Goal: Task Accomplishment & Management: Manage account settings

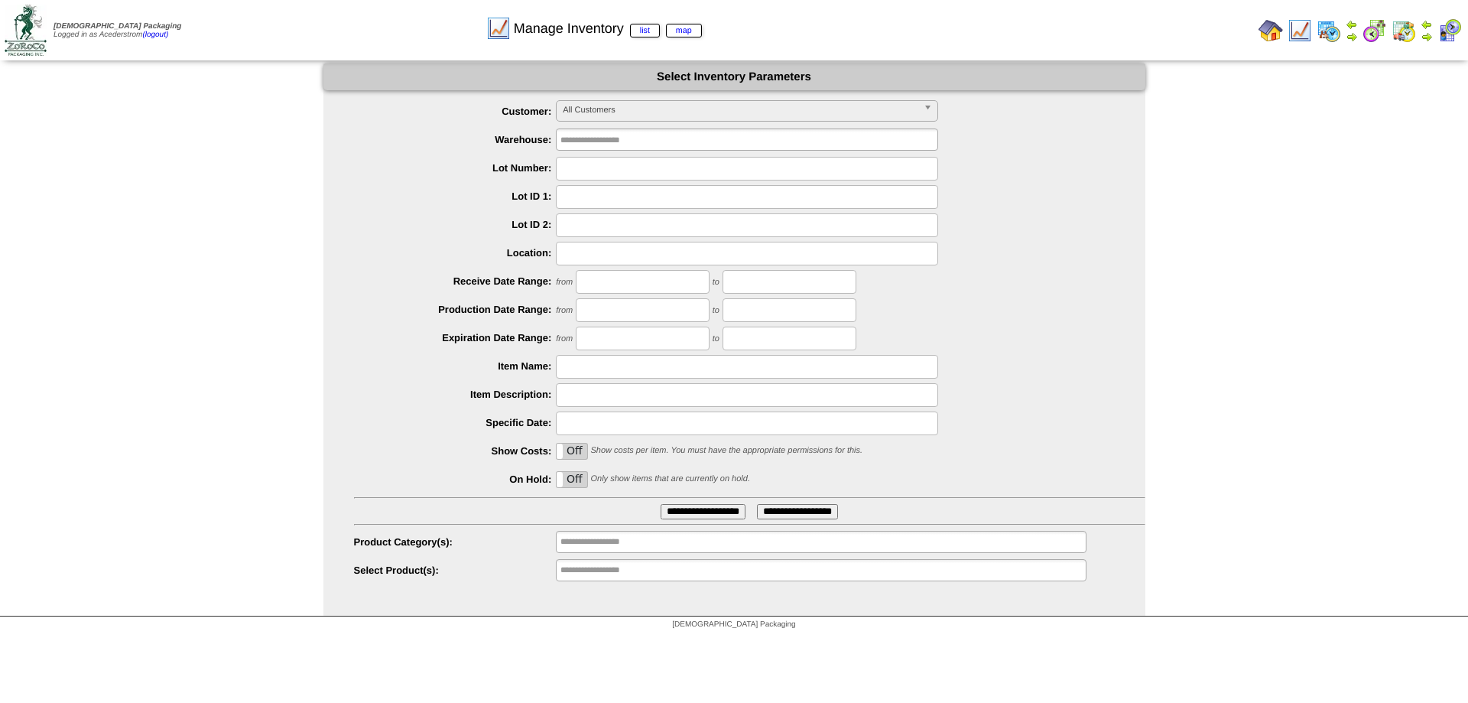
click at [485, 294] on ul "**********" at bounding box center [734, 341] width 822 height 482
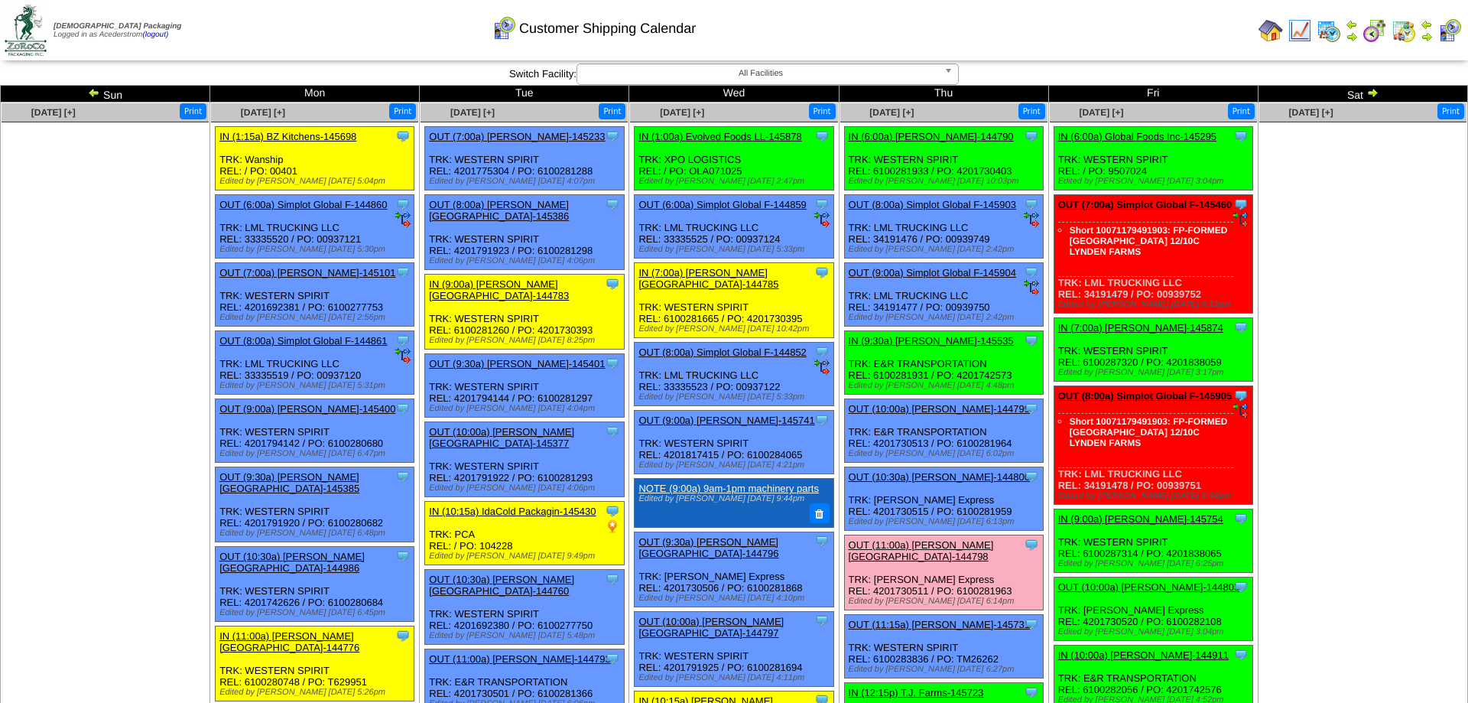
click at [1424, 33] on img at bounding box center [1427, 37] width 12 height 12
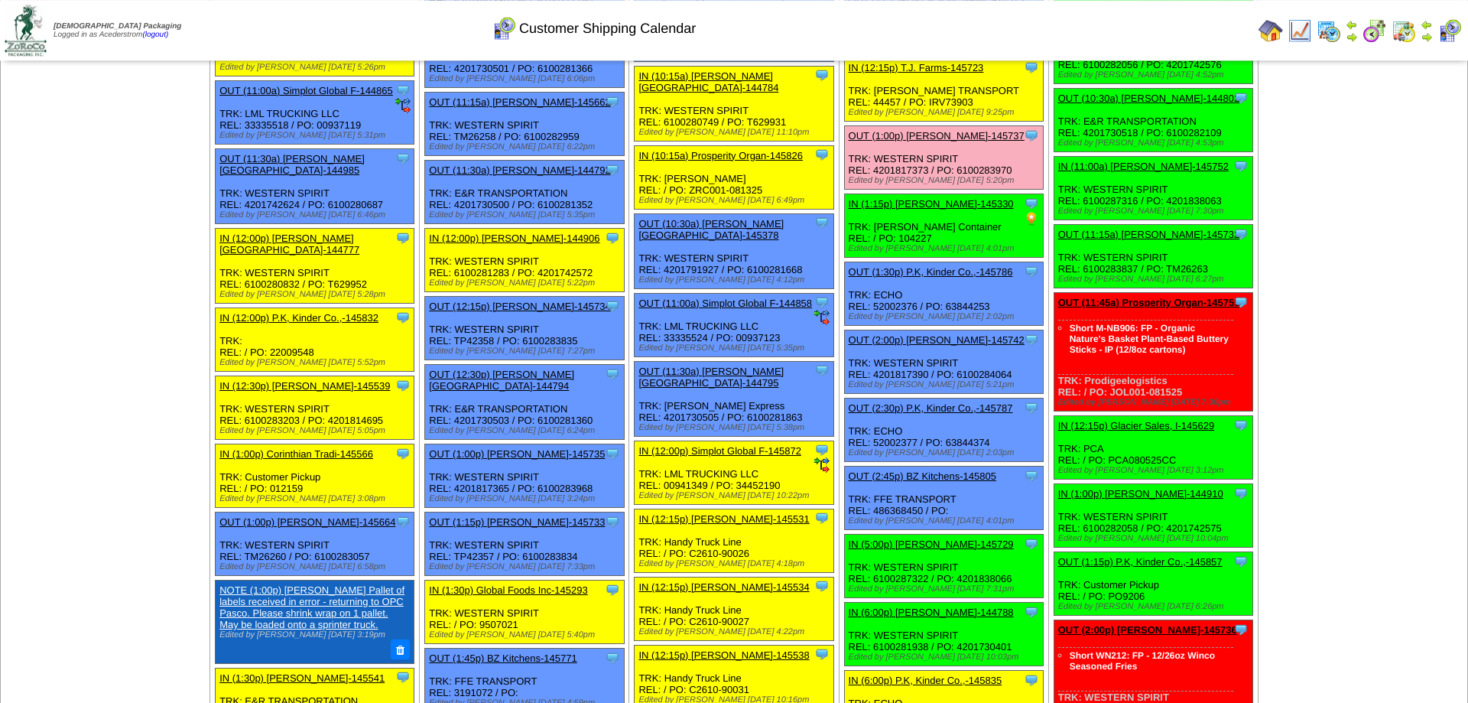
scroll to position [624, 0]
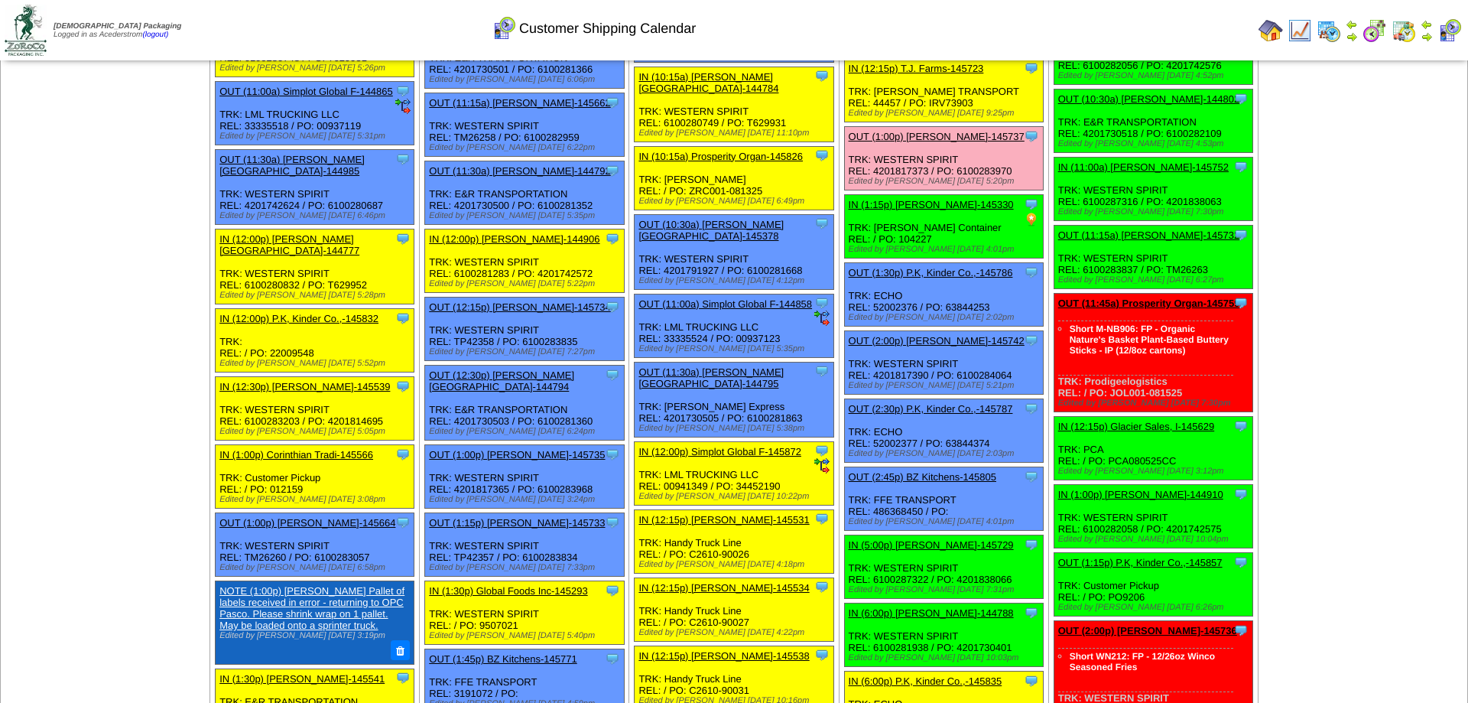
click at [1152, 309] on link "OUT (11:45a) Prosperity Organ-145759" at bounding box center [1149, 302] width 182 height 11
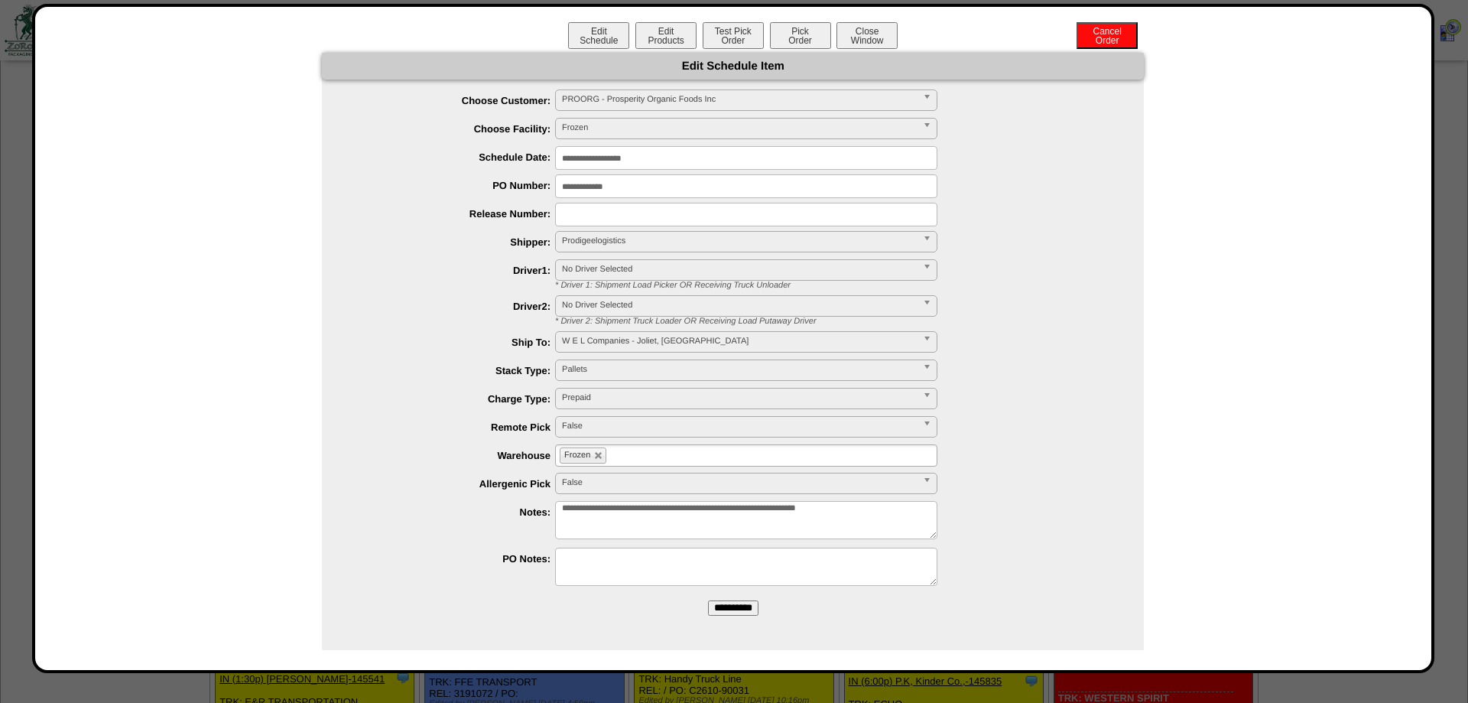
click at [687, 55] on div "Edit Schedule Item" at bounding box center [733, 66] width 822 height 27
click at [681, 38] on button "Edit Products" at bounding box center [665, 35] width 61 height 27
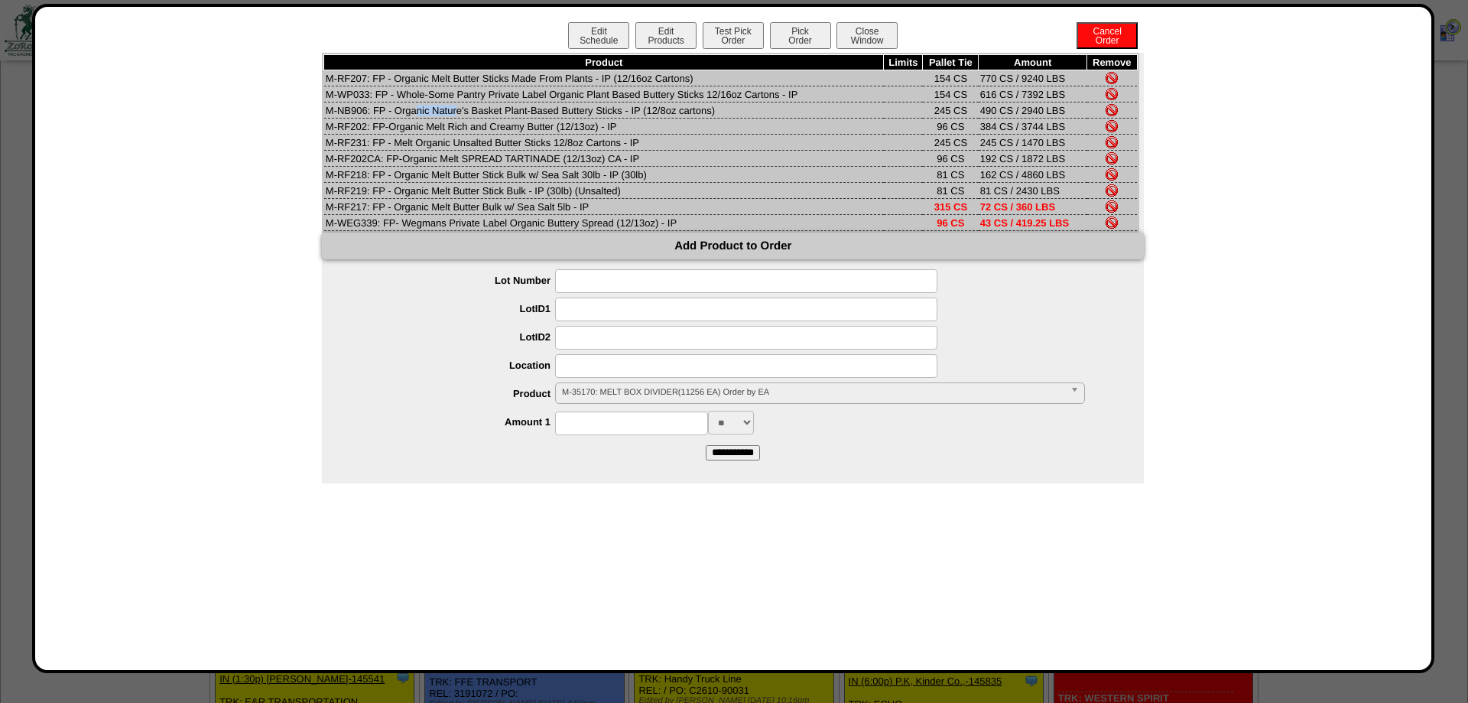
drag, startPoint x: 332, startPoint y: 112, endPoint x: 381, endPoint y: 116, distance: 49.1
click at [381, 116] on td "M-NB906: FP - Organic Nature's Basket Plant-Based Buttery Sticks - IP (12/8oz c…" at bounding box center [604, 110] width 560 height 16
drag, startPoint x: 976, startPoint y: 115, endPoint x: 1013, endPoint y: 117, distance: 36.8
click at [1013, 117] on tr "M-NB906: FP - Organic Nature's Basket Plant-Based Buttery Sticks - IP (12/8oz c…" at bounding box center [730, 110] width 813 height 16
click at [784, 29] on button "Pick Order" at bounding box center [800, 35] width 61 height 27
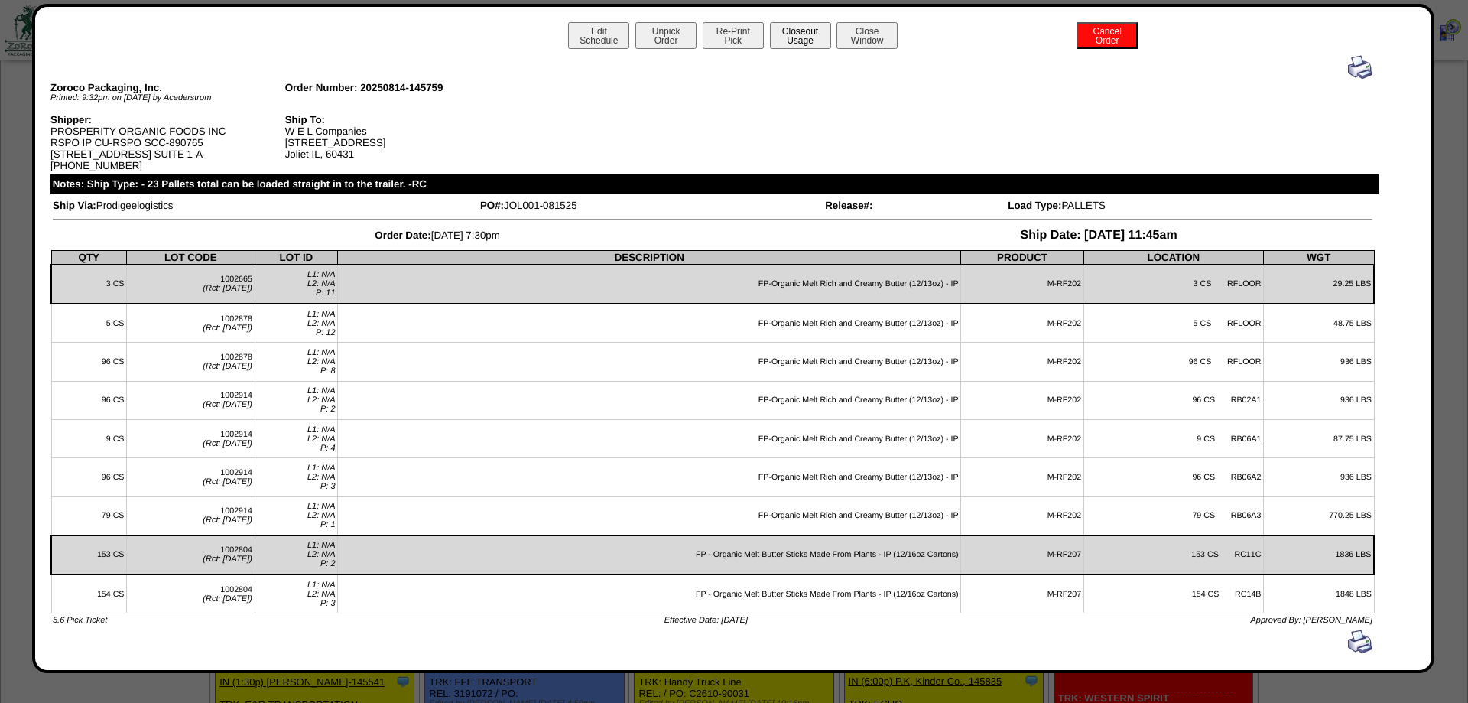
click at [805, 37] on button "Closeout Usage" at bounding box center [800, 35] width 61 height 27
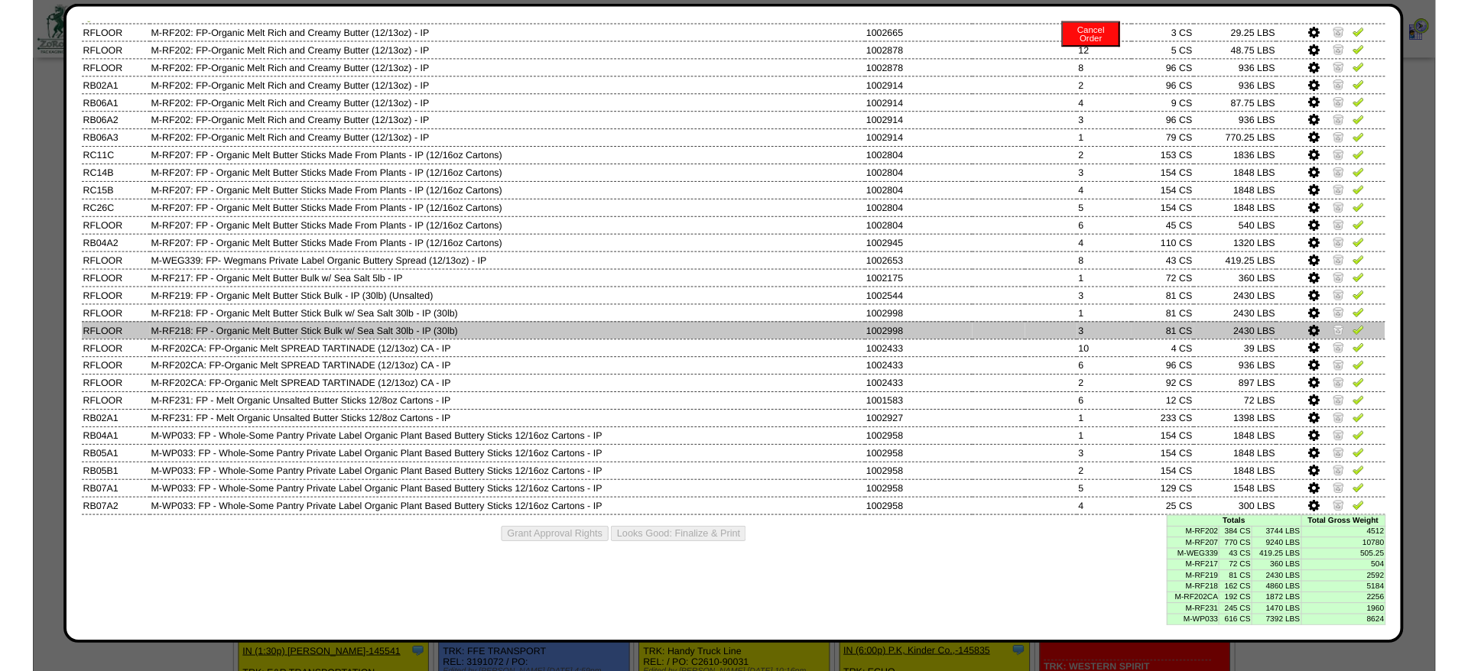
scroll to position [0, 0]
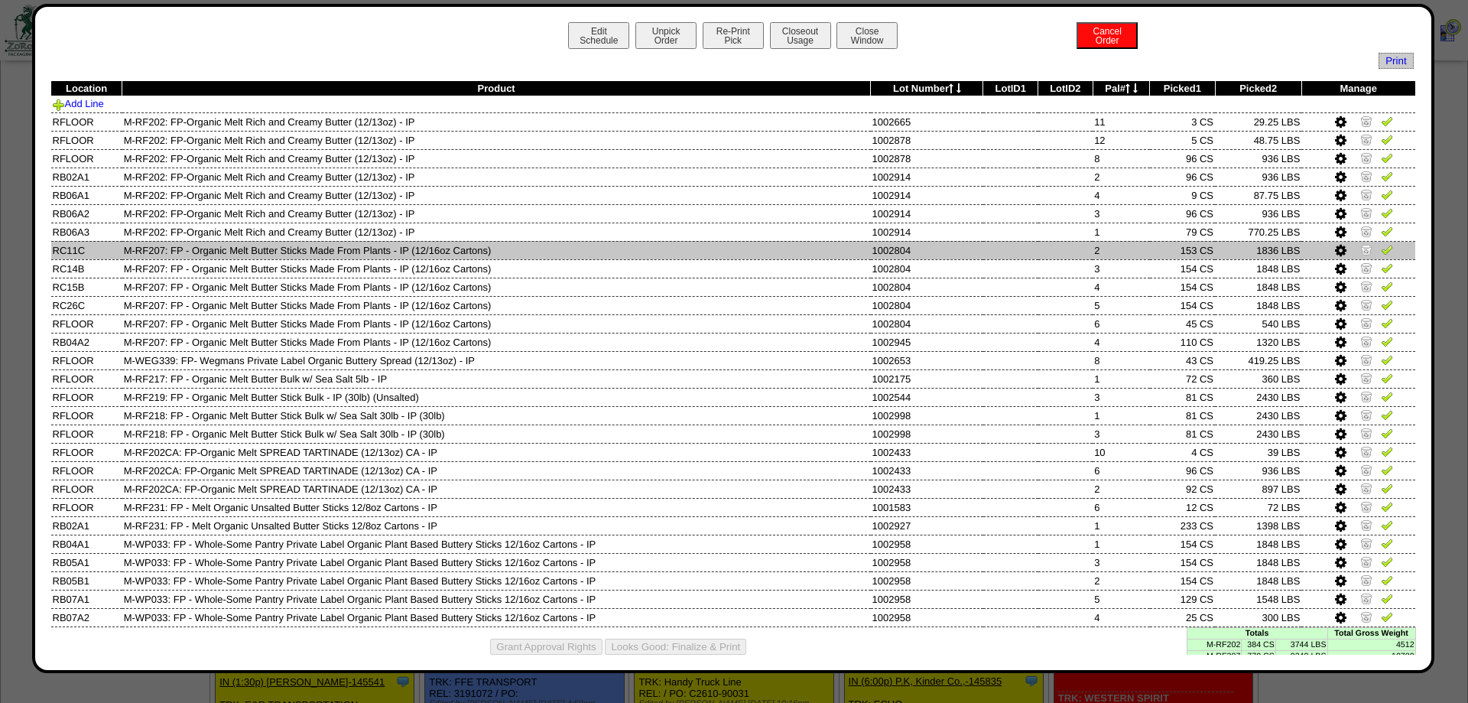
click at [1165, 259] on td "153 CS" at bounding box center [1182, 250] width 65 height 18
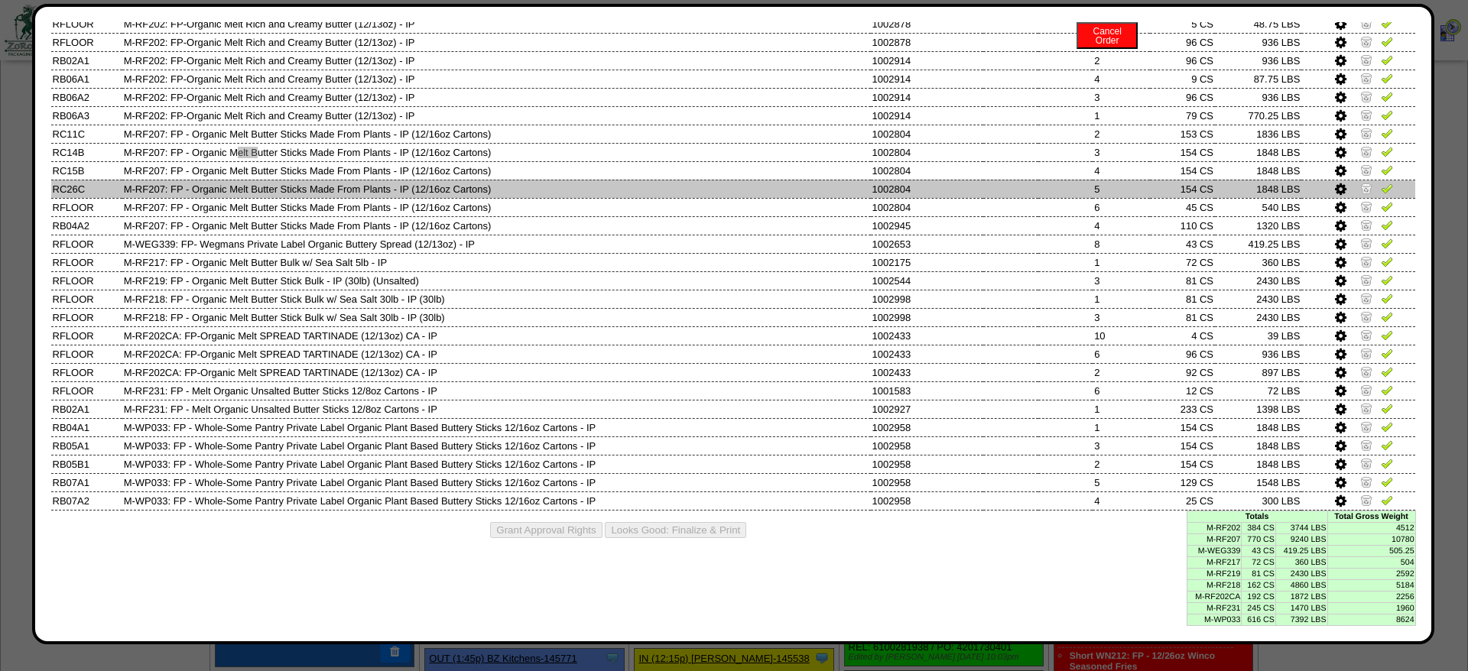
scroll to position [137, 0]
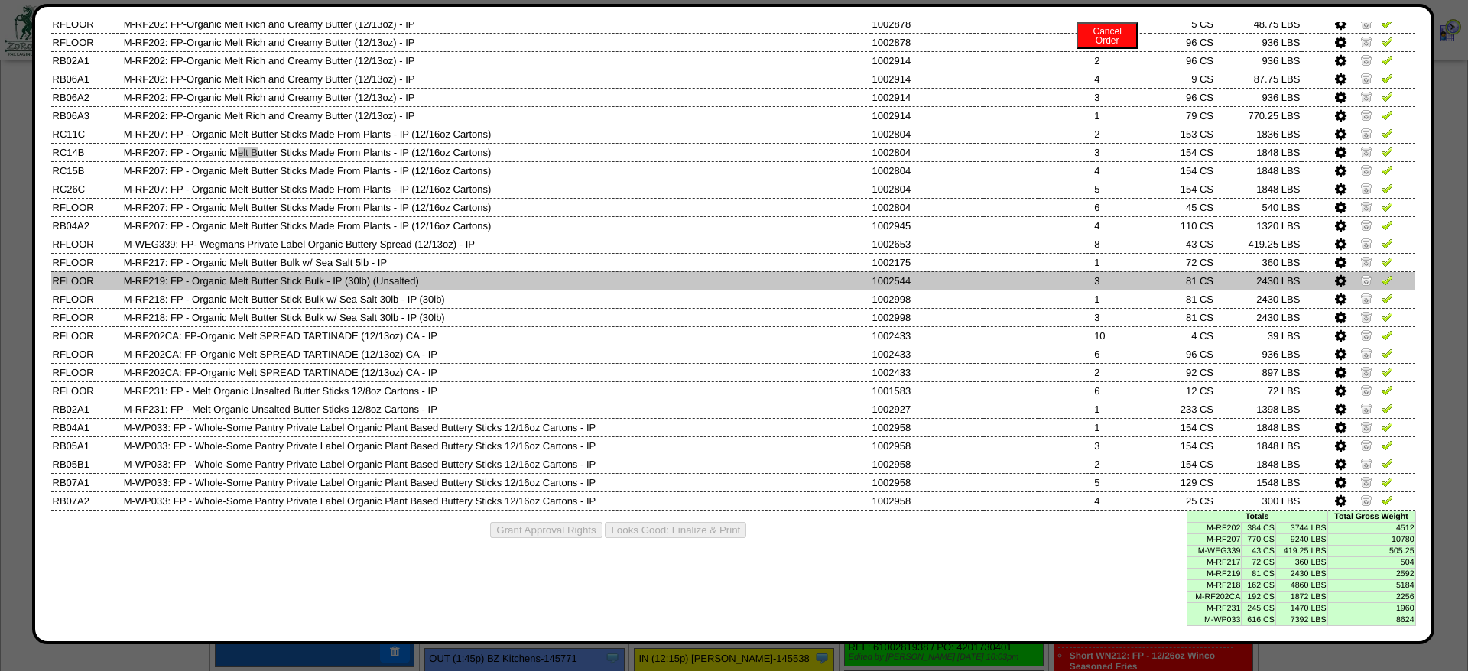
click at [1076, 271] on td at bounding box center [1065, 280] width 55 height 18
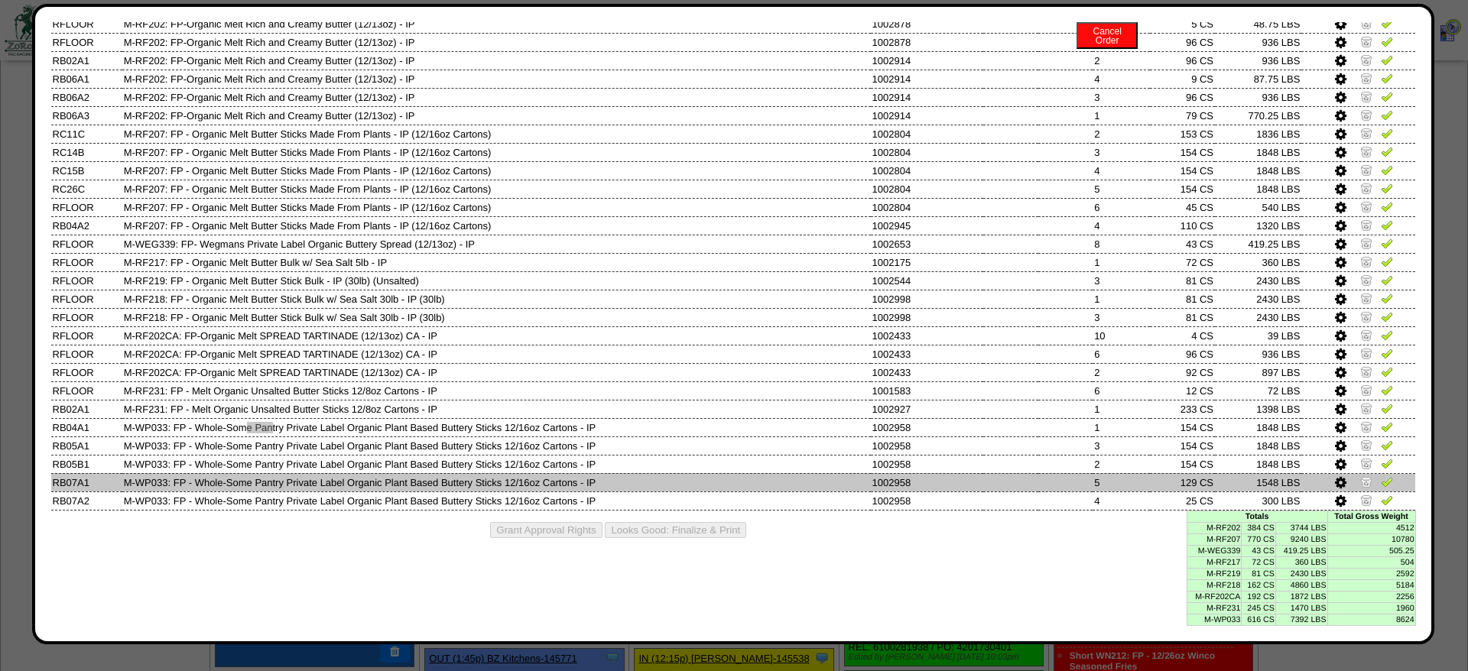
click at [1337, 476] on icon at bounding box center [1340, 483] width 11 height 14
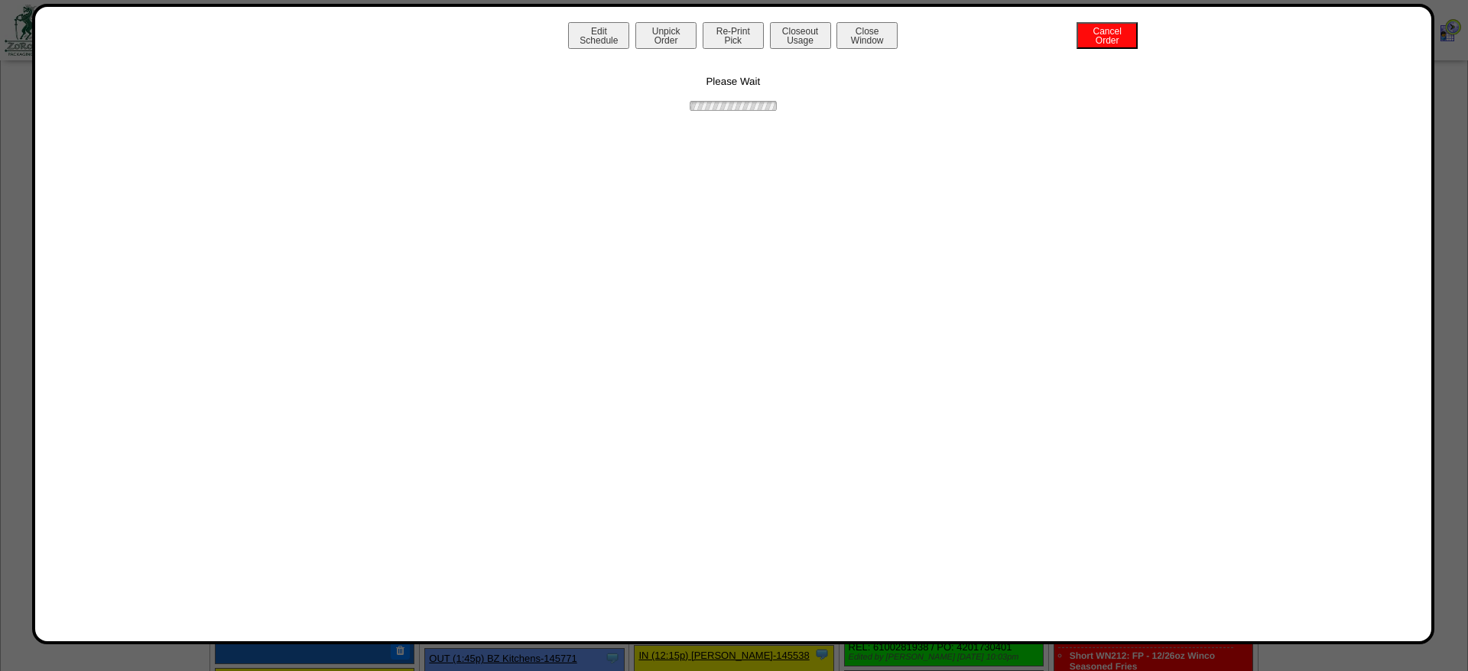
scroll to position [0, 0]
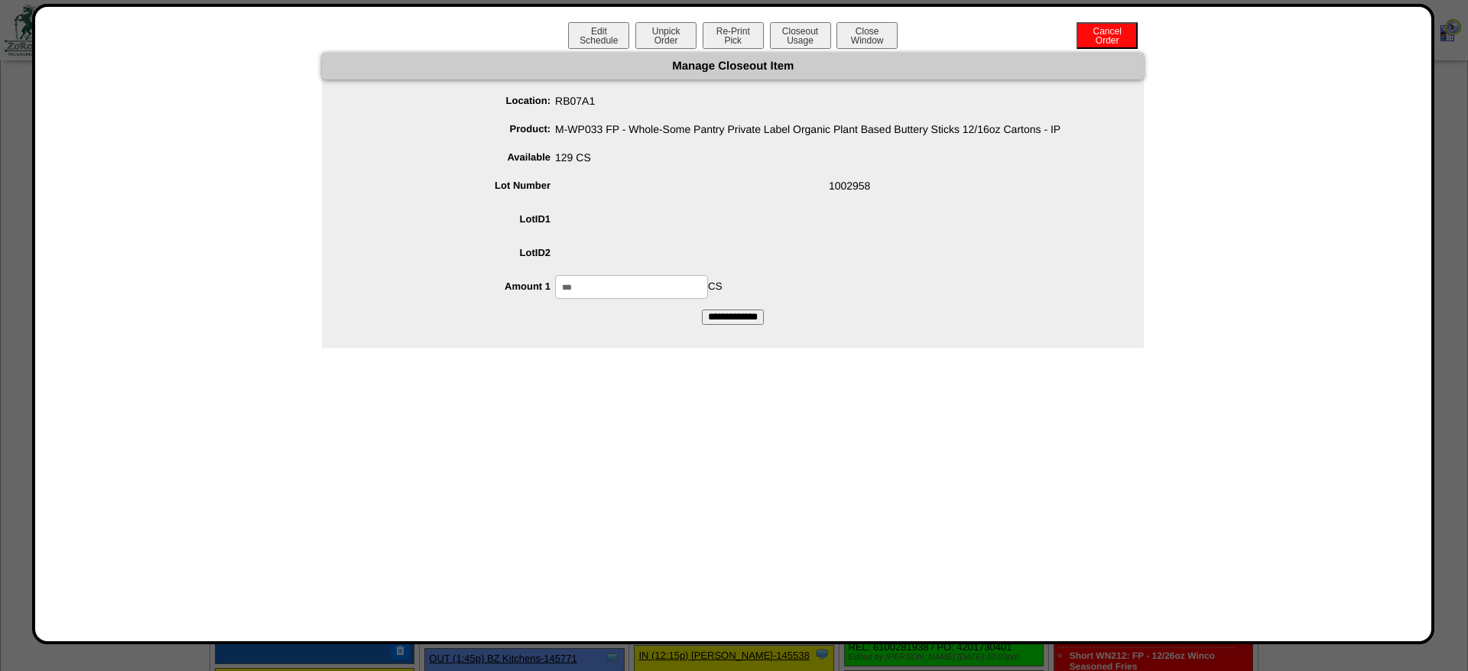
click at [607, 278] on input "***" at bounding box center [631, 287] width 153 height 24
click at [639, 289] on input "***" at bounding box center [631, 287] width 153 height 24
type input "**"
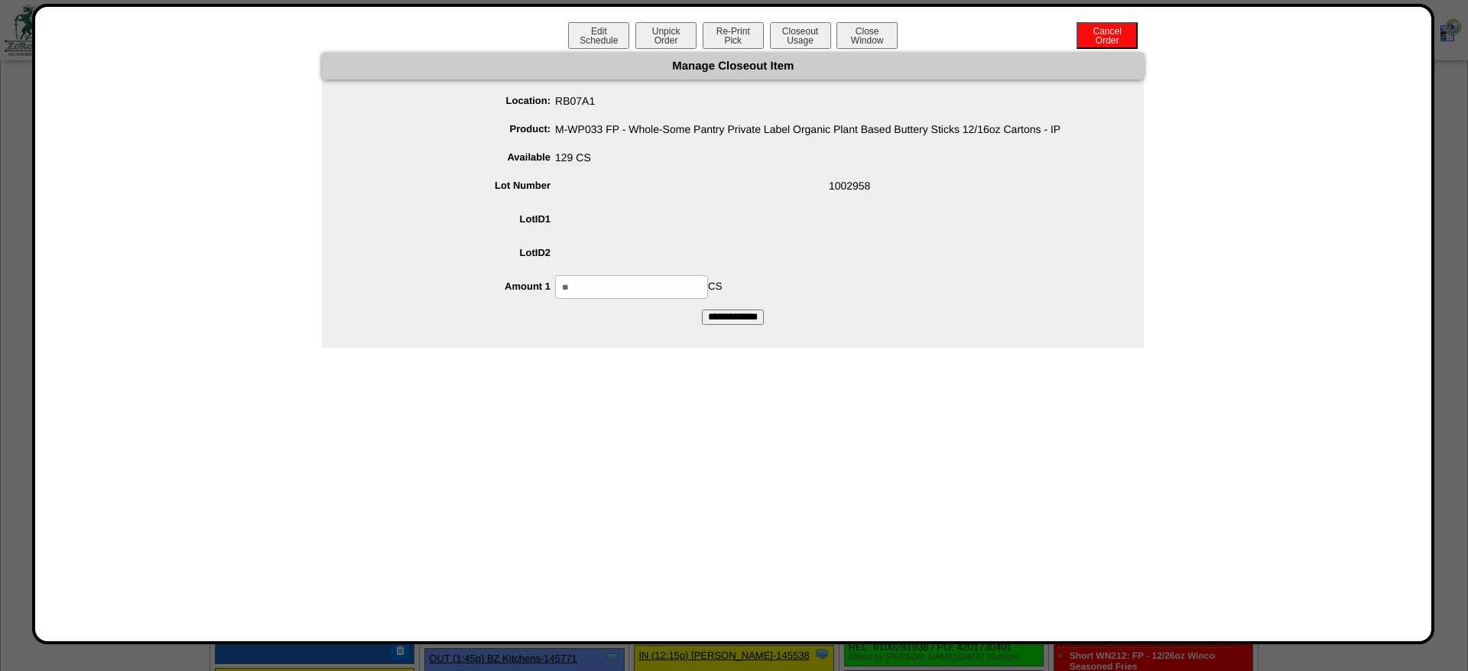
click at [702, 310] on input "**********" at bounding box center [733, 317] width 62 height 15
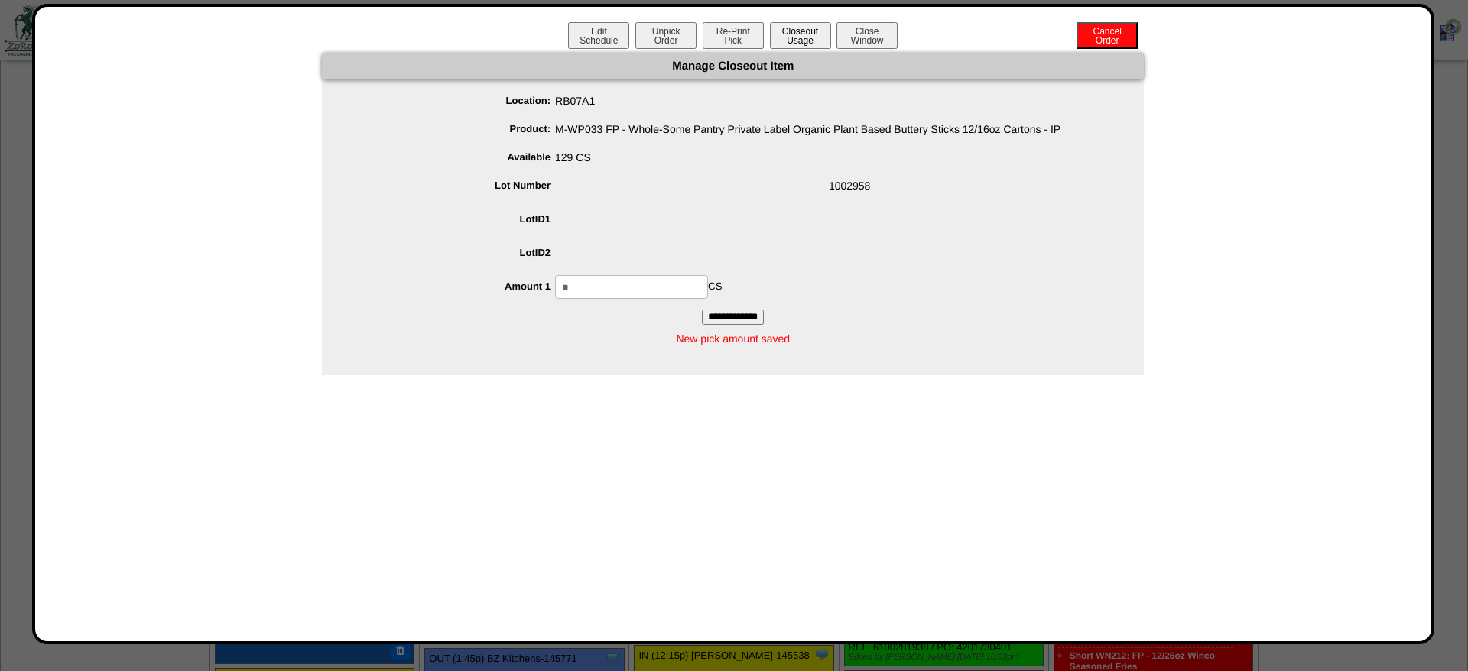
click at [797, 33] on button "Closeout Usage" at bounding box center [800, 35] width 61 height 27
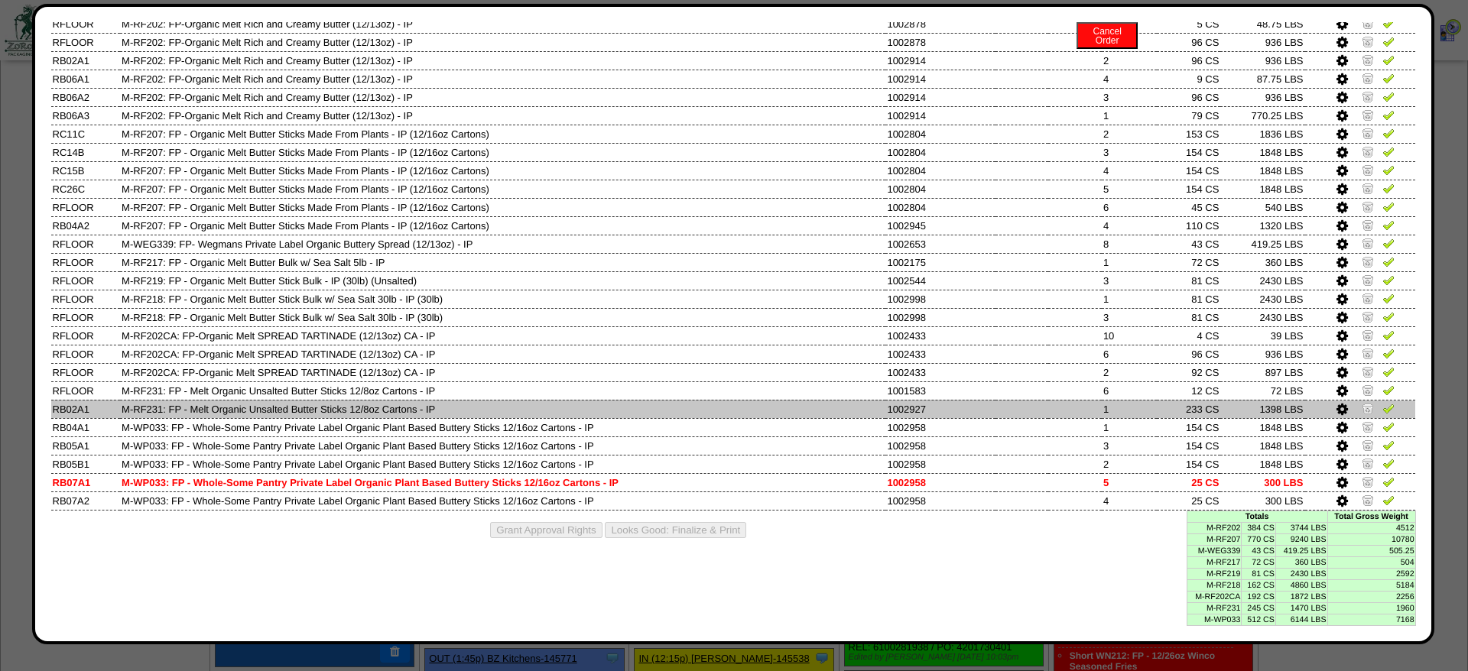
scroll to position [137, 0]
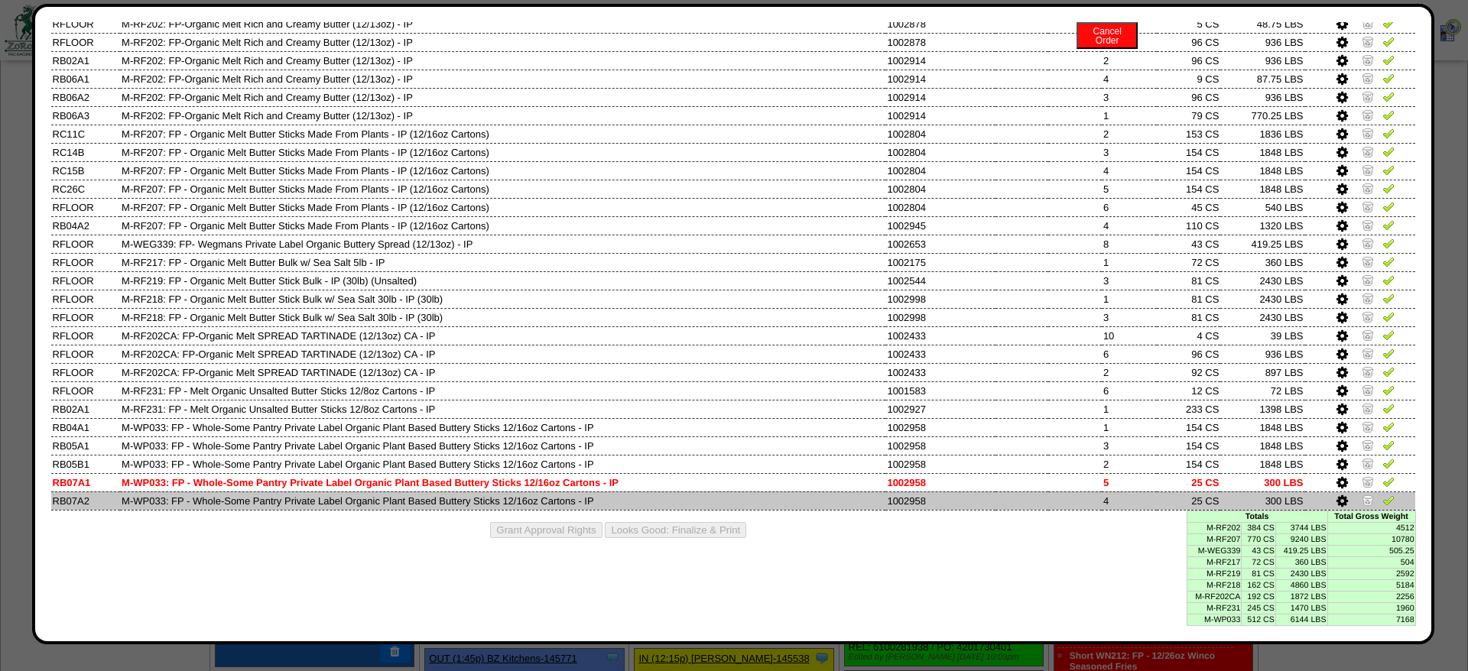
click at [1343, 495] on icon at bounding box center [1342, 502] width 11 height 14
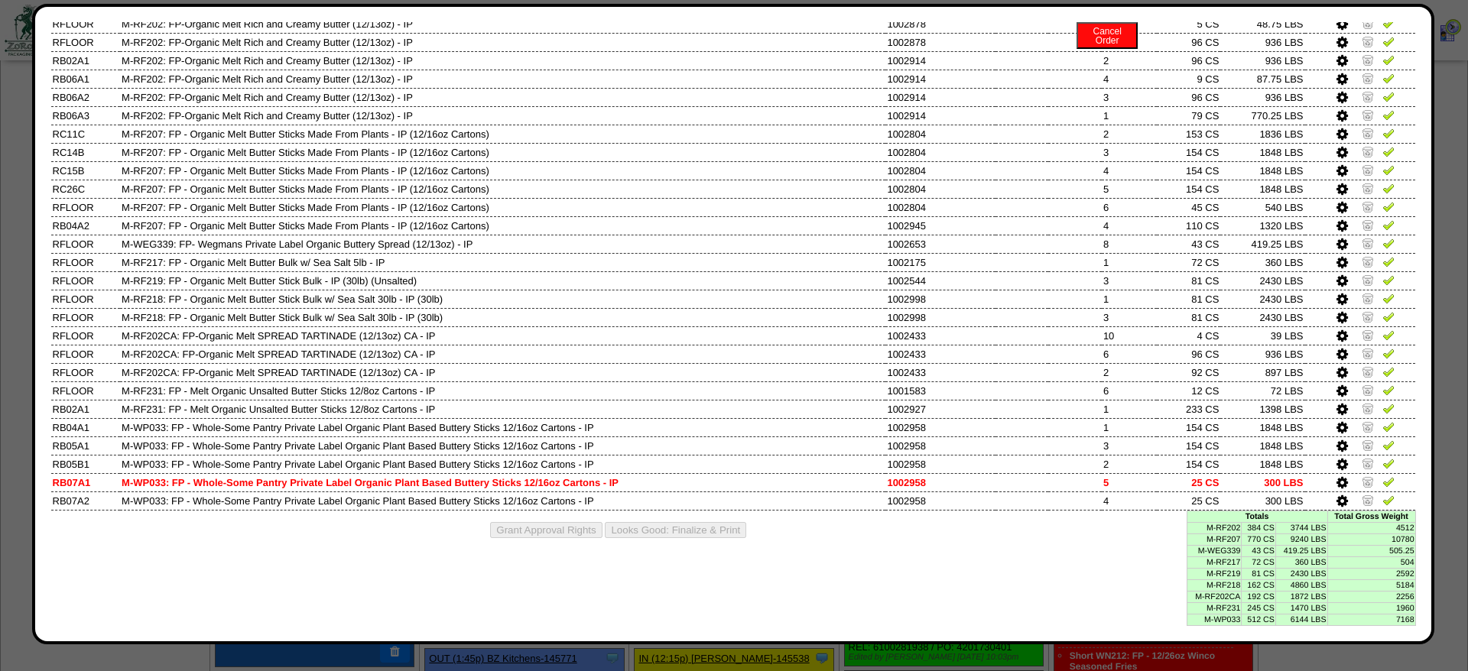
scroll to position [0, 0]
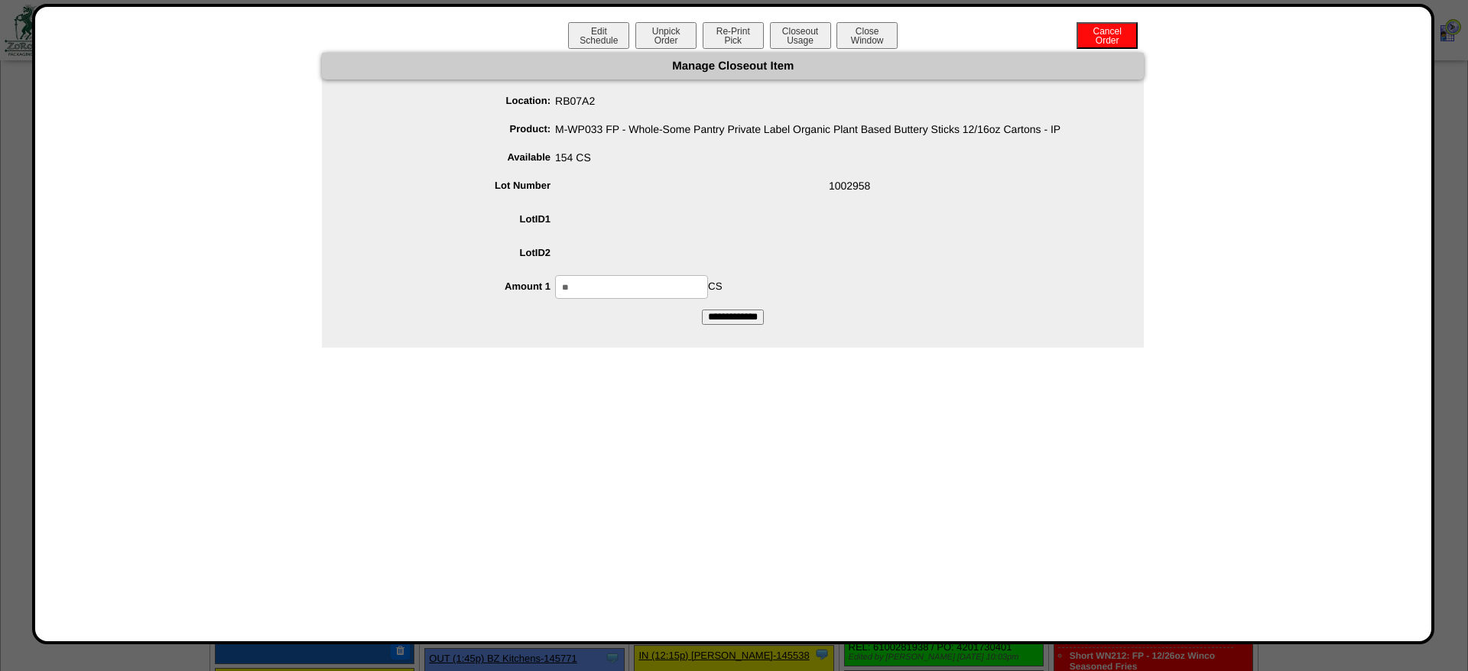
click at [644, 289] on input "**" at bounding box center [631, 287] width 153 height 24
type input "***"
click at [702, 310] on input "**********" at bounding box center [733, 317] width 62 height 15
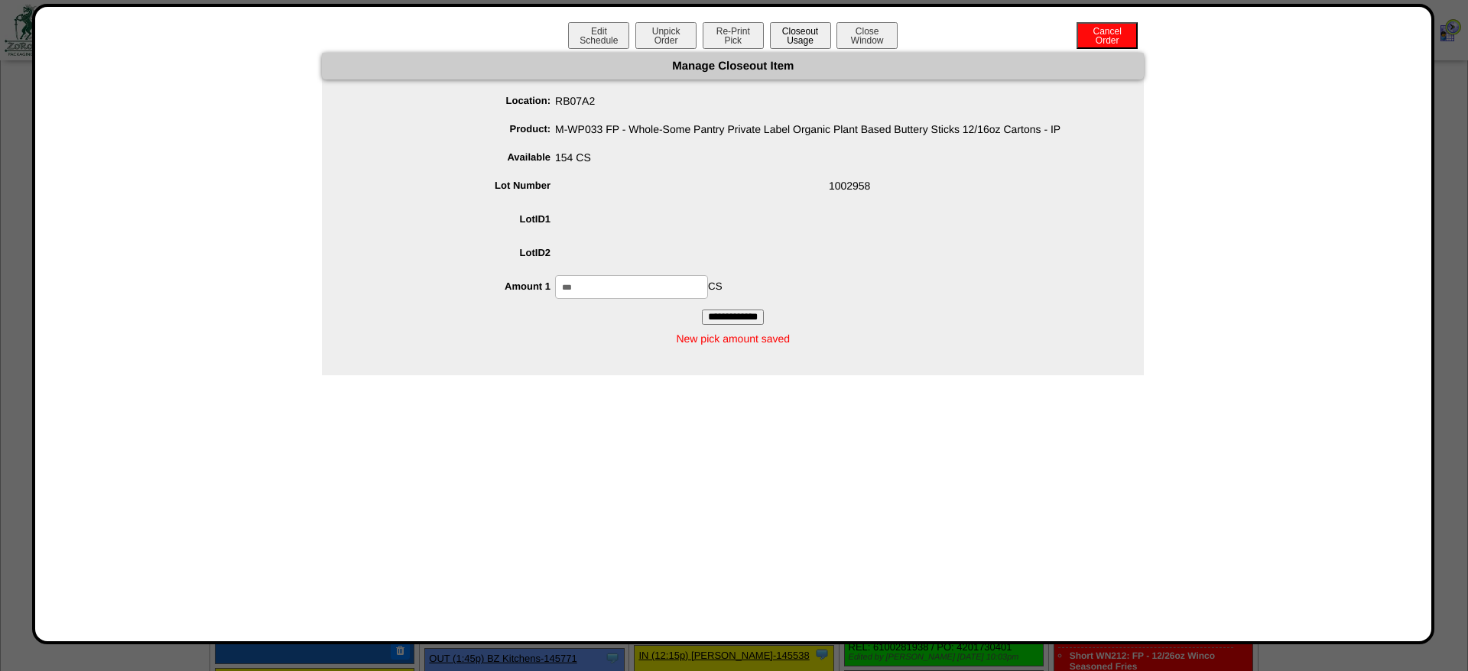
click at [788, 29] on button "Closeout Usage" at bounding box center [800, 35] width 61 height 27
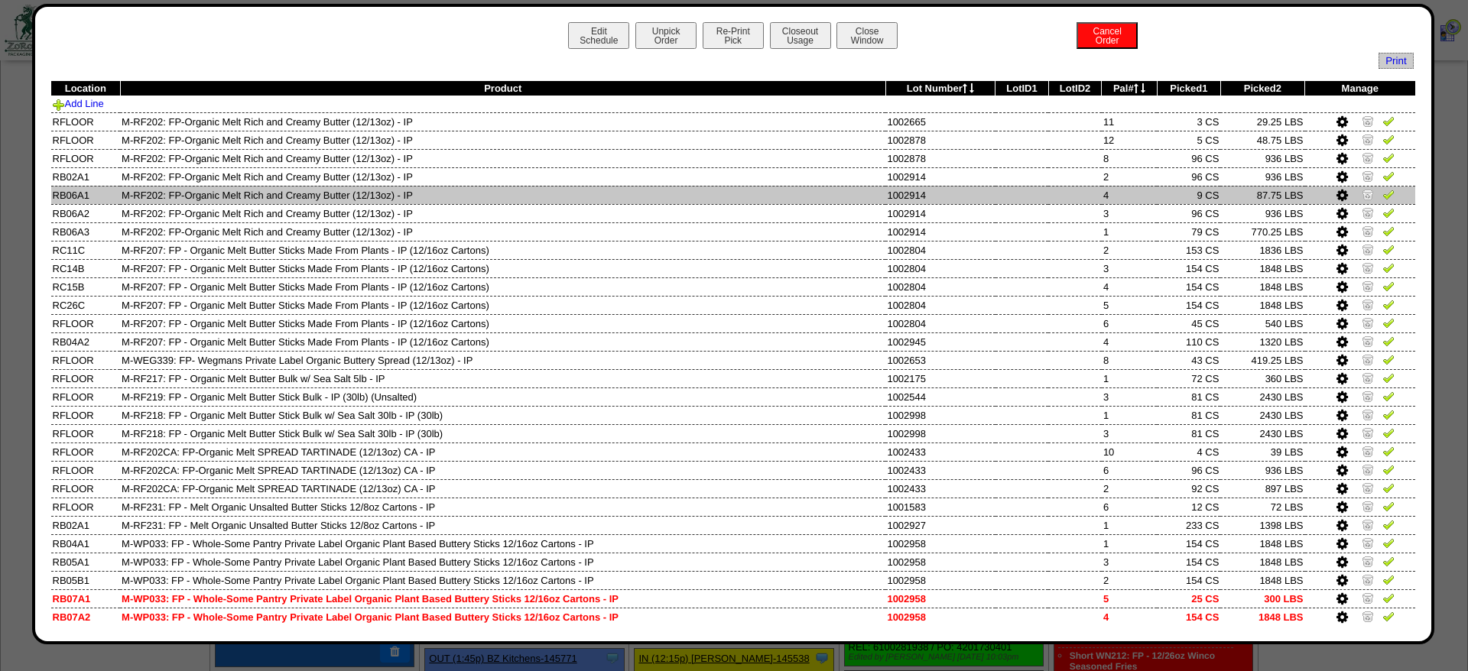
scroll to position [137, 0]
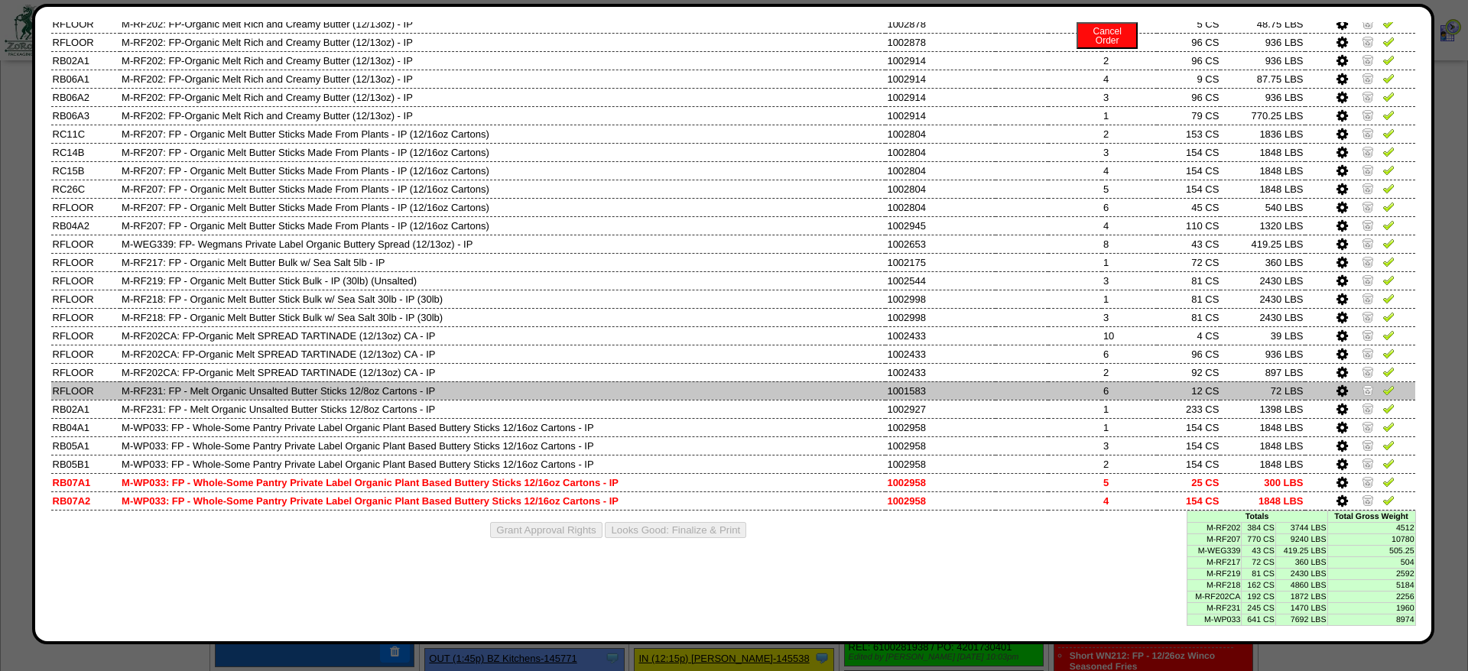
click at [1082, 382] on td at bounding box center [1075, 391] width 54 height 18
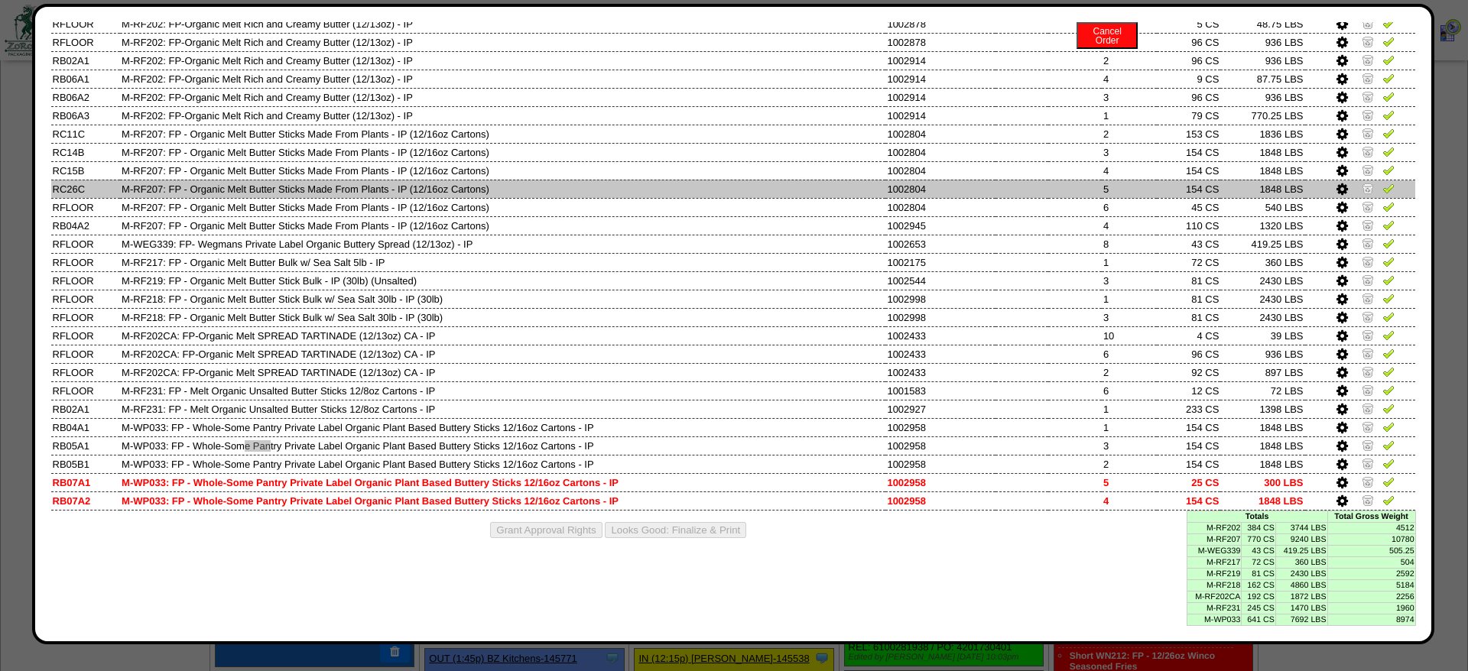
click at [1025, 180] on td at bounding box center [1023, 189] width 54 height 18
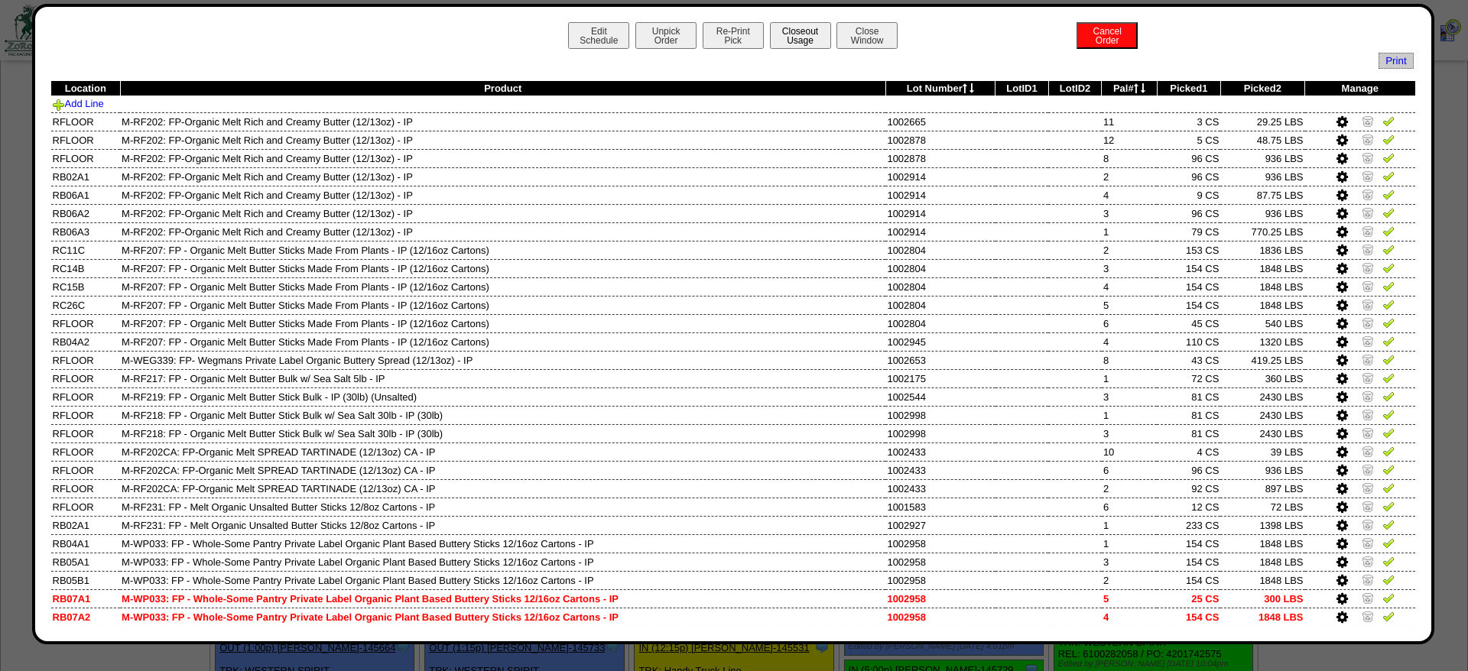
scroll to position [390, 0]
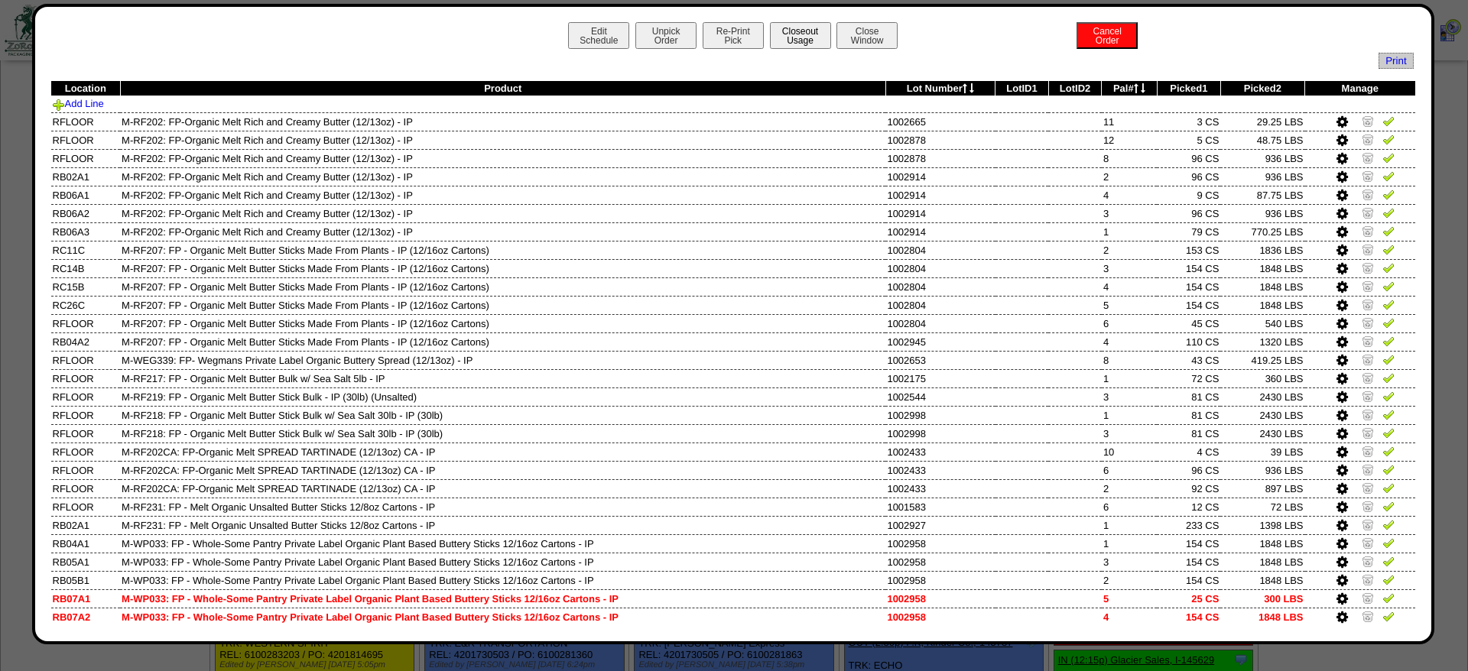
click at [781, 38] on button "Closeout Usage" at bounding box center [800, 35] width 61 height 27
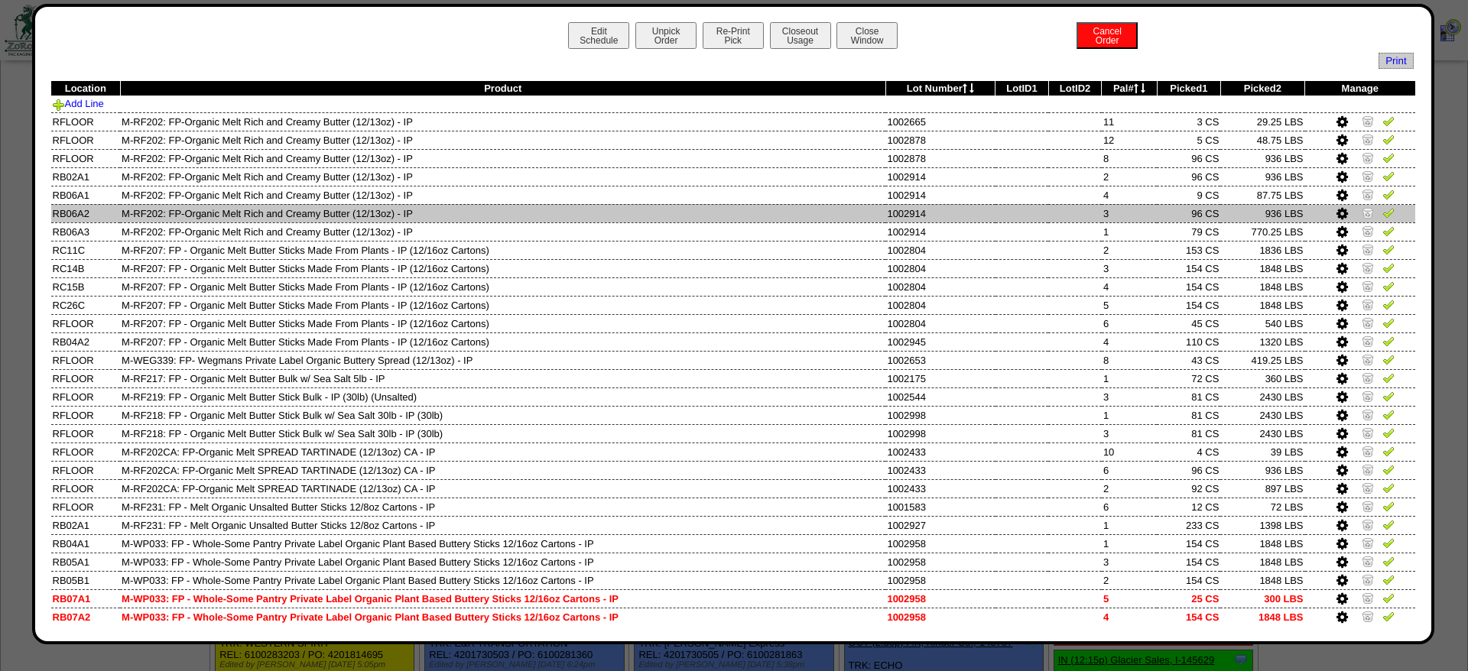
scroll to position [137, 0]
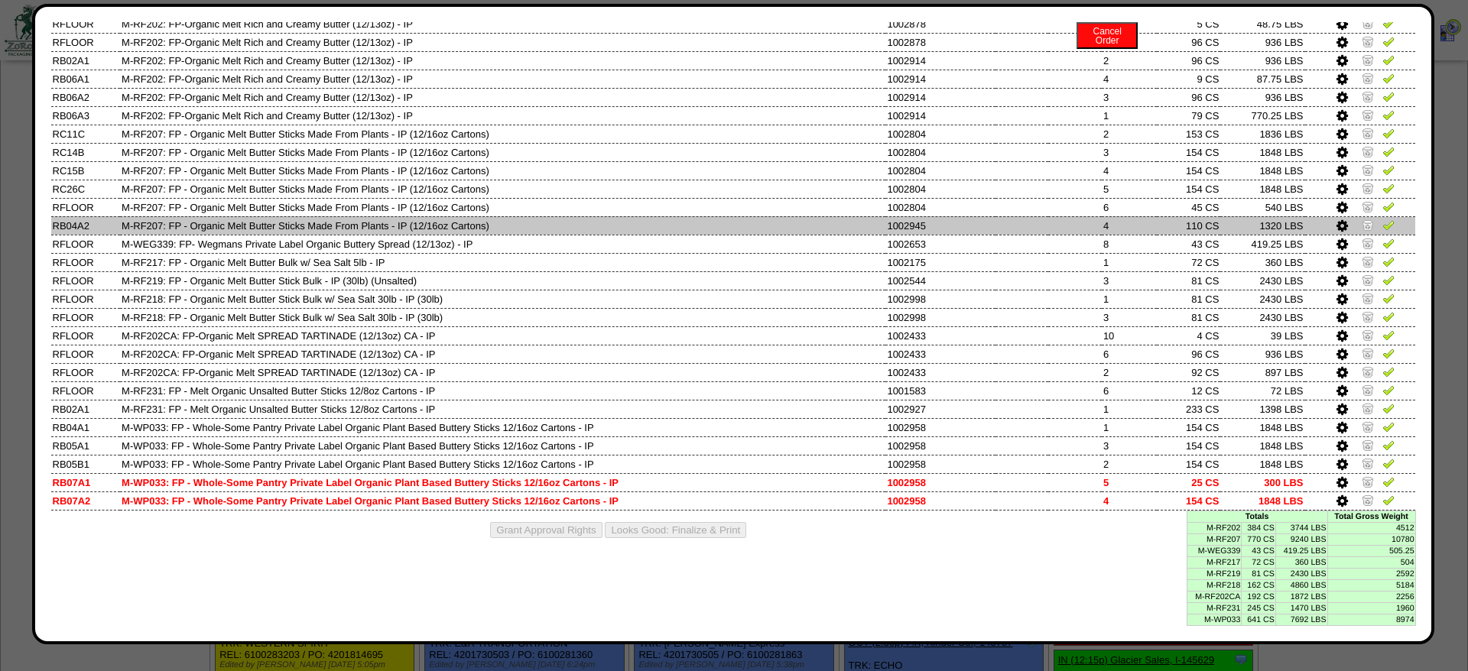
click at [687, 220] on td "M-RF207: FP - Organic Melt Butter Sticks Made From Plants - IP (12/16oz Cartons)" at bounding box center [502, 225] width 765 height 18
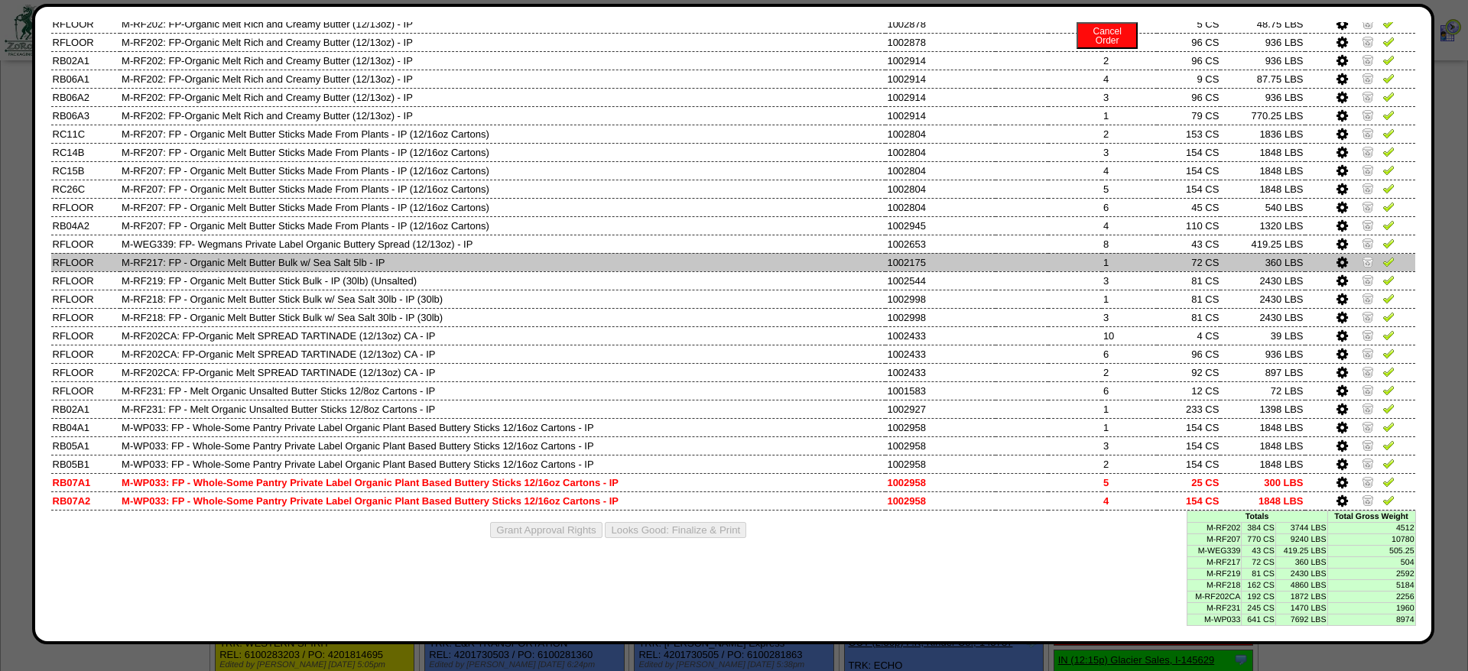
click at [774, 258] on td "M-RF217: FP - Organic Melt Butter Bulk w/ Sea Salt 5lb - IP" at bounding box center [502, 262] width 765 height 18
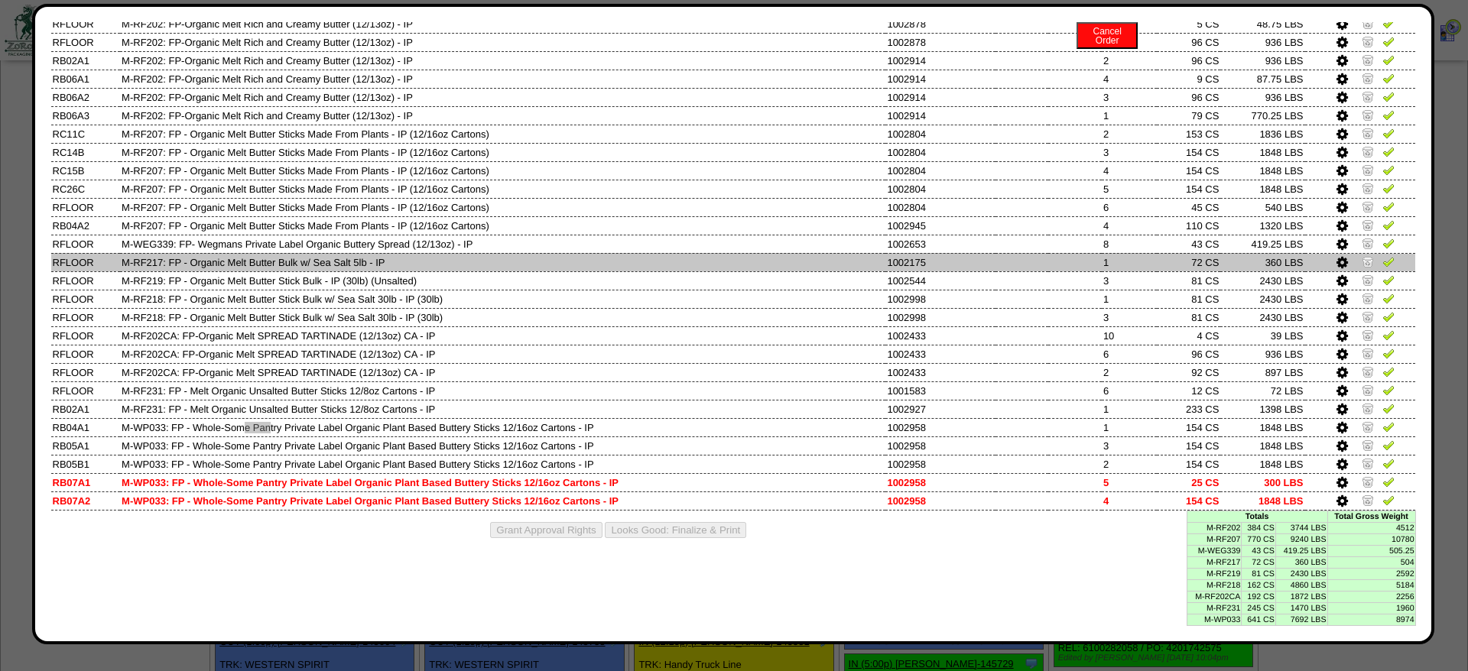
scroll to position [624, 0]
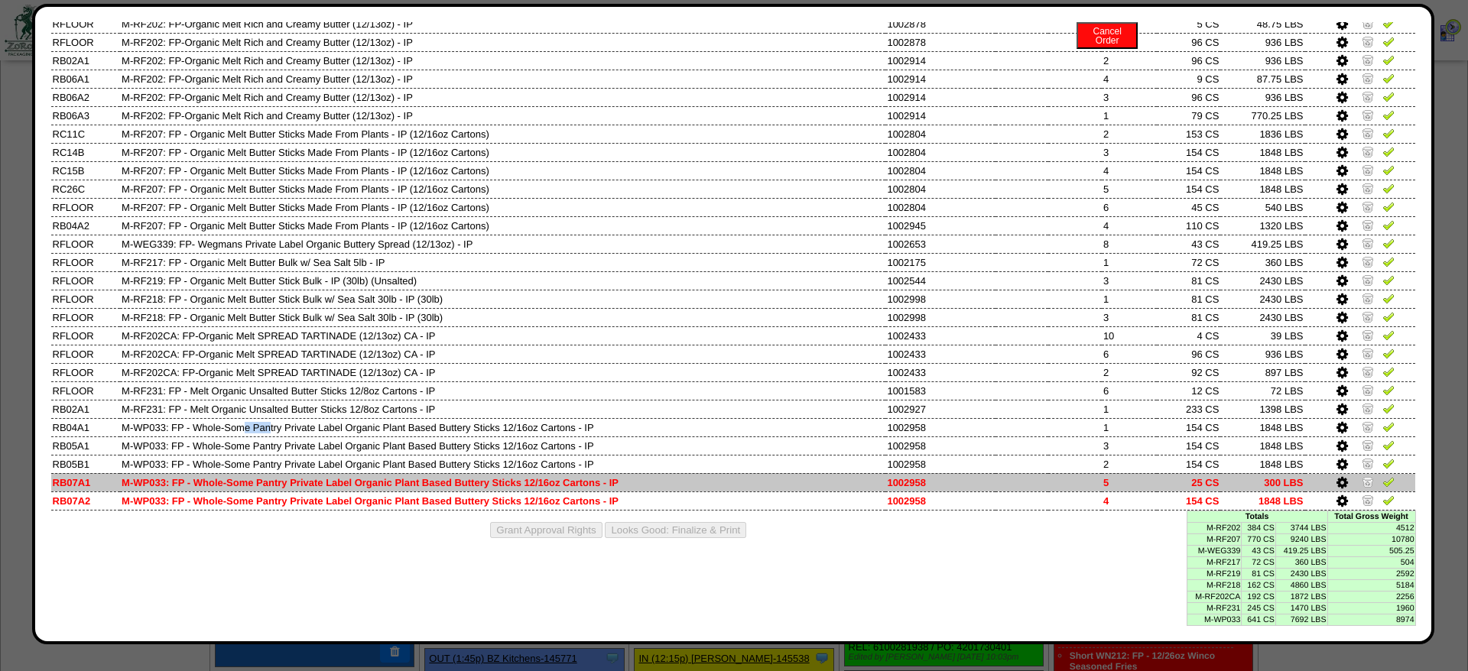
click at [1366, 476] on img at bounding box center [1368, 482] width 12 height 12
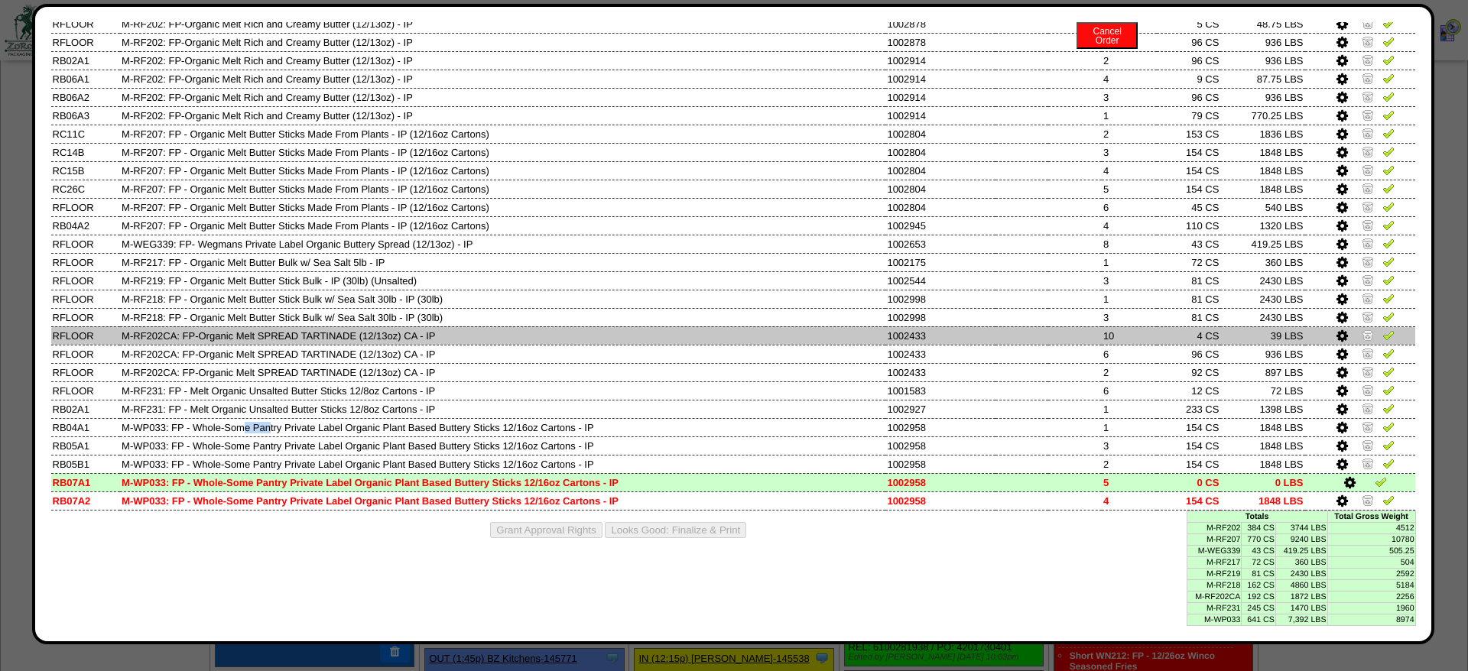
scroll to position [0, 0]
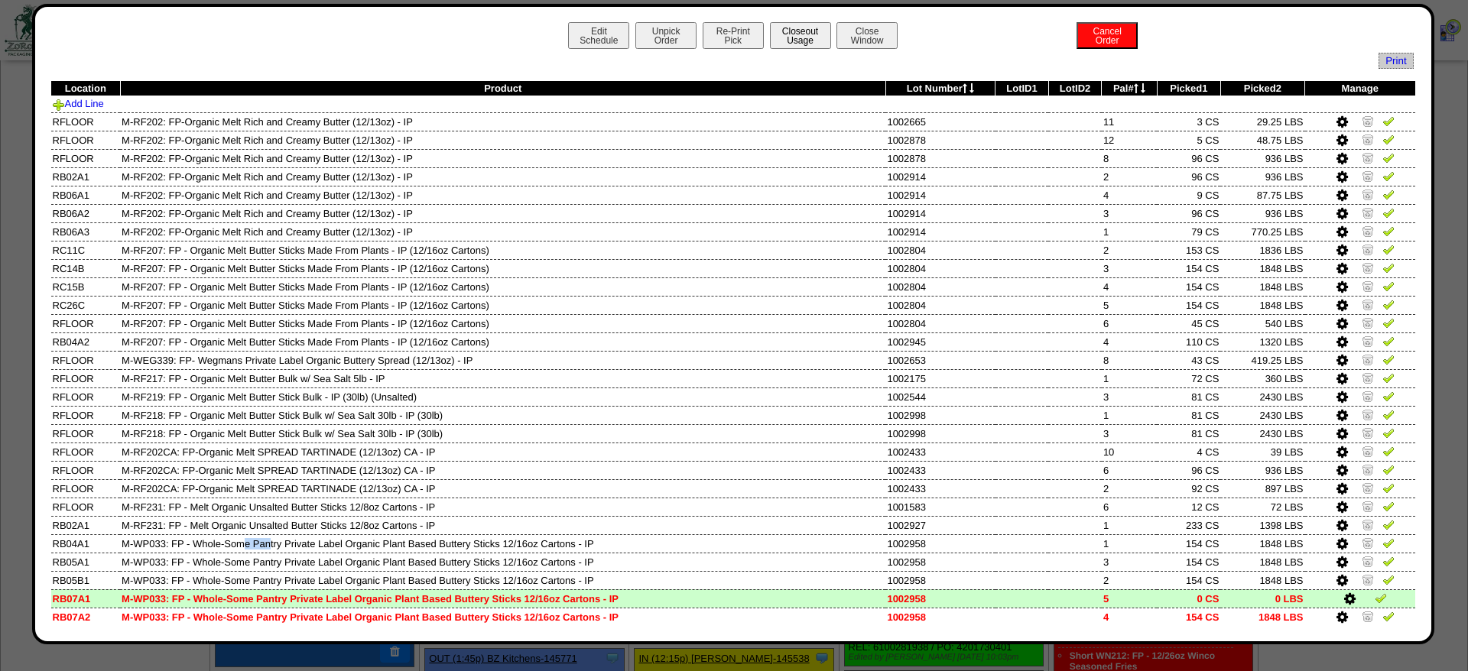
click at [814, 36] on button "Closeout Usage" at bounding box center [800, 35] width 61 height 27
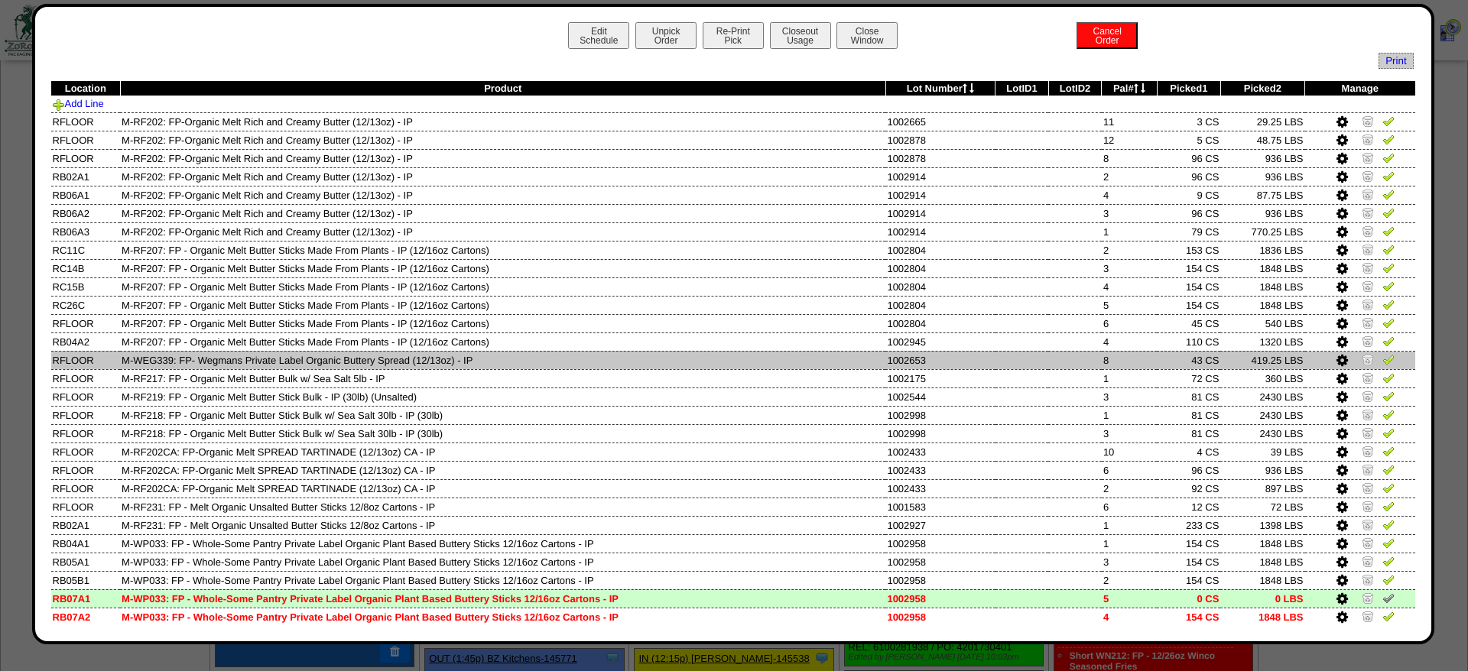
scroll to position [137, 0]
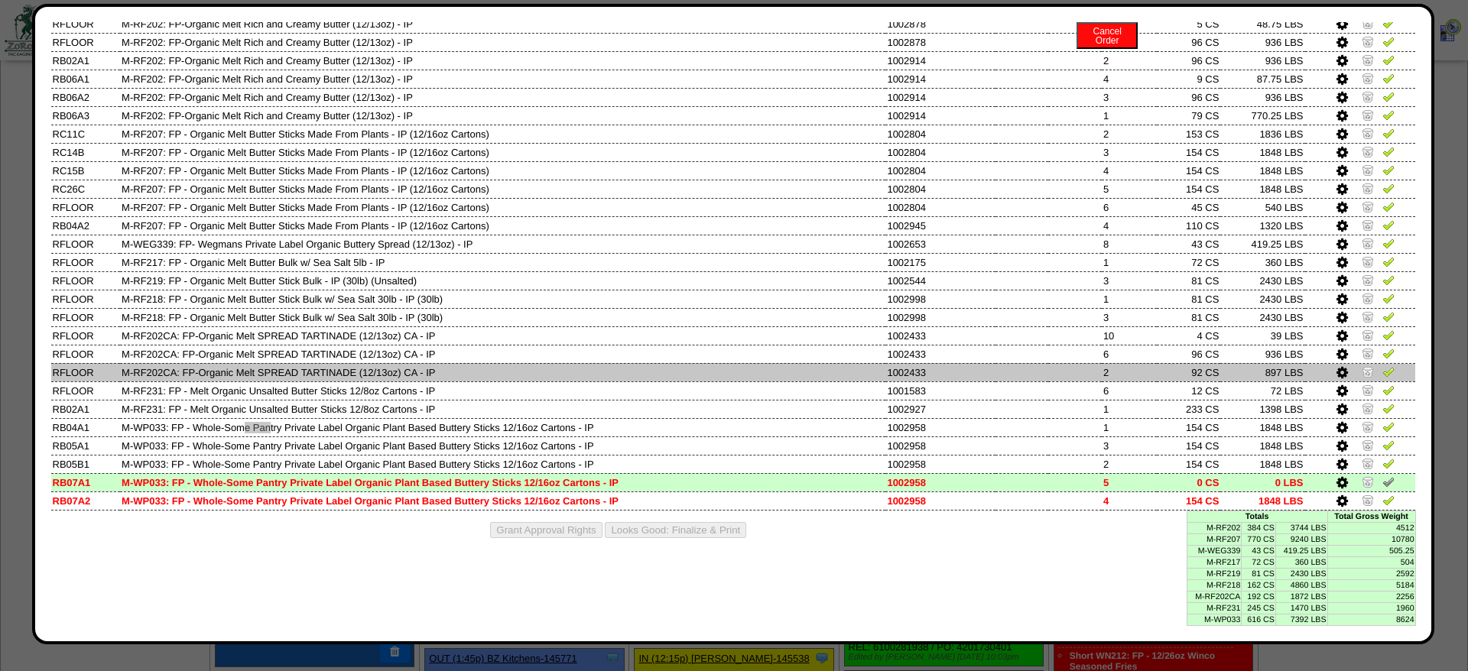
click at [837, 363] on td "M-RF202CA: FP-Organic Melt SPREAD TARTINADE (12/13oz) CA - IP" at bounding box center [502, 372] width 765 height 18
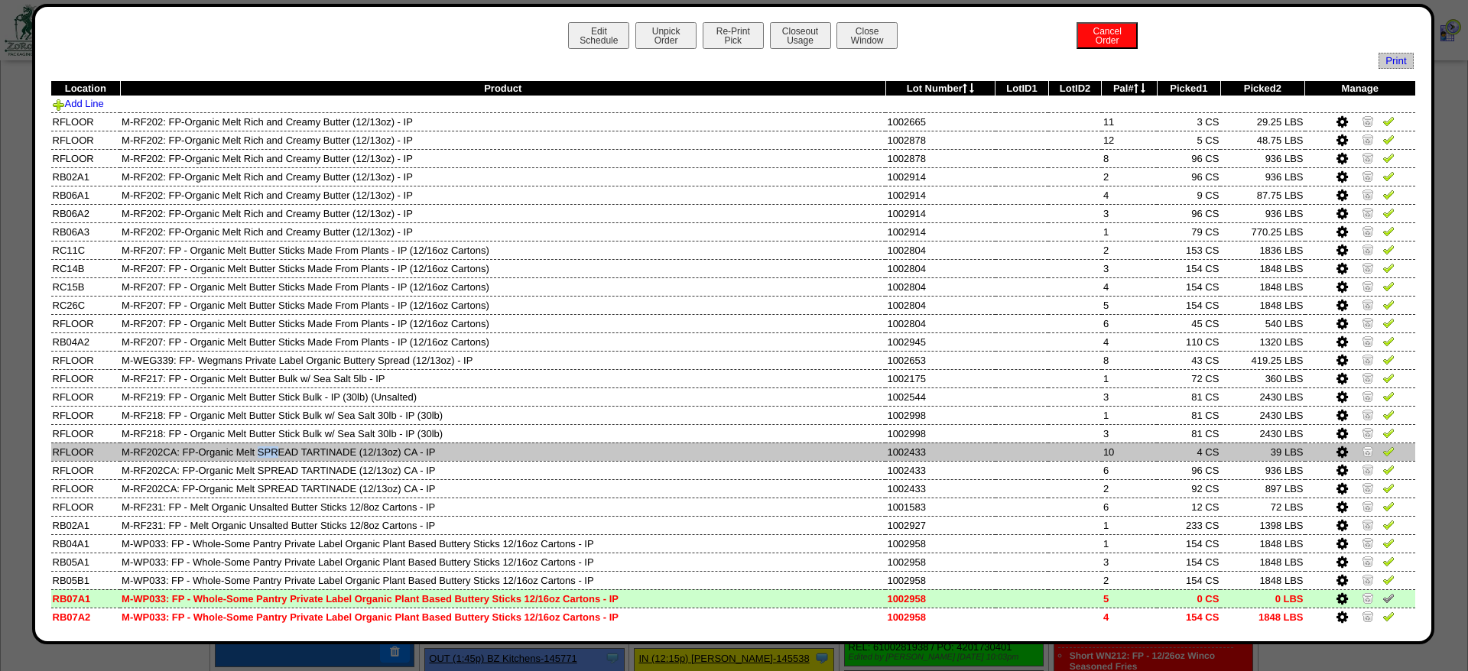
drag, startPoint x: 154, startPoint y: 463, endPoint x: 176, endPoint y: 466, distance: 21.6
click at [176, 461] on td "M-RF202CA: FP-Organic Melt SPREAD TARTINADE (12/13oz) CA - IP" at bounding box center [502, 452] width 765 height 18
click at [199, 461] on td "M-RF202CA: FP-Organic Melt SPREAD TARTINADE (12/13oz) CA - IP" at bounding box center [502, 452] width 765 height 18
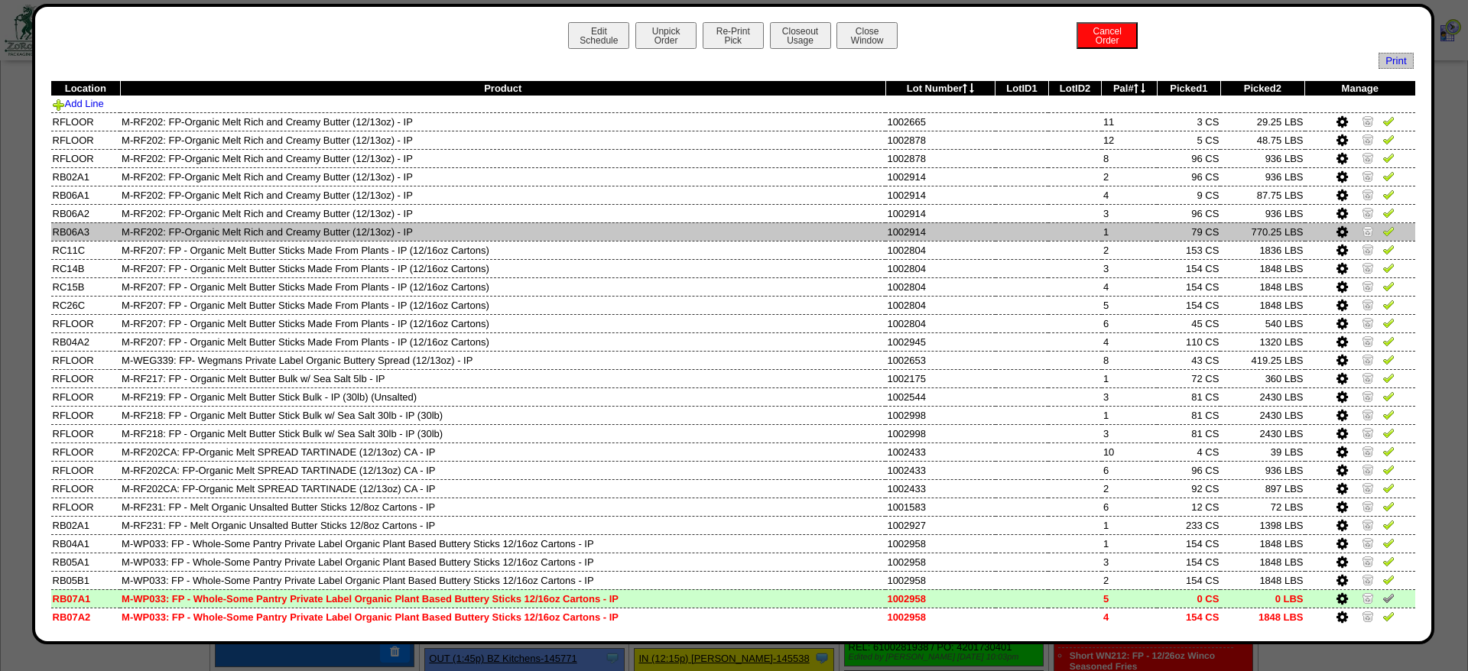
click at [625, 229] on td "M-RF202: FP-Organic Melt Rich and Creamy Butter (12/13oz) - IP" at bounding box center [502, 232] width 765 height 18
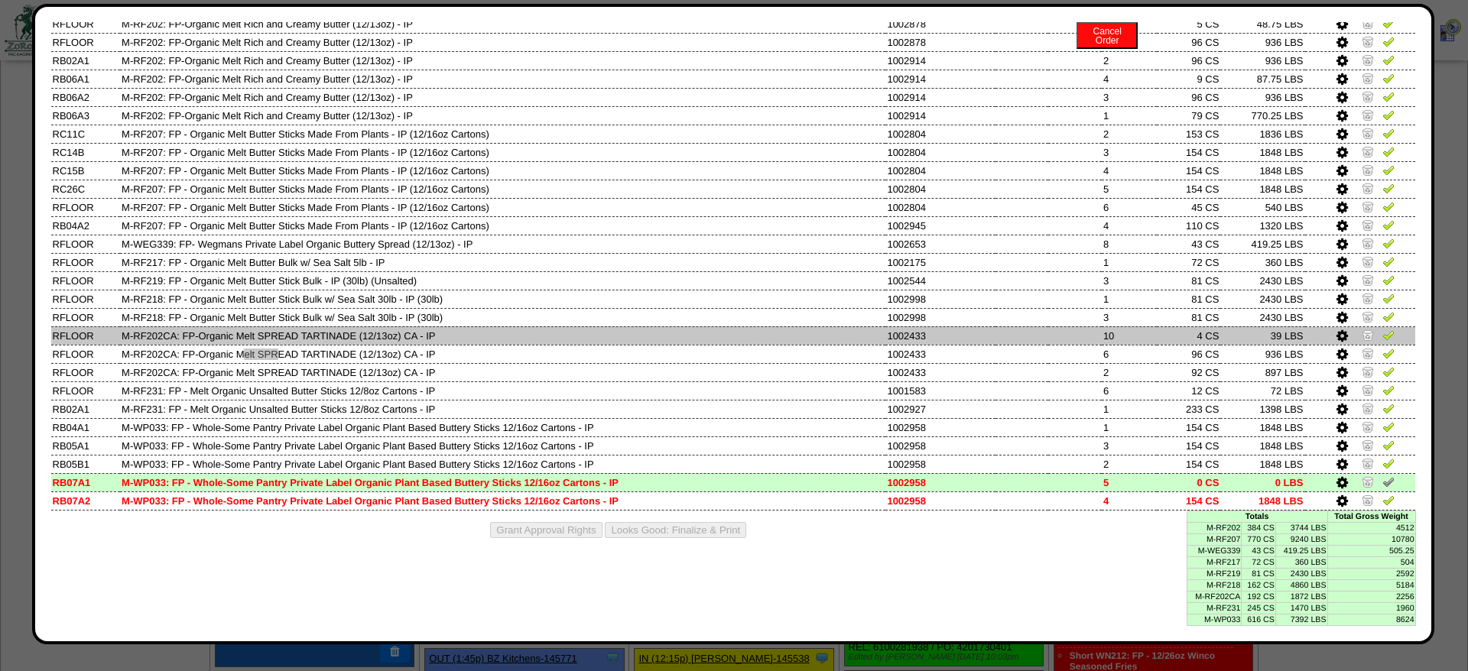
scroll to position [137, 0]
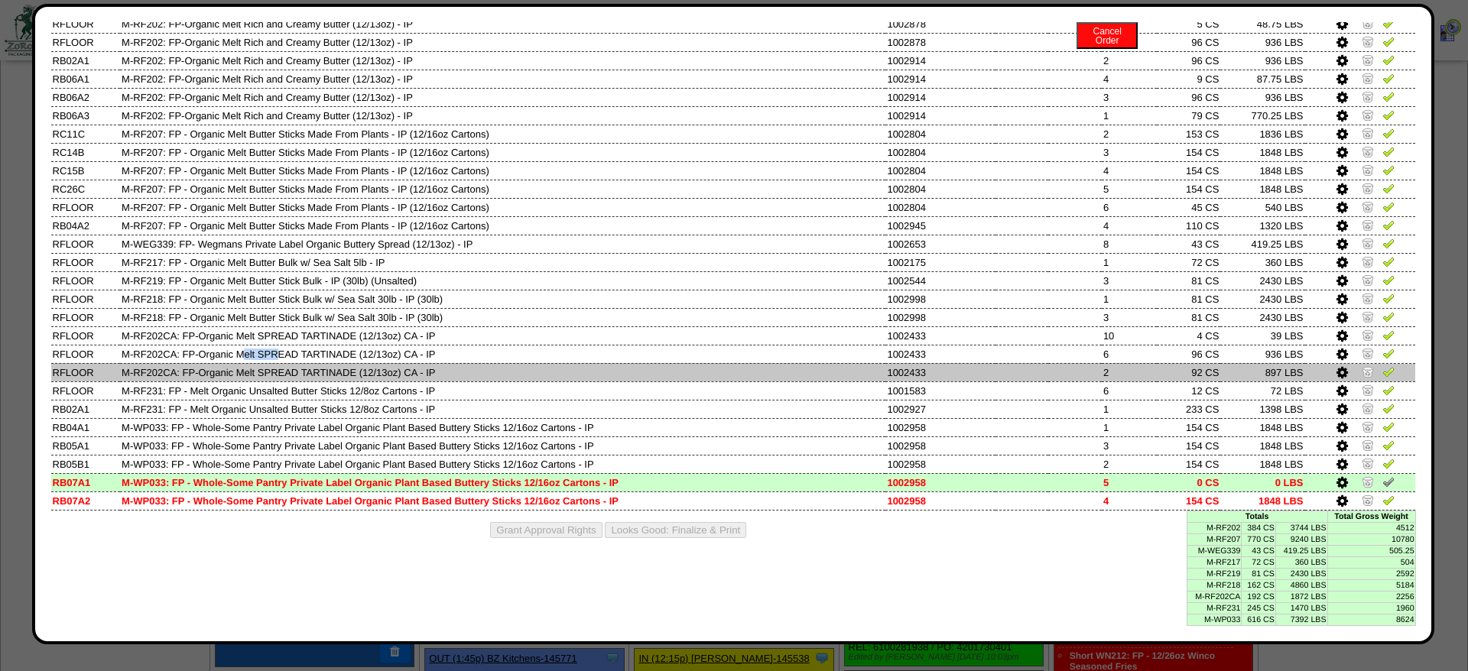
click at [1340, 366] on icon at bounding box center [1342, 373] width 11 height 14
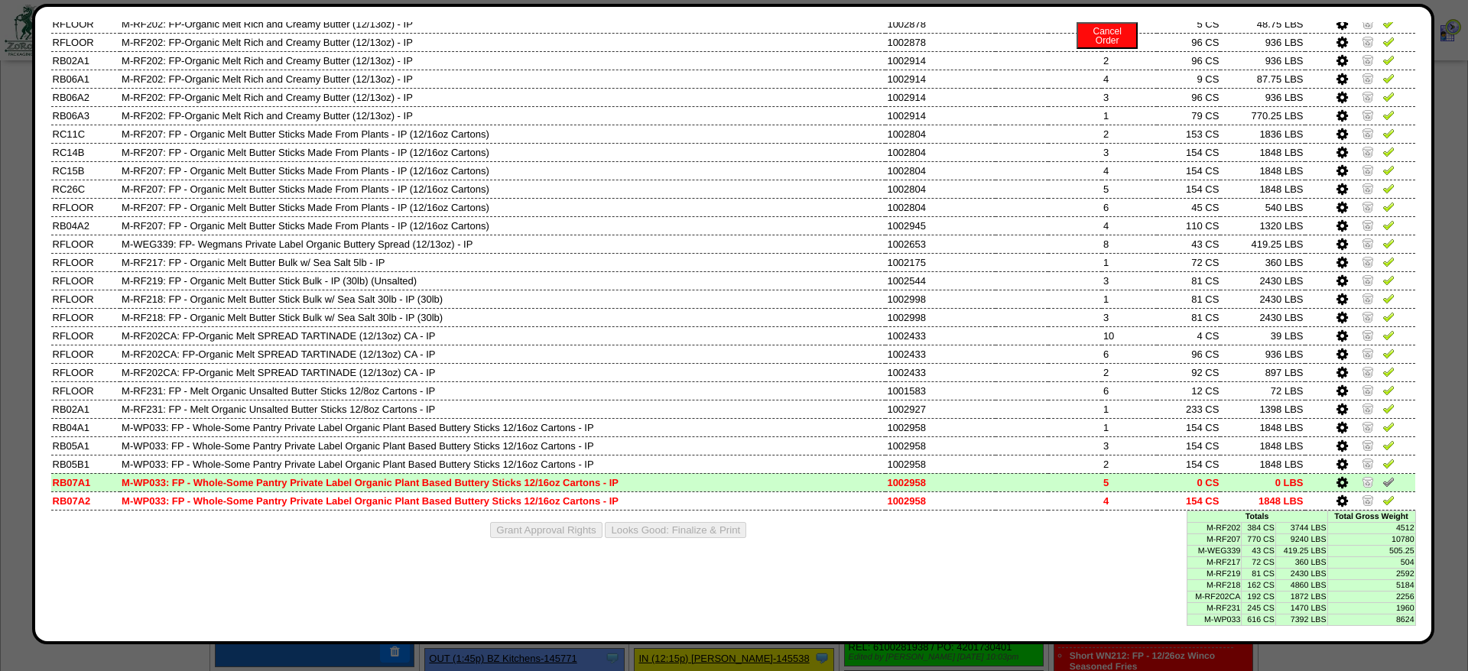
scroll to position [0, 0]
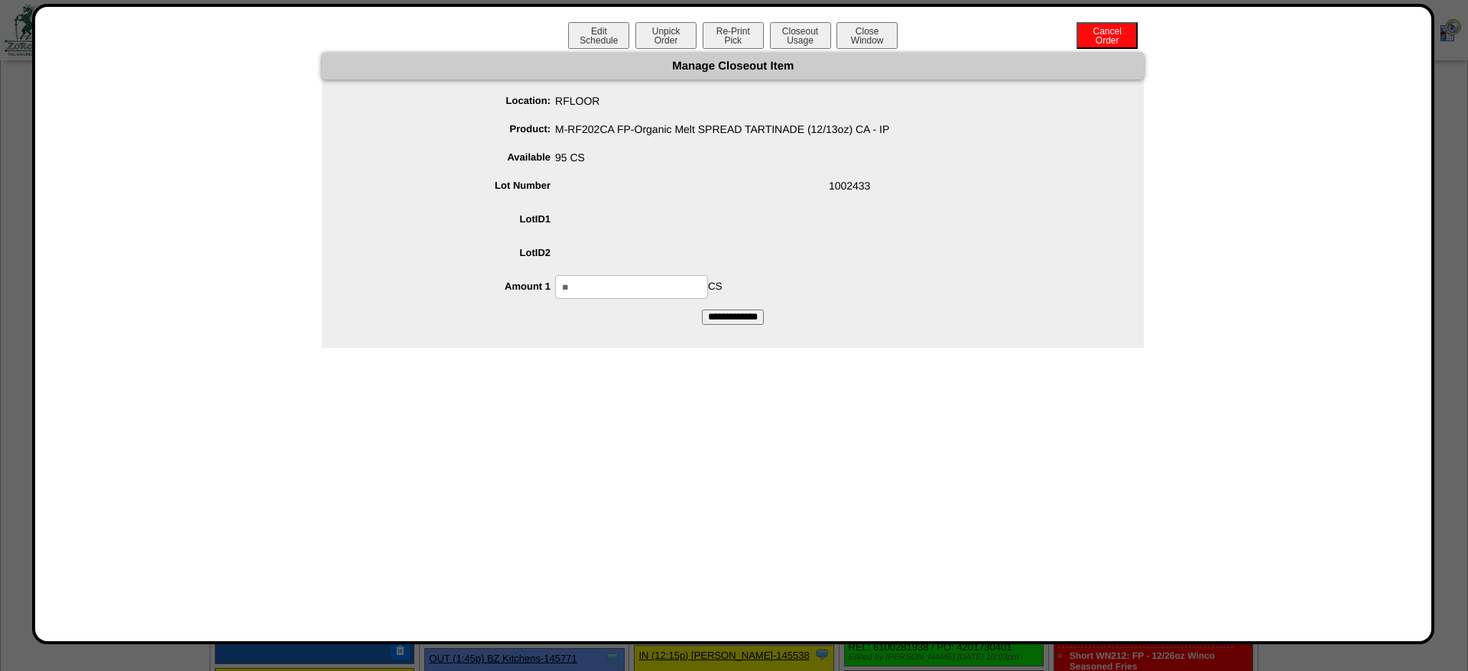
click at [626, 293] on input "**" at bounding box center [631, 287] width 153 height 24
click at [800, 30] on button "Closeout Usage" at bounding box center [800, 35] width 61 height 27
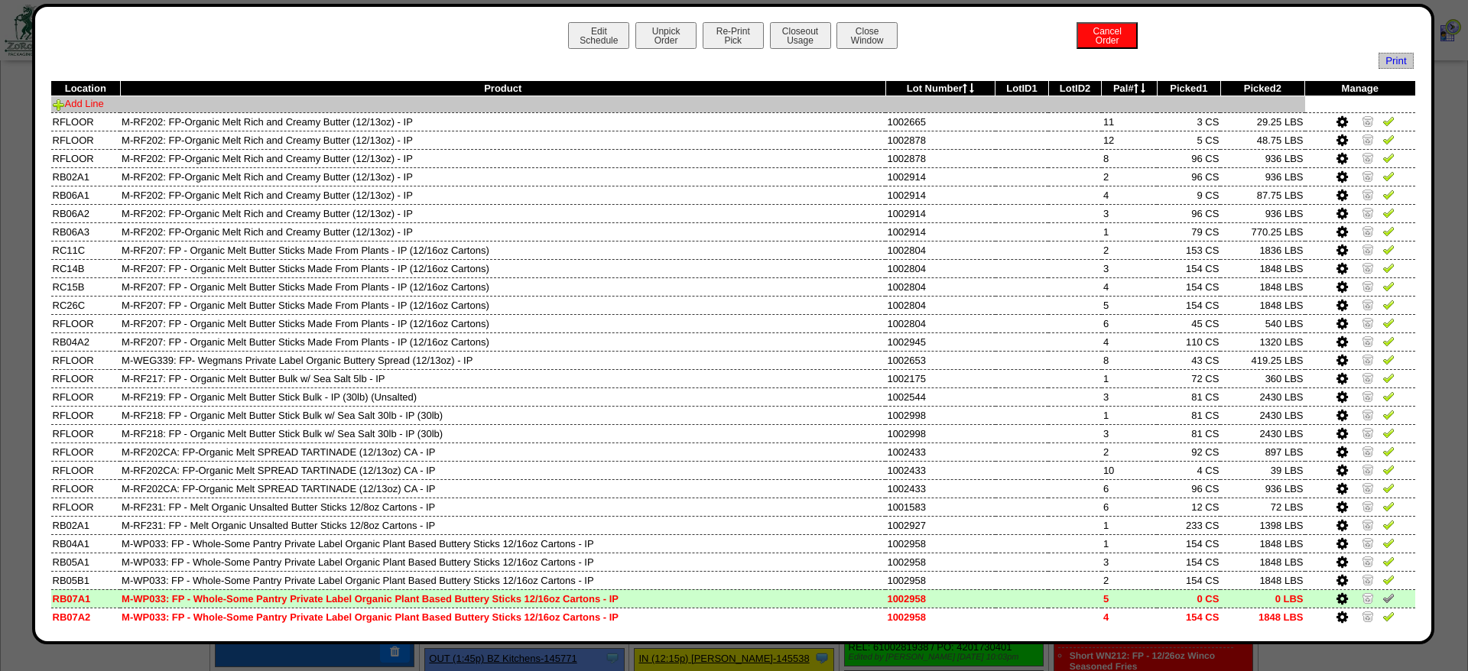
click at [84, 108] on link "Add Line" at bounding box center [78, 103] width 51 height 11
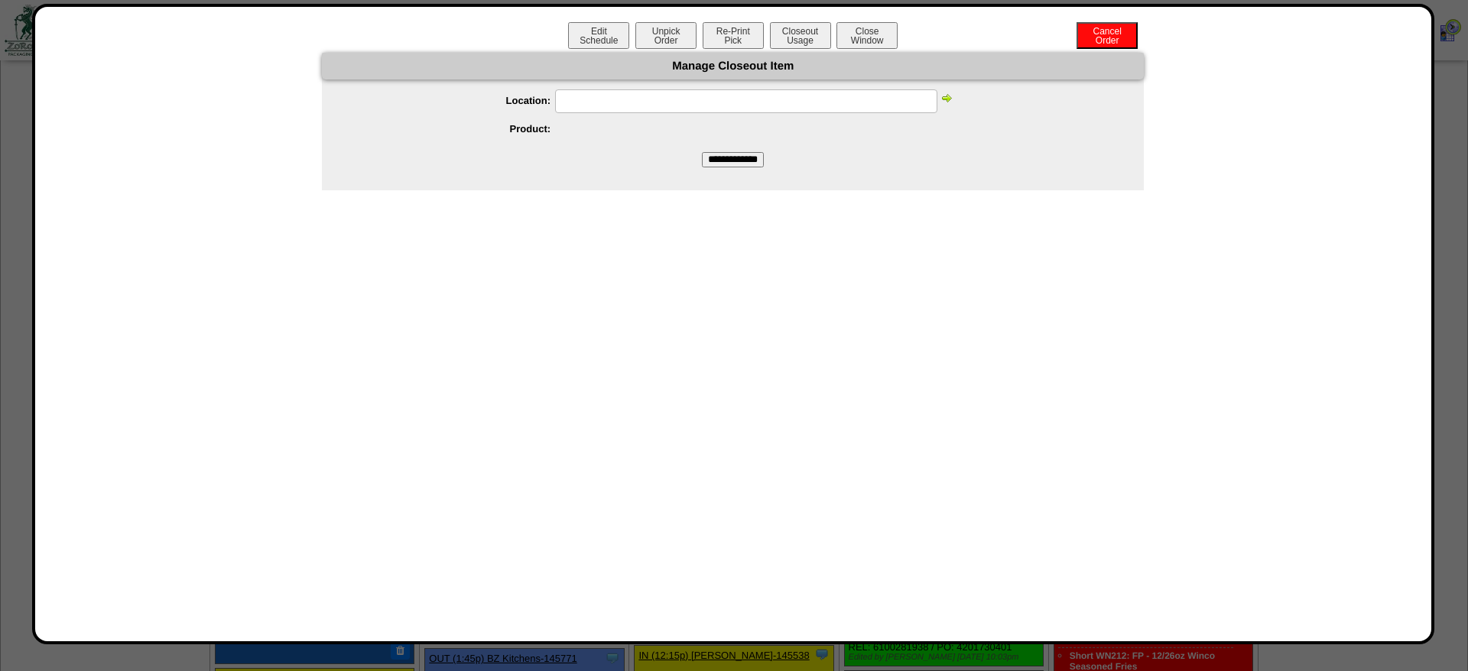
click at [681, 112] on input "text" at bounding box center [746, 101] width 382 height 24
type input "******"
click at [941, 105] on link at bounding box center [947, 100] width 12 height 11
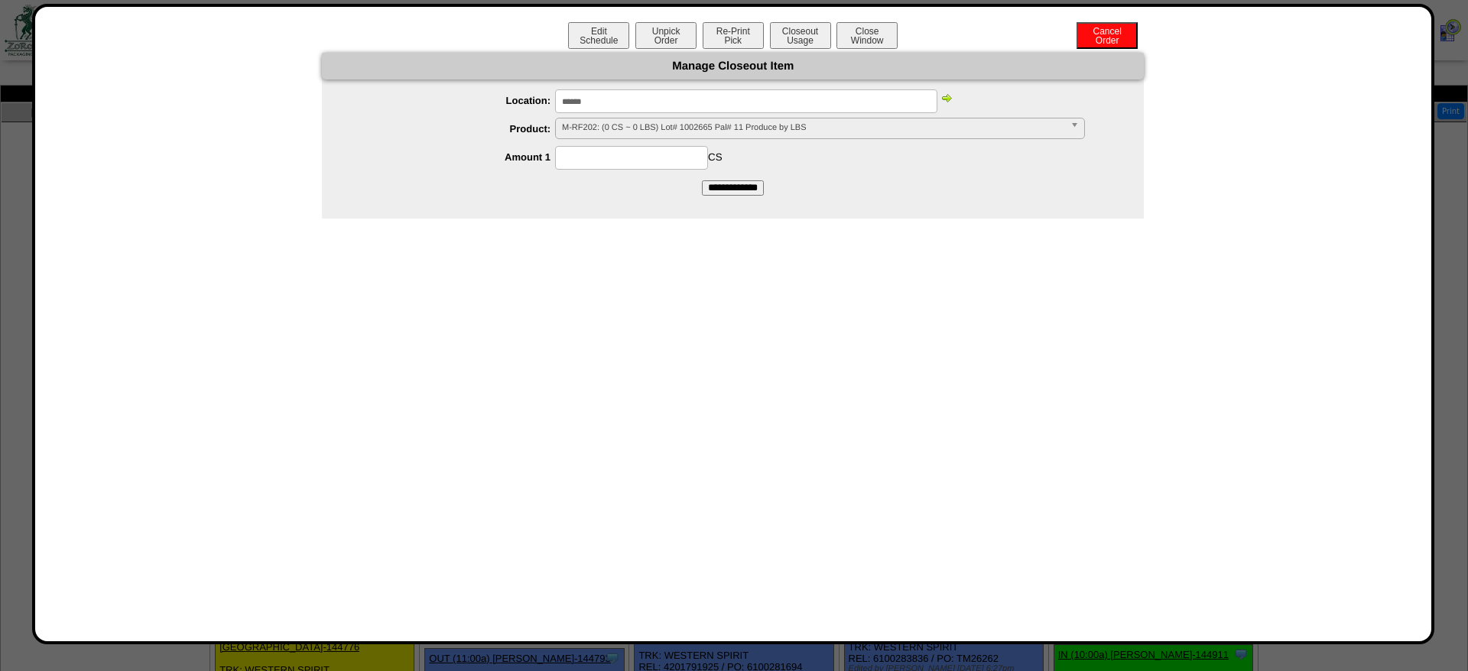
click at [941, 105] on link at bounding box center [947, 100] width 12 height 11
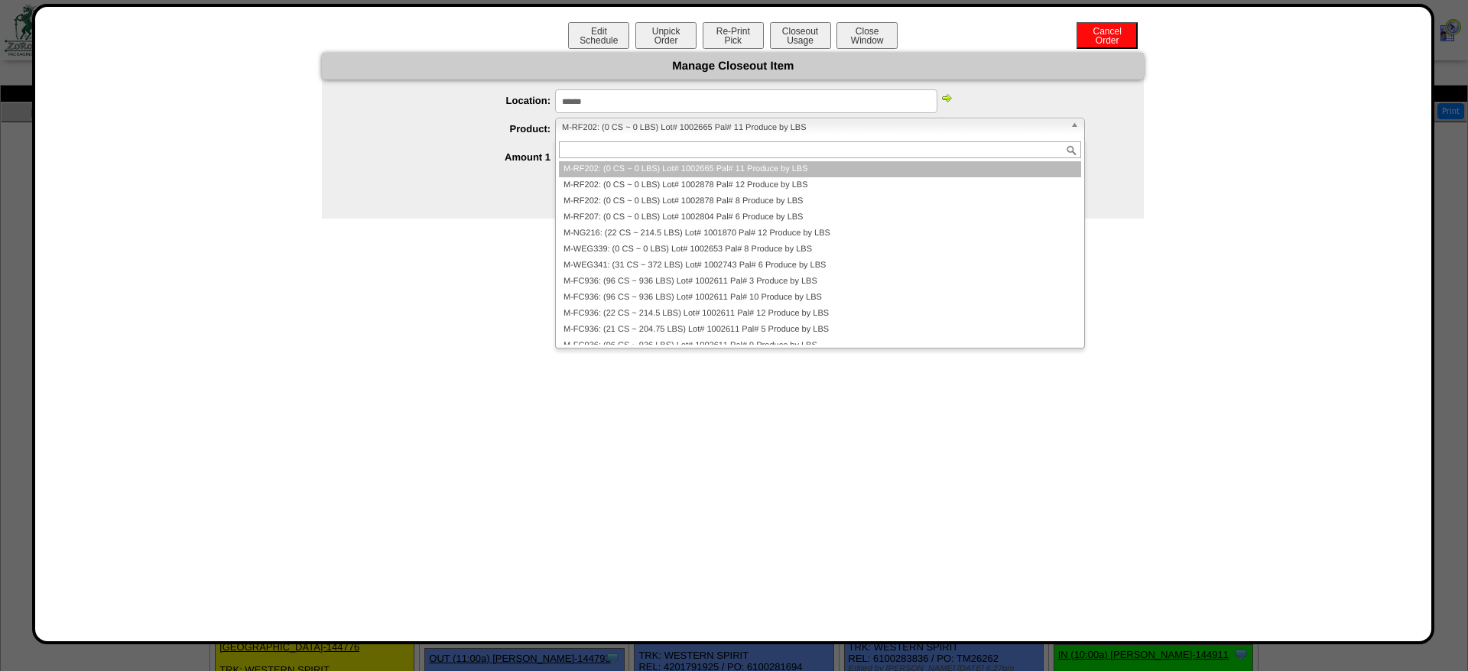
click at [768, 122] on span "M-RF202: (0 CS ~ 0 LBS) Lot# 1002665 Pal# 11 Produce by LBS" at bounding box center [813, 128] width 502 height 18
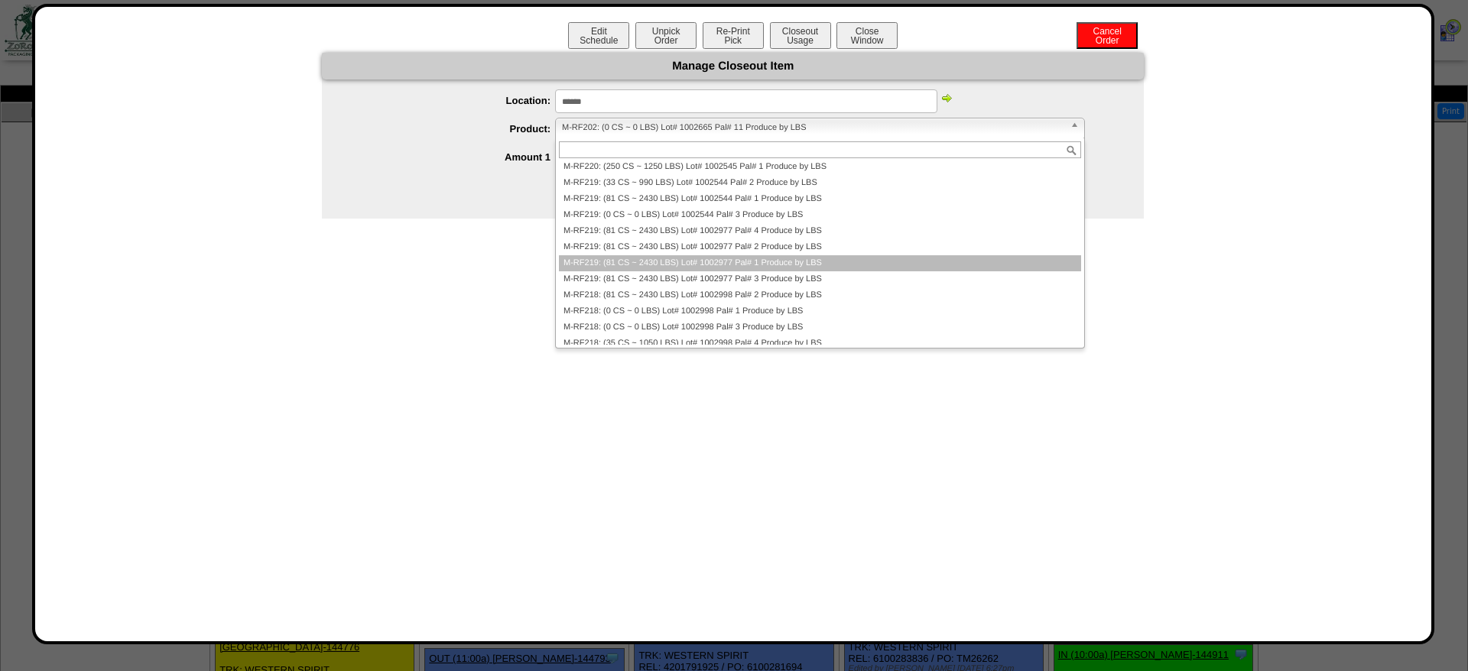
scroll to position [367, 0]
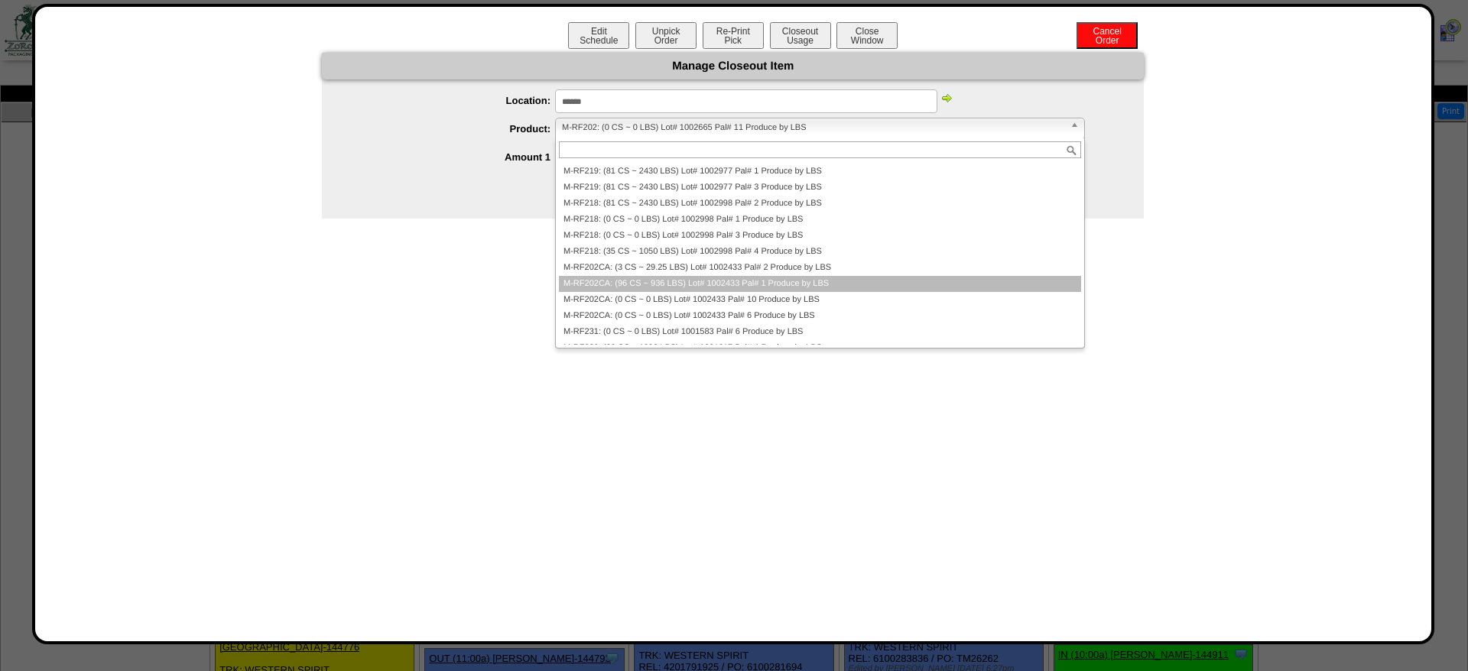
click at [673, 287] on li "M-RF202CA: (96 CS ~ 936 LBS) Lot# 1002433 Pal# 1 Produce by LBS" at bounding box center [820, 284] width 522 height 16
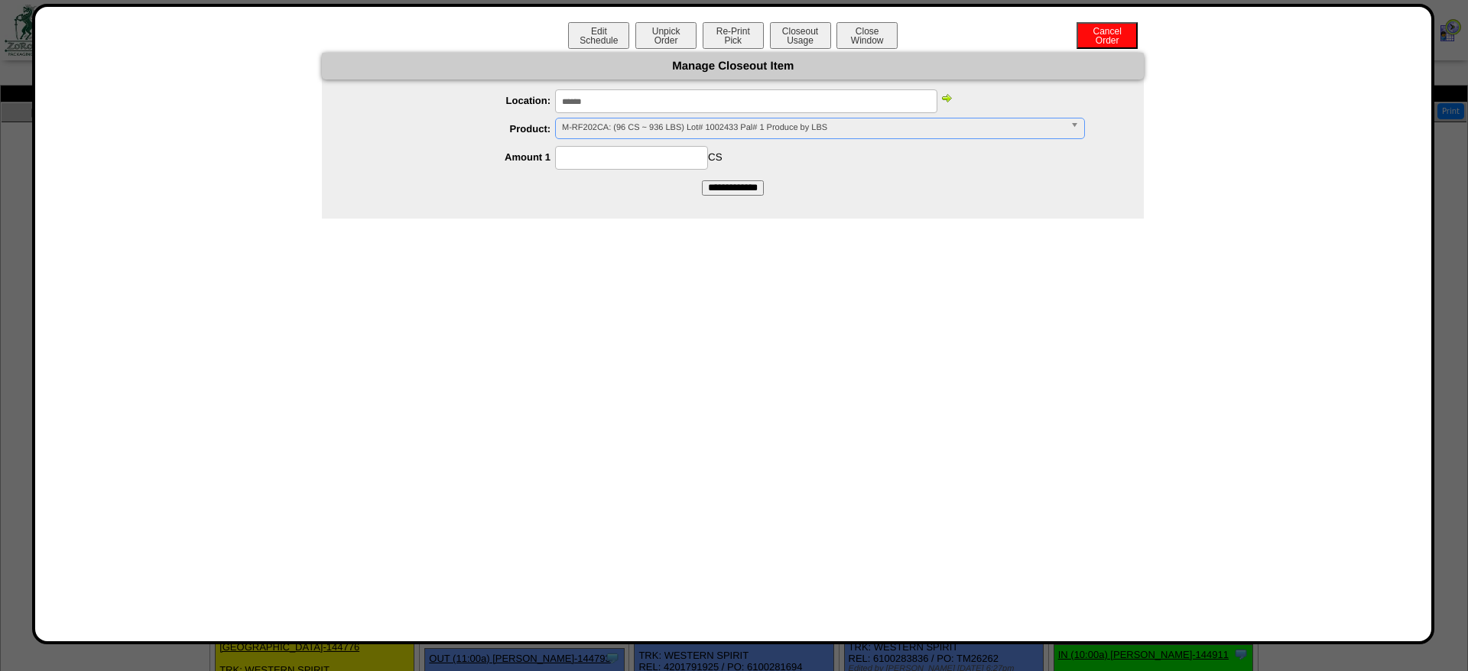
click at [638, 158] on input at bounding box center [631, 158] width 153 height 24
type input "**"
click at [702, 180] on input "**********" at bounding box center [733, 187] width 62 height 15
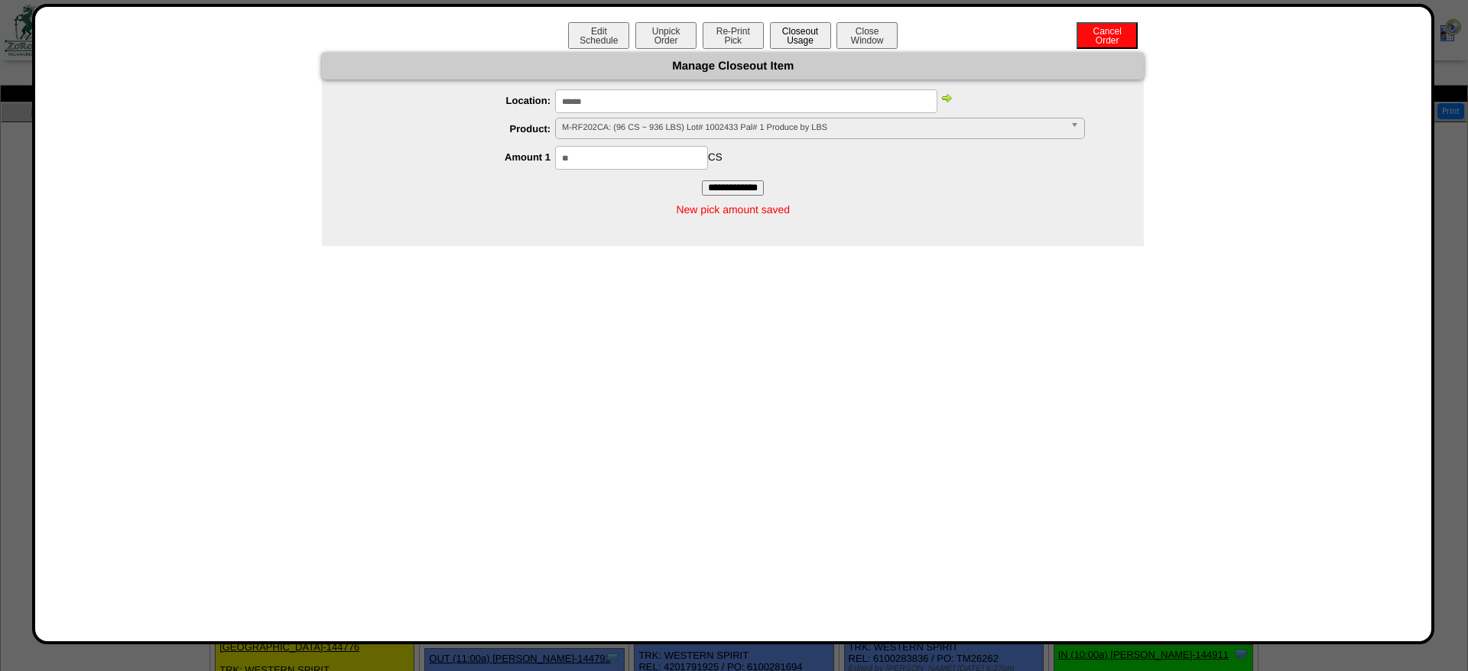
click at [795, 39] on button "Closeout Usage" at bounding box center [800, 35] width 61 height 27
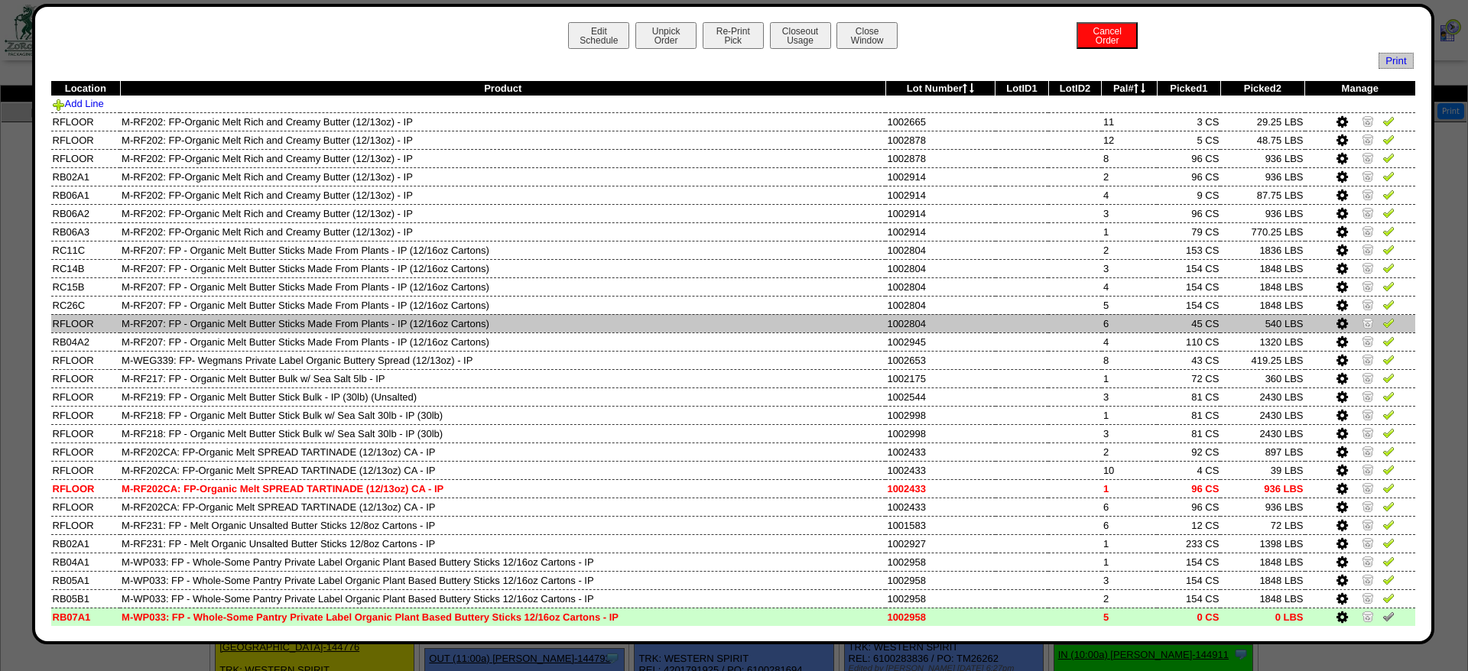
click at [1096, 324] on td at bounding box center [1075, 323] width 54 height 18
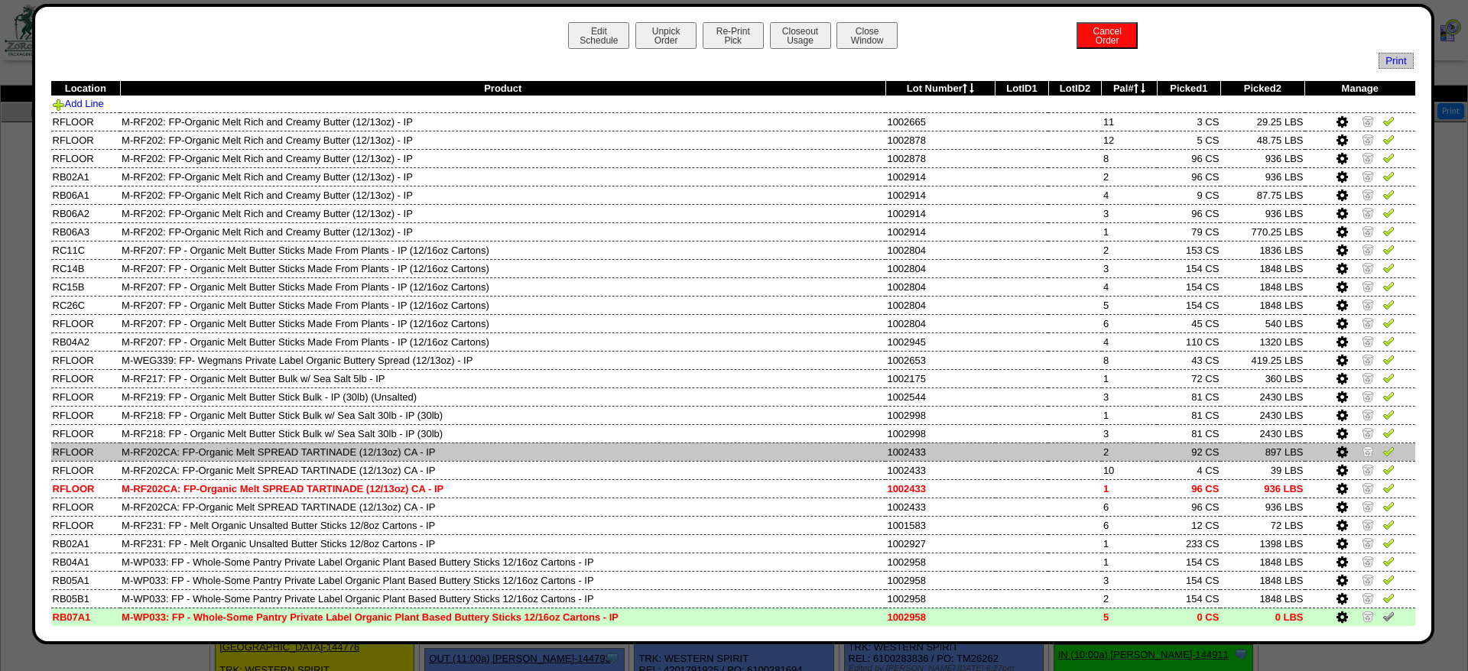
click at [1362, 461] on td at bounding box center [1360, 452] width 111 height 18
click at [1365, 457] on img at bounding box center [1368, 451] width 12 height 12
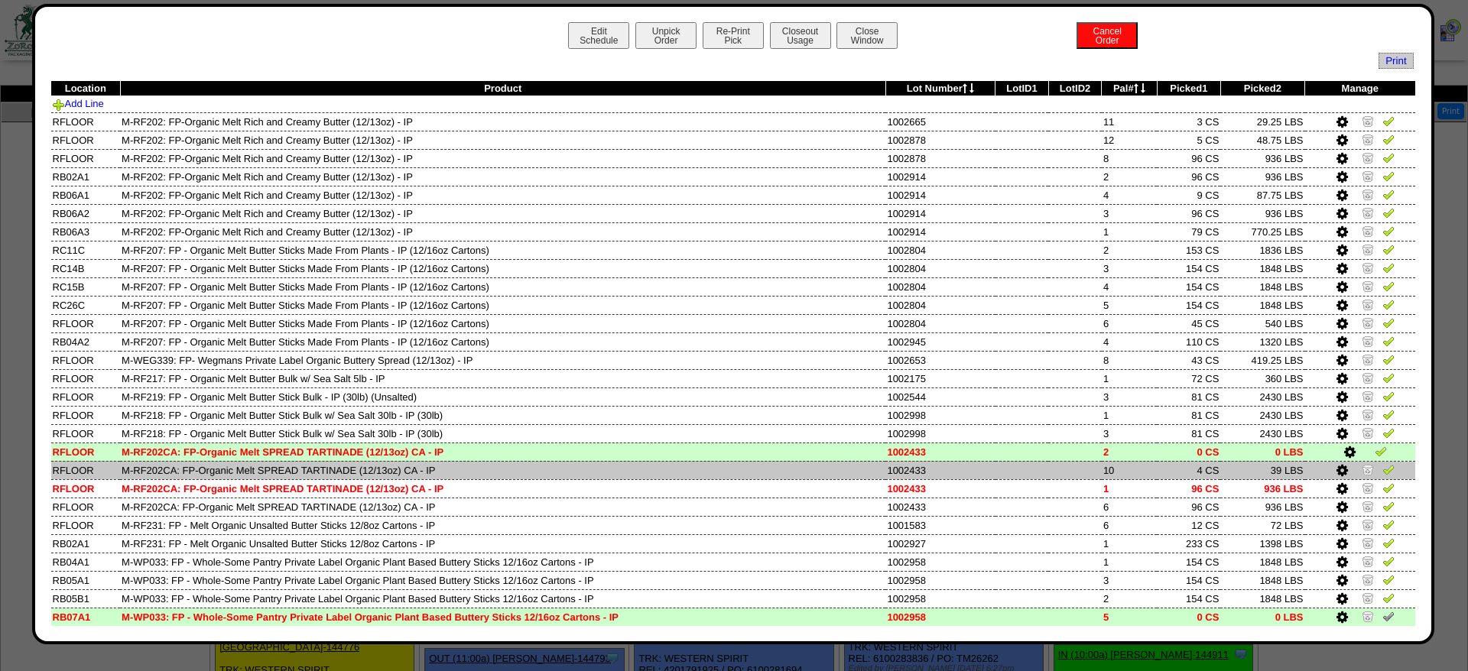
click at [1367, 476] on img at bounding box center [1368, 469] width 12 height 12
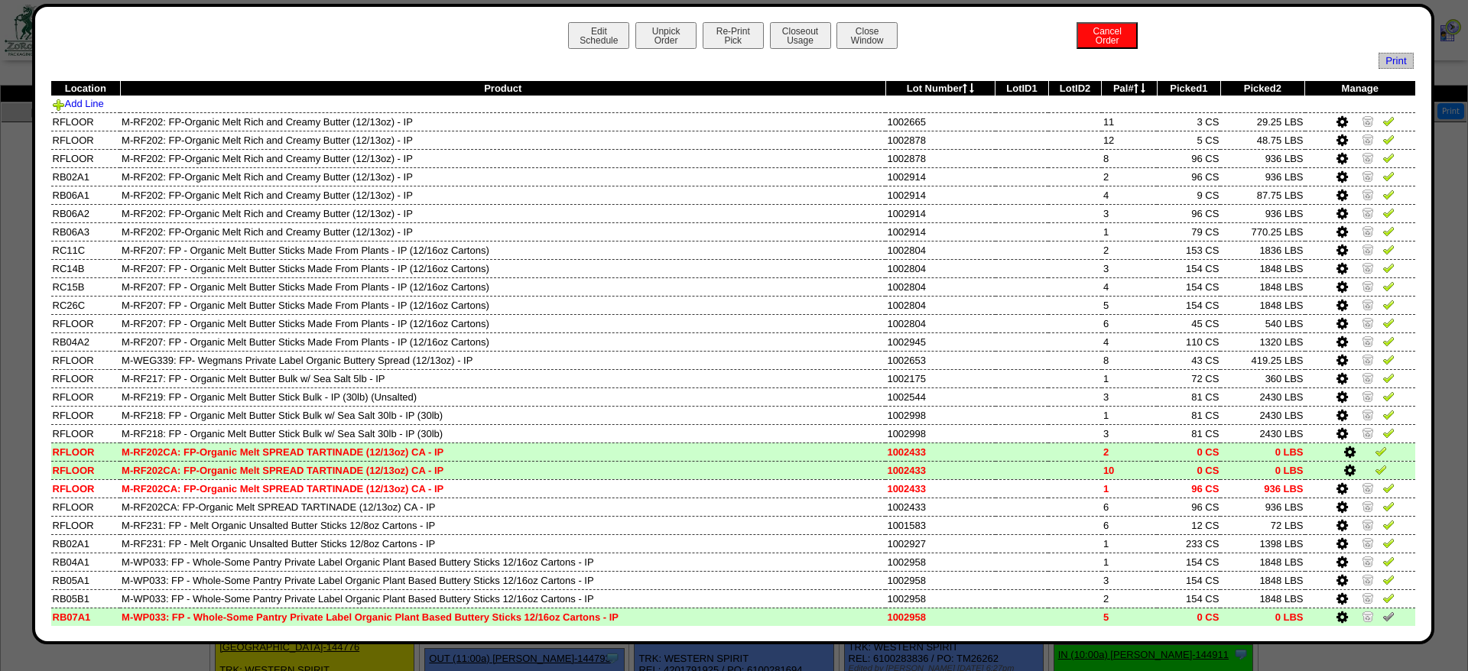
click at [801, 11] on div "Edit Schedule Unpick Order Re-Print Pick Closeout Usage Cancel Order Close Wind…" at bounding box center [733, 324] width 1402 height 641
click at [801, 31] on button "Closeout Usage" at bounding box center [800, 35] width 61 height 27
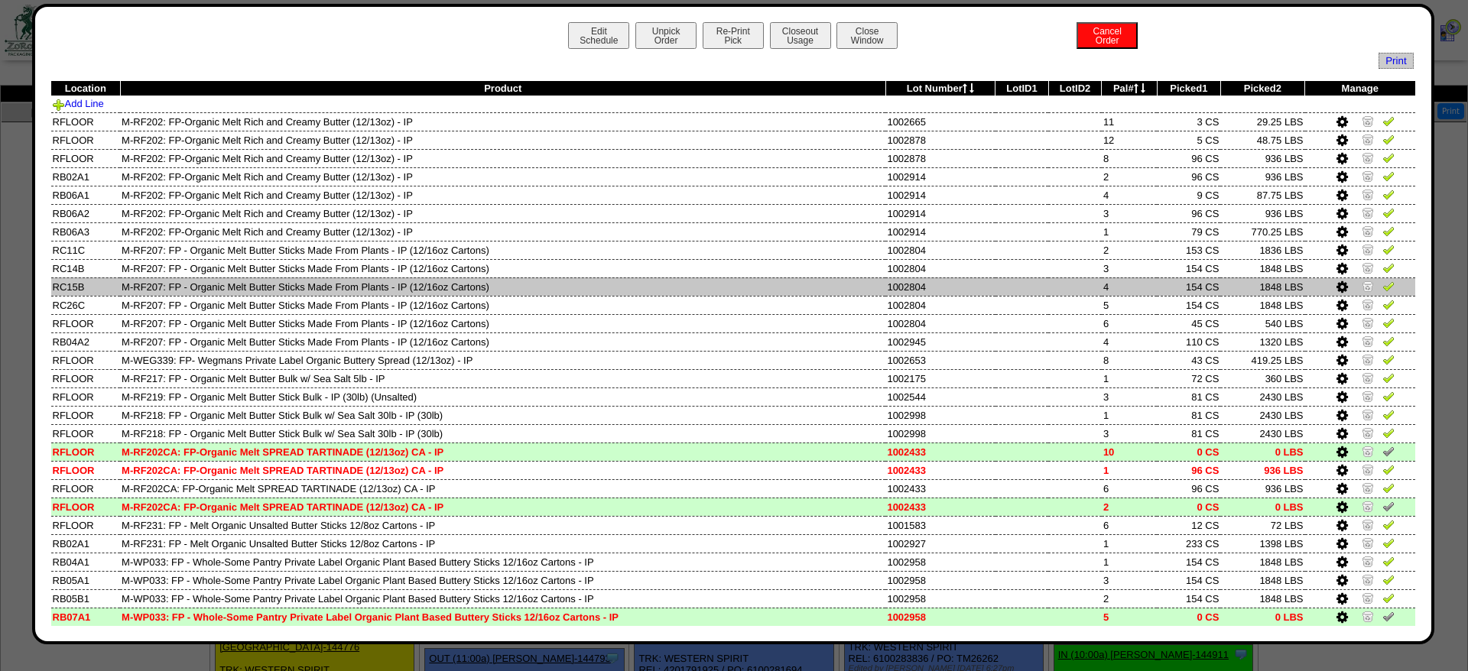
scroll to position [156, 0]
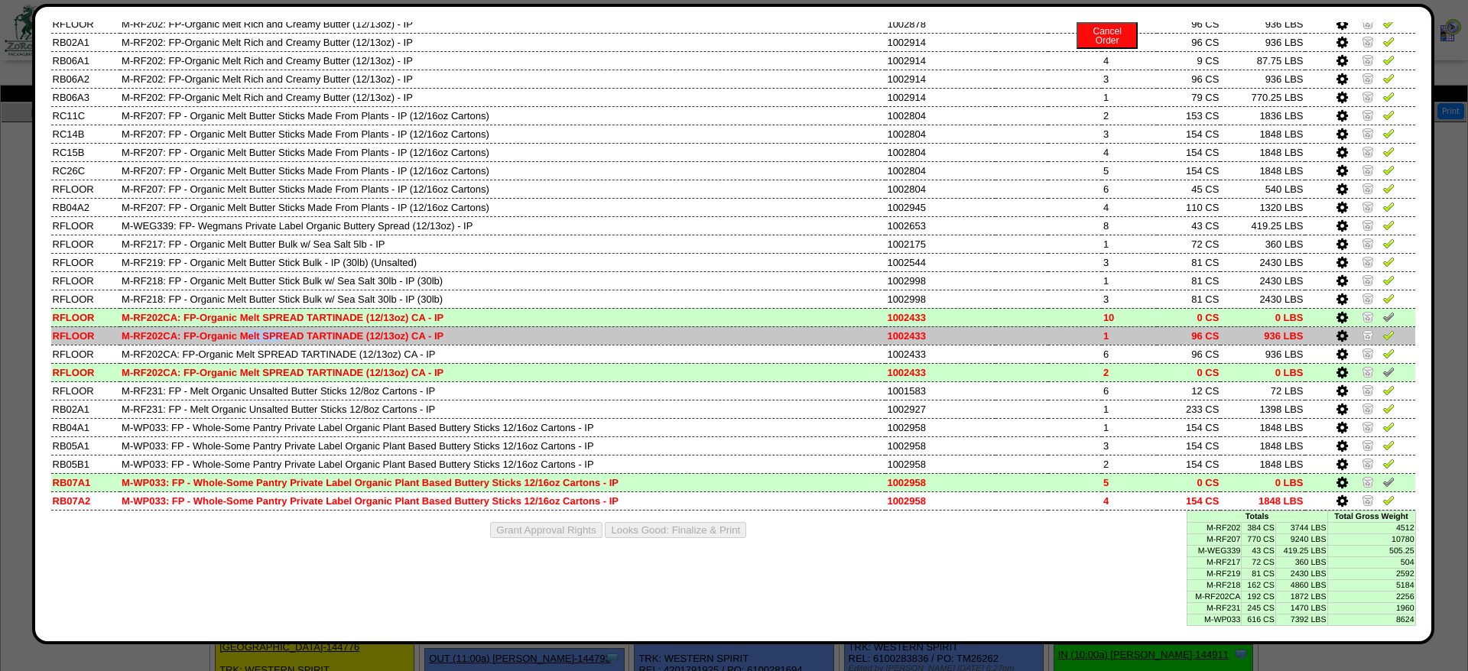
click at [1114, 327] on td "1" at bounding box center [1130, 336] width 56 height 18
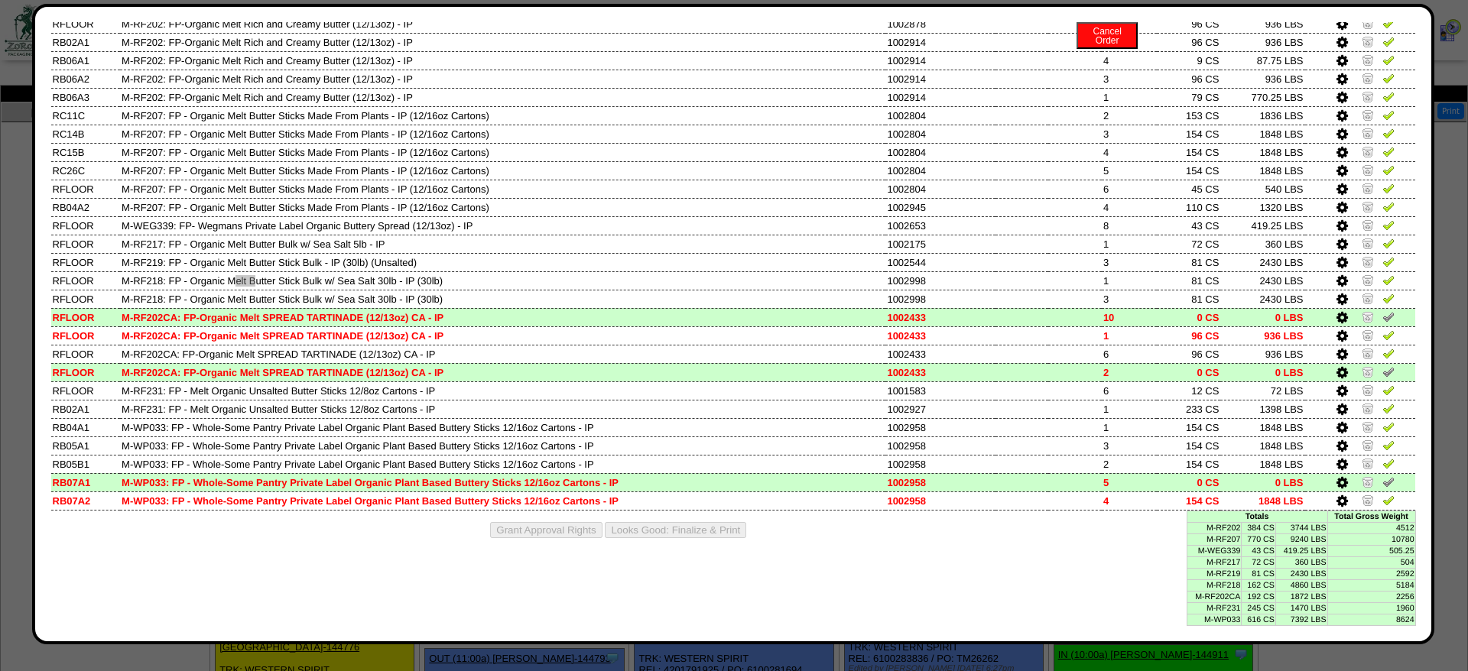
click at [824, 363] on td "M-RF202CA: FP-Organic Melt SPREAD TARTINADE (12/13oz) CA - IP" at bounding box center [502, 372] width 765 height 18
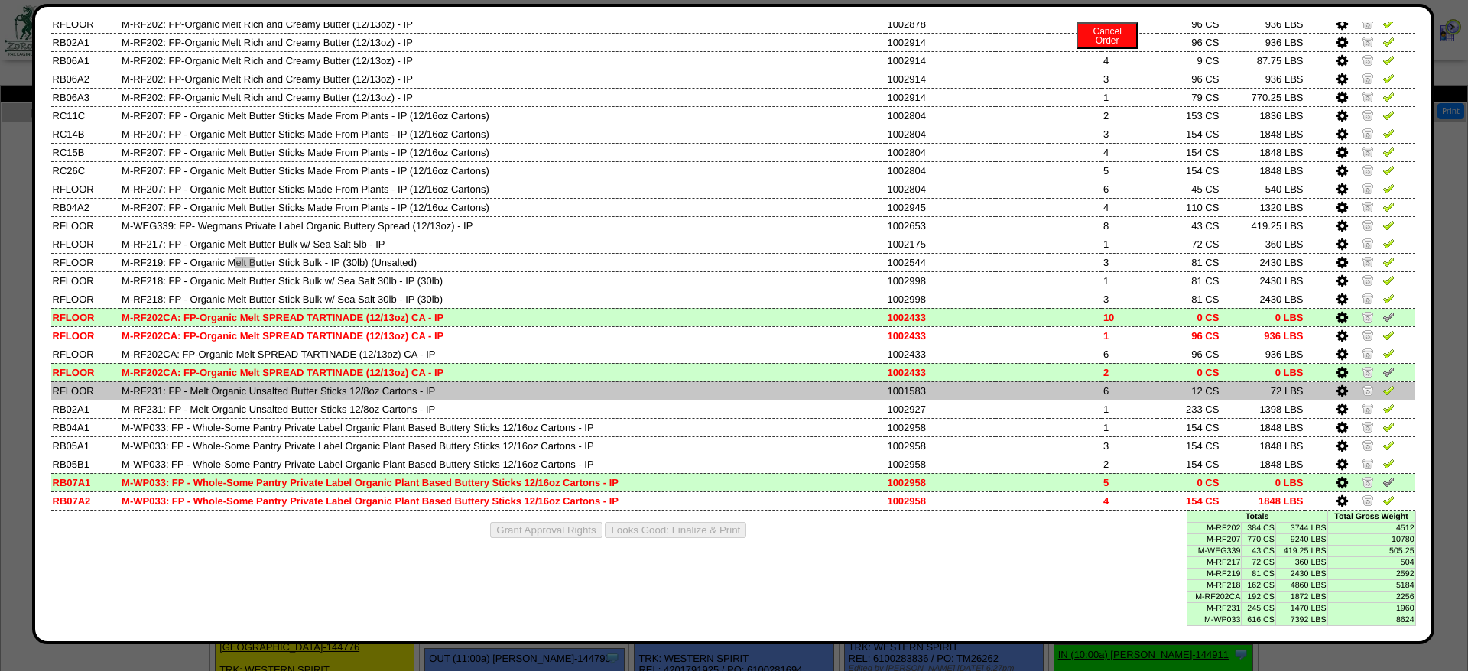
click at [1102, 385] on td "6" at bounding box center [1130, 391] width 56 height 18
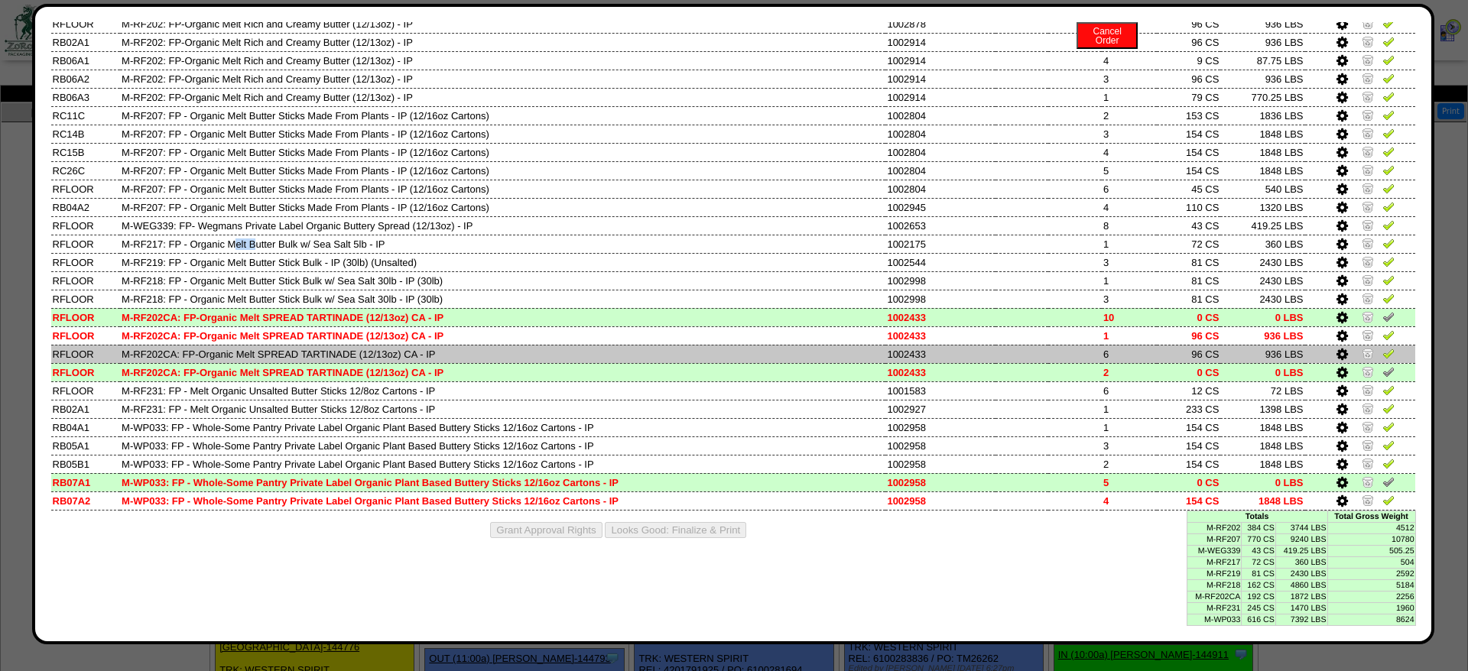
click at [1071, 345] on td at bounding box center [1075, 354] width 54 height 18
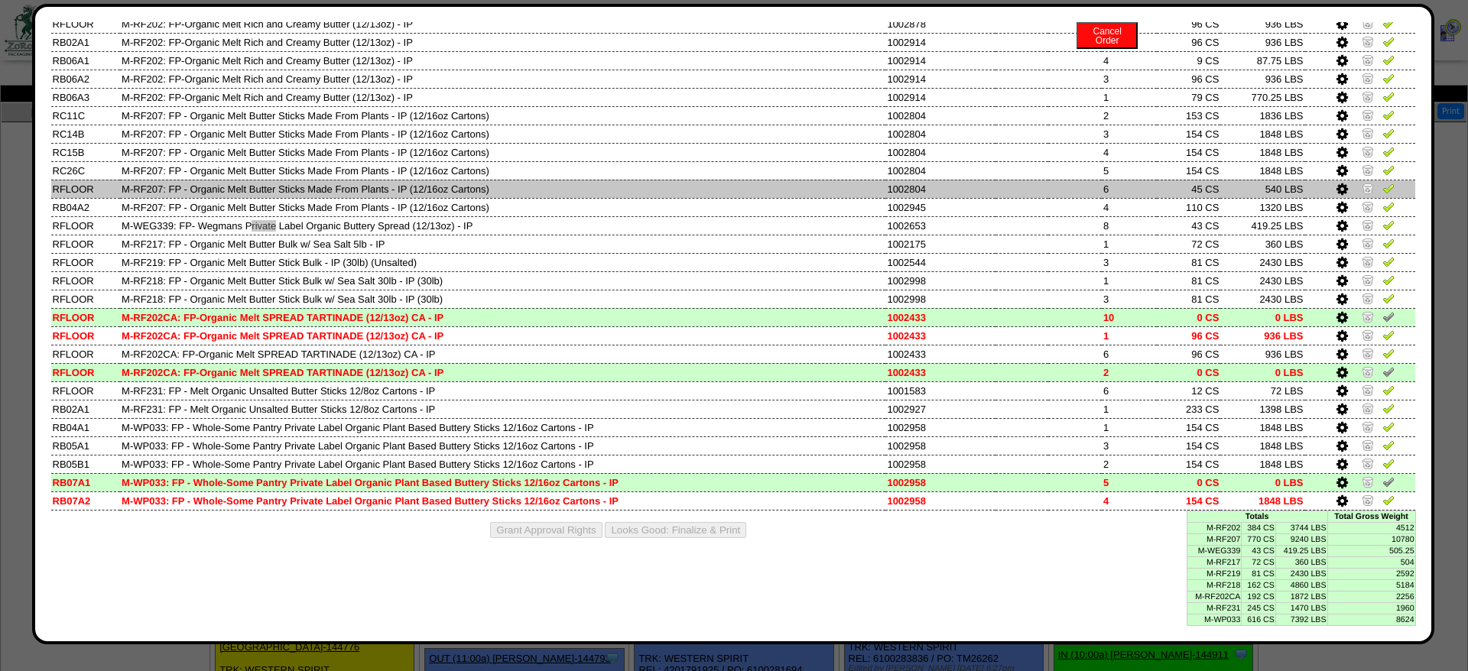
scroll to position [0, 0]
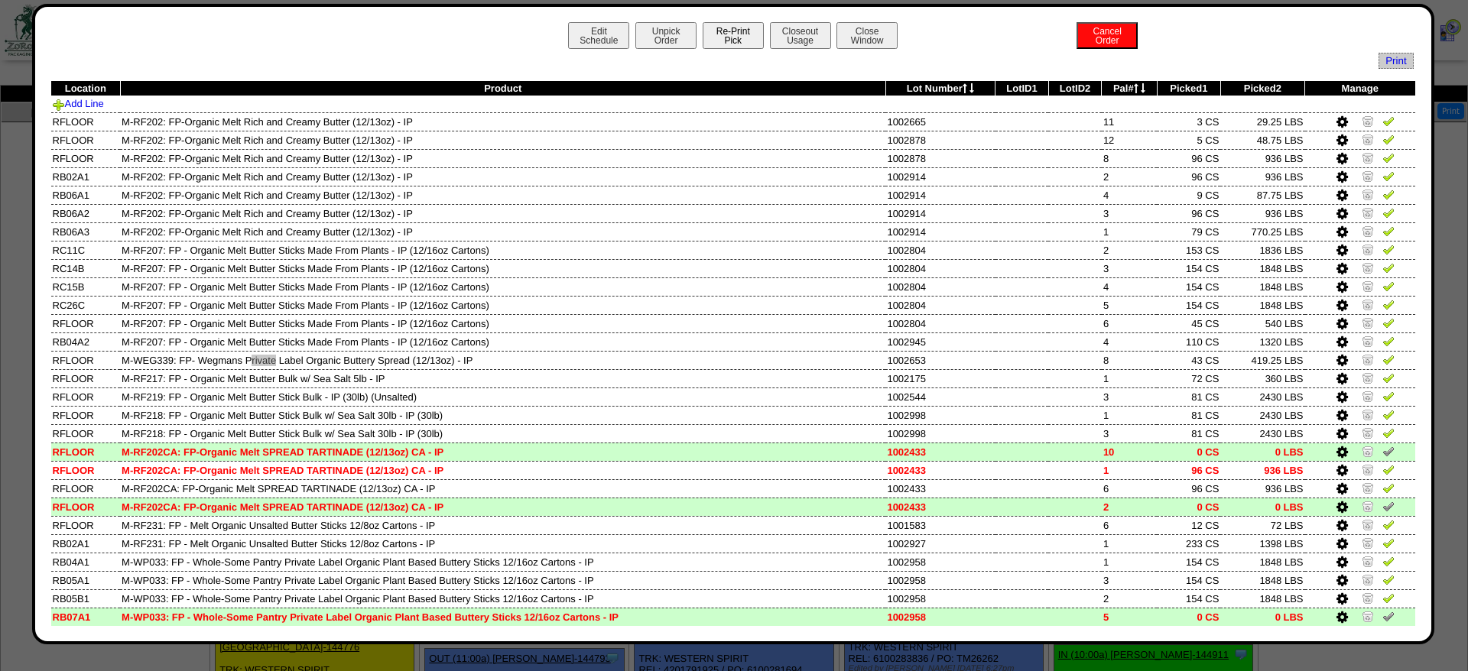
click at [733, 30] on button "Re-Print Pick" at bounding box center [733, 35] width 61 height 27
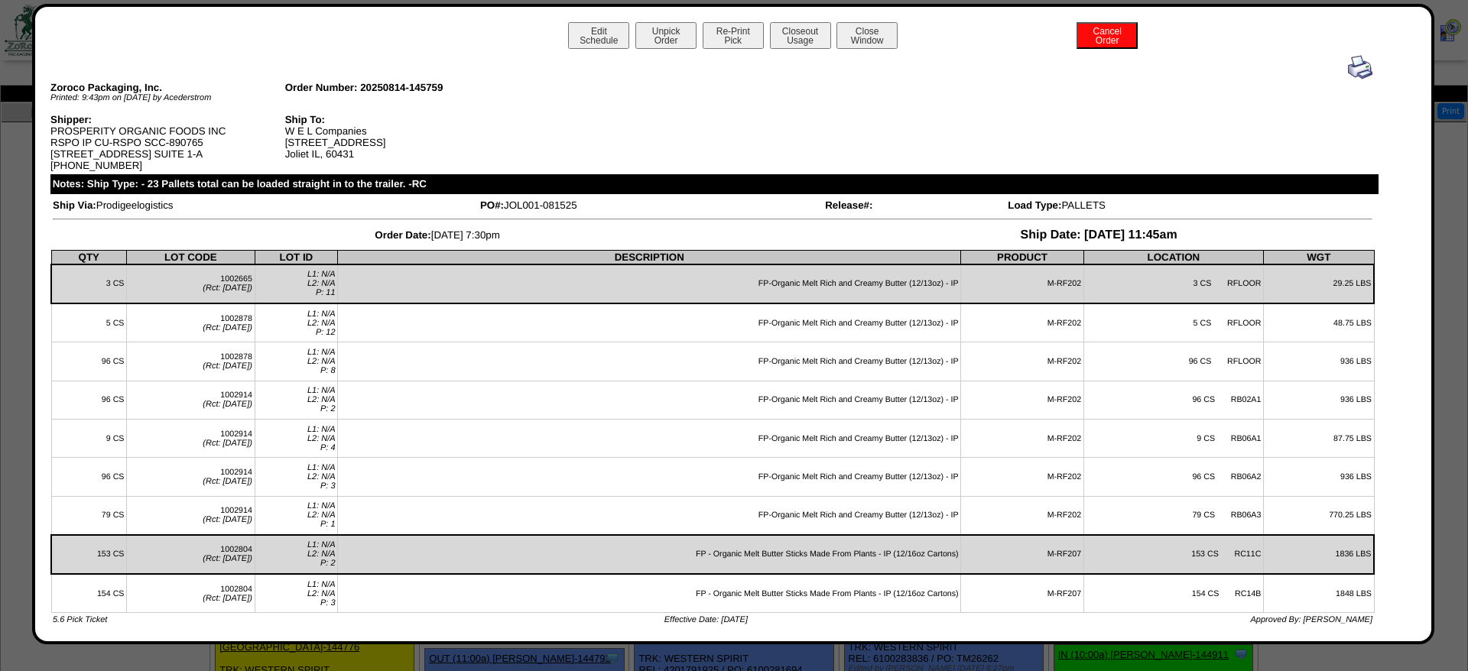
click at [1369, 65] on img at bounding box center [1360, 67] width 24 height 24
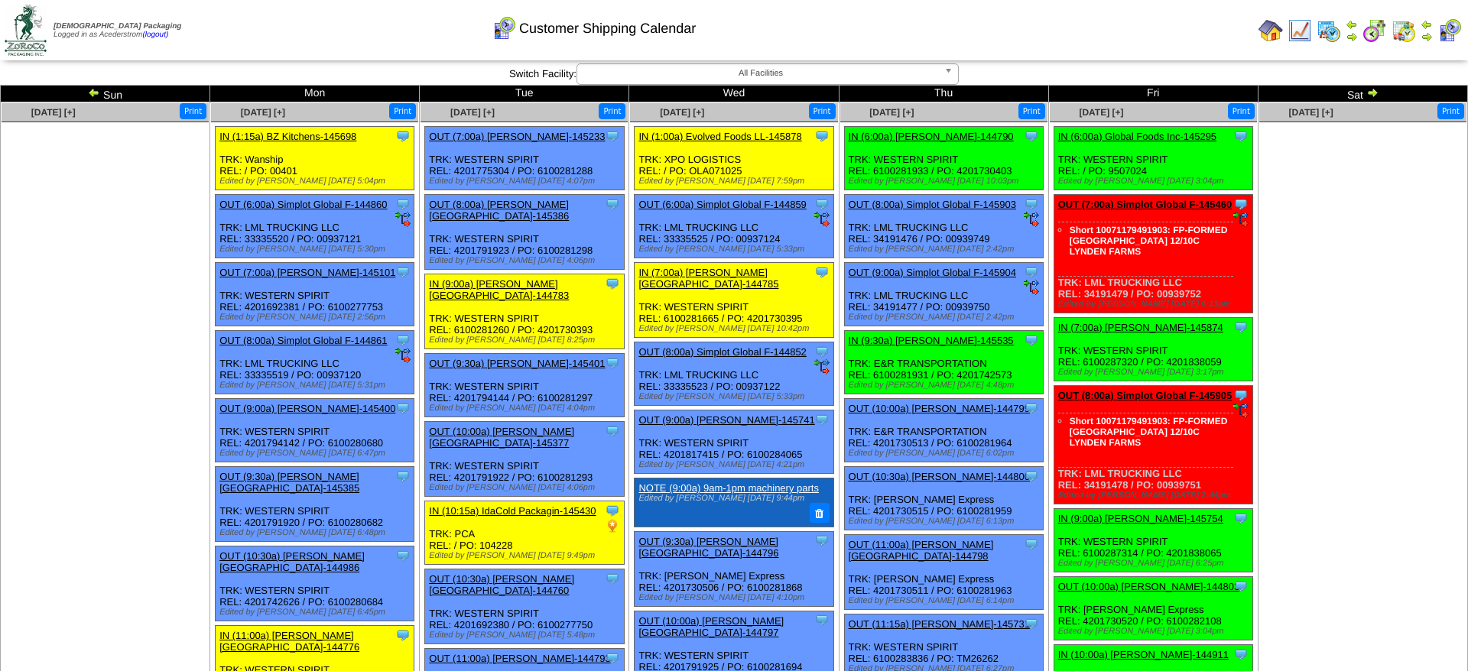
click at [1384, 22] on img at bounding box center [1375, 30] width 24 height 24
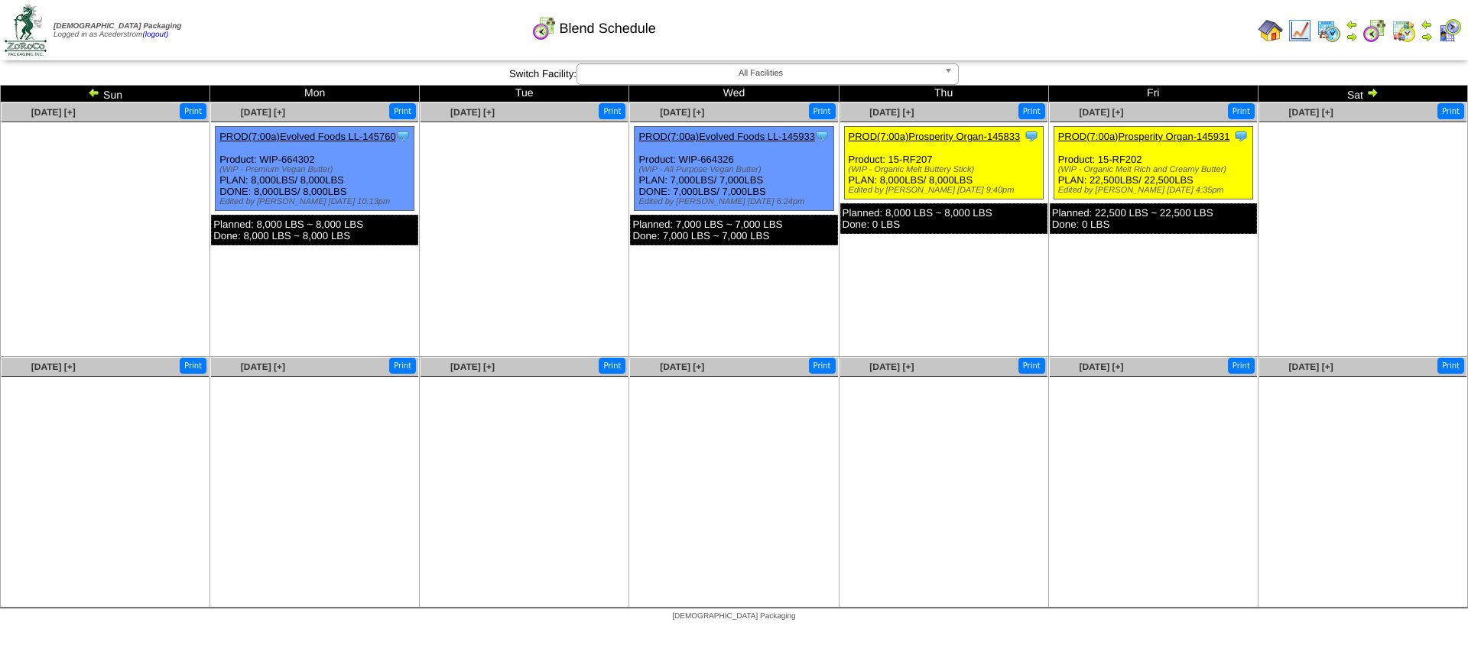
click at [1134, 142] on div "PROD(7:00a)Prosperity Organ-145931" at bounding box center [1151, 136] width 187 height 11
click at [1134, 138] on link "PROD(7:00a)Prosperity Organ-145931" at bounding box center [1144, 136] width 172 height 11
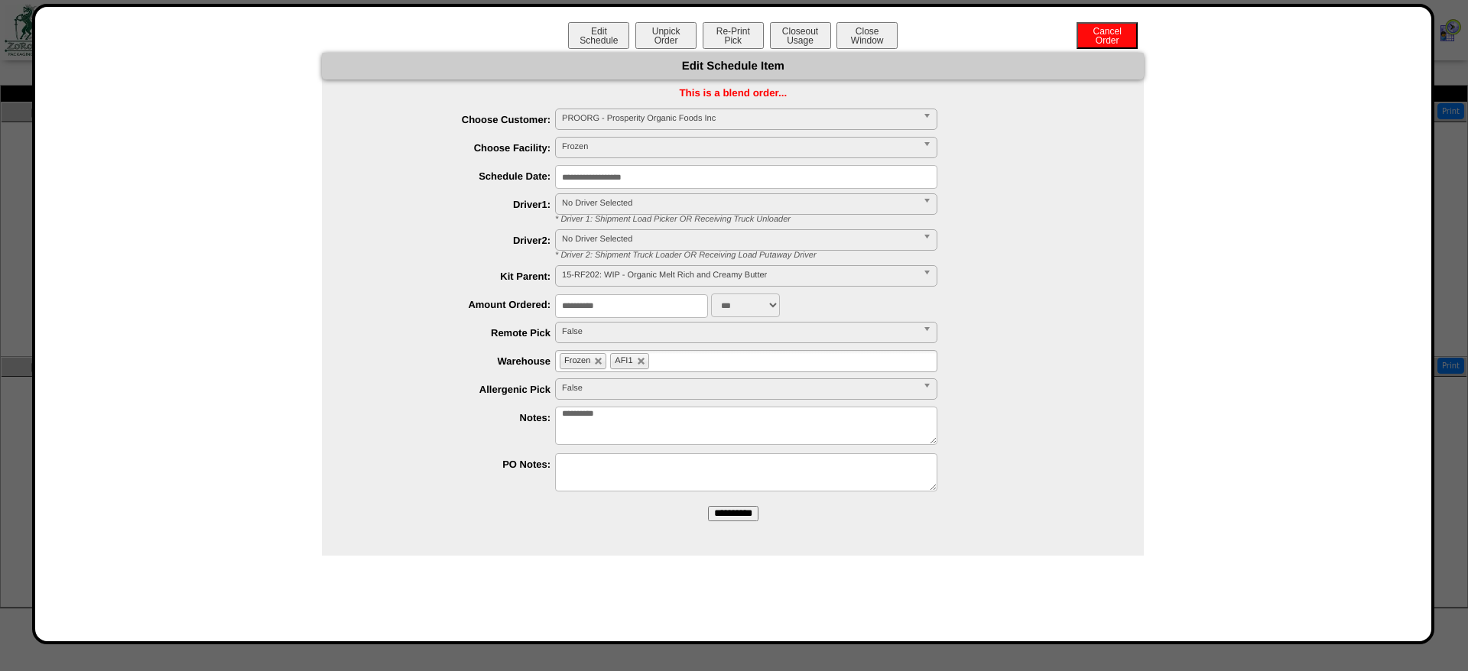
click at [654, 51] on div "Edit Schedule Unpick Order Re-Print Pick Closeout Usage Cancel Order Close Wind…" at bounding box center [733, 37] width 1366 height 31
click at [657, 35] on button "Unpick Order" at bounding box center [665, 35] width 61 height 27
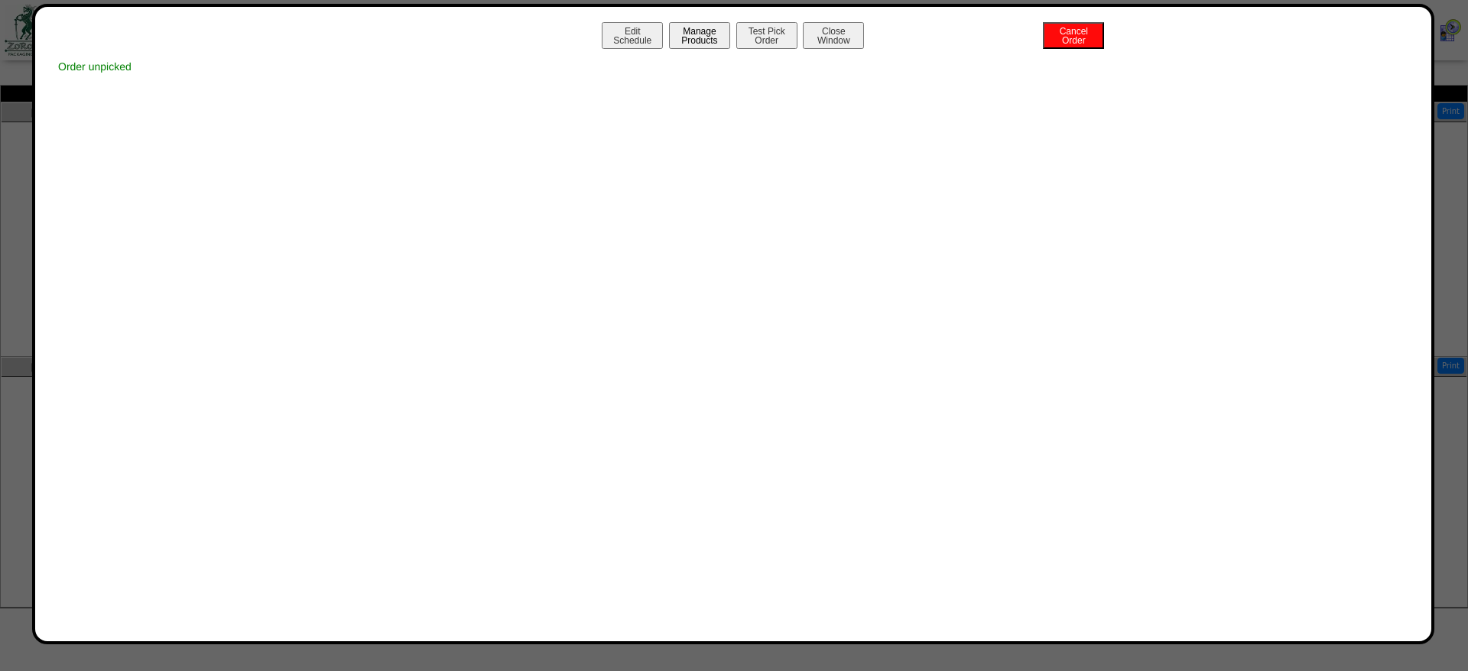
click at [680, 36] on button "Manage Products" at bounding box center [699, 35] width 61 height 27
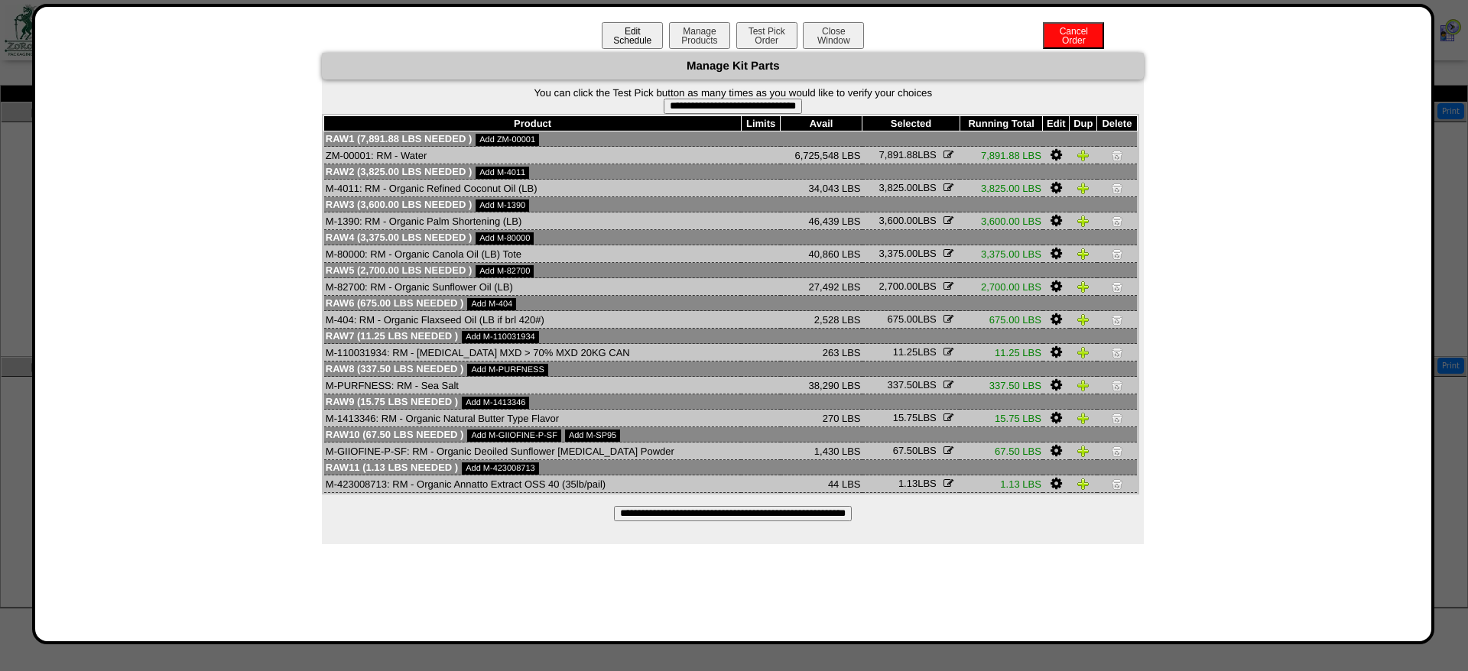
click at [642, 27] on button "Edit Schedule" at bounding box center [632, 35] width 61 height 27
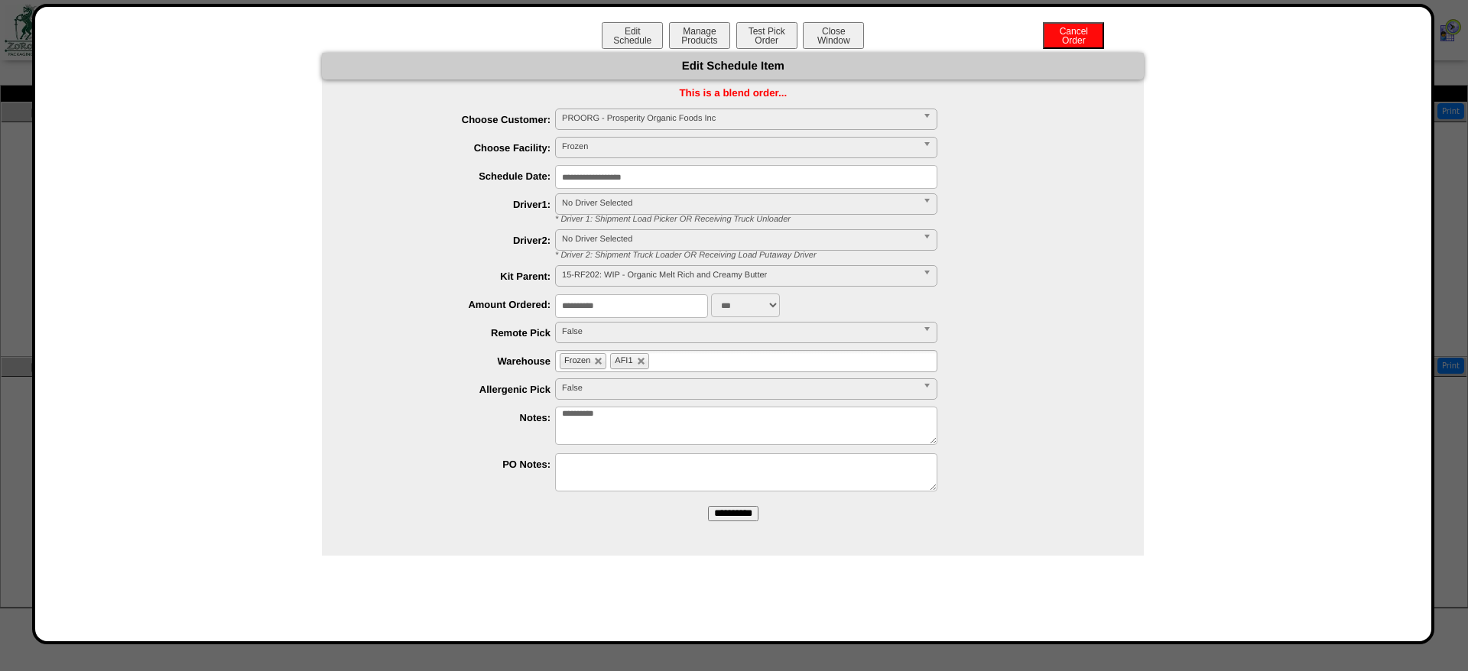
click at [787, 434] on textarea "**********" at bounding box center [746, 426] width 382 height 38
click at [834, 418] on textarea "**********" at bounding box center [746, 426] width 382 height 38
type textarea "**********"
click at [756, 516] on input "**********" at bounding box center [733, 513] width 50 height 15
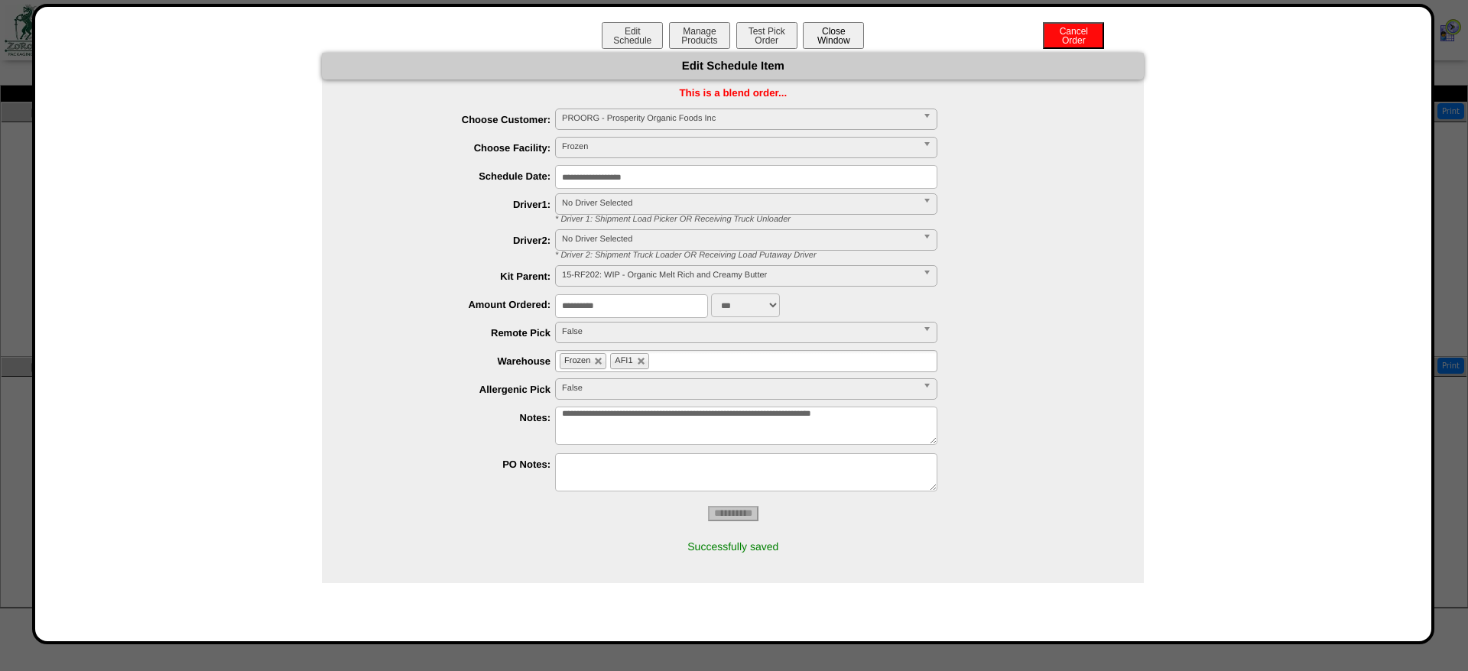
click at [842, 43] on button "Close Window" at bounding box center [833, 35] width 61 height 27
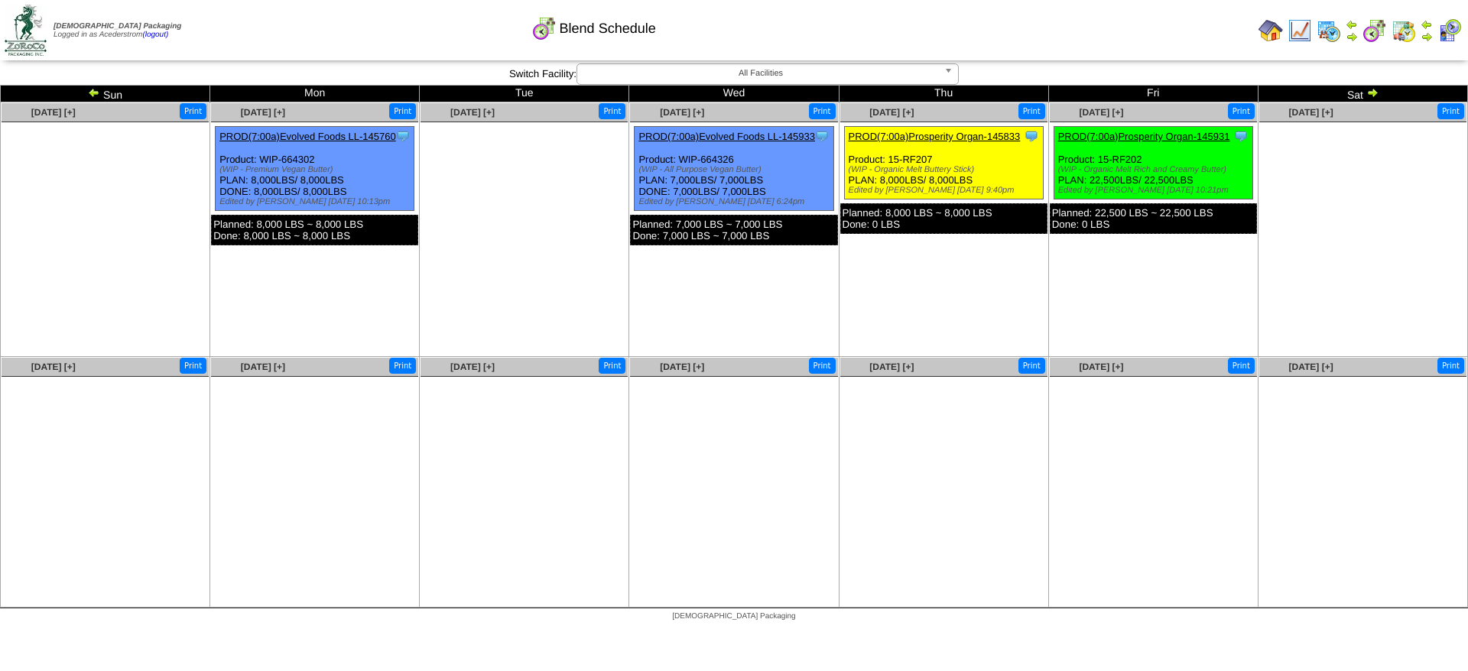
click at [1115, 144] on div "Clone Item PROD(7:00a)Prosperity Organ-145931 Prosperity Organic Foods Inc Sche…" at bounding box center [1153, 163] width 199 height 73
click at [1115, 141] on link "PROD(7:00a)Prosperity Organ-145931" at bounding box center [1144, 136] width 172 height 11
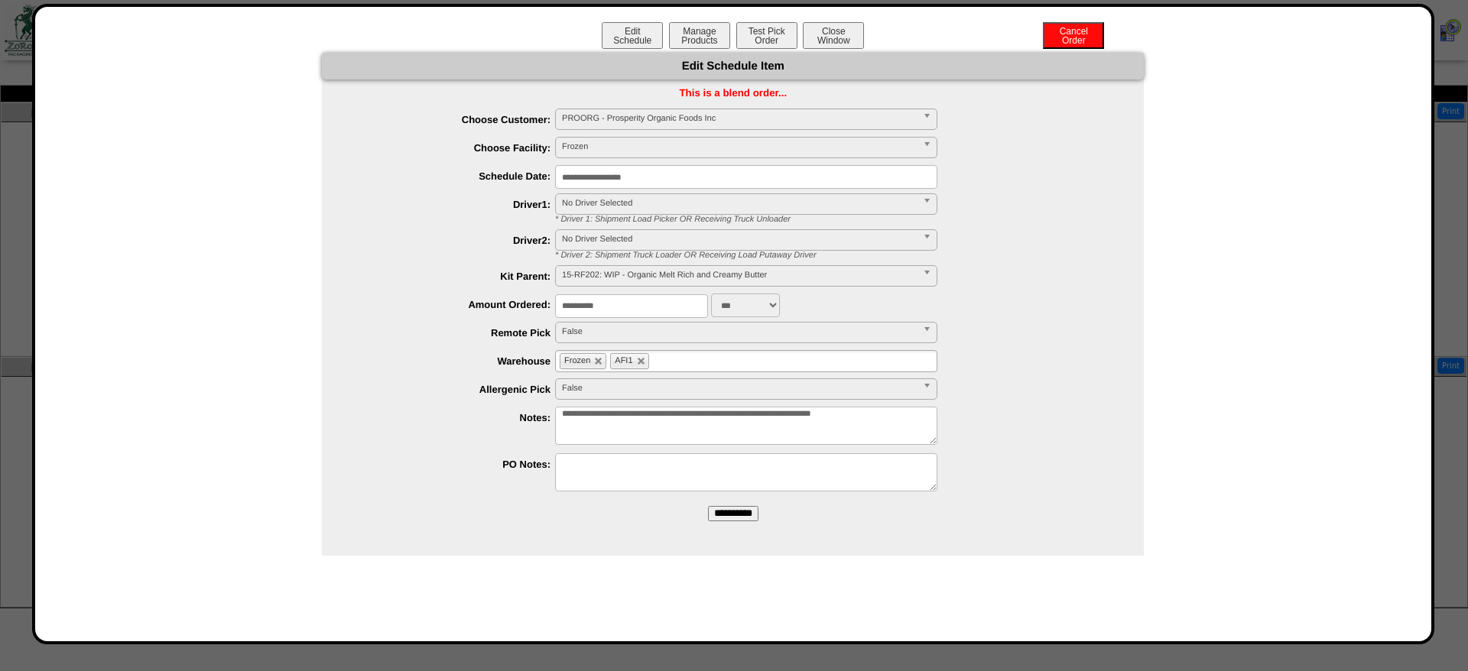
click at [886, 416] on textarea "**********" at bounding box center [746, 426] width 382 height 38
type textarea "**********"
click at [726, 519] on input "**********" at bounding box center [733, 513] width 50 height 15
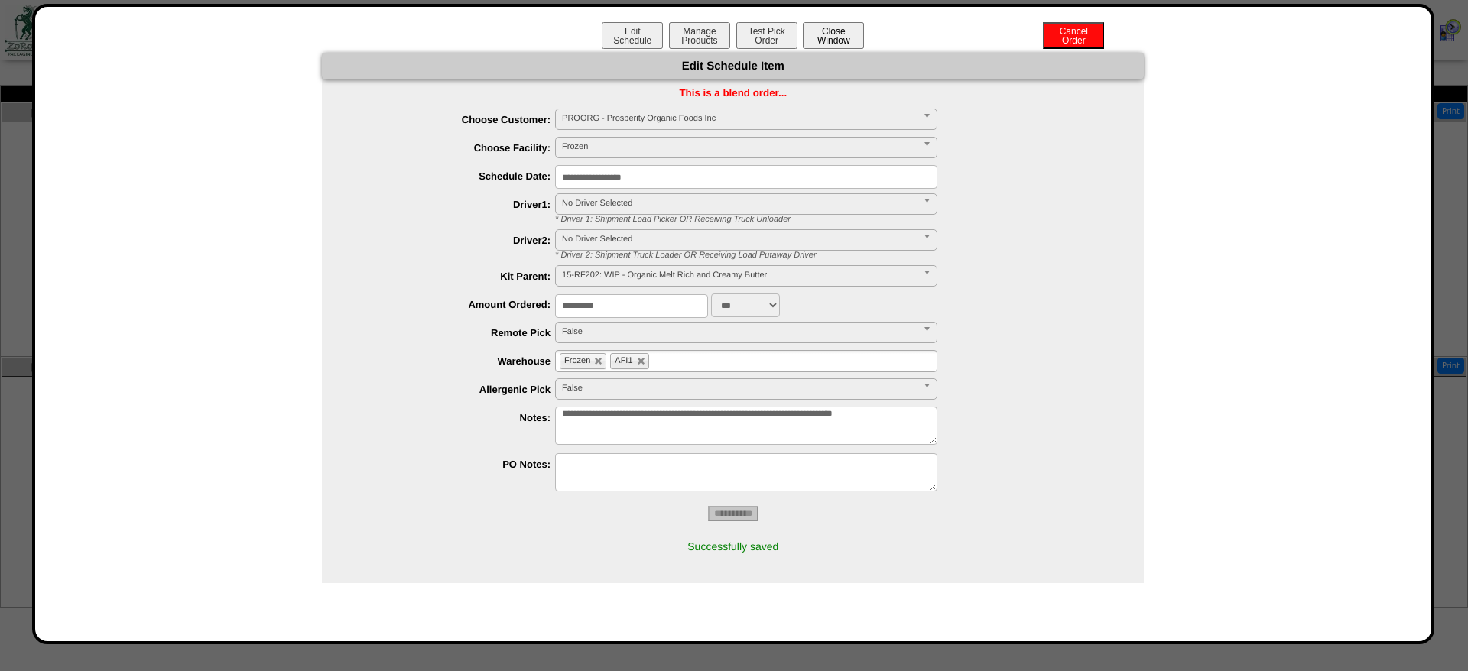
click at [822, 44] on button "Close Window" at bounding box center [833, 35] width 61 height 27
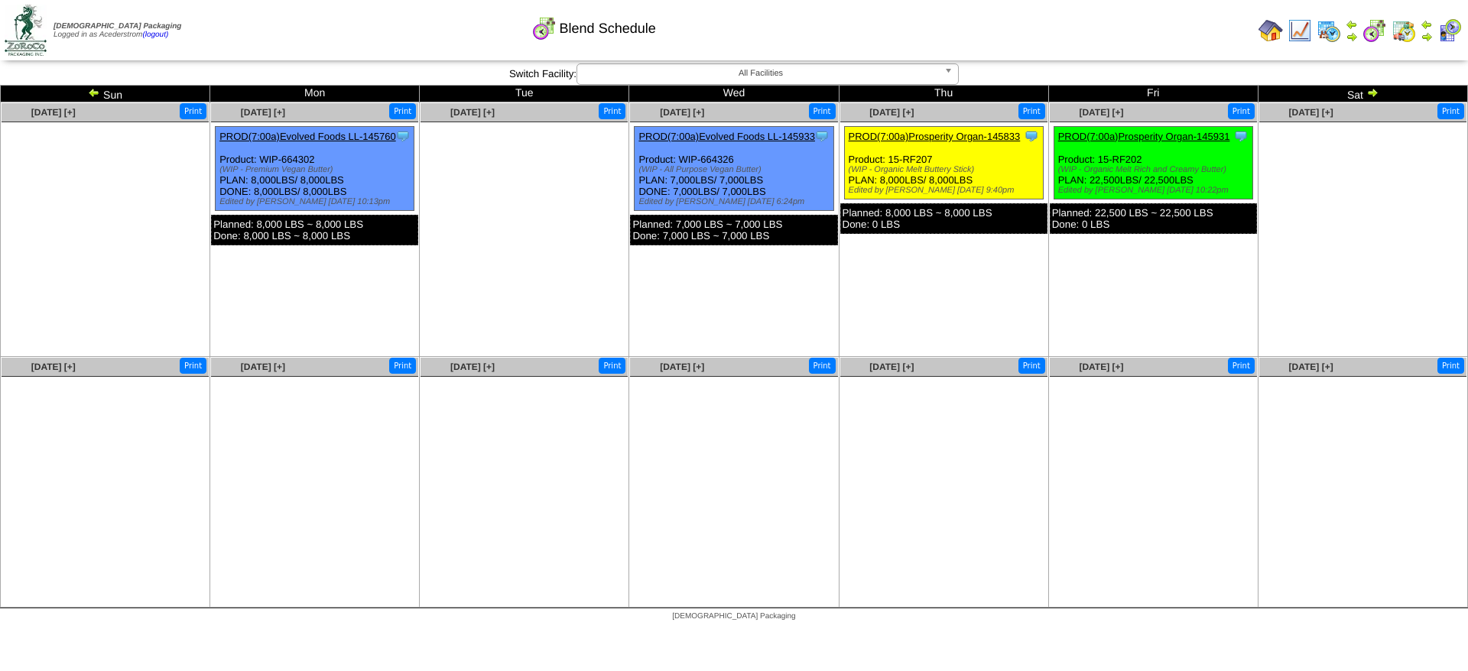
click at [1204, 28] on td "Print All" at bounding box center [814, 30] width 876 height 57
click at [1428, 26] on img at bounding box center [1427, 24] width 12 height 12
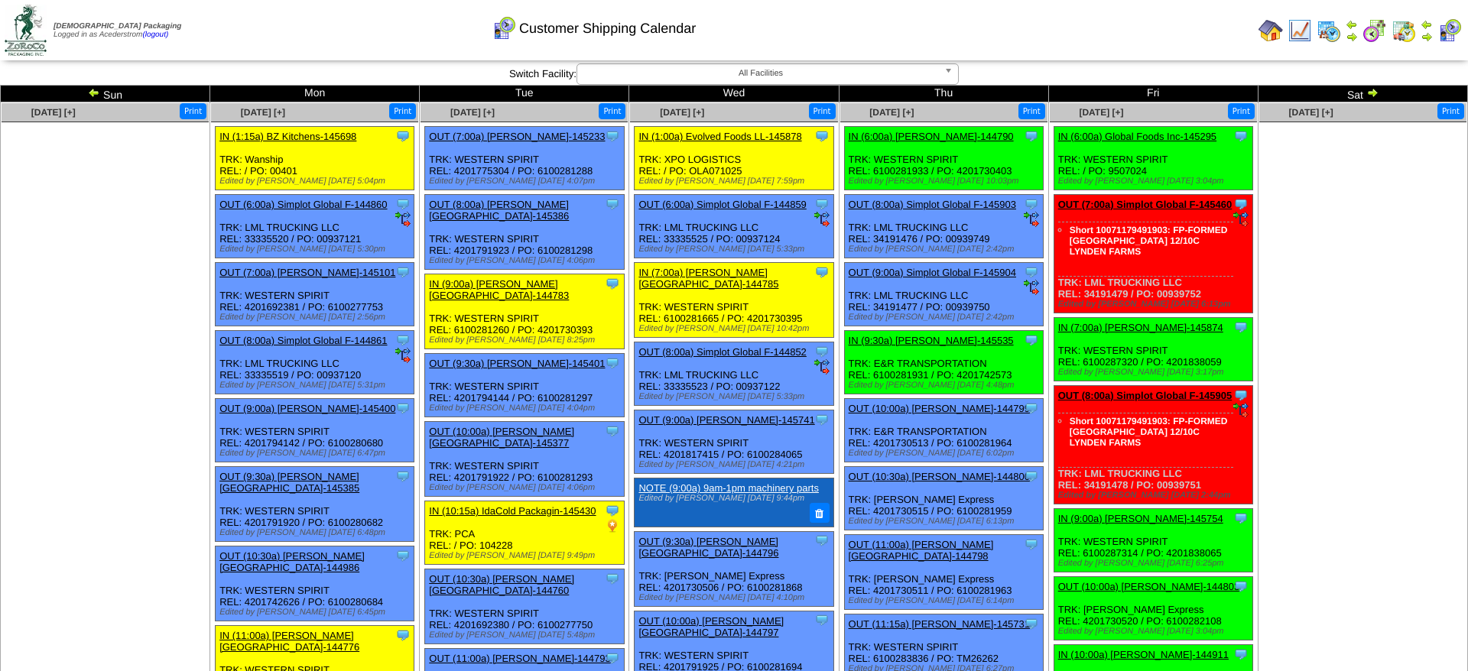
click at [1296, 306] on ul at bounding box center [1362, 236] width 207 height 229
drag, startPoint x: 1168, startPoint y: 303, endPoint x: 1204, endPoint y: 307, distance: 35.4
click at [1204, 307] on div "Clone Item OUT (7:00a) Simplot Global F-145460 Simplot Global Food, LLC Schedul…" at bounding box center [1153, 254] width 199 height 119
copy div "939752"
click at [198, 332] on ul at bounding box center [105, 236] width 207 height 229
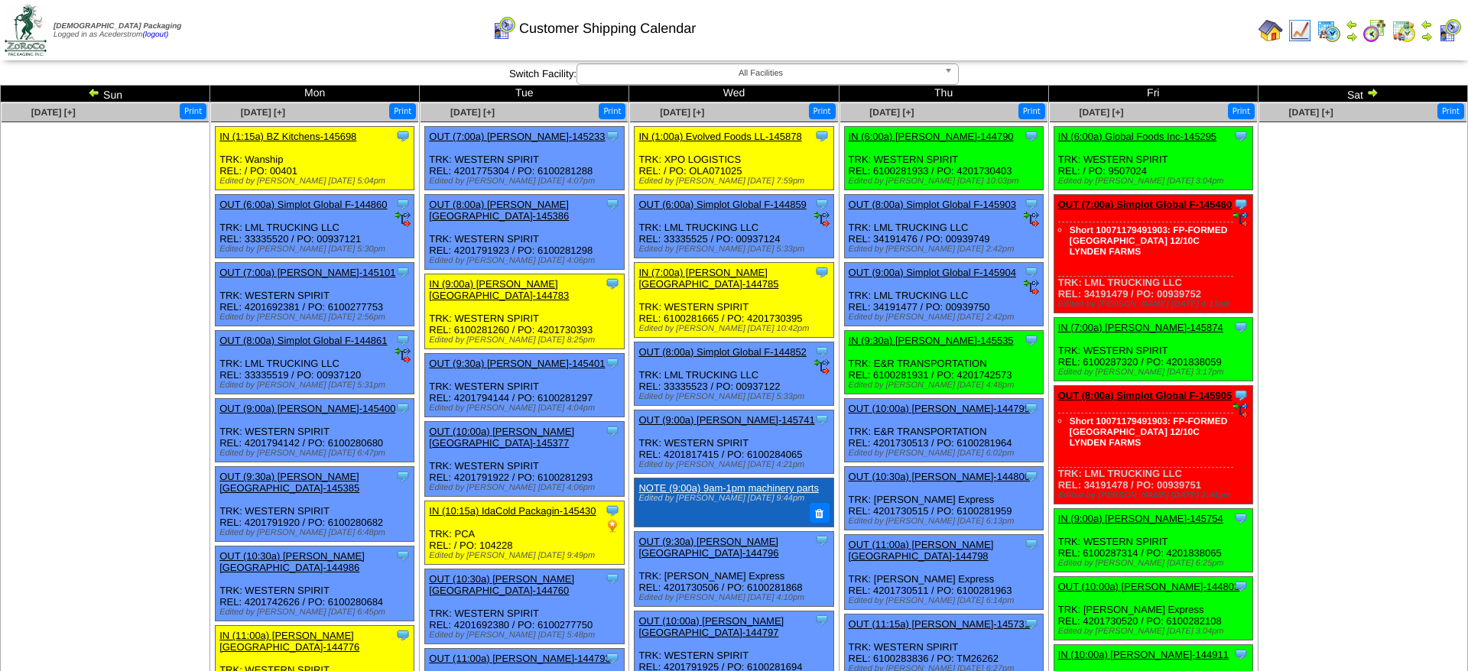
click at [1340, 243] on ul at bounding box center [1362, 236] width 207 height 229
click at [1169, 401] on link "OUT (8:00a) Simplot Global F-145905" at bounding box center [1145, 395] width 174 height 11
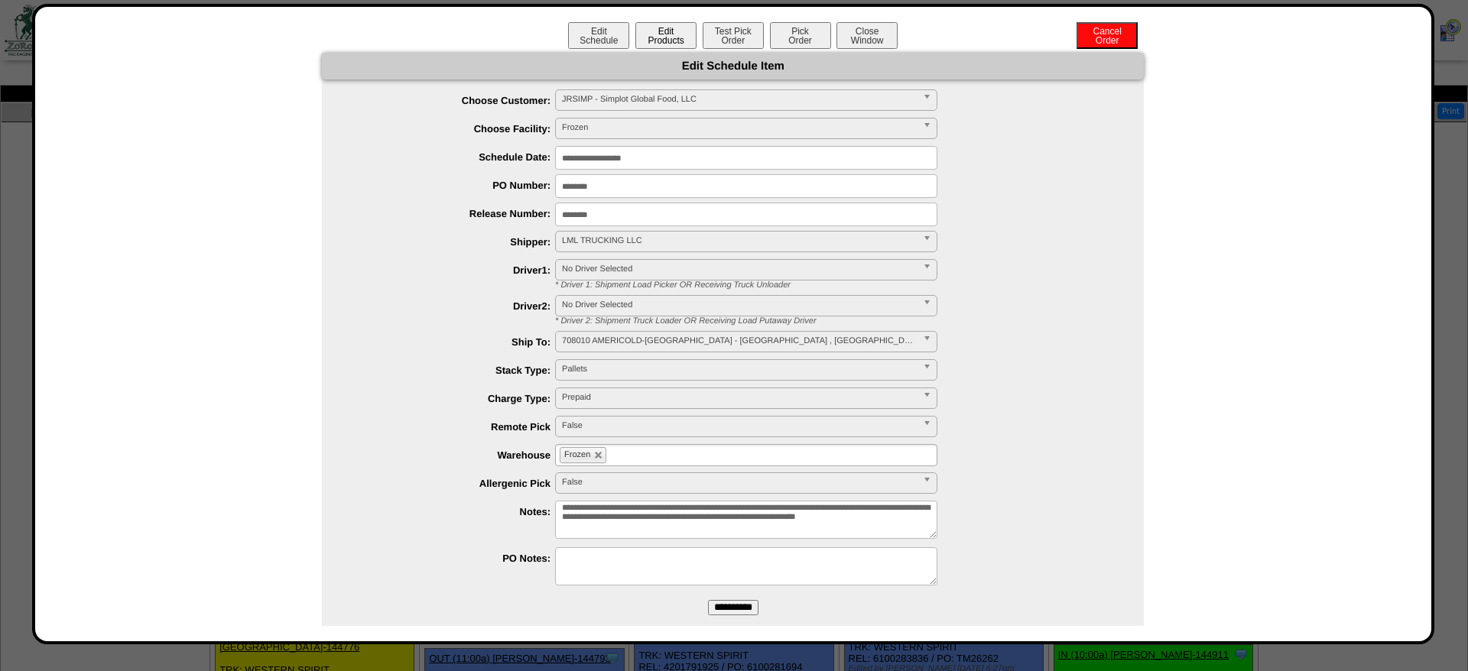
click at [662, 39] on button "Edit Products" at bounding box center [665, 35] width 61 height 27
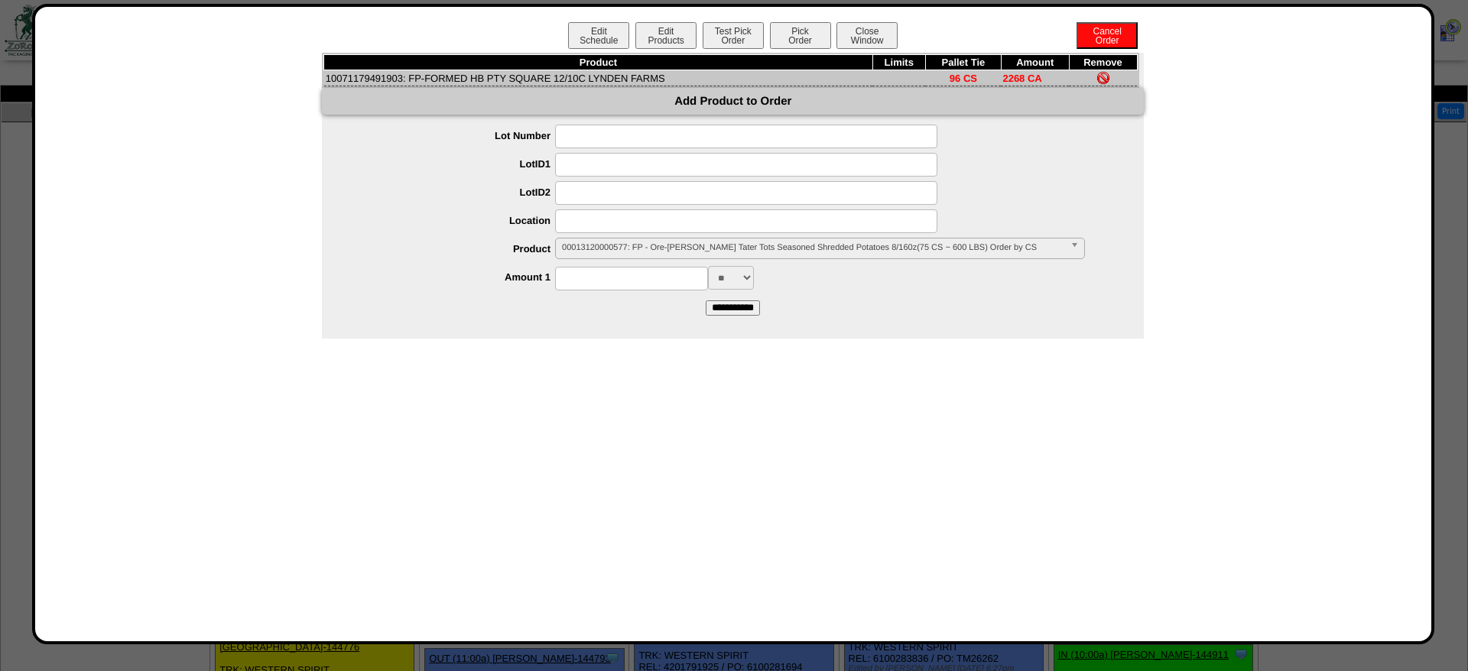
click at [384, 76] on td "10071179491903: FP-FORMED HB PTY SQUARE 12/10C LYNDEN FARMS" at bounding box center [598, 78] width 548 height 16
copy td "10071179491903"
click at [658, 253] on span "00013120000577: FP - Ore-Ida Crispy Tater Tots Seasoned Shredded Potatoes 8/160…" at bounding box center [813, 248] width 502 height 18
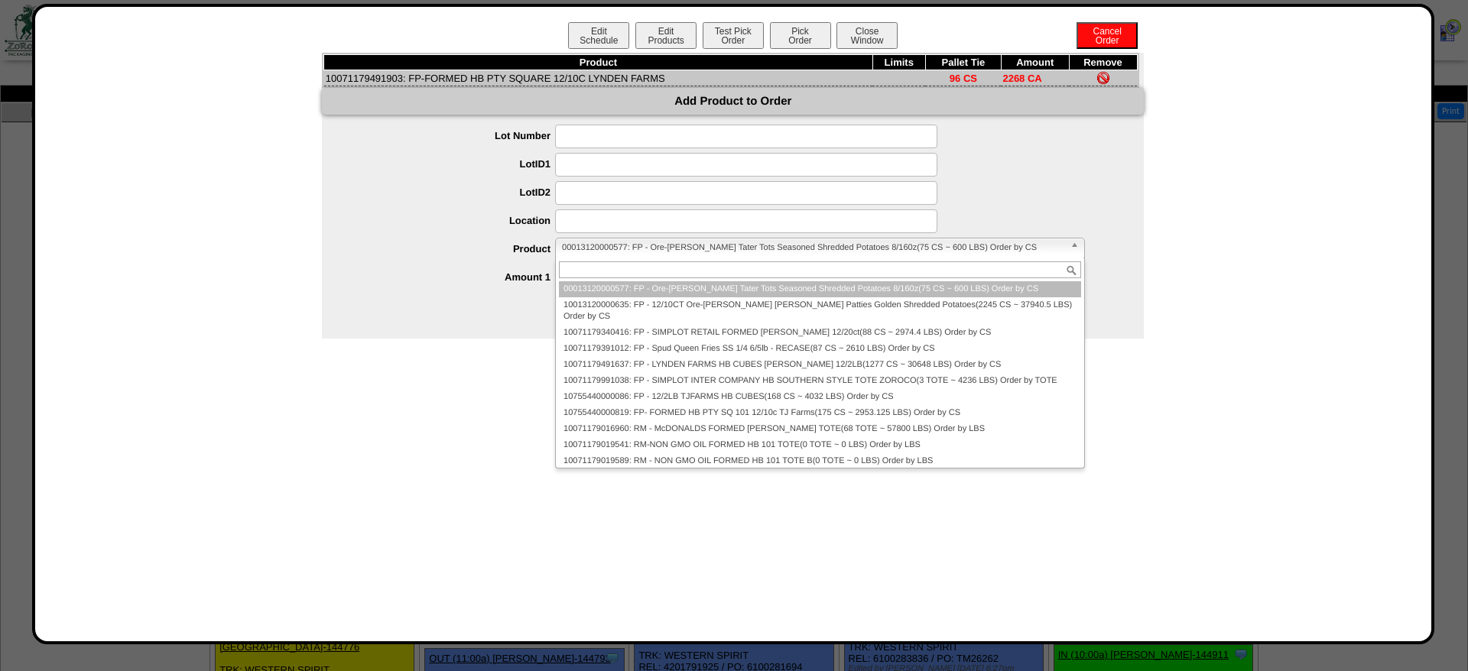
paste input "**********"
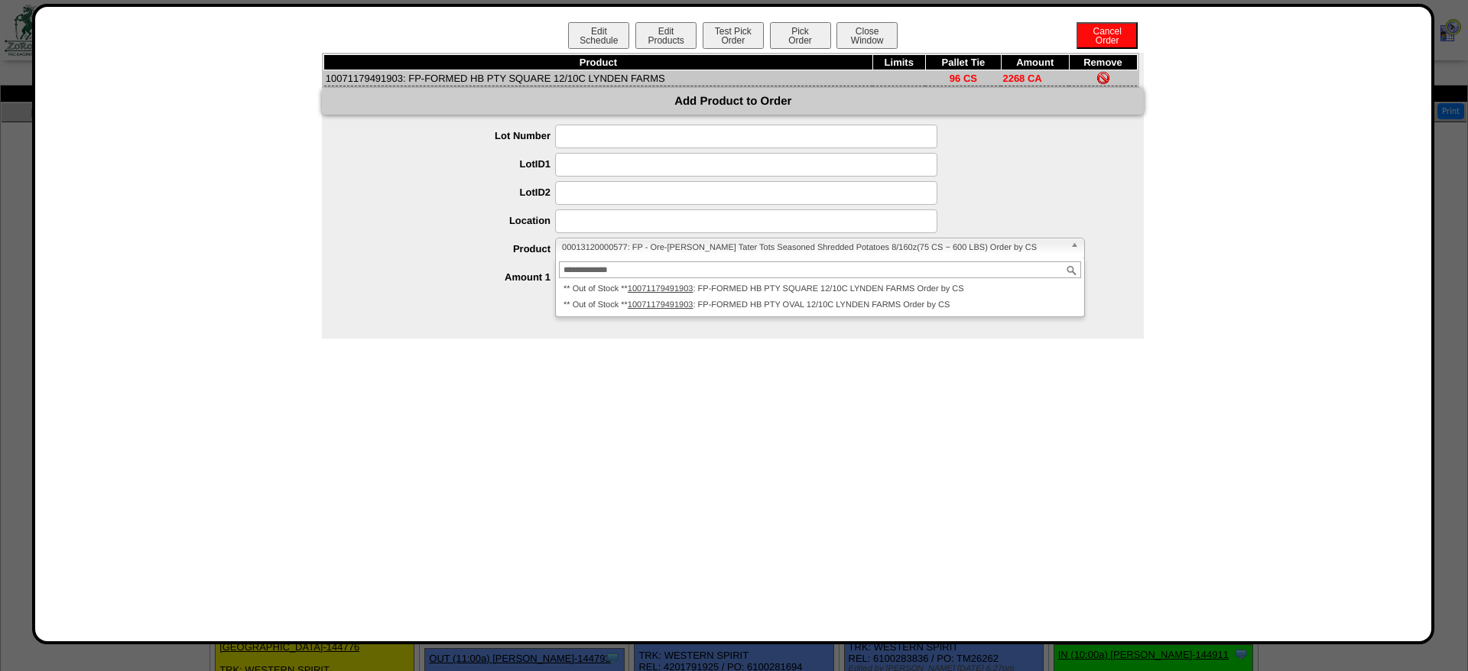
type input "**********"
click at [483, 294] on form "**********" at bounding box center [733, 220] width 822 height 190
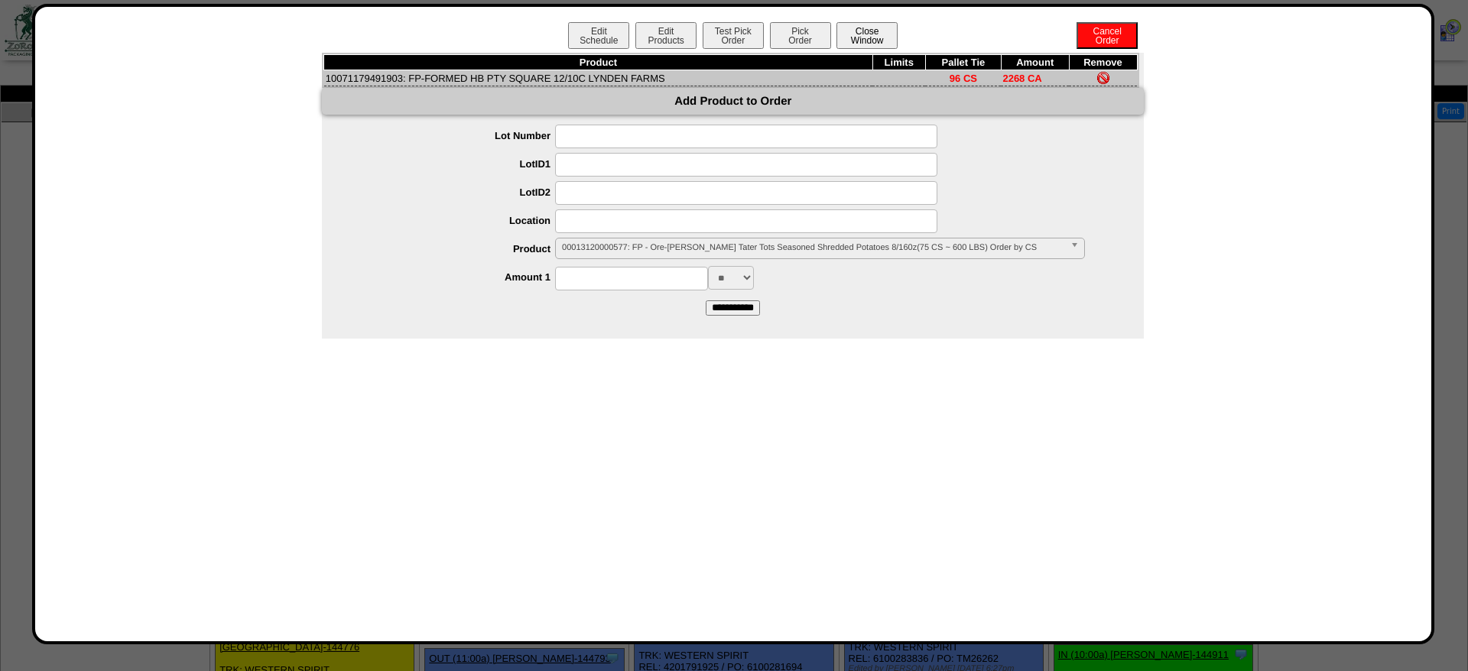
click at [887, 37] on button "Close Window" at bounding box center [867, 35] width 61 height 27
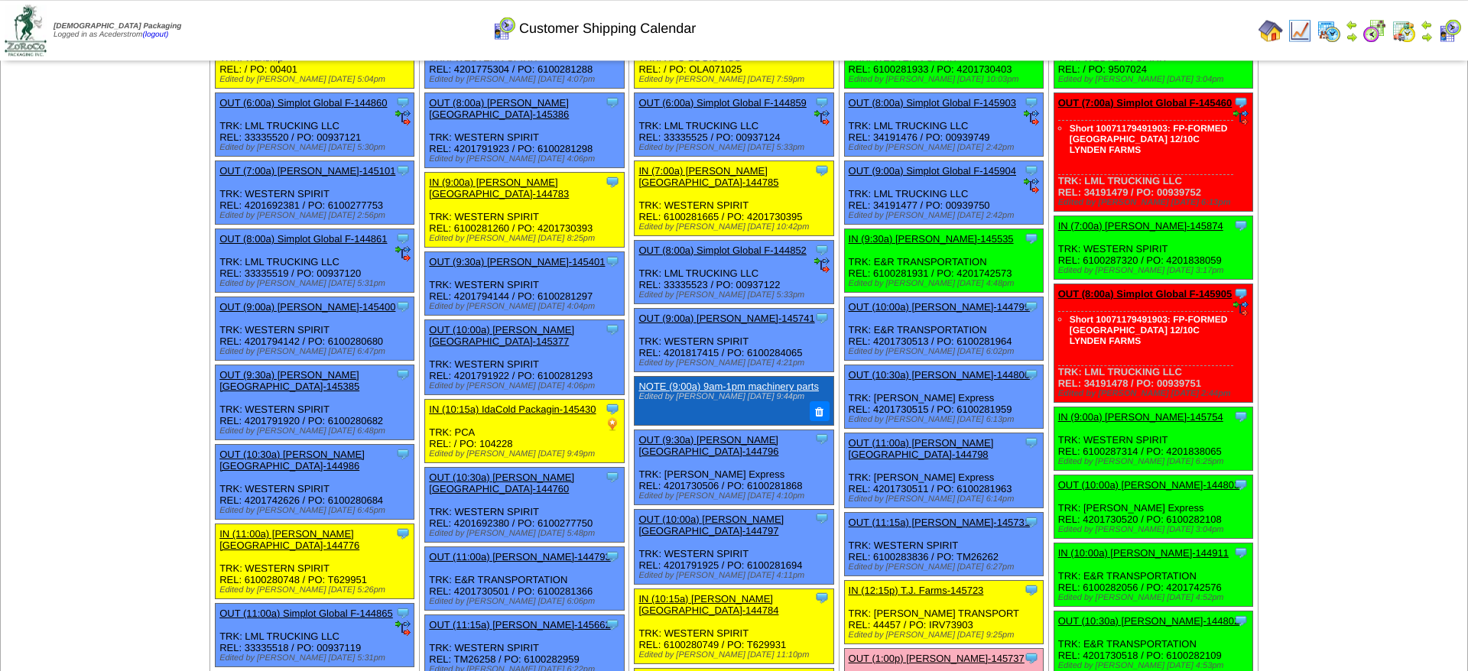
scroll to position [312, 0]
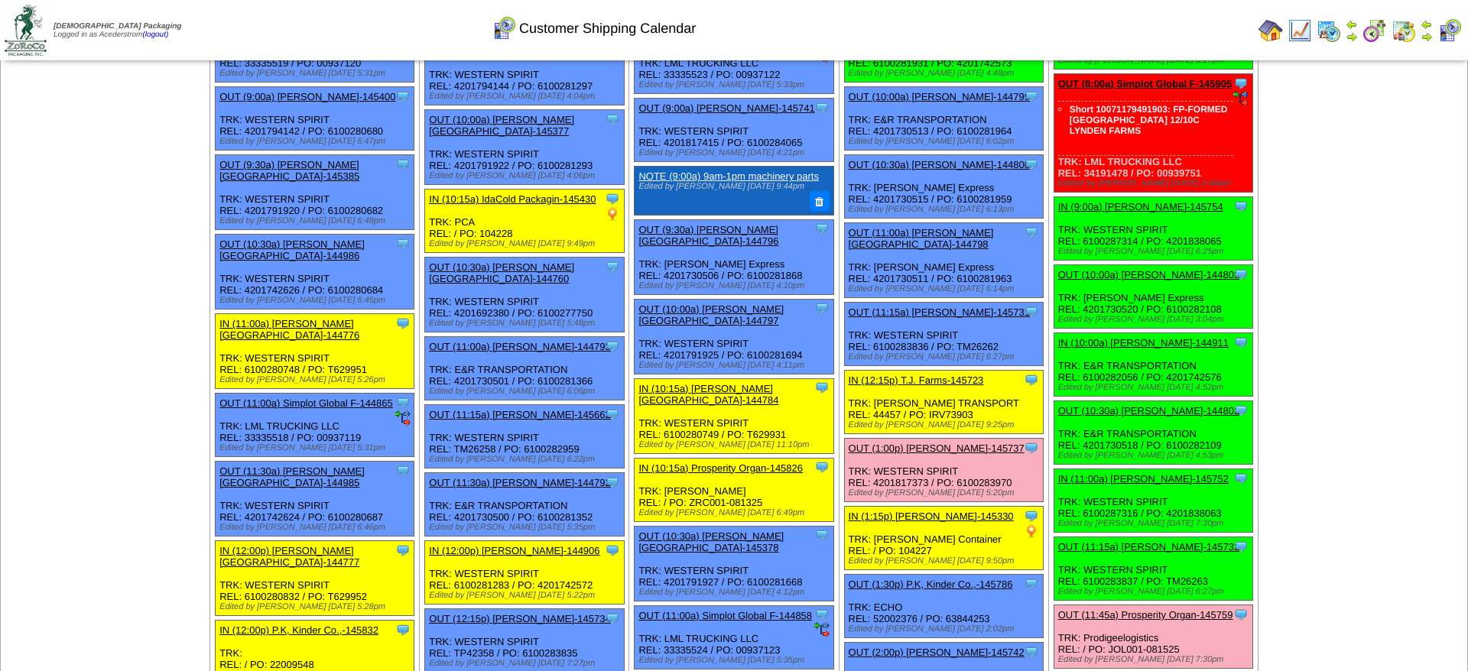
click at [1090, 324] on div "Edited by [PERSON_NAME] [DATE] 3:04pm" at bounding box center [1155, 319] width 194 height 9
click at [1090, 329] on div "Clone Item OUT (10:00a) [PERSON_NAME]-144803 [PERSON_NAME][GEOGRAPHIC_DATA] Sch…" at bounding box center [1153, 296] width 199 height 63
copy div "4201730520"
click at [1108, 465] on div "Clone Item OUT (10:30a) Lamb-Weston-144802 Lamb-Weston ScheduleID: 144802 1980 …" at bounding box center [1153, 432] width 199 height 63
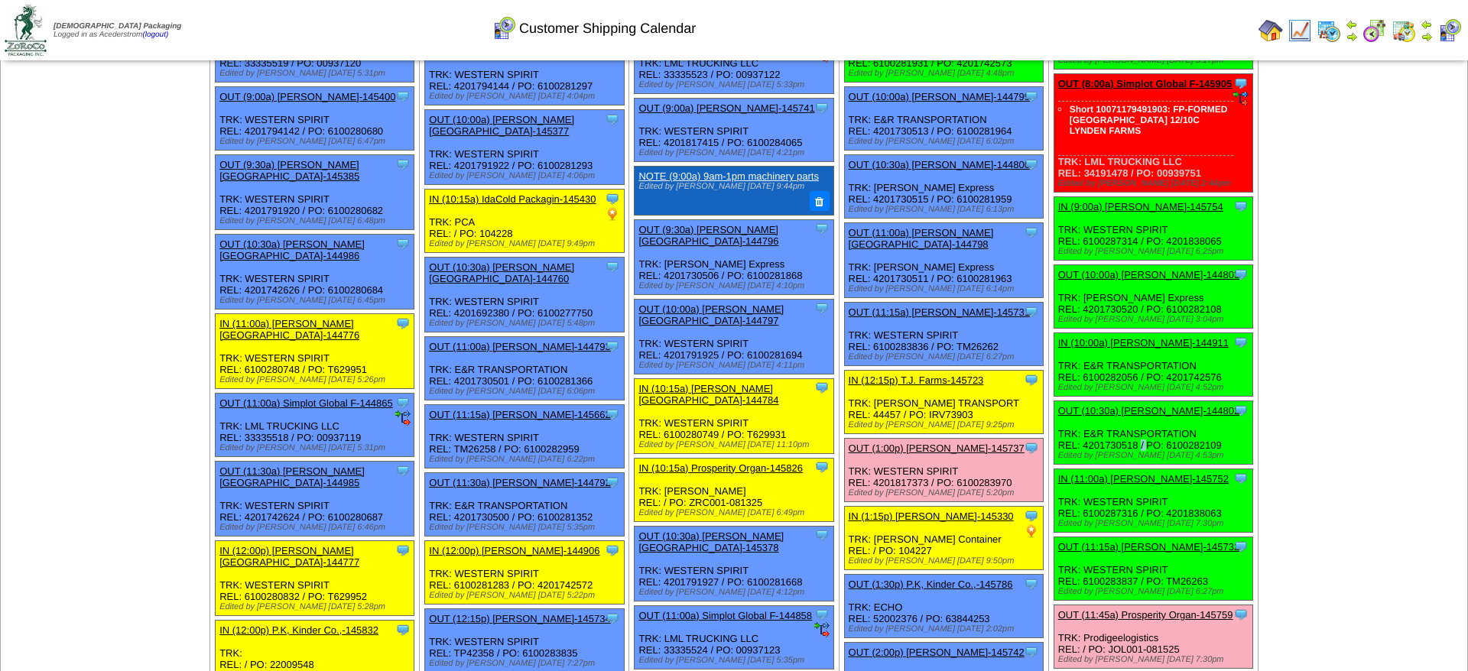
click at [1108, 465] on div "Clone Item OUT (10:30a) Lamb-Weston-144802 Lamb-Weston ScheduleID: 144802 1980 …" at bounding box center [1153, 432] width 199 height 63
copy div "4201730518"
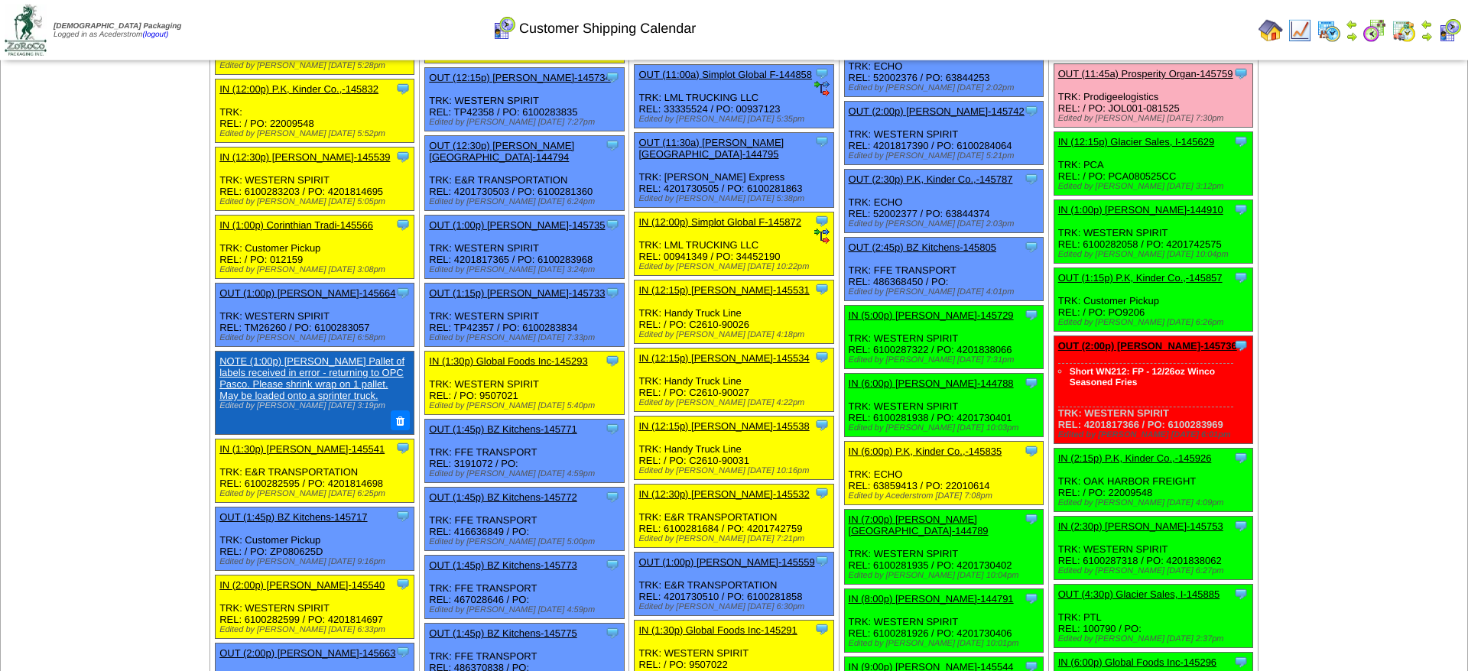
scroll to position [1092, 0]
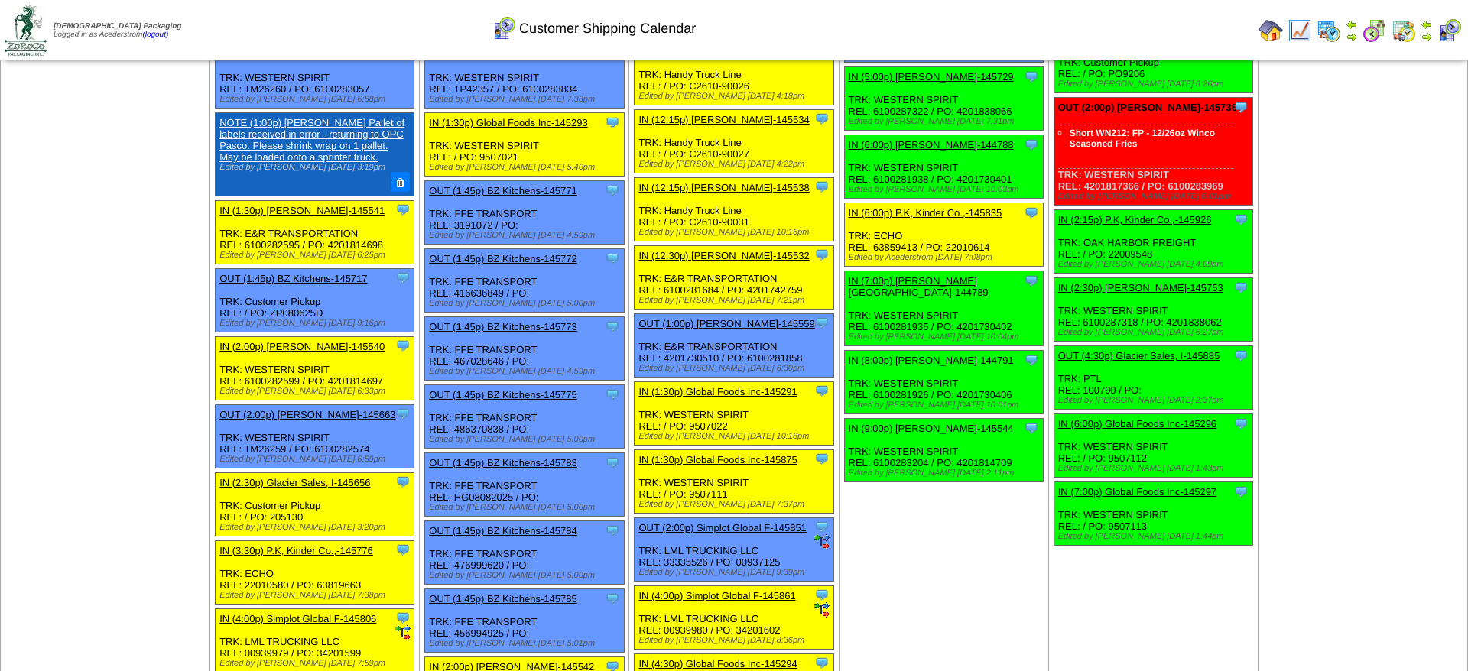
click at [1116, 206] on div "Clone Item OUT (2:00p) Lamb-Weston-145736 Lamb-Weston ScheduleID: 145736 1980 C…" at bounding box center [1153, 152] width 199 height 108
click at [1113, 206] on div "Clone Item OUT (2:00p) Lamb-Weston-145736 Lamb-Weston ScheduleID: 145736 1980 C…" at bounding box center [1153, 152] width 199 height 108
copy div "4201817366"
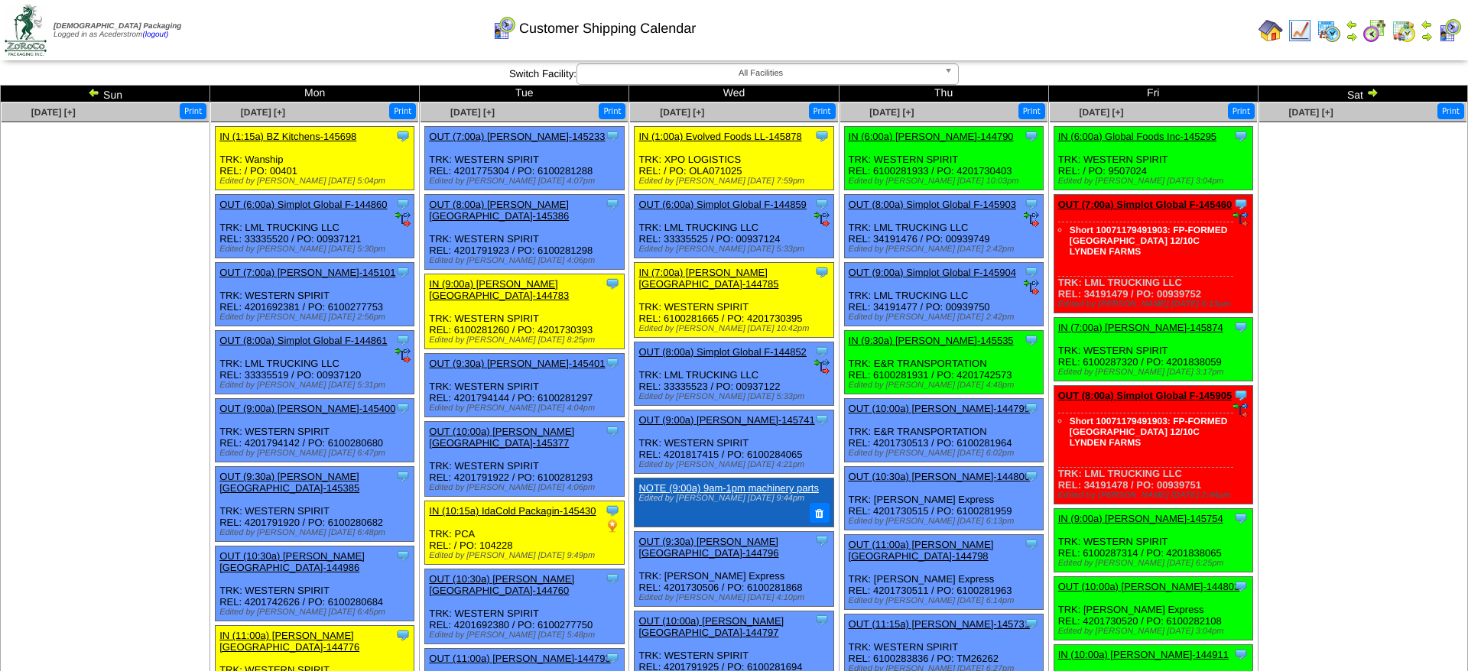
scroll to position [234, 0]
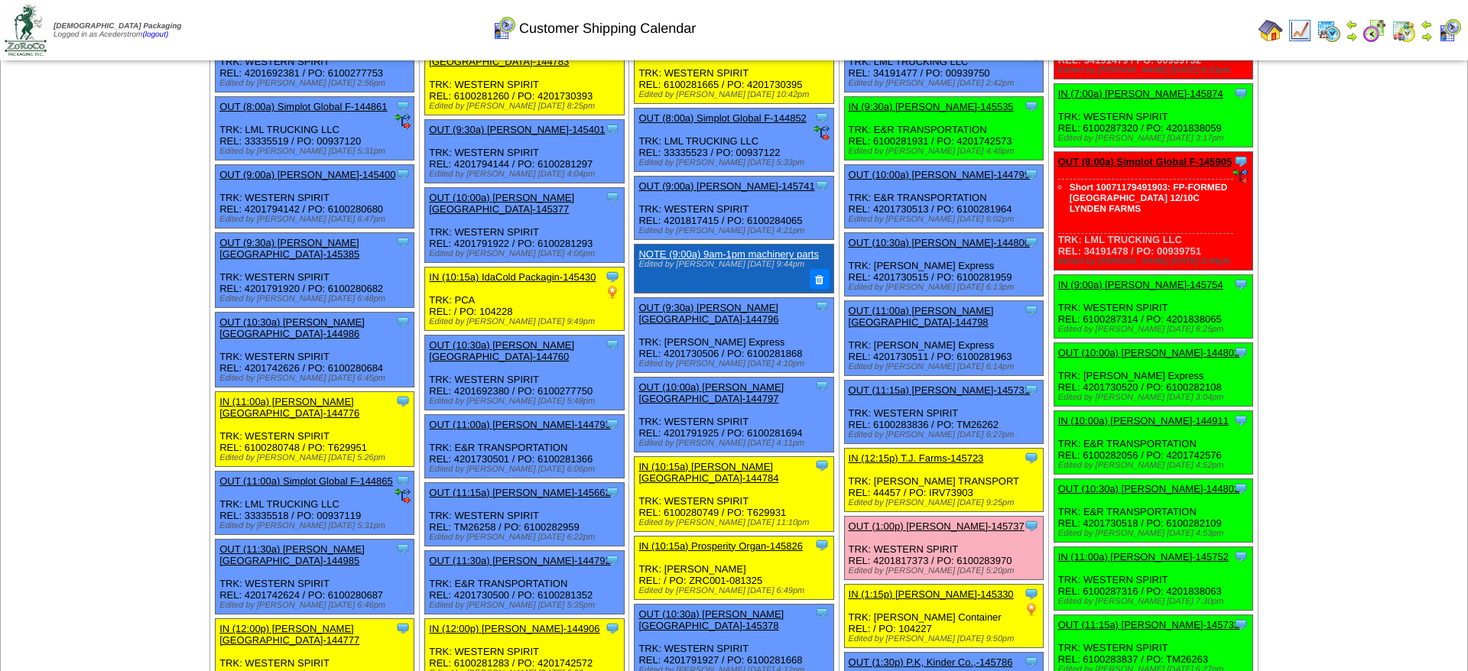
click at [1142, 387] on div "Clone Item OUT (10:00a) Lamb-Weston-144803 Lamb-Weston ScheduleID: 144803 1980 …" at bounding box center [1153, 374] width 199 height 63
click at [1142, 359] on link "OUT (10:00a) [PERSON_NAME]-144803" at bounding box center [1148, 352] width 181 height 11
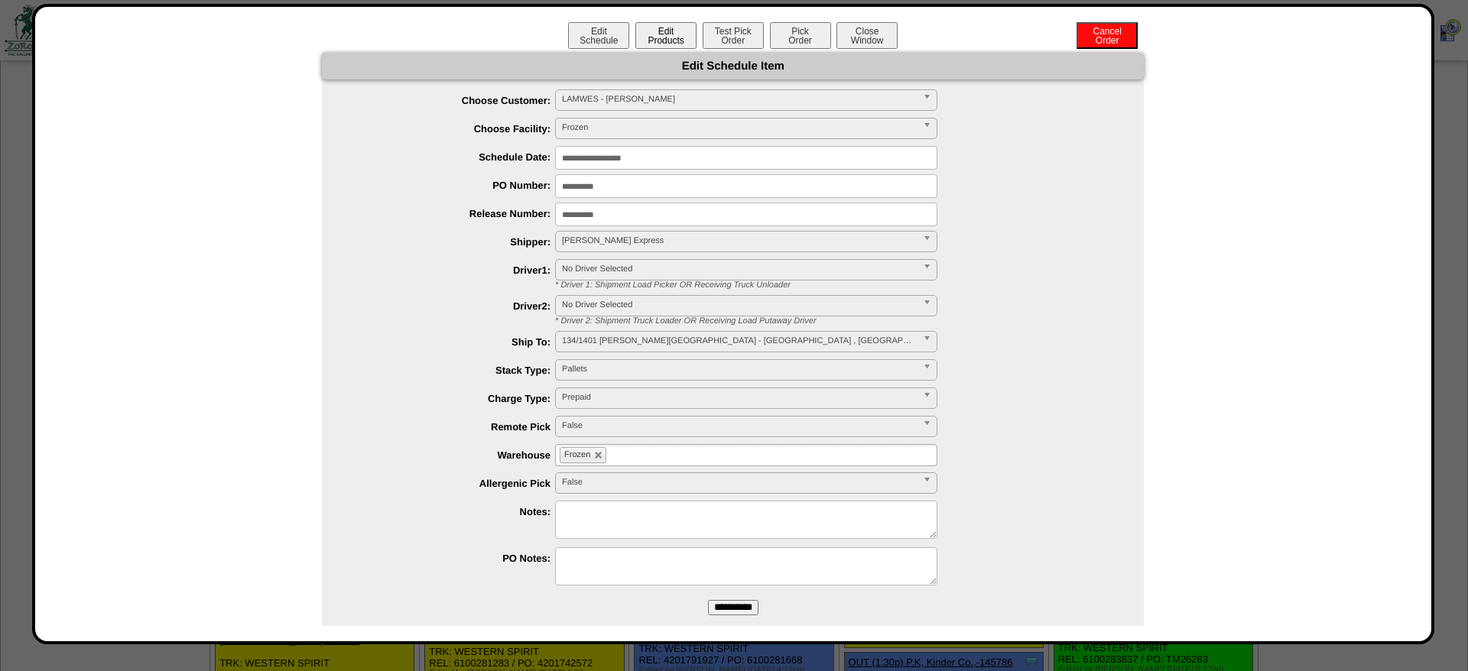
click at [681, 34] on button "Edit Products" at bounding box center [665, 35] width 61 height 27
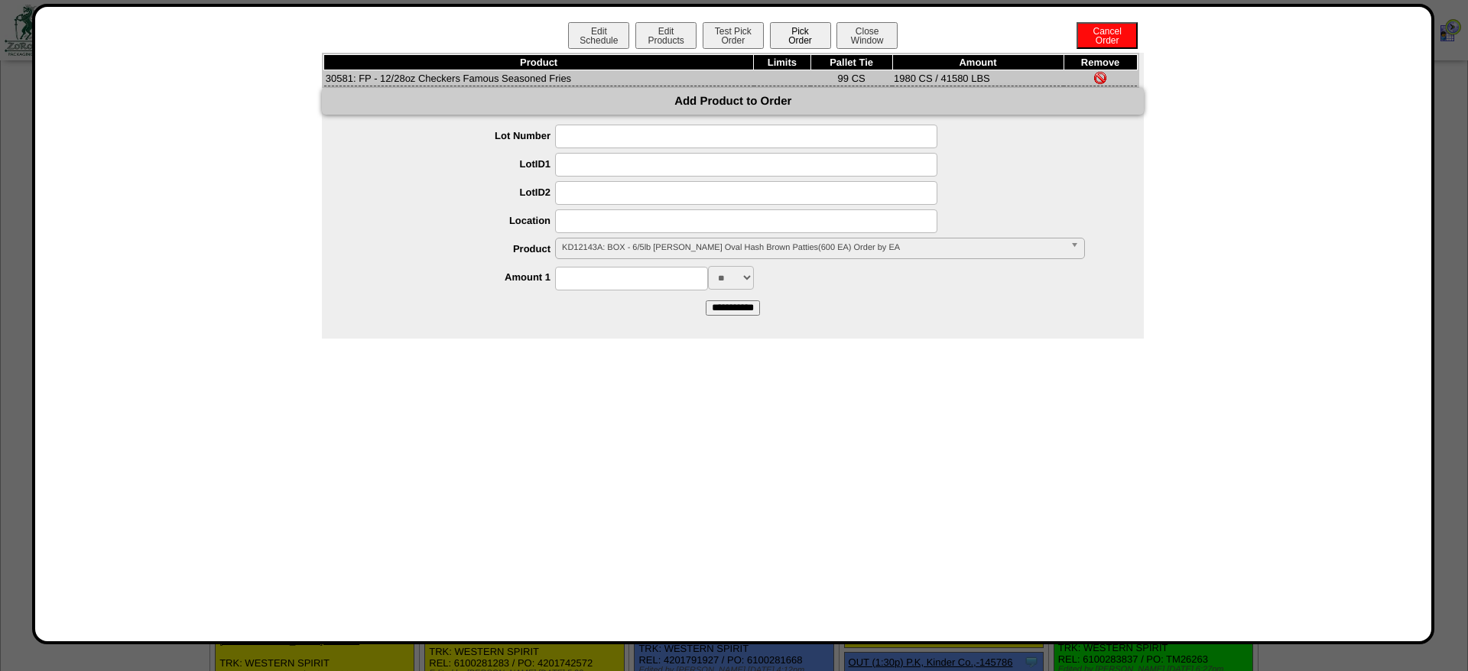
click at [807, 34] on button "Pick Order" at bounding box center [800, 35] width 61 height 27
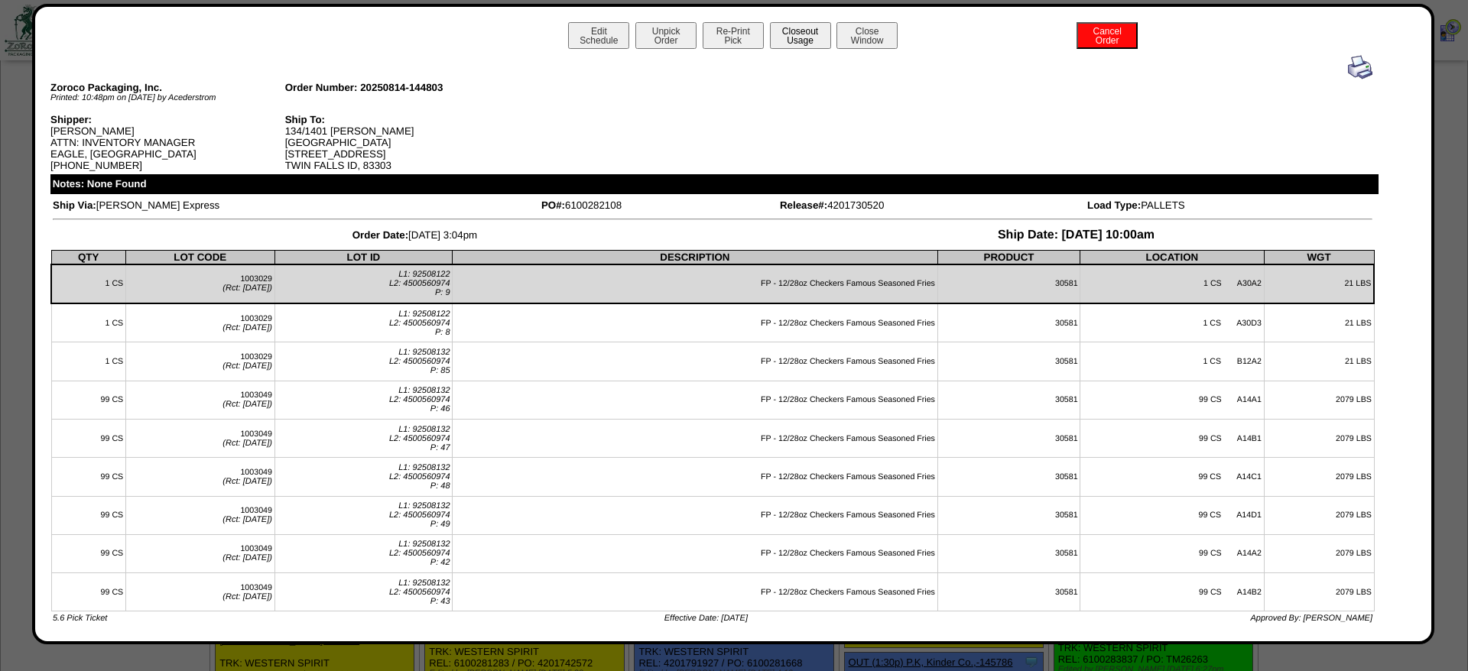
click at [819, 30] on button "Closeout Usage" at bounding box center [800, 35] width 61 height 27
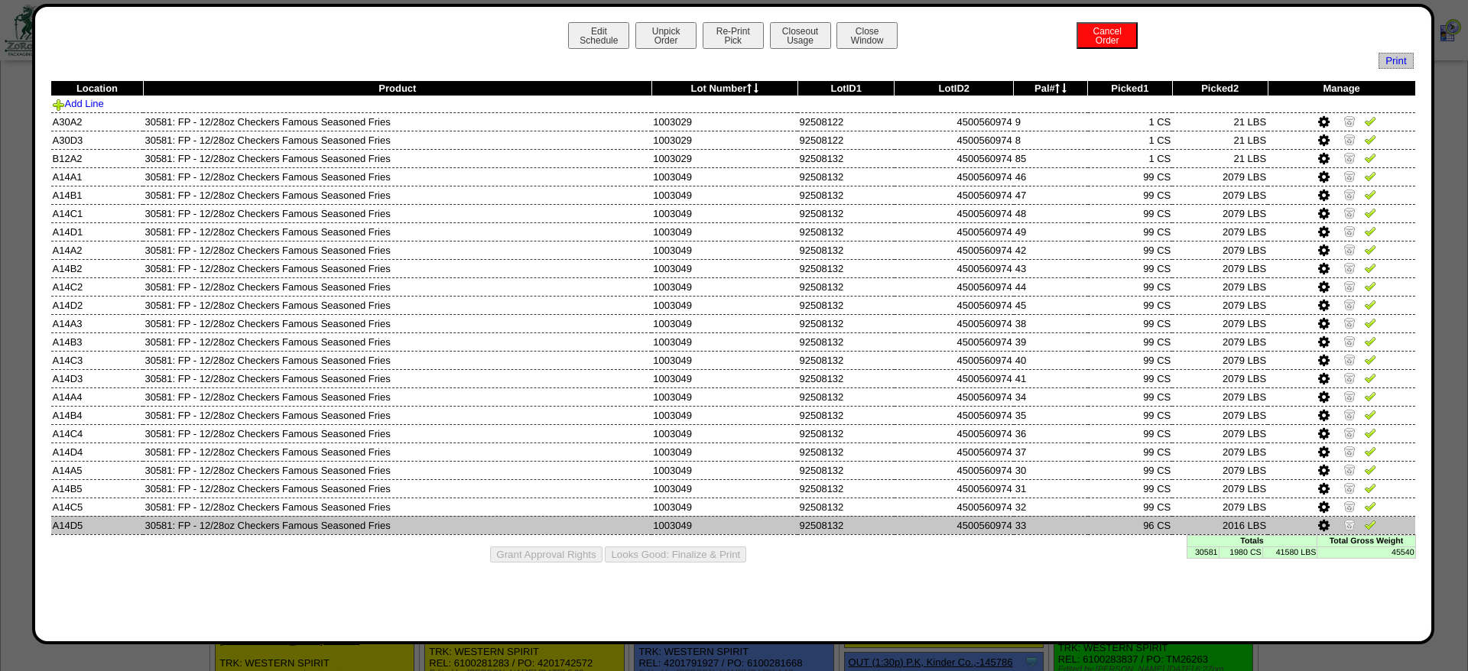
click at [1331, 533] on link at bounding box center [1325, 526] width 15 height 11
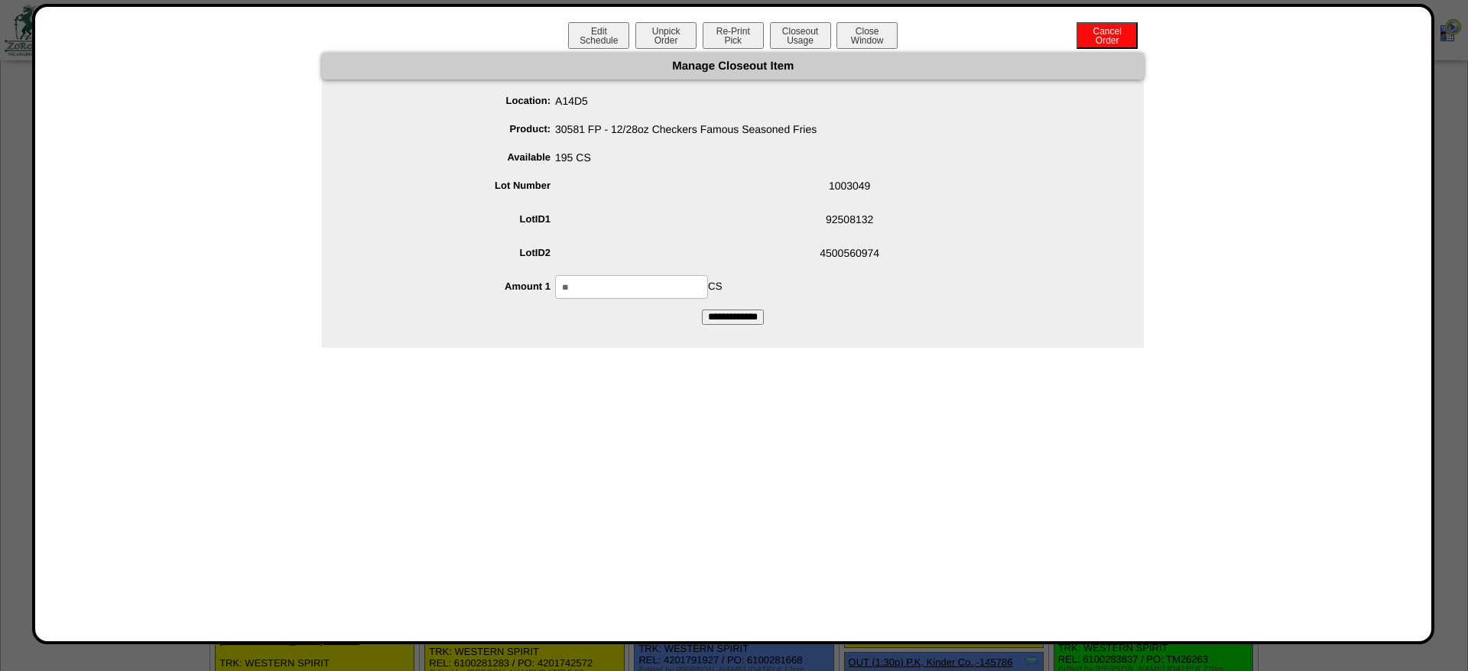
click at [629, 282] on input "**" at bounding box center [631, 287] width 153 height 24
type input "**"
click at [702, 310] on input "**********" at bounding box center [733, 317] width 62 height 15
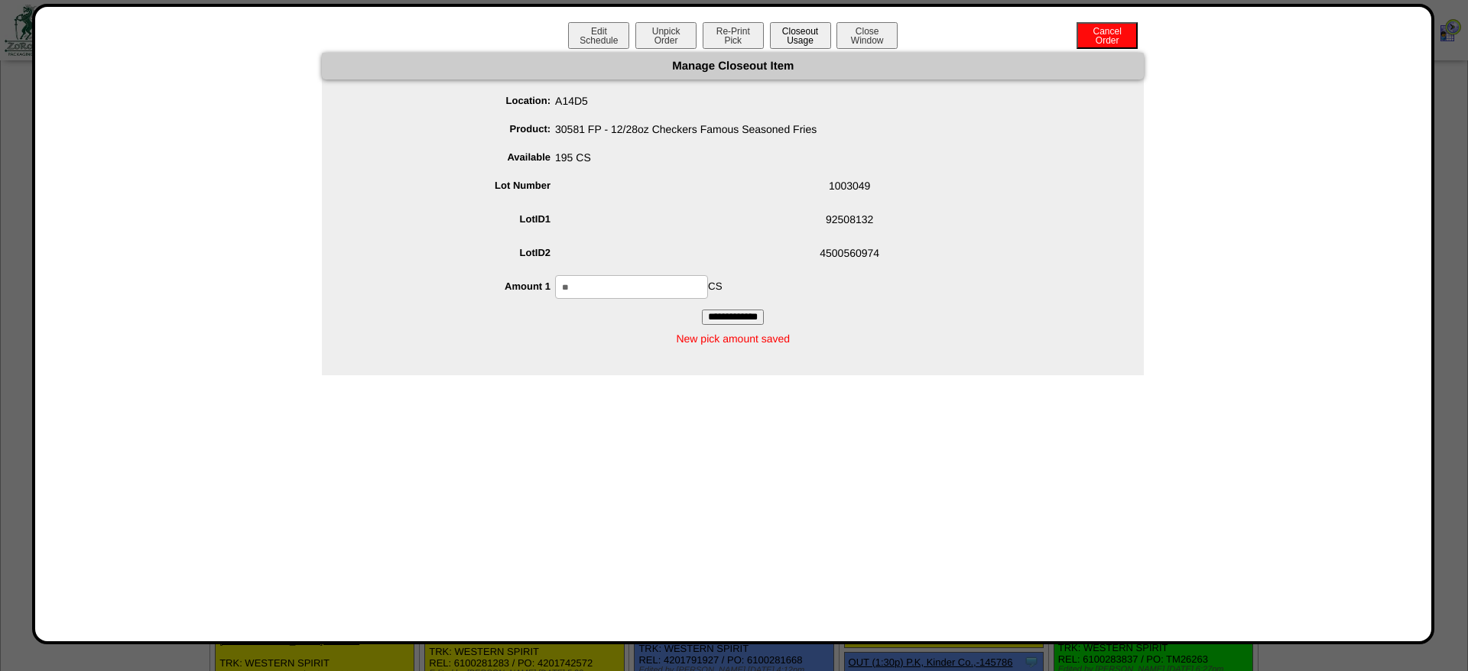
click at [791, 28] on button "Closeout Usage" at bounding box center [800, 35] width 61 height 27
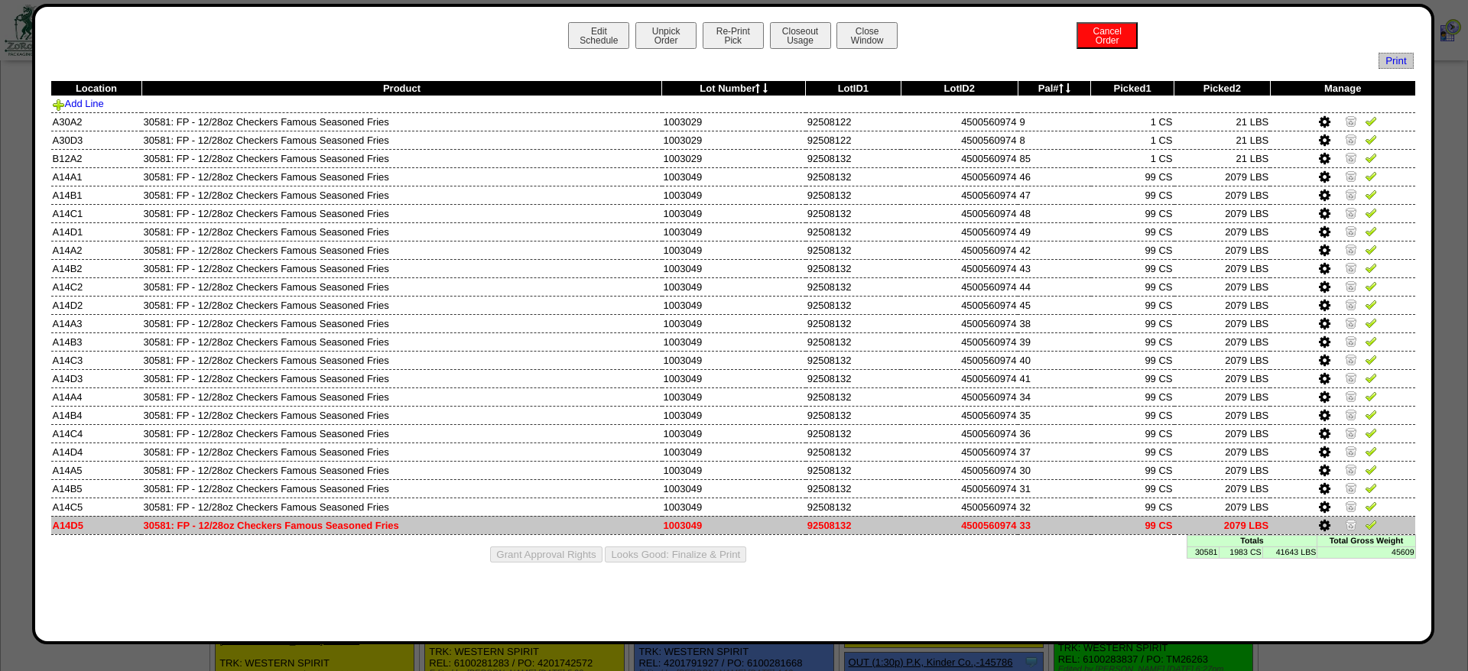
click at [1347, 531] on img at bounding box center [1351, 524] width 12 height 12
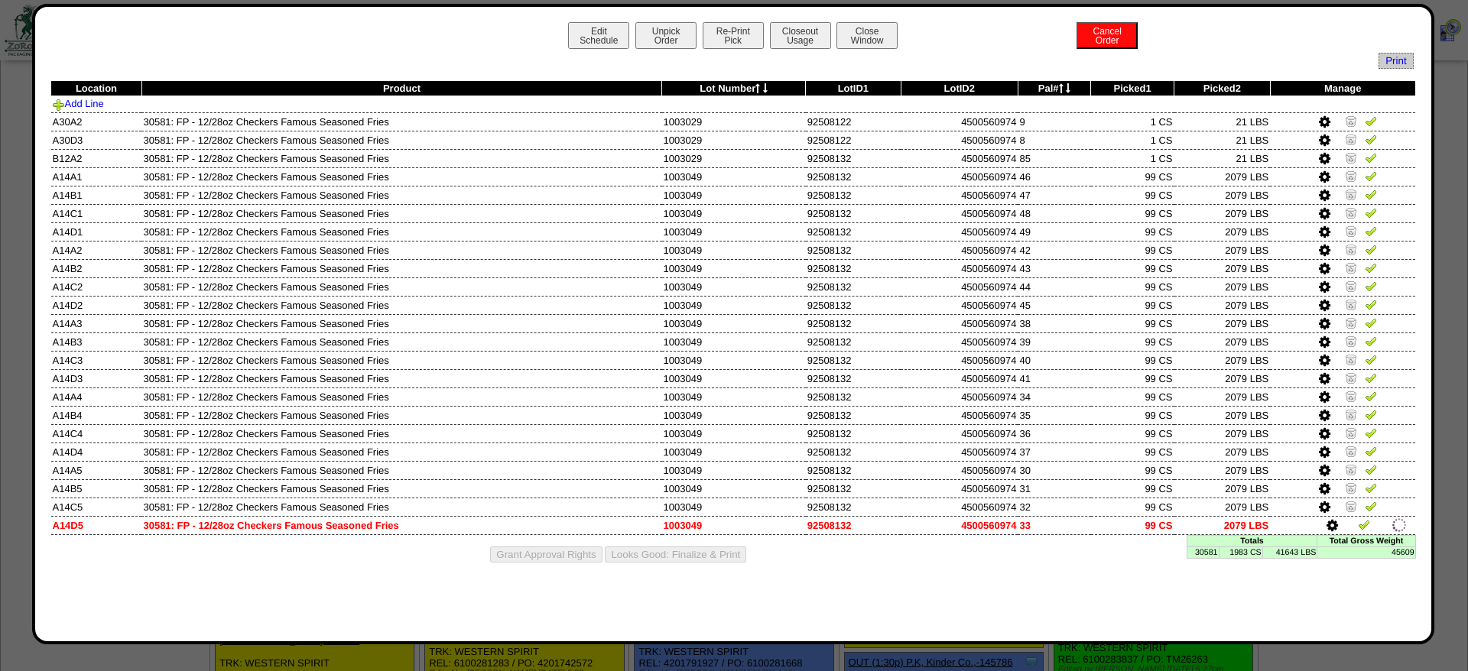
click at [795, 21] on div "Edit Schedule Unpick Order Re-Print Pick Closeout Usage Cancel Order Close Wind…" at bounding box center [733, 324] width 1402 height 641
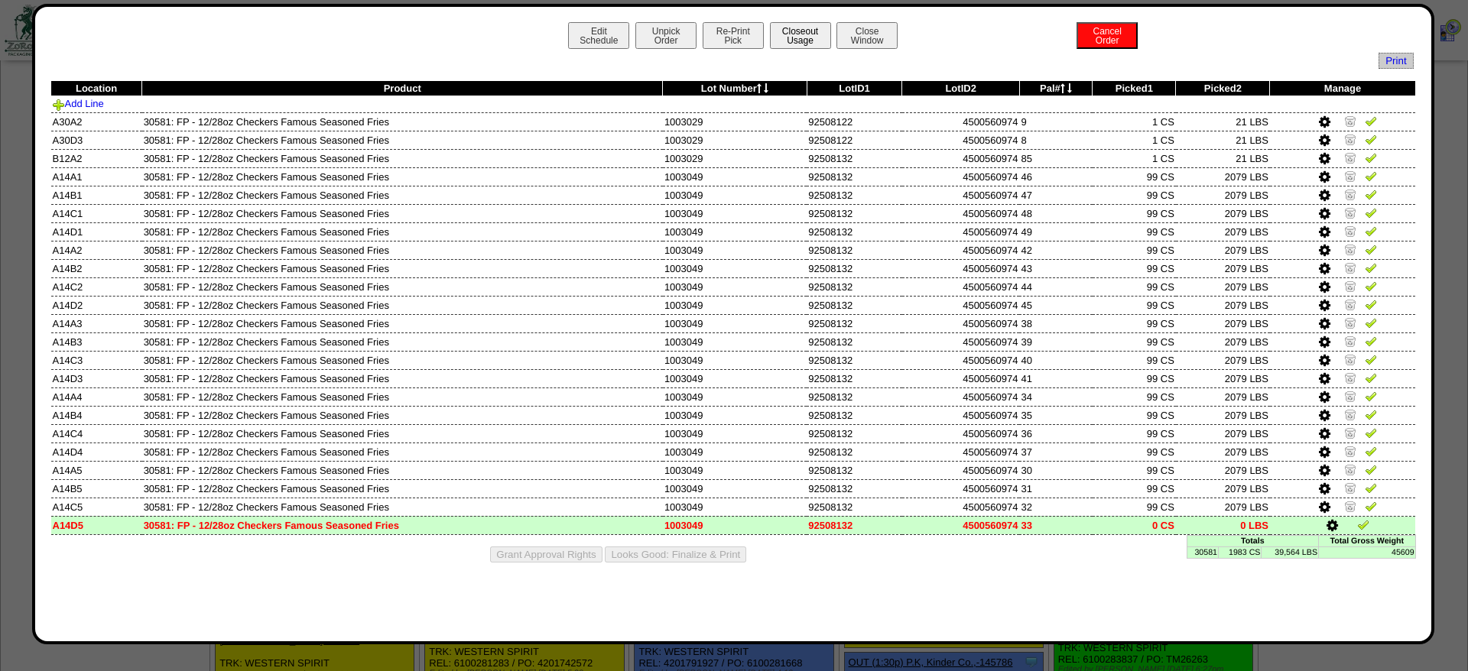
click at [793, 34] on button "Closeout Usage" at bounding box center [800, 35] width 61 height 27
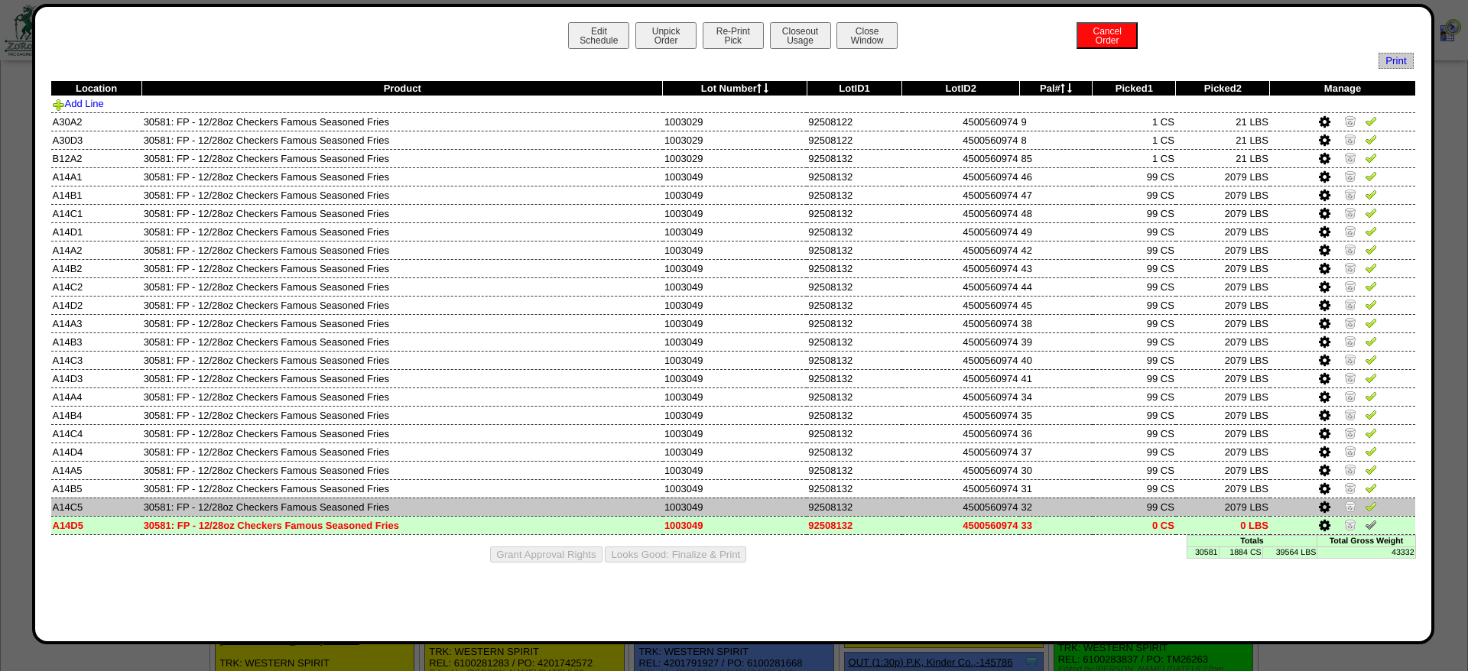
click at [1350, 512] on img at bounding box center [1350, 506] width 12 height 12
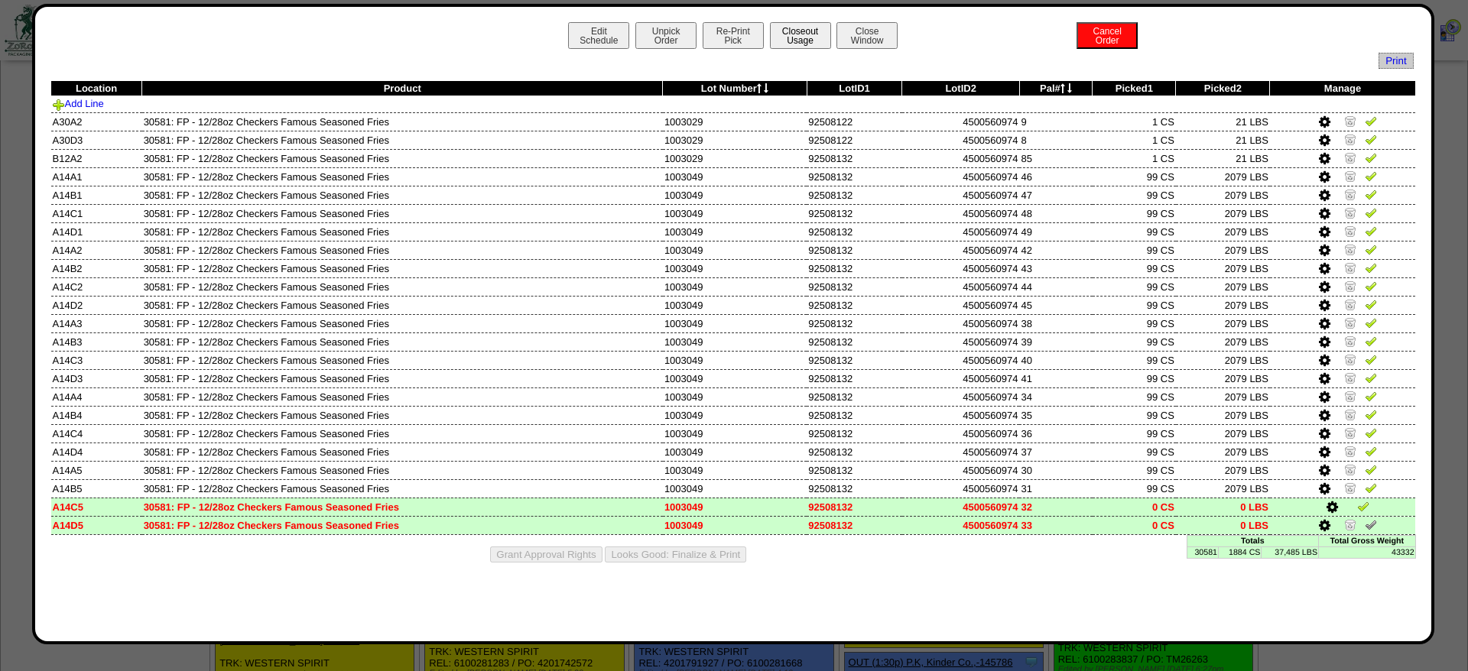
click at [814, 31] on button "Closeout Usage" at bounding box center [800, 35] width 61 height 27
click at [741, 28] on button "Re-Print Pick" at bounding box center [733, 35] width 61 height 27
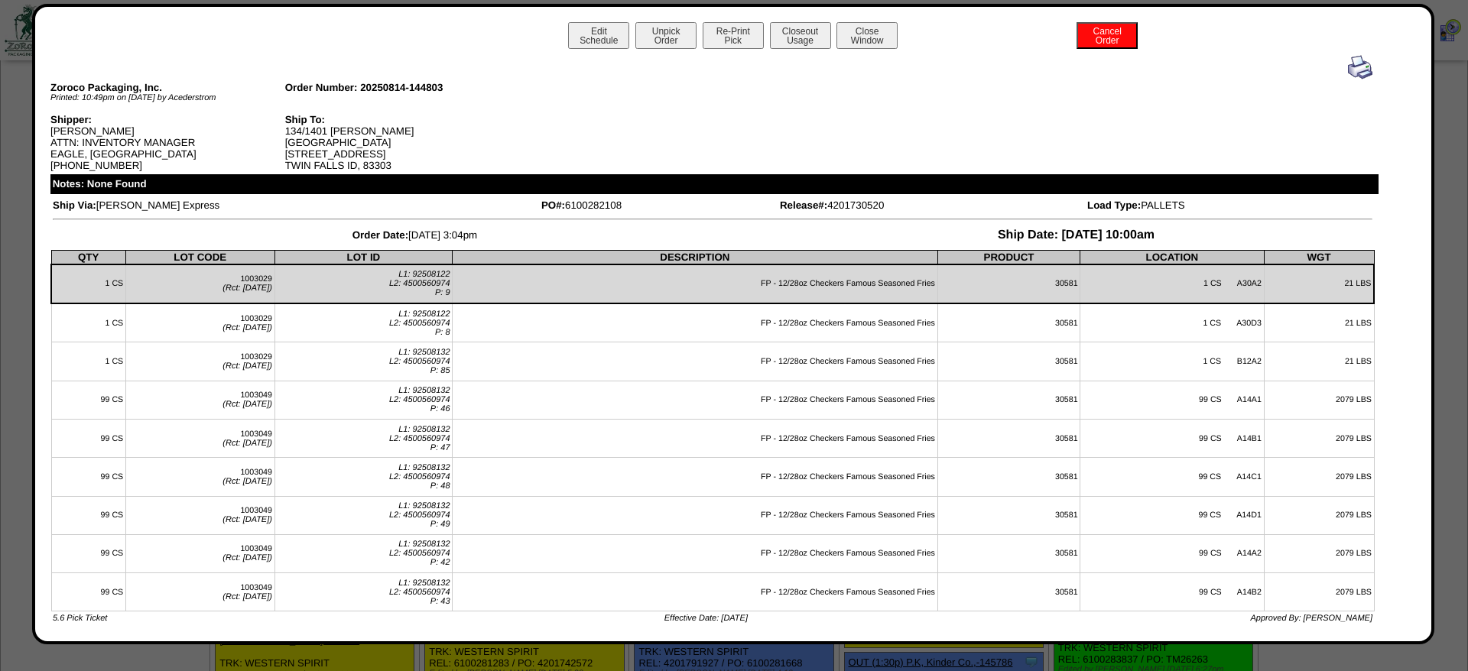
click at [1359, 66] on img at bounding box center [1360, 67] width 24 height 24
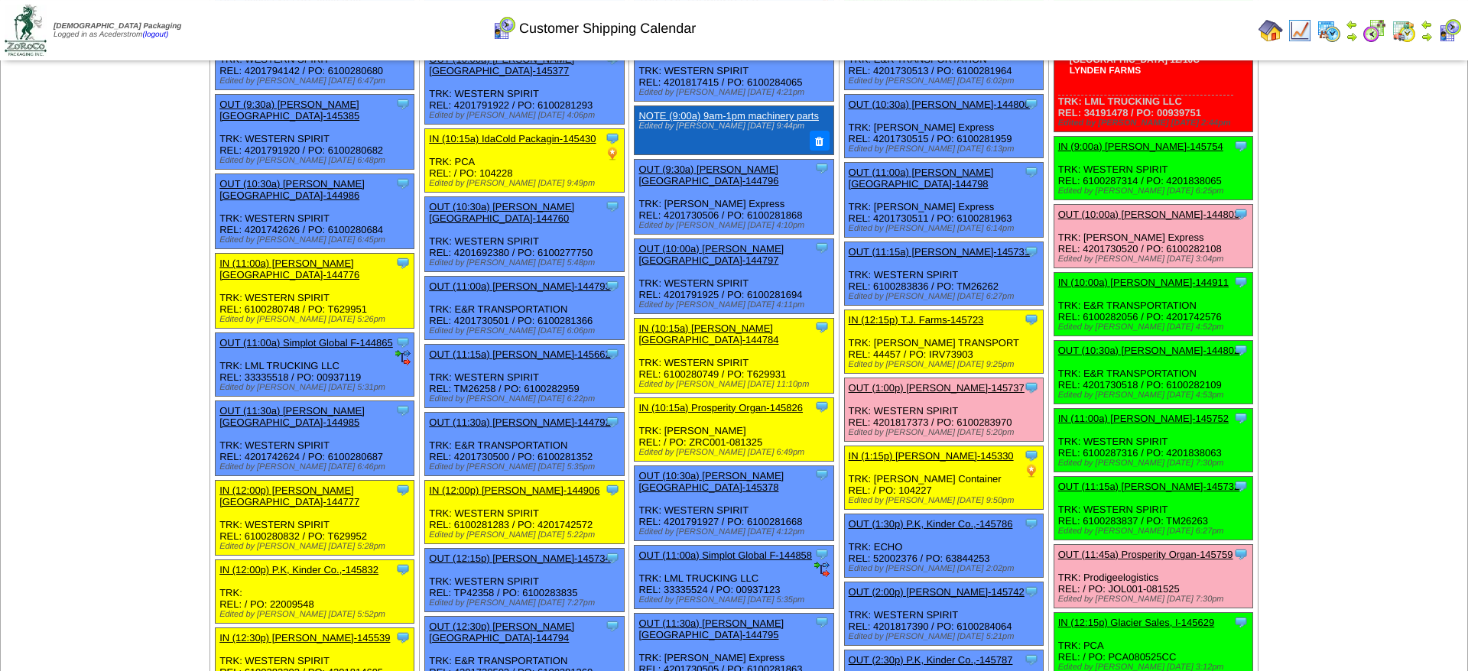
scroll to position [390, 0]
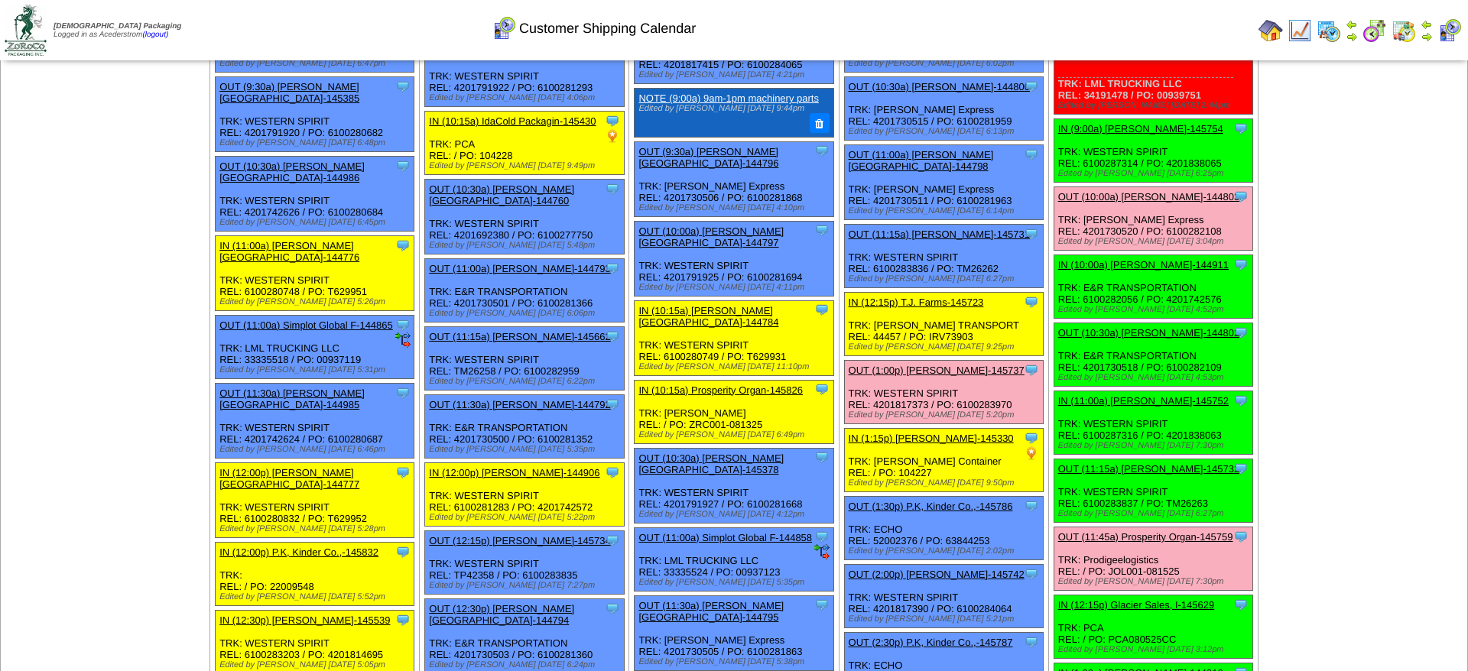
click at [1161, 339] on link "OUT (10:30a) [PERSON_NAME]-144802" at bounding box center [1148, 332] width 181 height 11
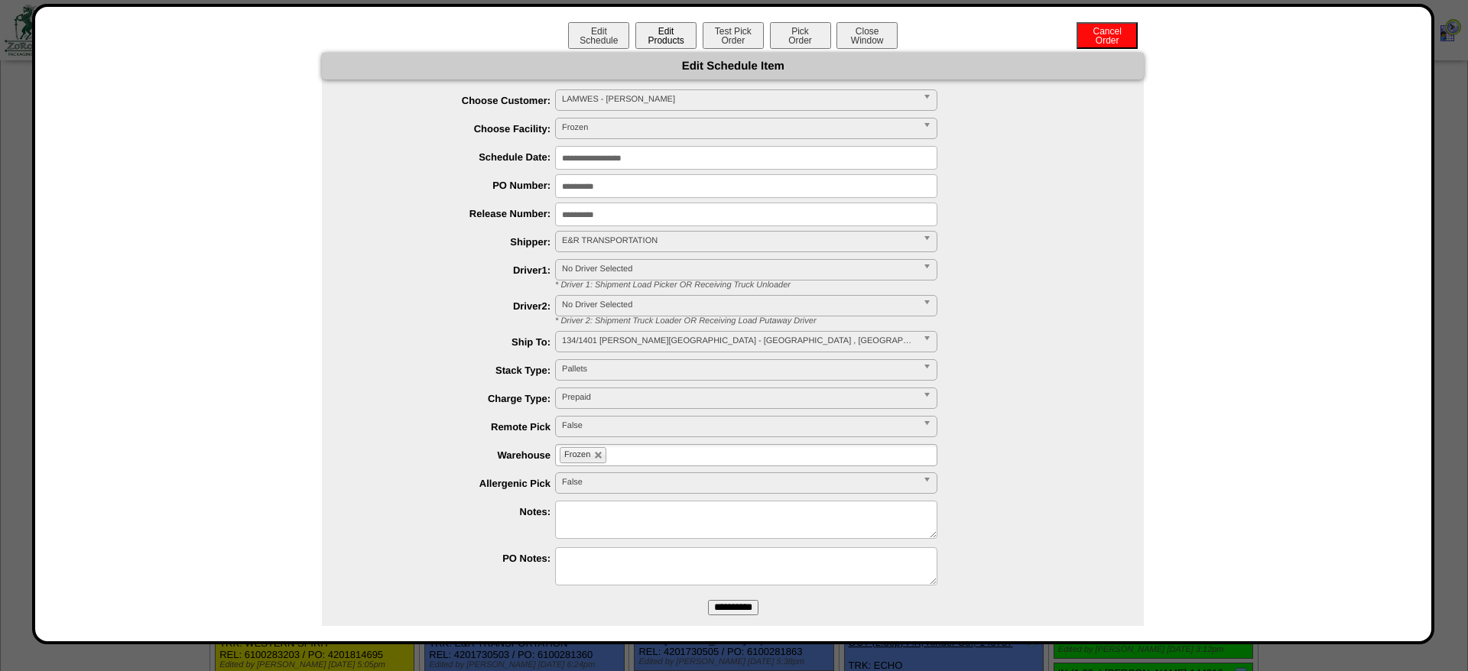
click at [689, 38] on button "Edit Products" at bounding box center [665, 35] width 61 height 27
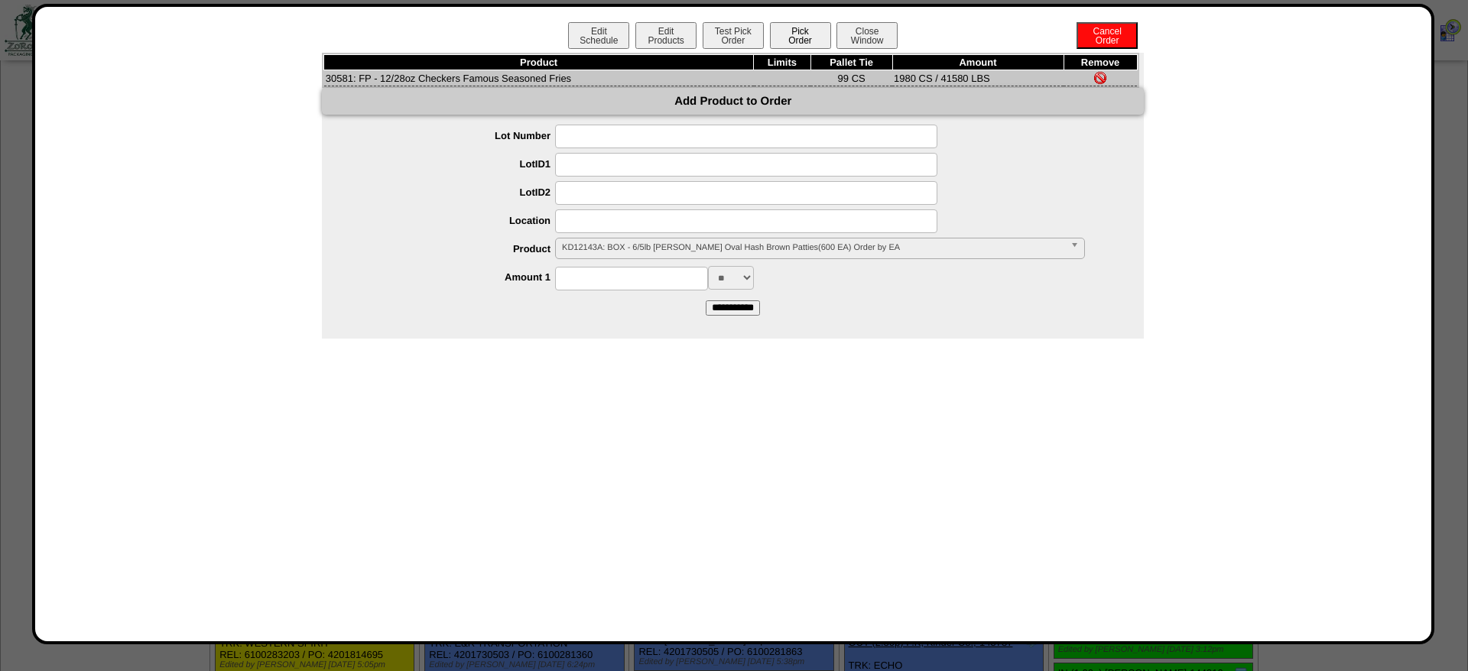
click at [816, 37] on button "Pick Order" at bounding box center [800, 35] width 61 height 27
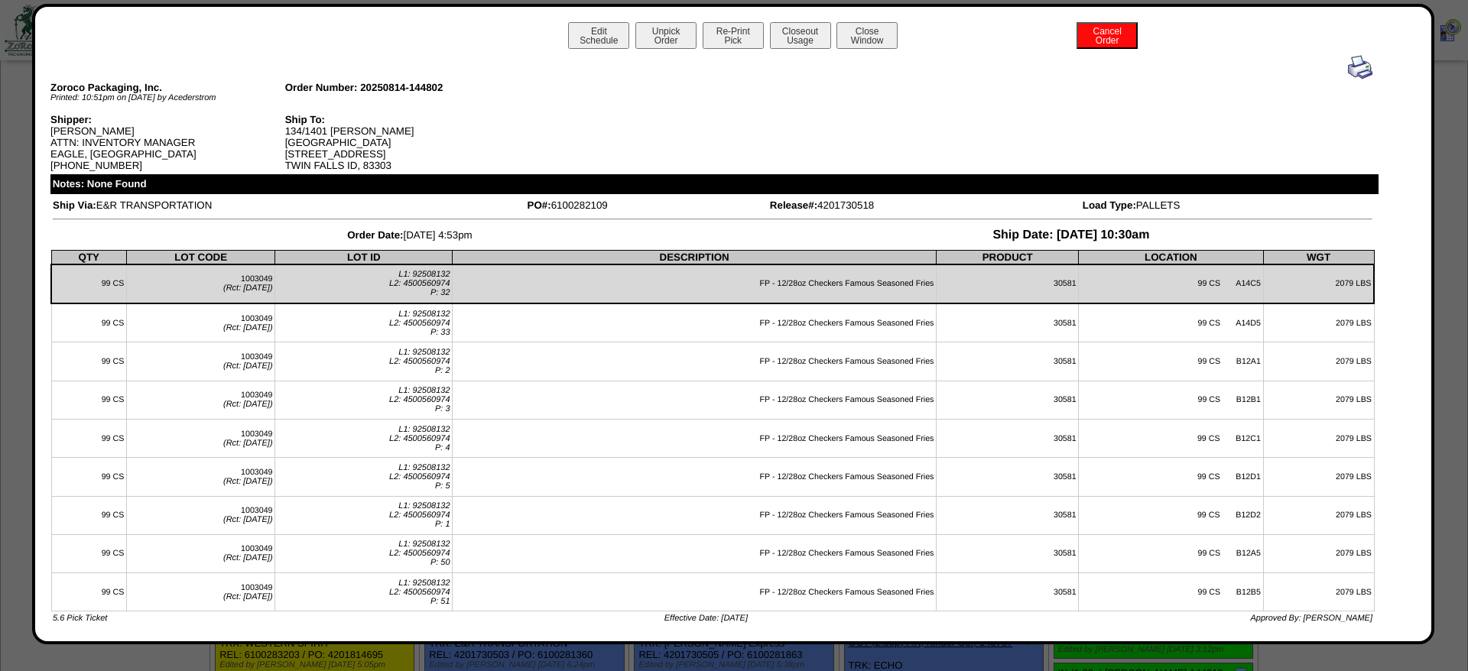
click at [791, 34] on button "Closeout Usage" at bounding box center [800, 35] width 61 height 27
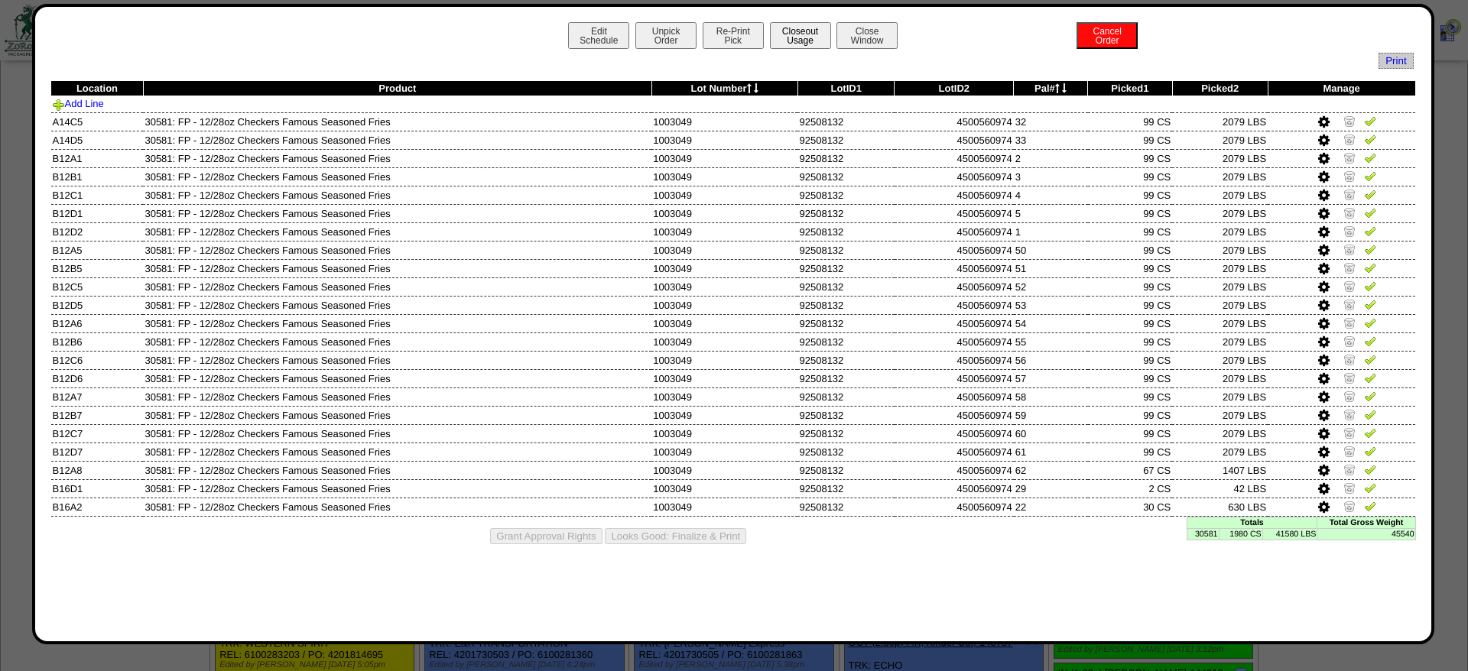
click at [787, 31] on button "Closeout Usage" at bounding box center [800, 35] width 61 height 27
click at [665, 34] on button "Unpick Order" at bounding box center [665, 35] width 61 height 27
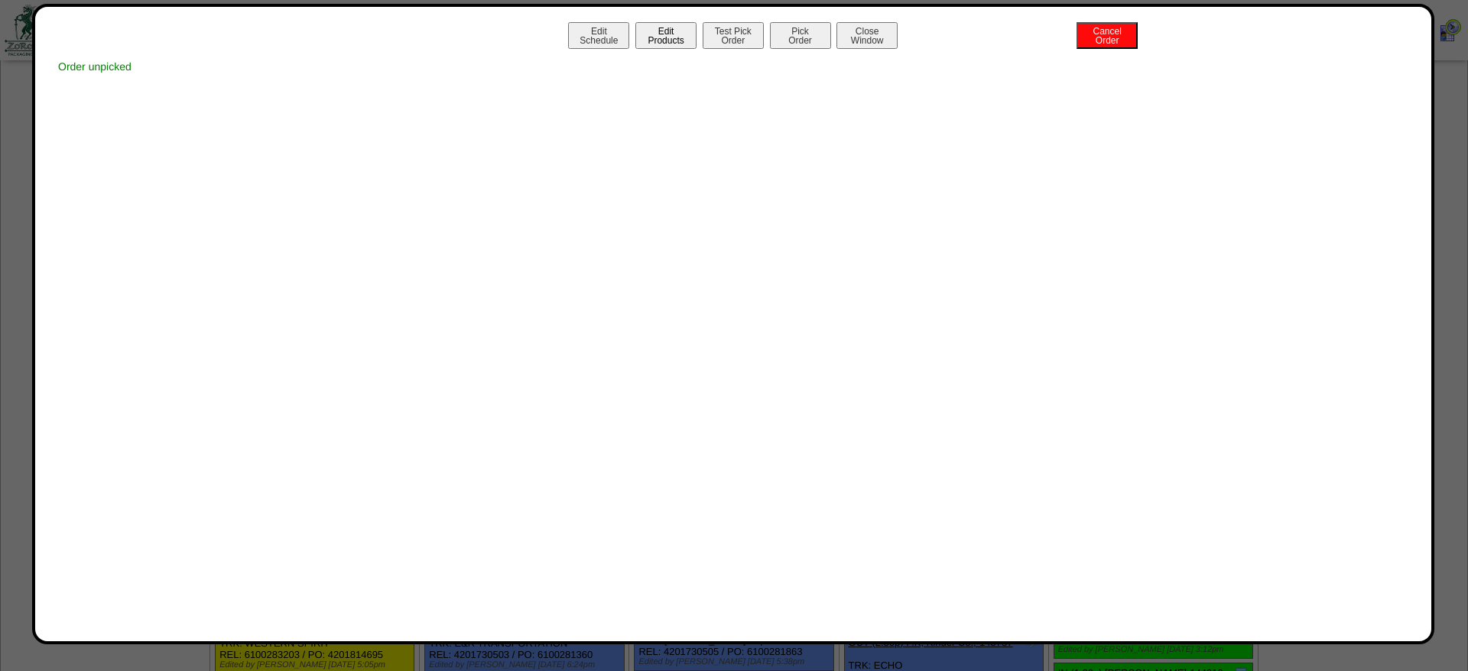
click at [664, 38] on button "Edit Products" at bounding box center [665, 35] width 61 height 27
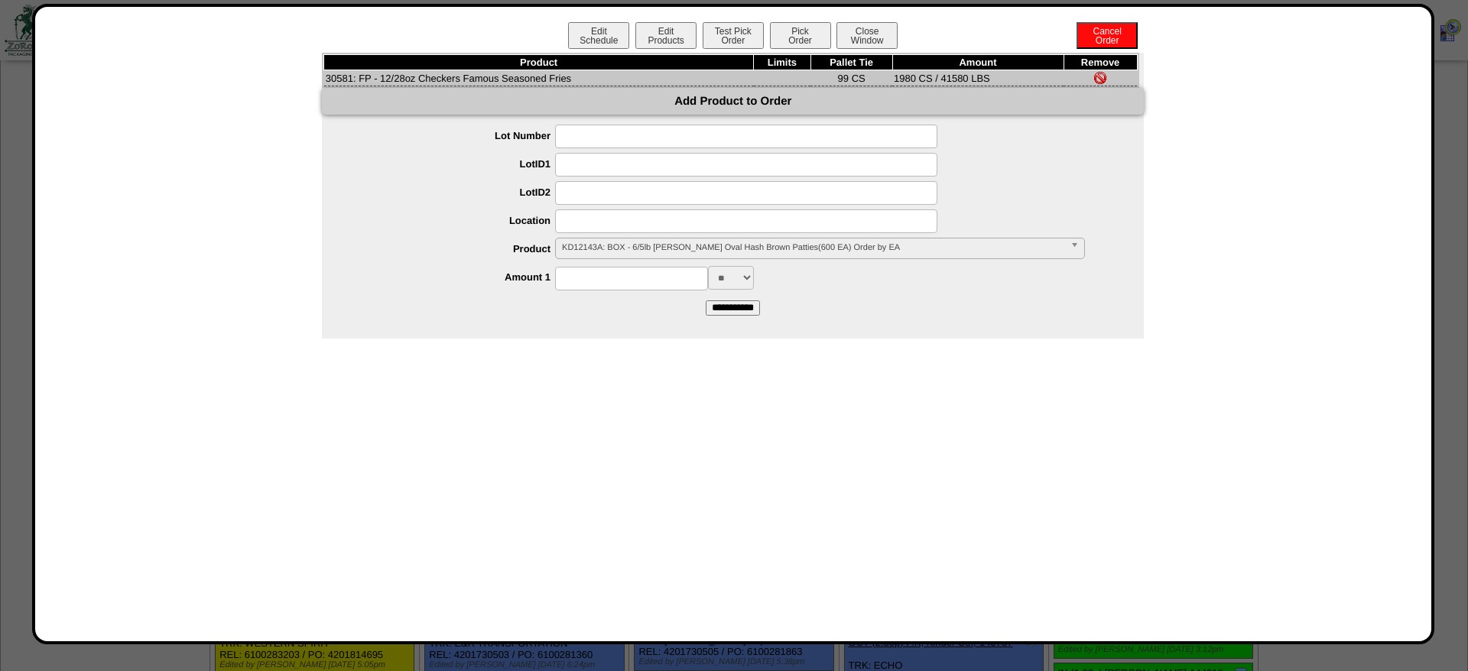
click at [613, 257] on span "KD12143A: BOX - 6/5lb Lamb Weston Oval Hash Brown Patties(600 EA) Order by EA" at bounding box center [813, 248] width 502 height 18
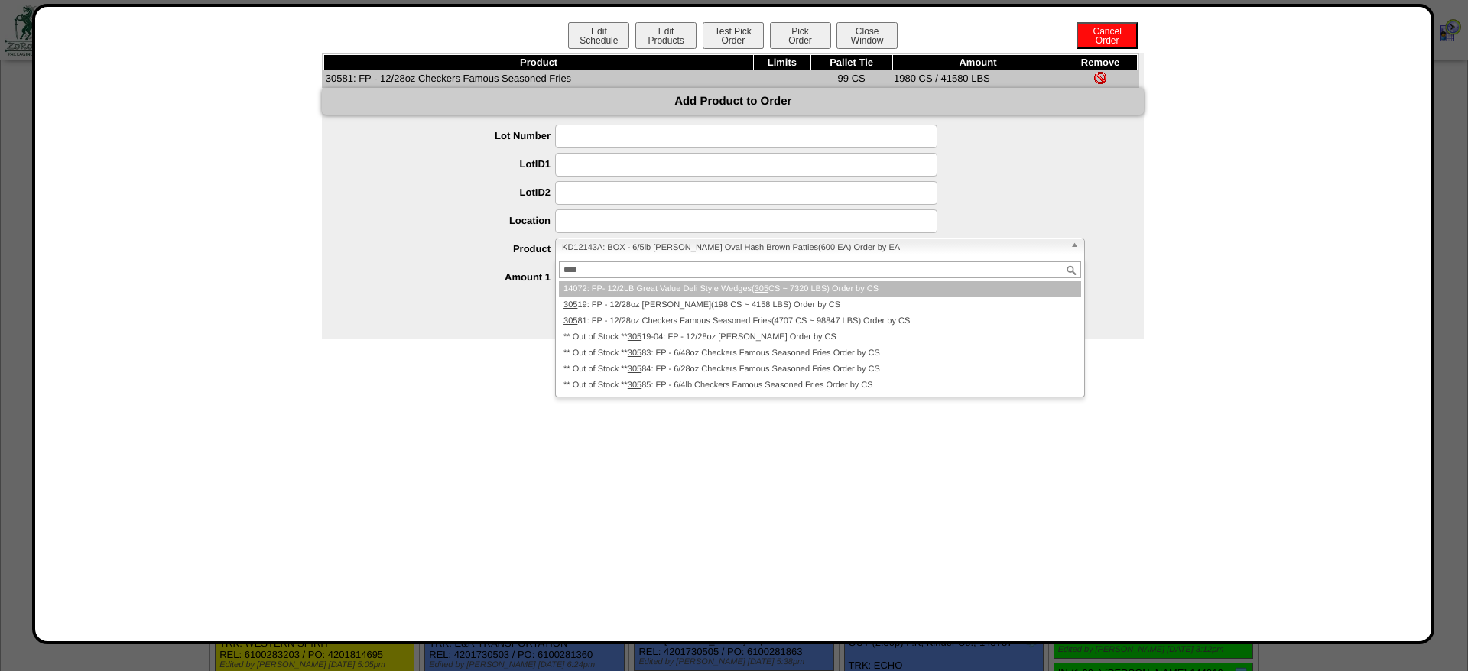
type input "*****"
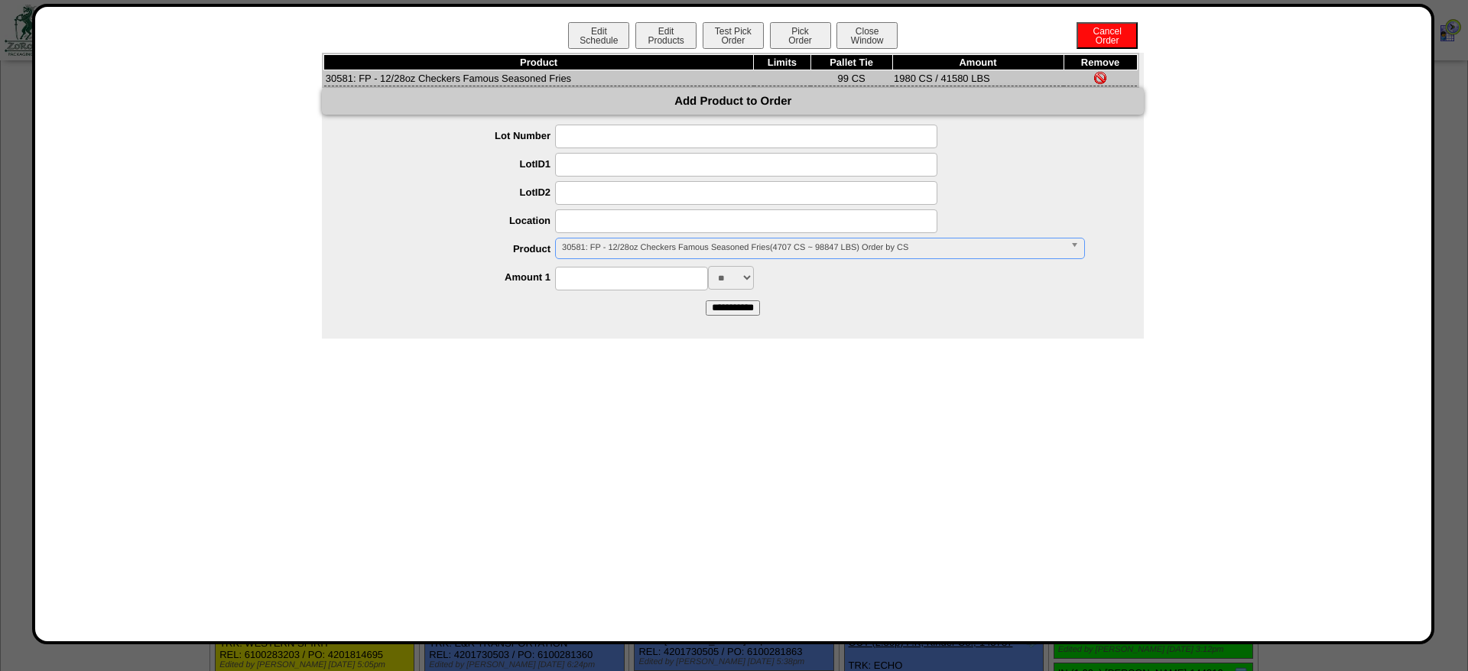
click at [664, 225] on input at bounding box center [746, 222] width 382 height 24
type input "****"
click at [398, 205] on div at bounding box center [748, 193] width 791 height 24
click at [653, 259] on link "30581: FP - 12/28oz Checkers Famous Seasoned Fries(1982 CS ~ 41622 LBS) Order b…" at bounding box center [820, 248] width 530 height 21
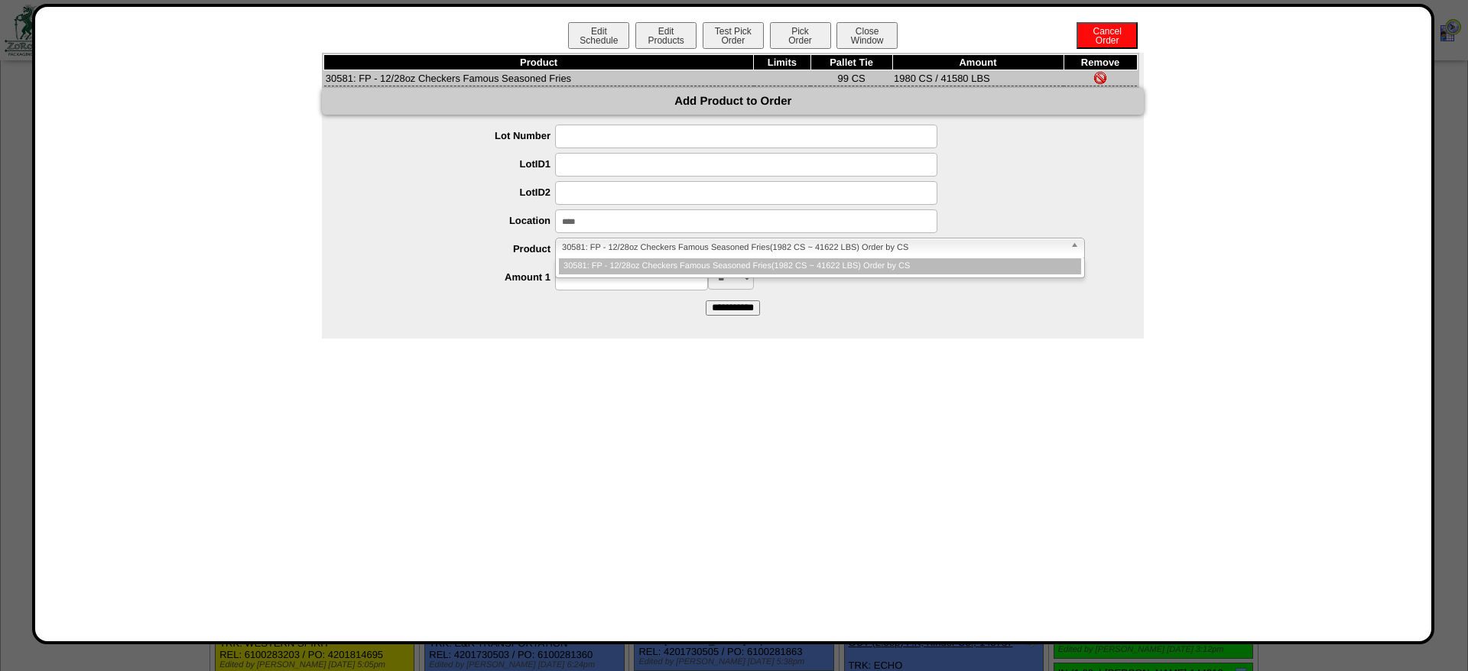
click at [624, 268] on li "30581: FP - 12/28oz Checkers Famous Seasoned Fries(1982 CS ~ 41622 LBS) Order b…" at bounding box center [820, 266] width 522 height 16
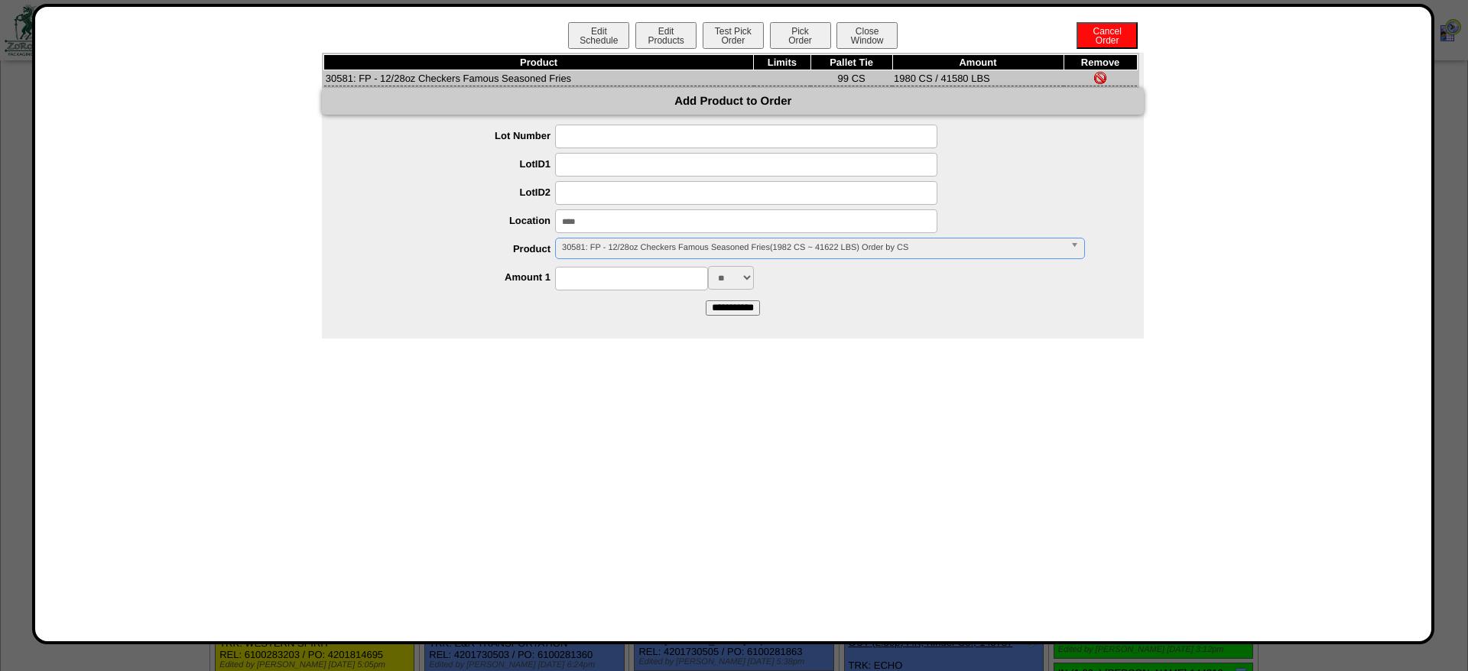
click at [618, 276] on input at bounding box center [631, 279] width 153 height 24
type input "****"
click at [473, 315] on form "**********" at bounding box center [733, 220] width 822 height 190
drag, startPoint x: 629, startPoint y: 326, endPoint x: 736, endPoint y: 304, distance: 109.2
click at [633, 326] on div "Product Limits Pallet Tie Amount Remove 30581: FP - 12/28oz Checkers Famous Sea…" at bounding box center [733, 196] width 822 height 286
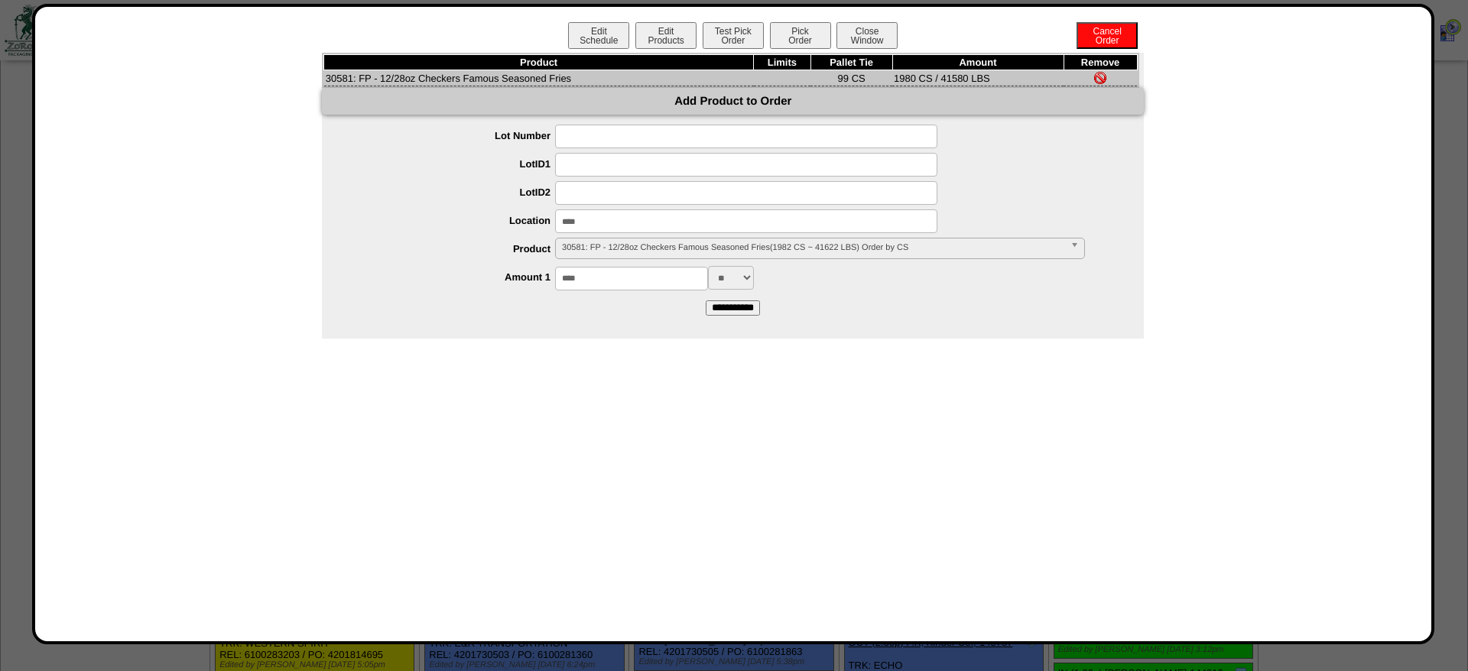
click at [743, 304] on input "**********" at bounding box center [733, 308] width 54 height 15
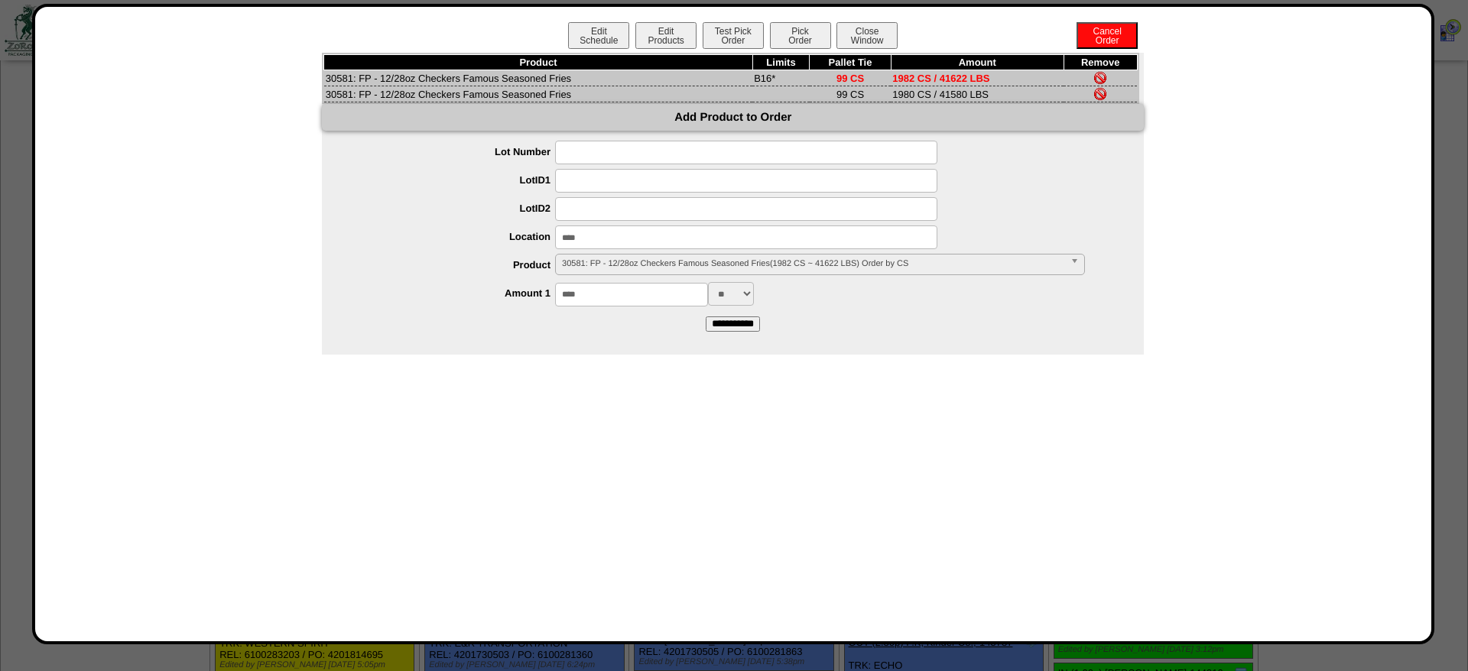
click at [1100, 93] on img at bounding box center [1100, 94] width 12 height 12
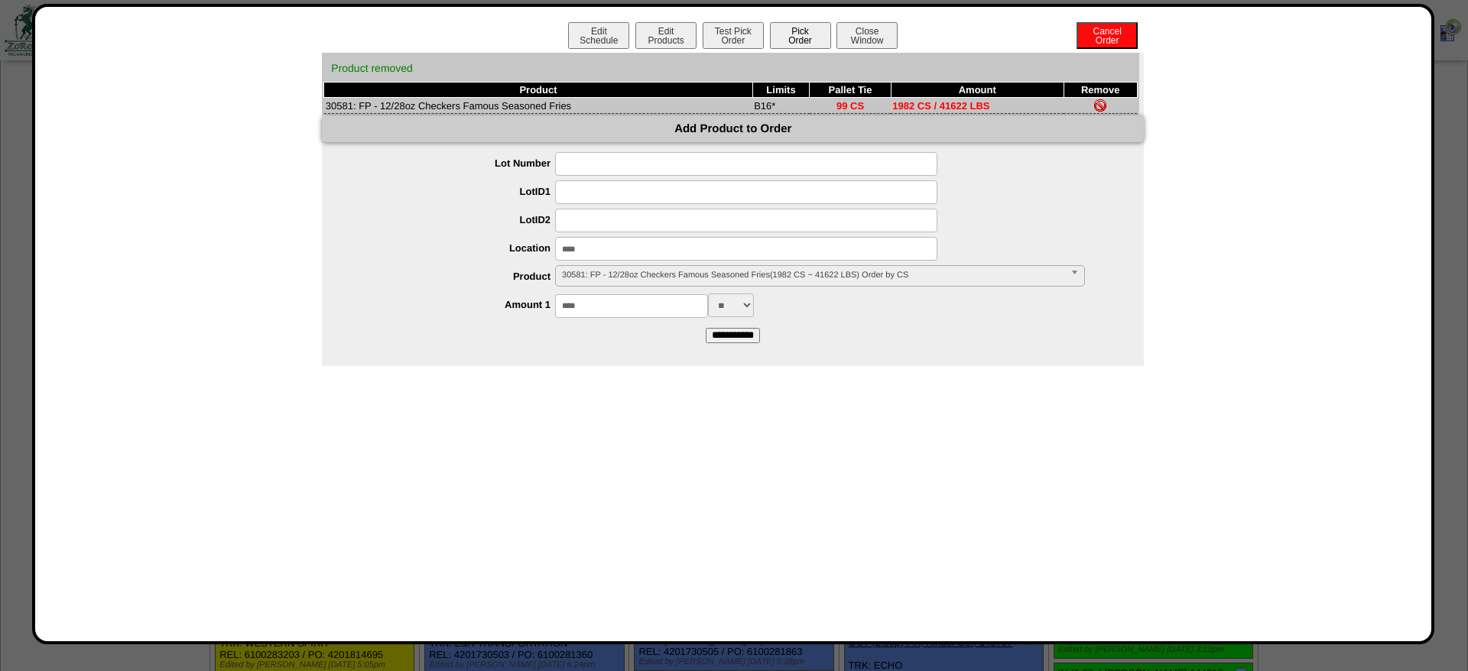
click at [824, 33] on button "Pick Order" at bounding box center [800, 35] width 61 height 27
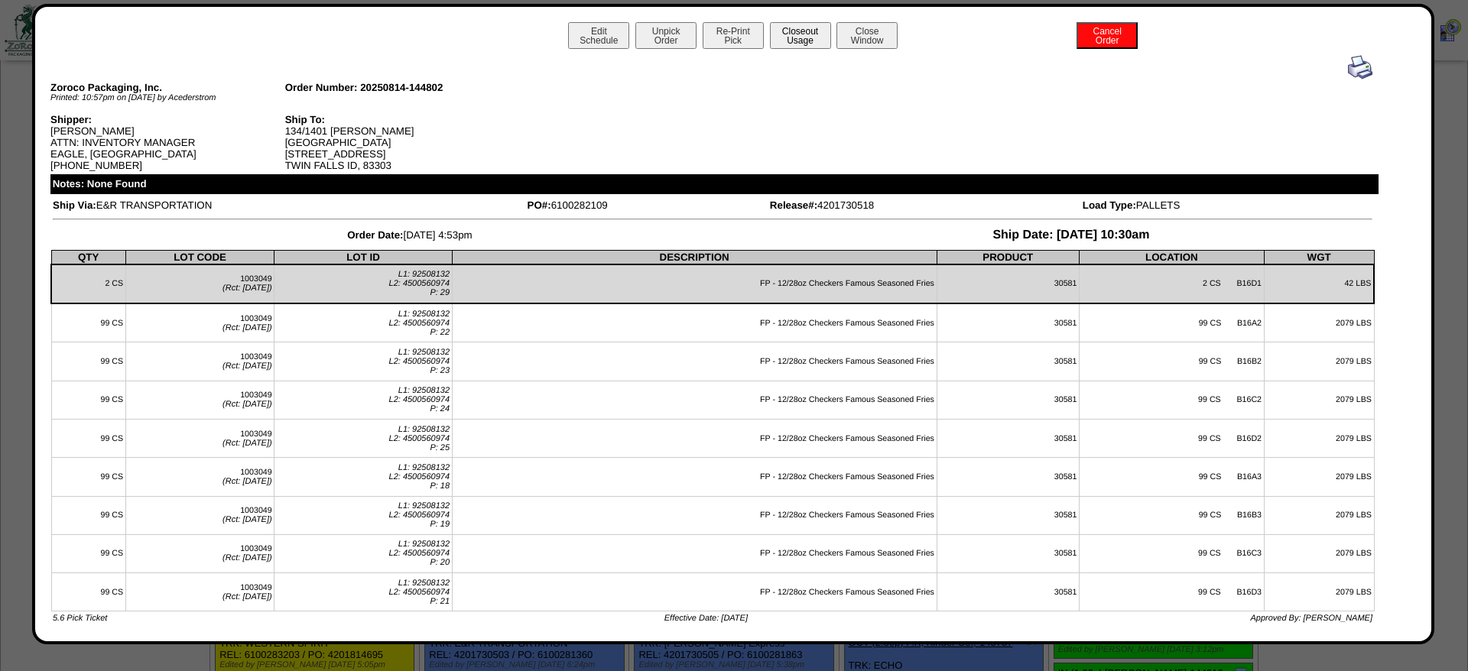
click at [797, 32] on button "Closeout Usage" at bounding box center [800, 35] width 61 height 27
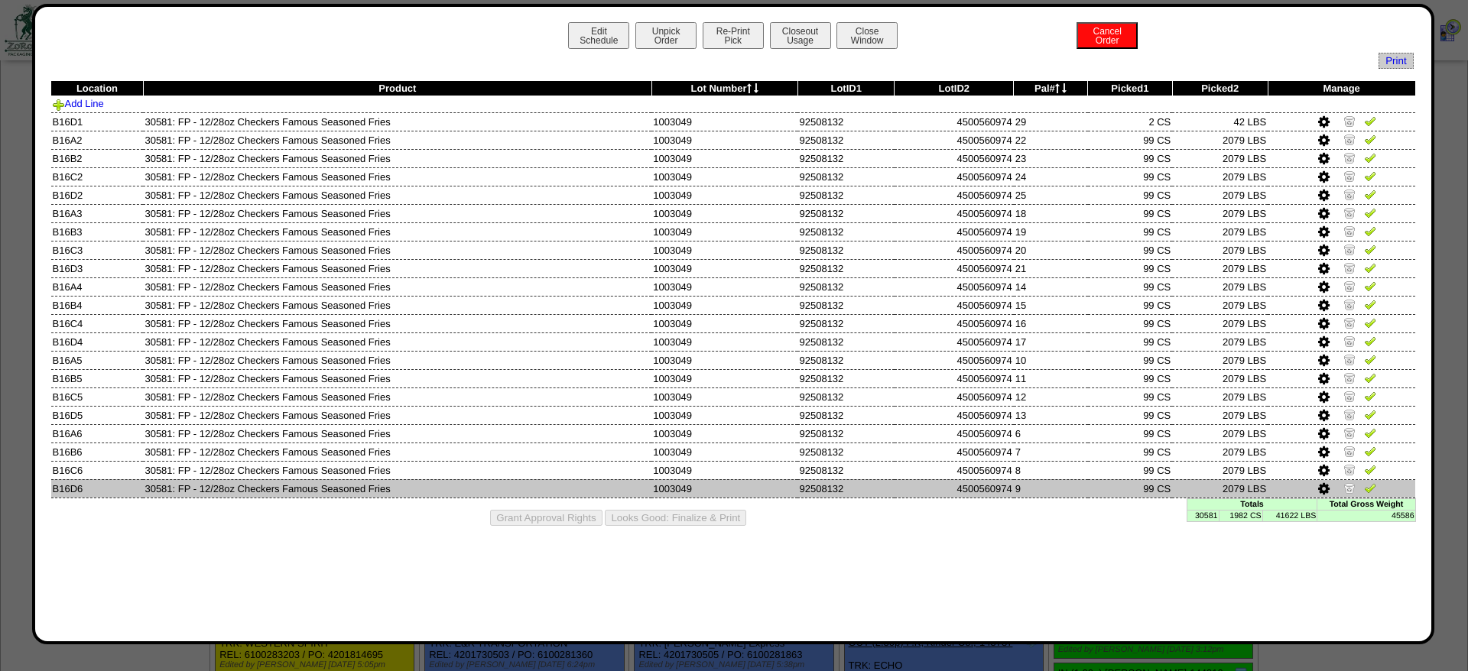
click at [1351, 493] on img at bounding box center [1349, 488] width 12 height 12
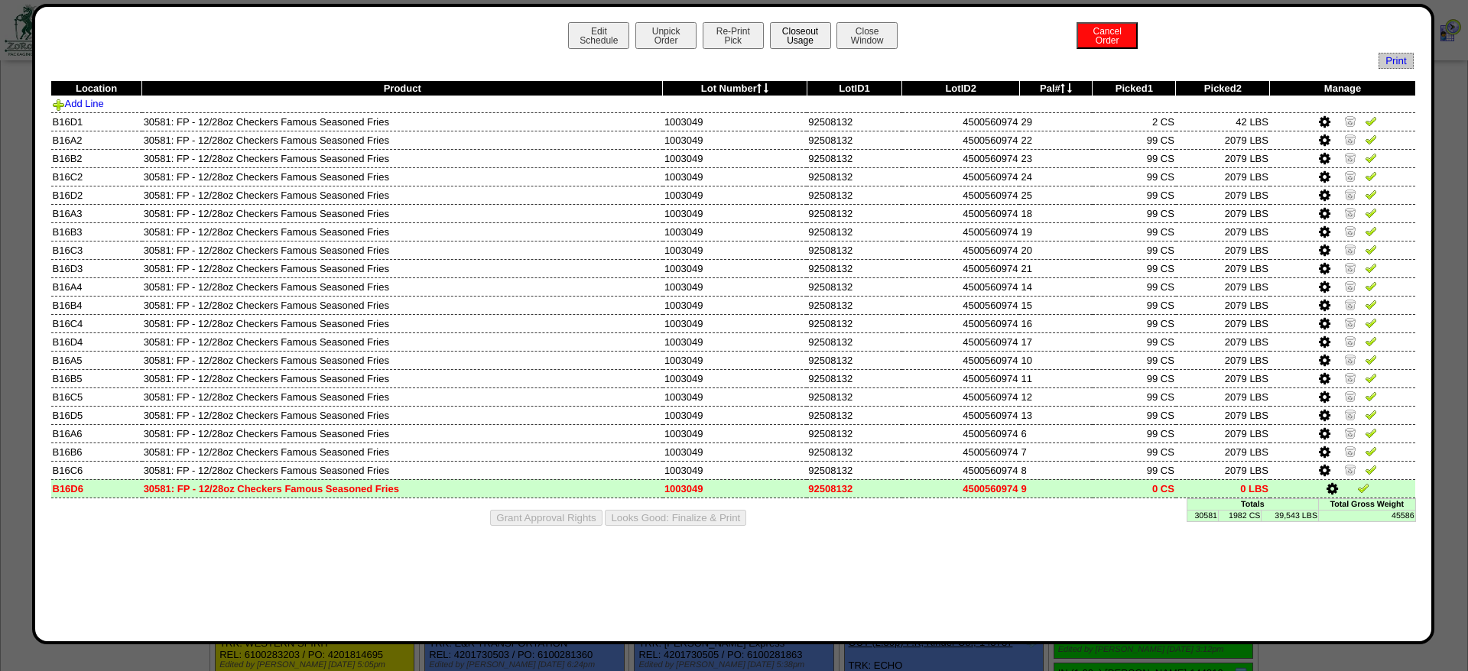
click at [811, 34] on button "Closeout Usage" at bounding box center [800, 35] width 61 height 27
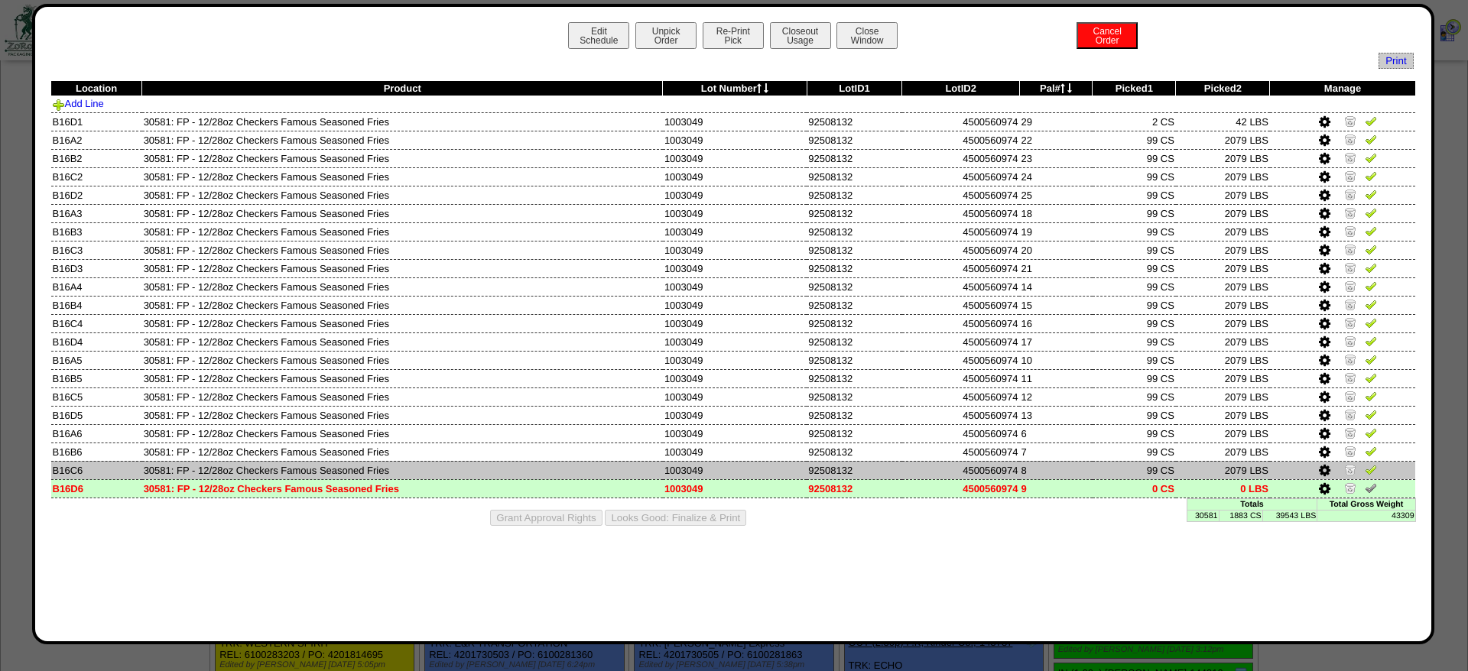
click at [1353, 478] on link at bounding box center [1351, 471] width 15 height 11
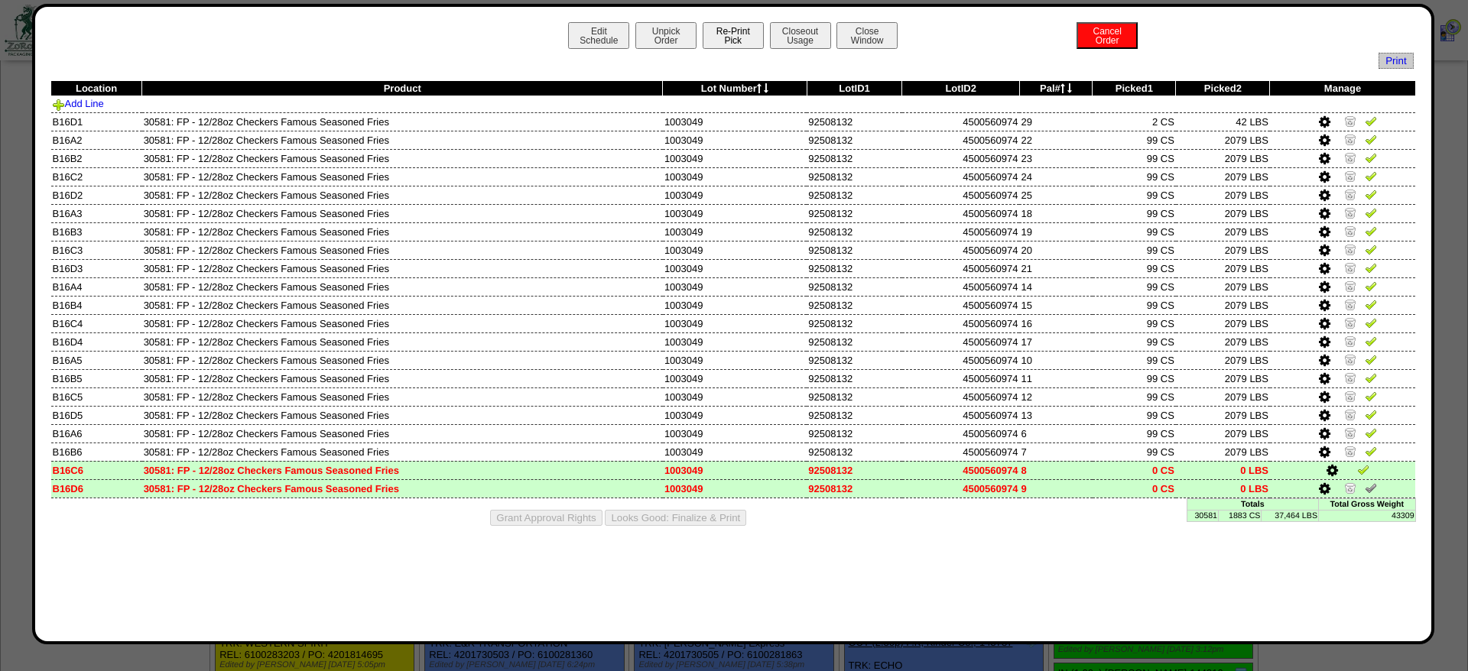
click at [750, 33] on button "Re-Print Pick" at bounding box center [733, 35] width 61 height 27
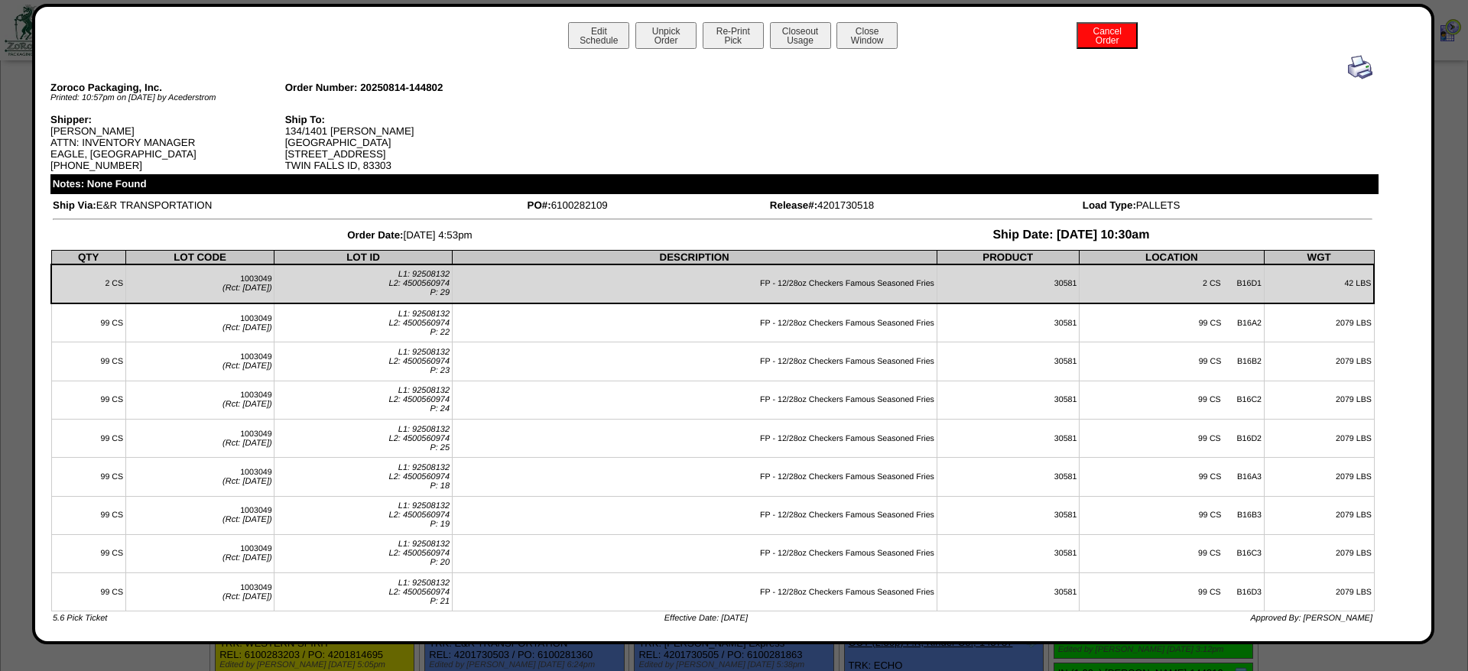
click at [1348, 59] on div at bounding box center [713, 67] width 1320 height 24
click at [1357, 64] on img at bounding box center [1360, 67] width 24 height 24
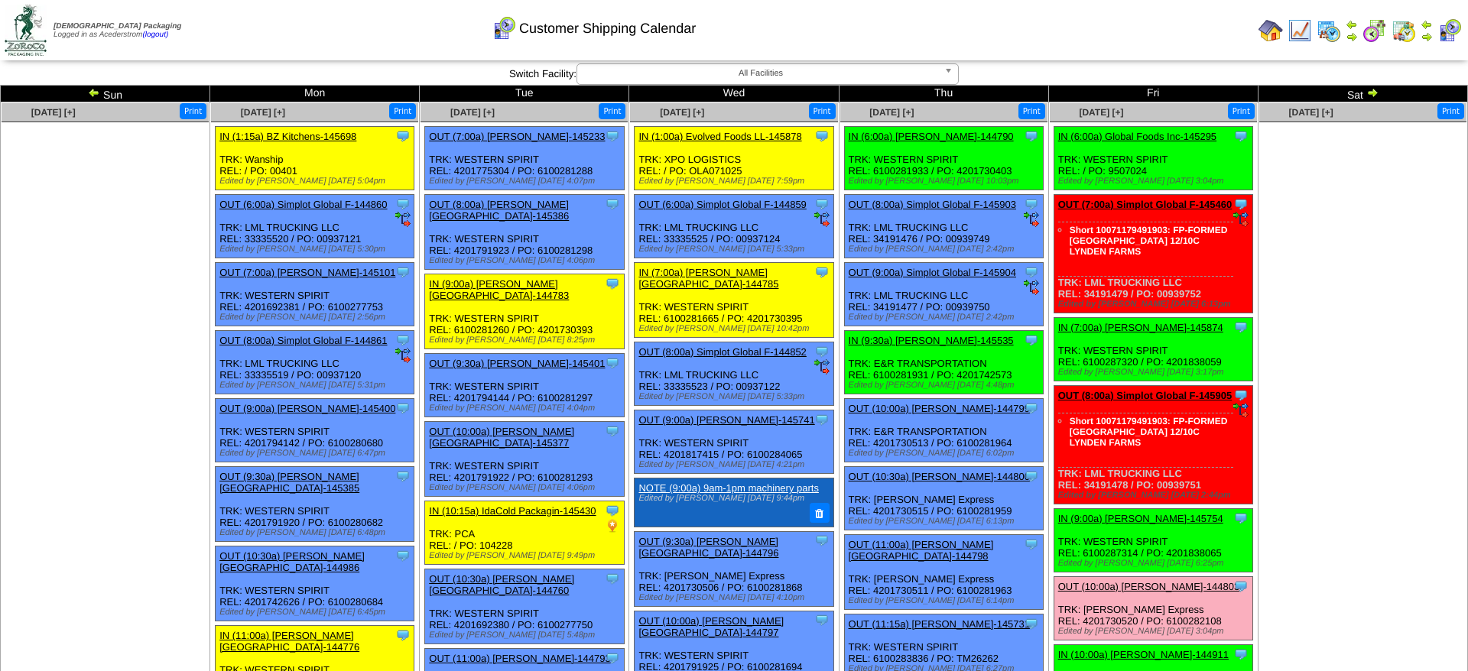
scroll to position [390, 0]
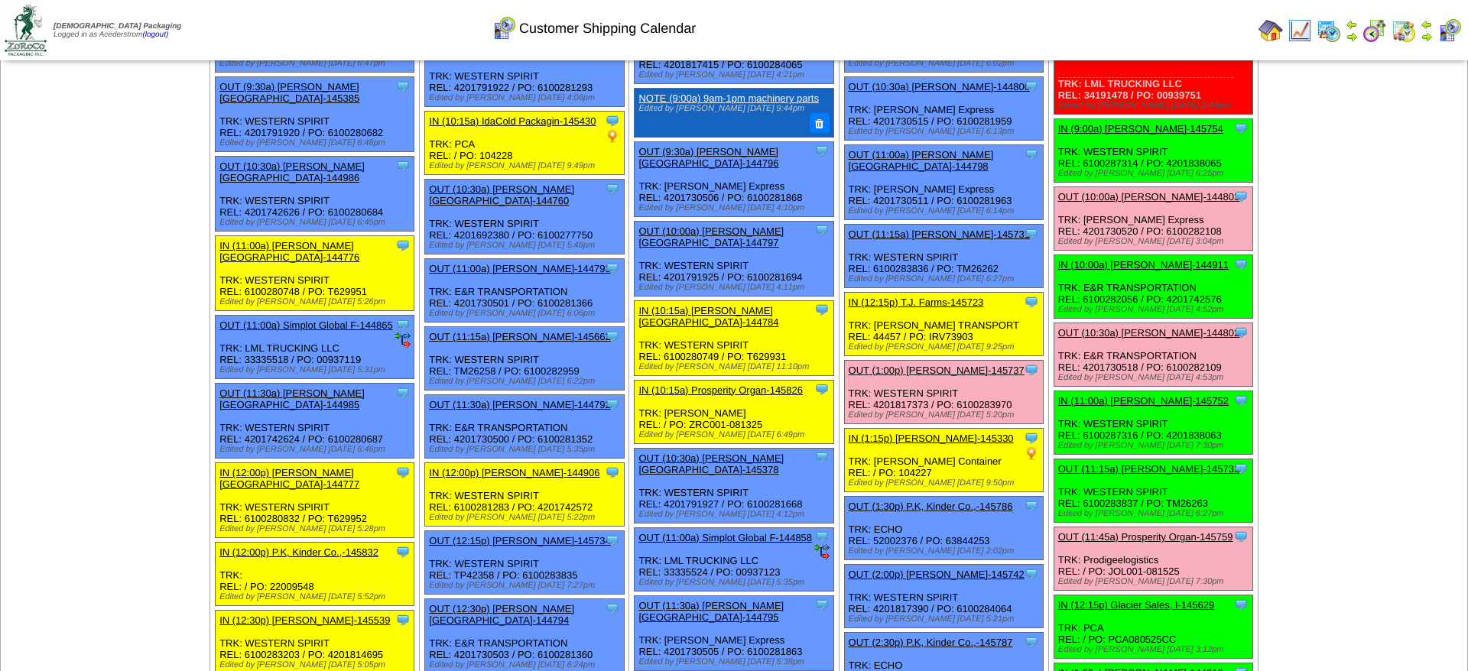
drag, startPoint x: 770, startPoint y: 47, endPoint x: 332, endPoint y: 44, distance: 438.2
click at [769, 47] on td "Print All" at bounding box center [814, 30] width 876 height 57
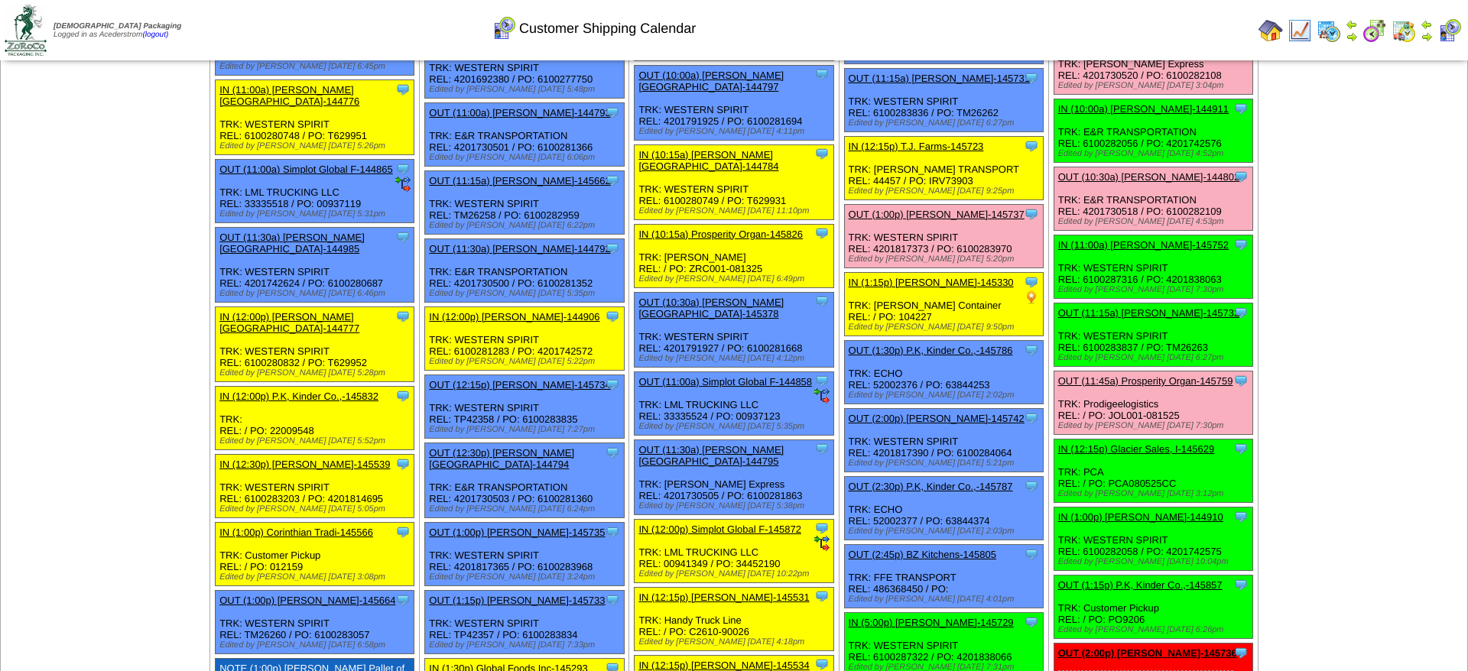
scroll to position [858, 0]
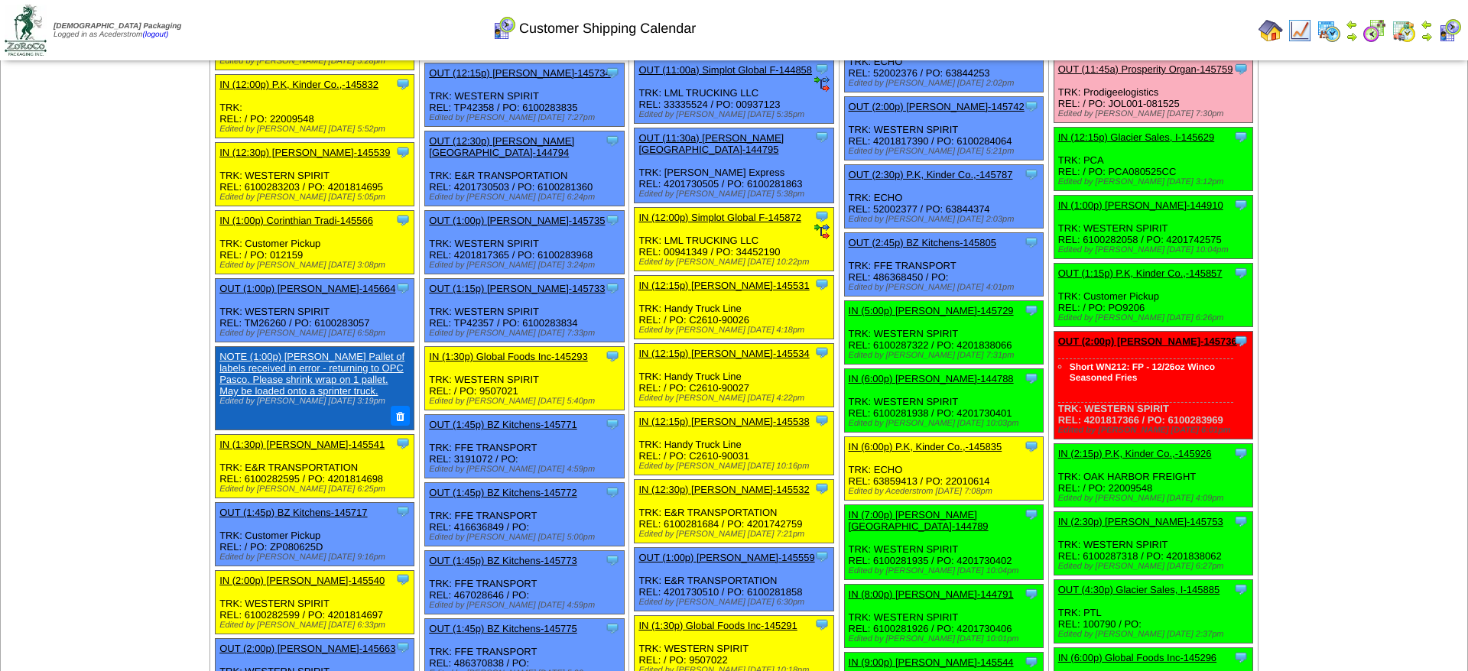
click at [1189, 279] on link "OUT (1:15p) P.K, Kinder Co.,-145857" at bounding box center [1140, 273] width 164 height 11
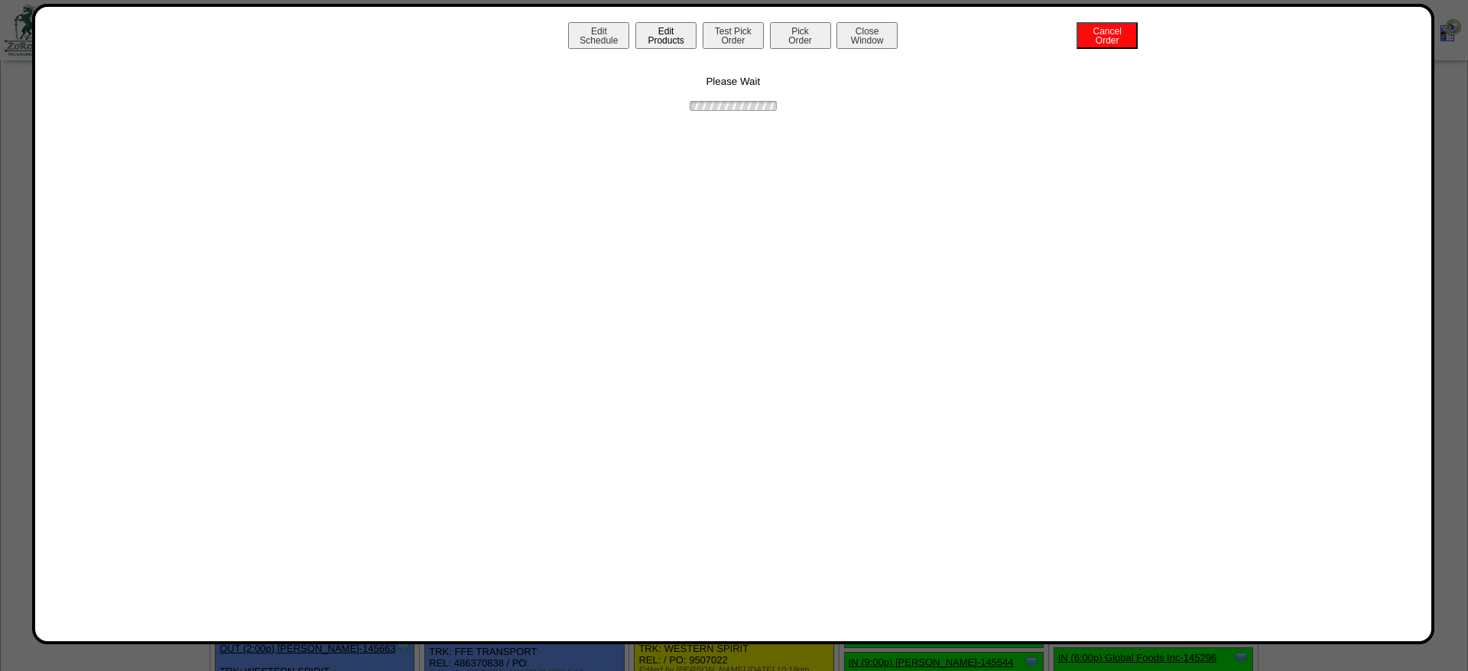
click at [679, 43] on button "Edit Products" at bounding box center [665, 35] width 61 height 27
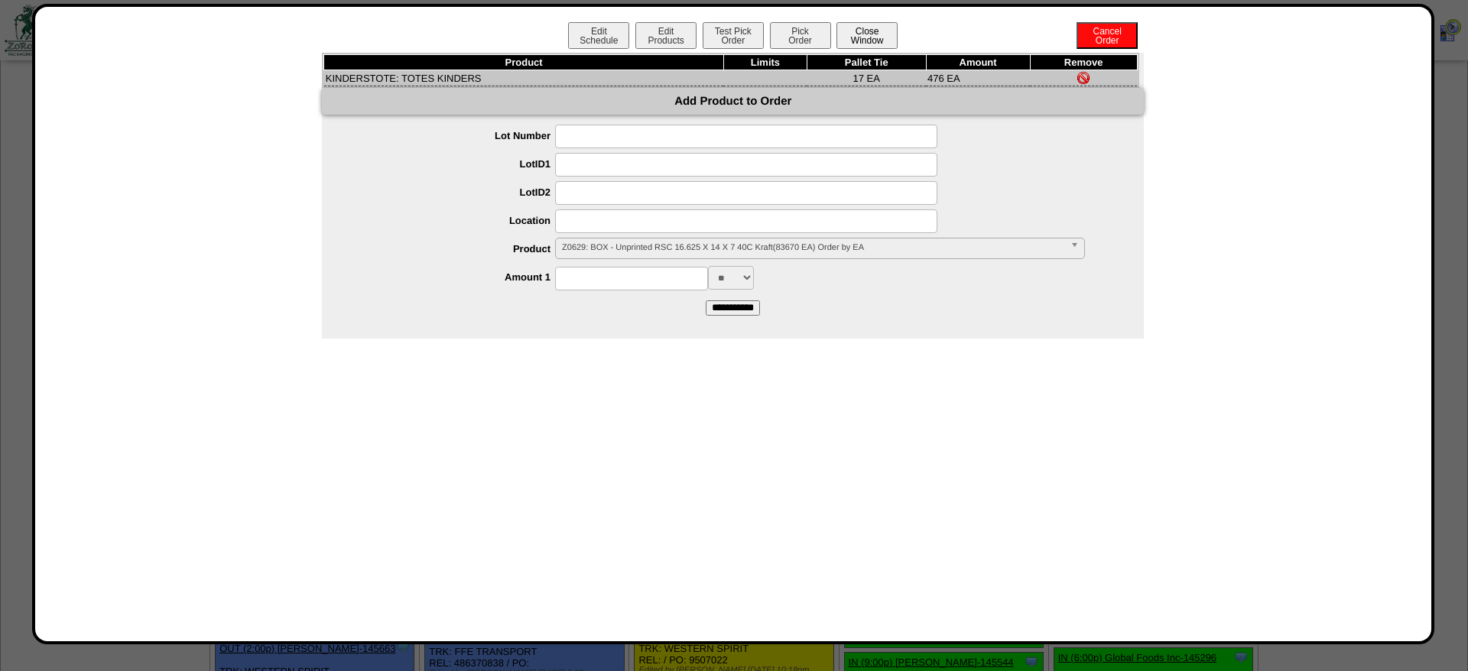
click at [865, 28] on button "Close Window" at bounding box center [867, 35] width 61 height 27
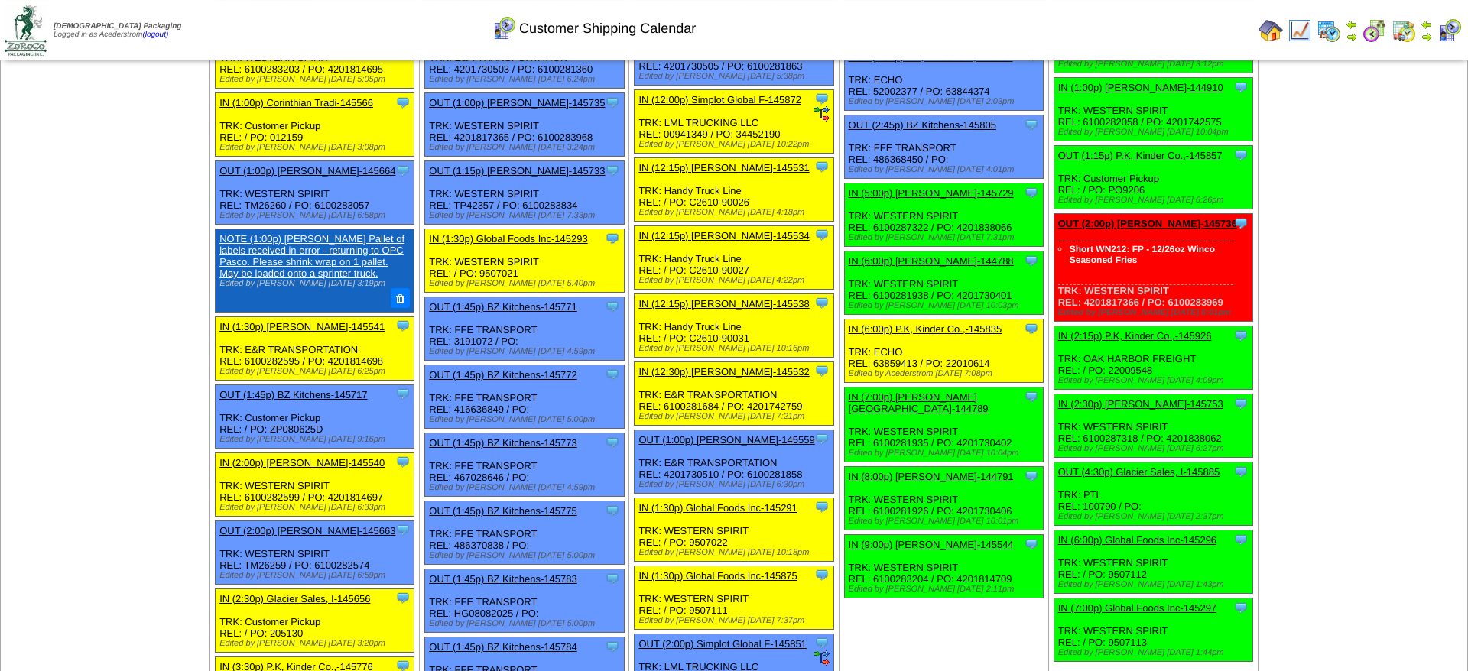
scroll to position [1092, 0]
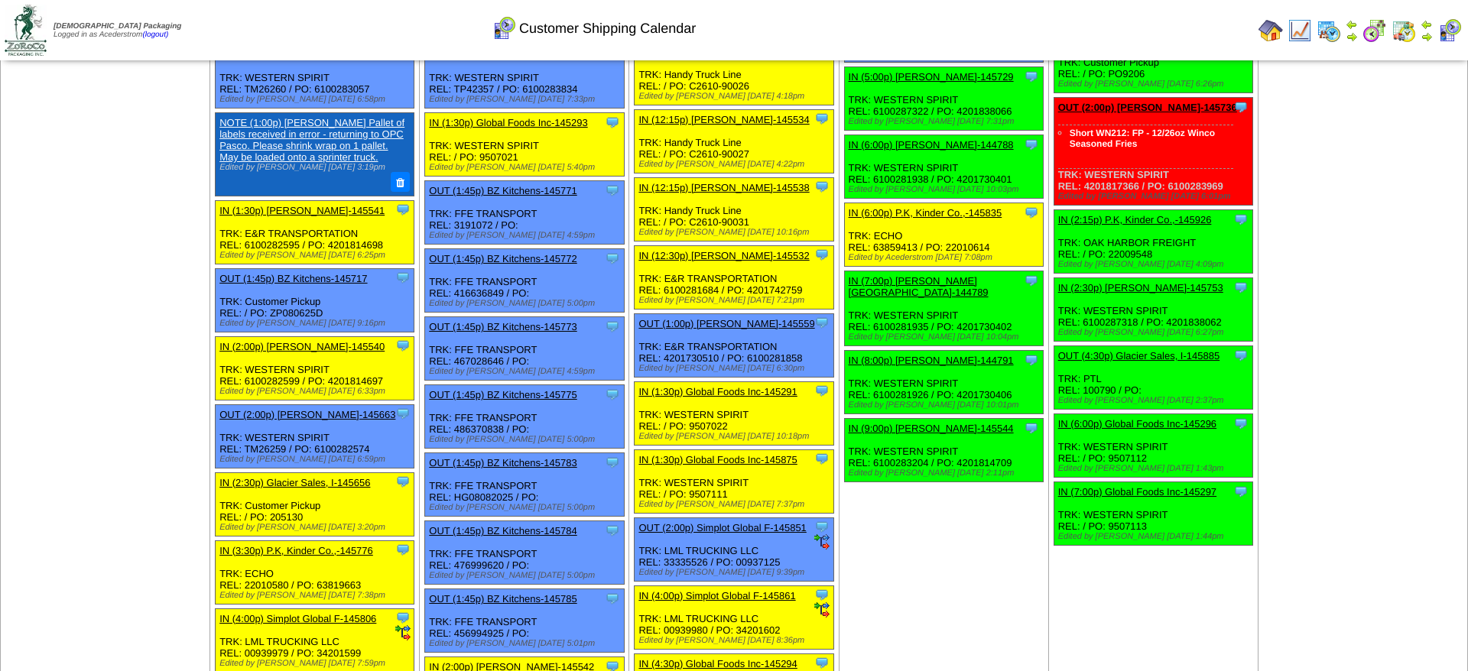
click at [1149, 113] on link "OUT (2:00p) [PERSON_NAME]-145736" at bounding box center [1147, 107] width 179 height 11
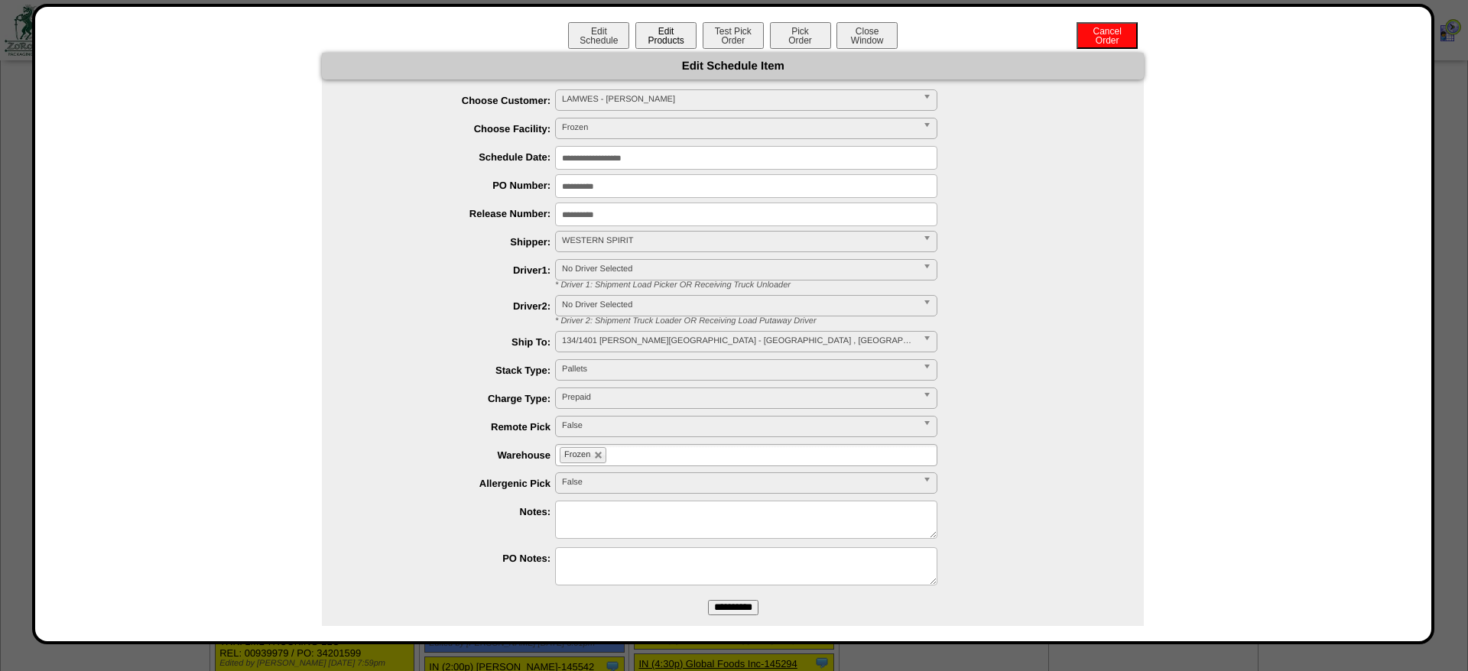
click at [658, 28] on button "Edit Products" at bounding box center [665, 35] width 61 height 27
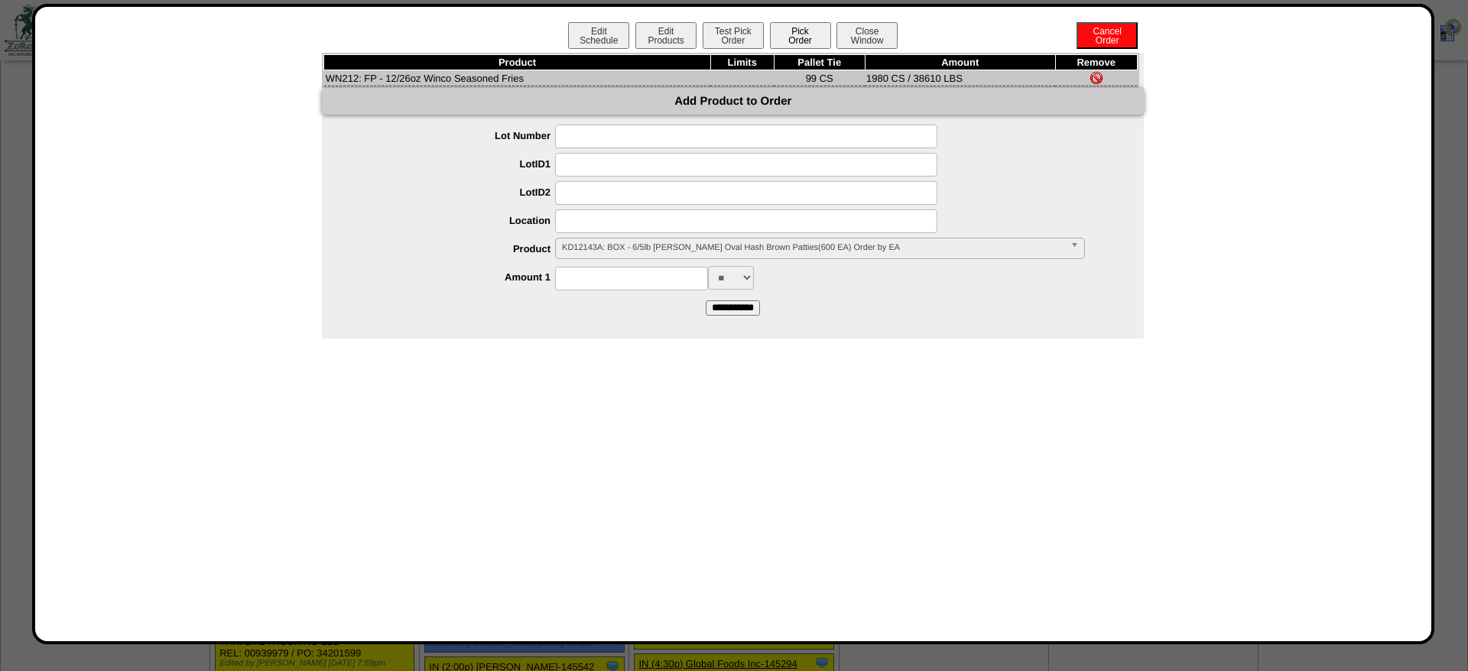
click at [801, 30] on button "Pick Order" at bounding box center [800, 35] width 61 height 27
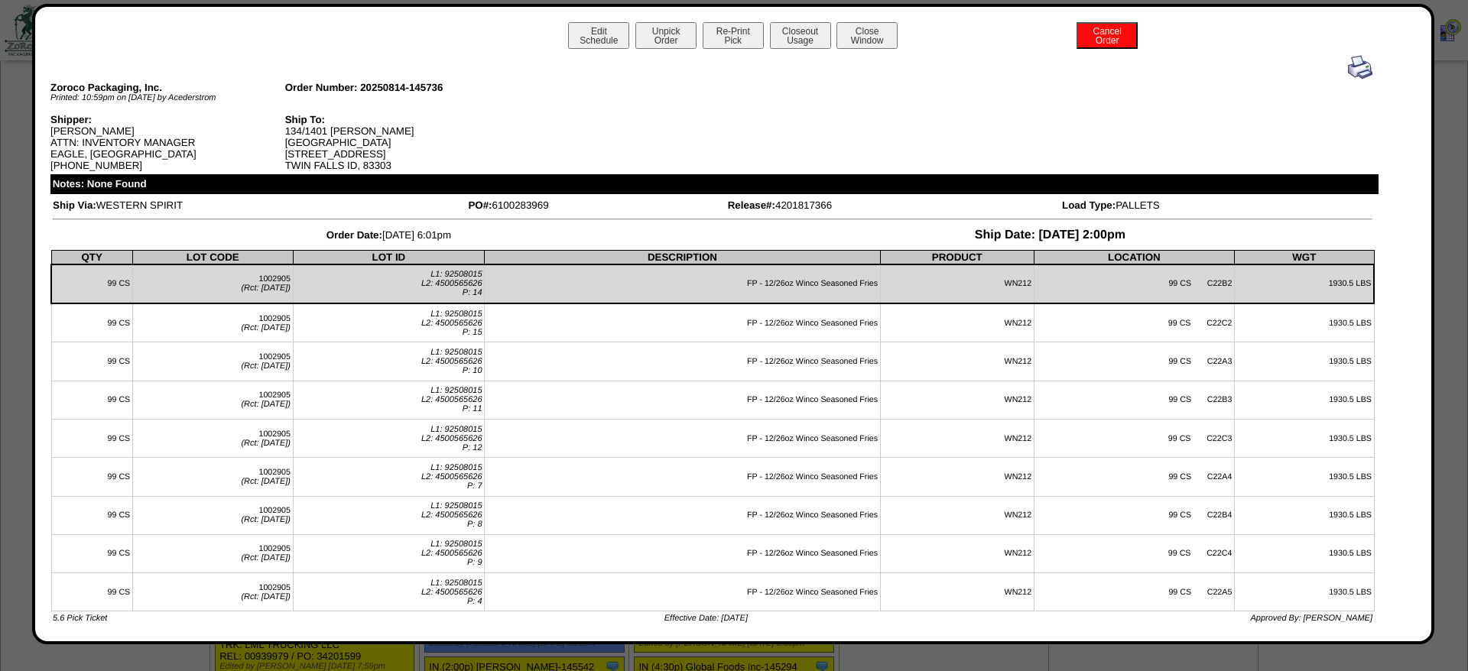
click at [1353, 63] on img at bounding box center [1360, 67] width 24 height 24
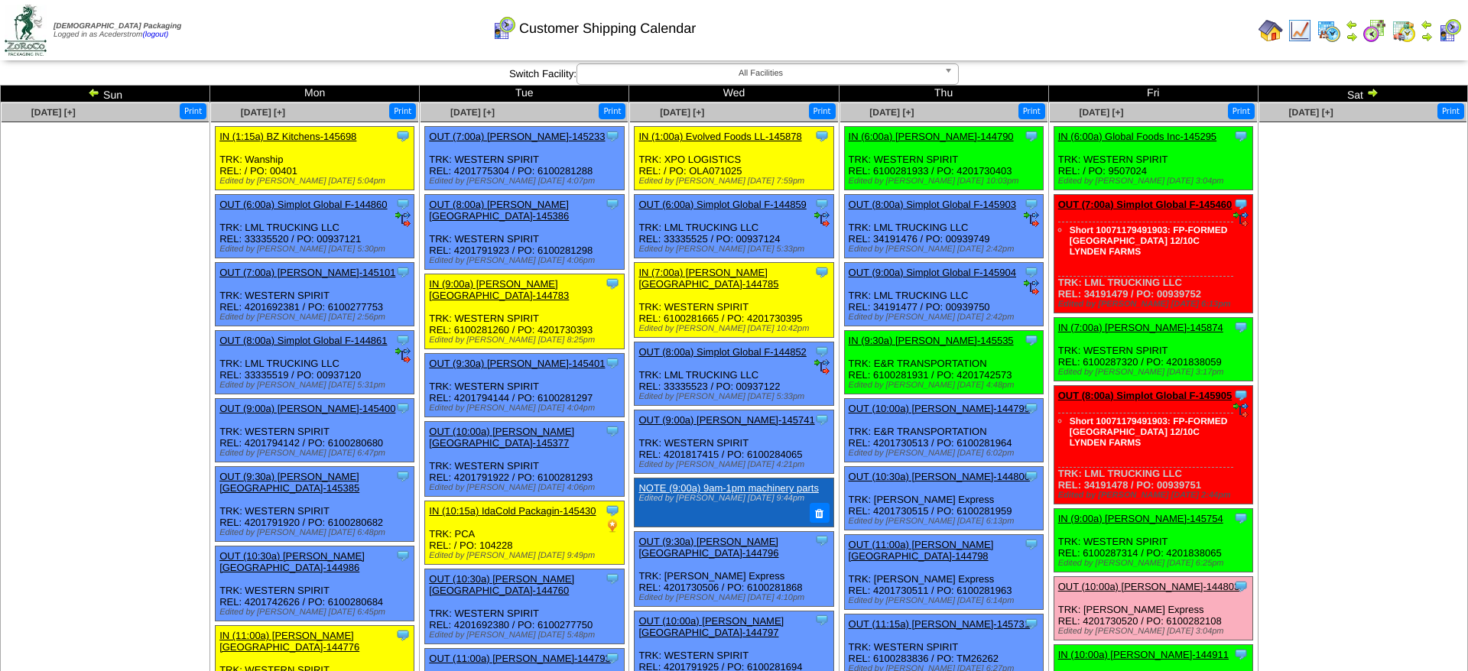
scroll to position [1092, 0]
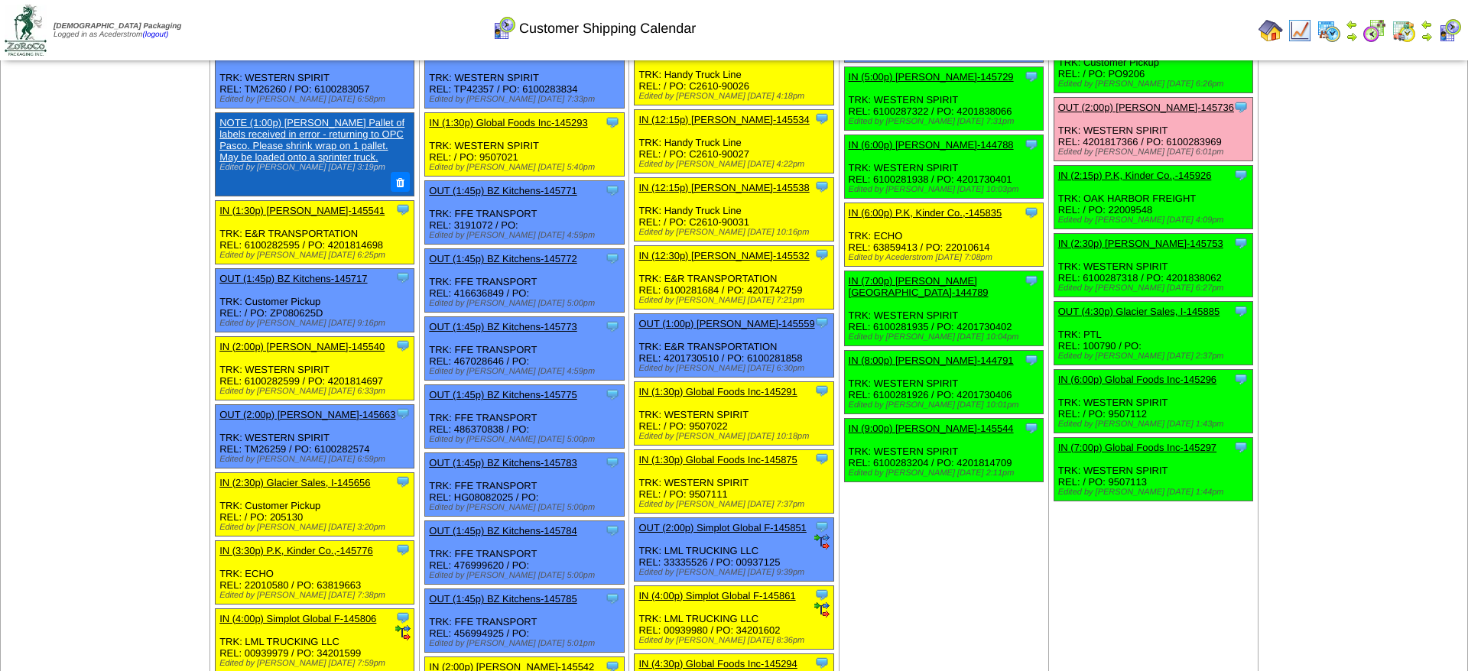
click at [1162, 317] on link "OUT (4:30p) Glacier Sales, I-145885" at bounding box center [1138, 311] width 161 height 11
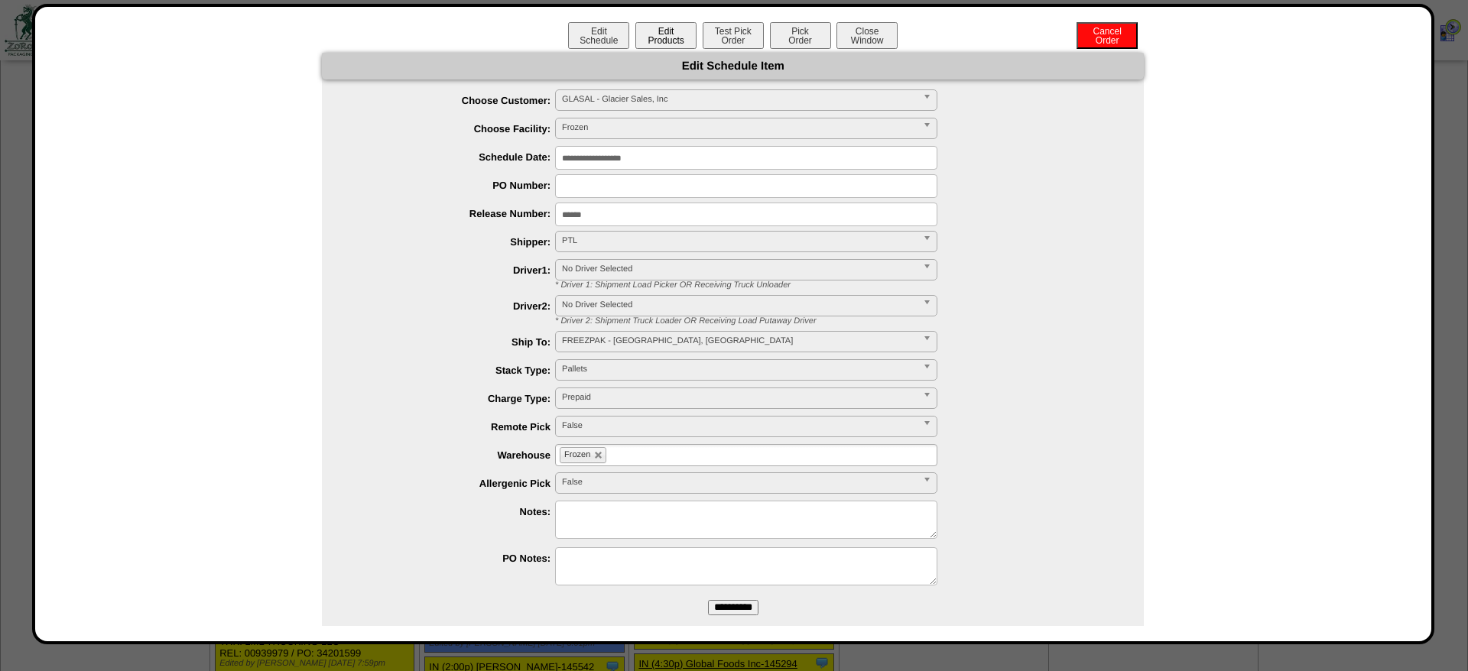
click at [668, 28] on button "Edit Products" at bounding box center [665, 35] width 61 height 27
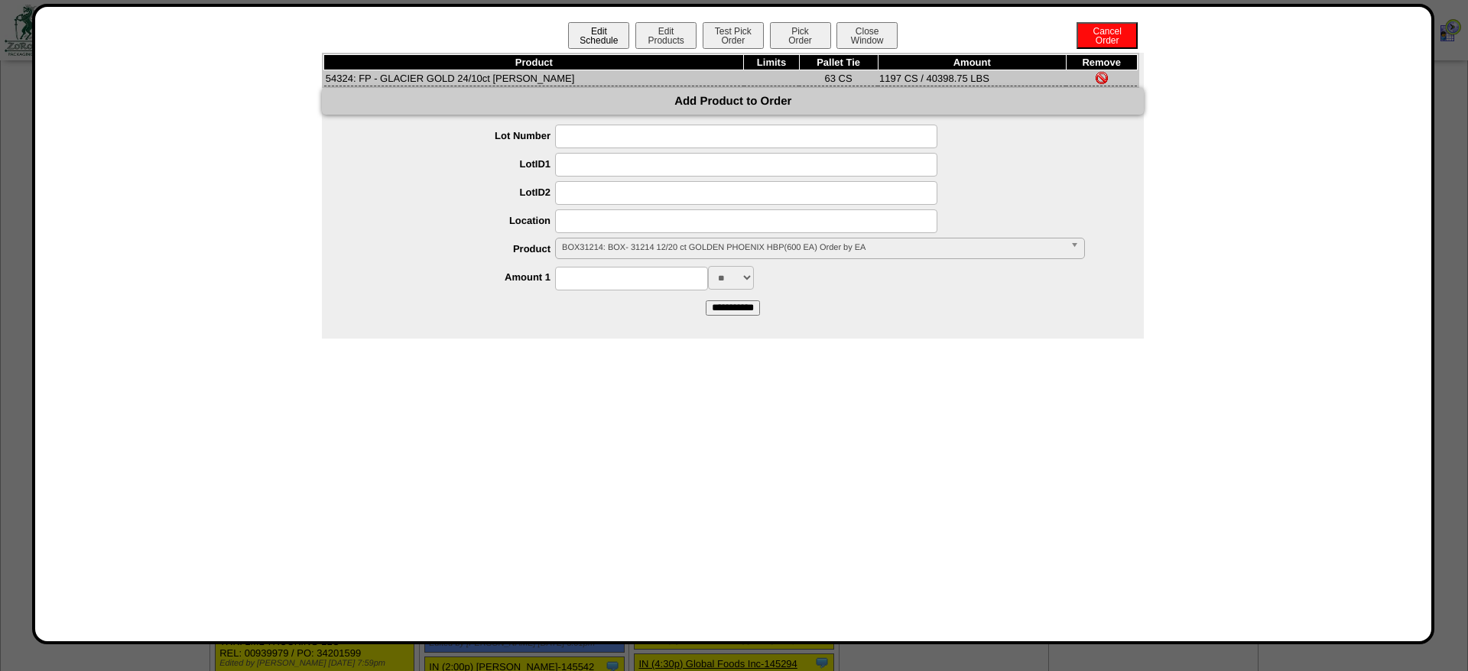
click at [610, 24] on button "Edit Schedule" at bounding box center [598, 35] width 61 height 27
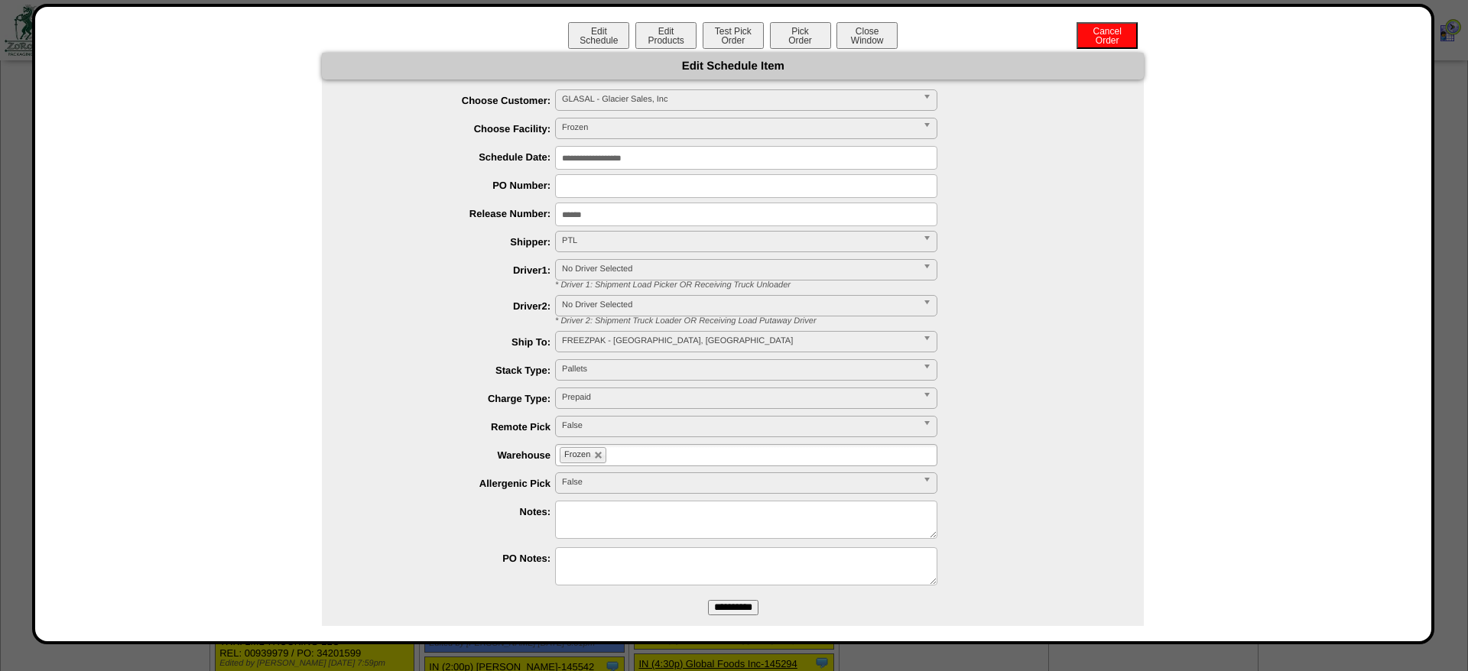
click at [577, 218] on input "******" at bounding box center [746, 215] width 382 height 24
click at [681, 30] on button "Edit Products" at bounding box center [665, 35] width 61 height 27
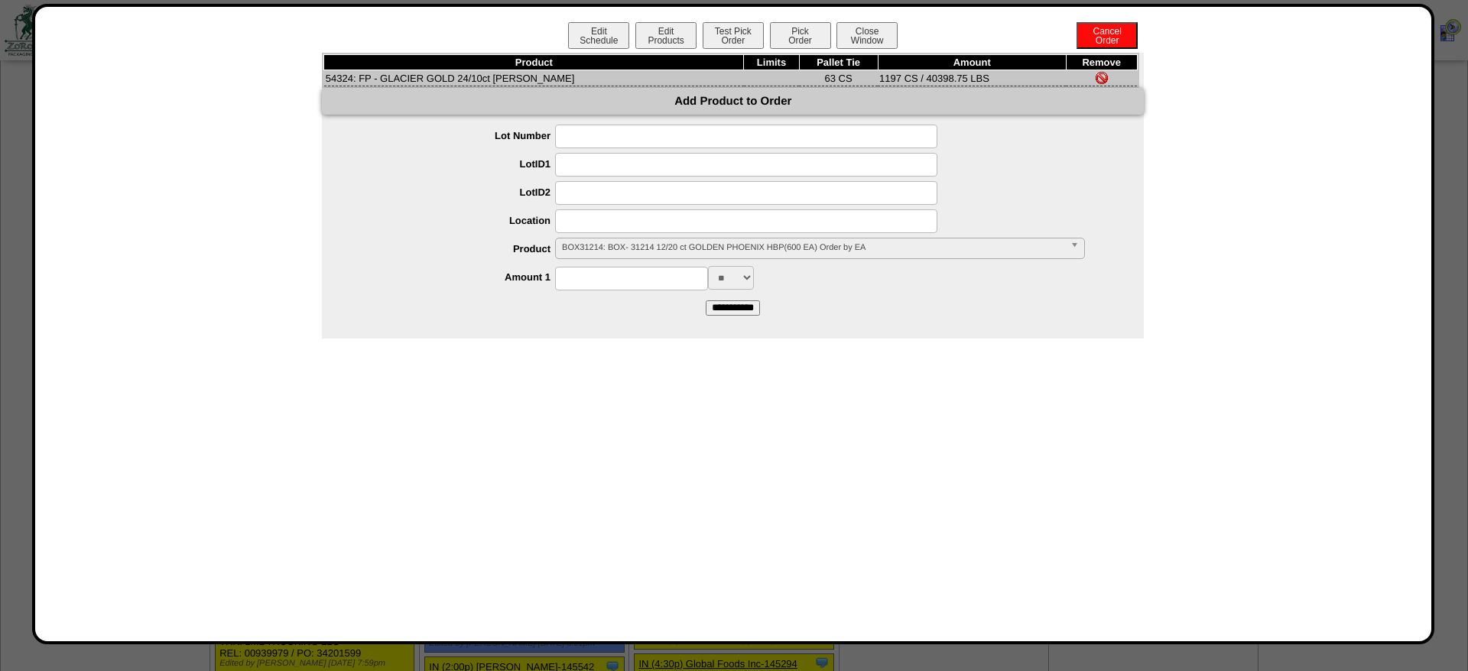
click at [343, 80] on td "54324: FP - GLACIER GOLD 24/10ct [PERSON_NAME]" at bounding box center [534, 78] width 420 height 16
copy td "54324"
click at [791, 32] on button "Pick Order" at bounding box center [800, 35] width 61 height 27
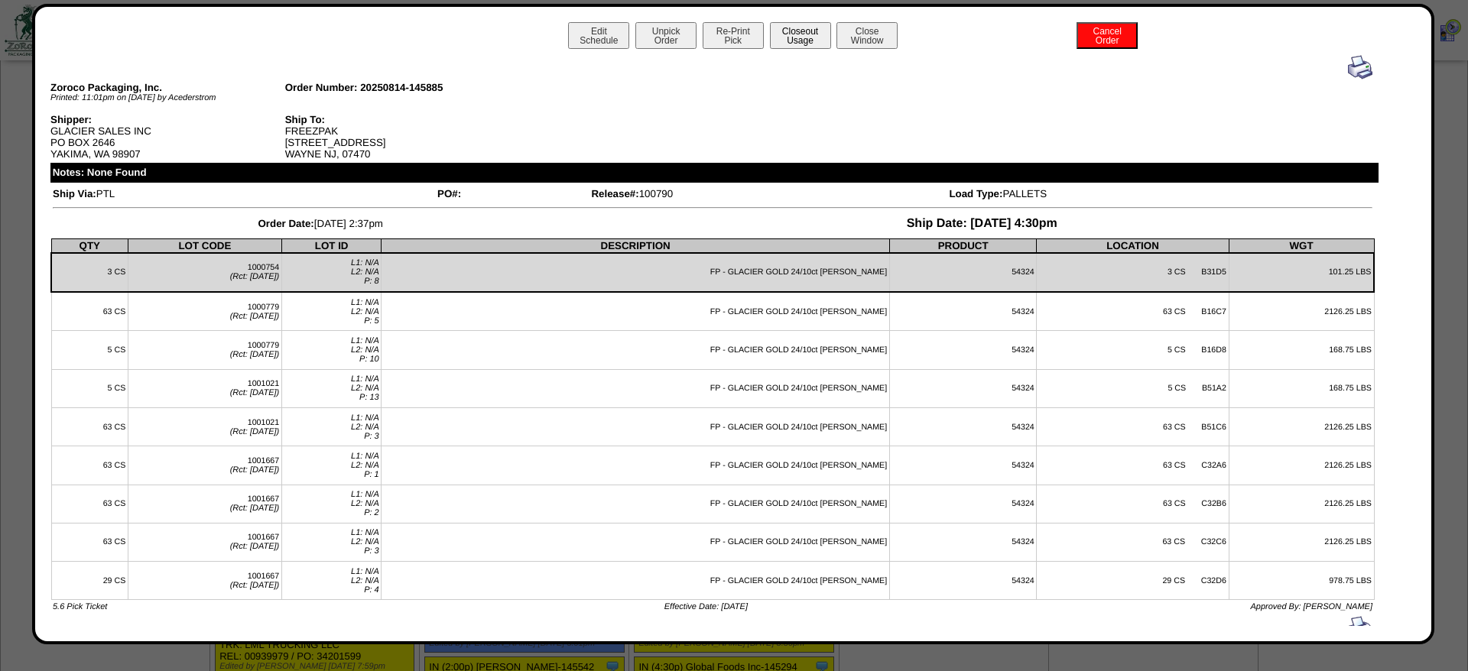
click at [775, 28] on button "Closeout Usage" at bounding box center [800, 35] width 61 height 27
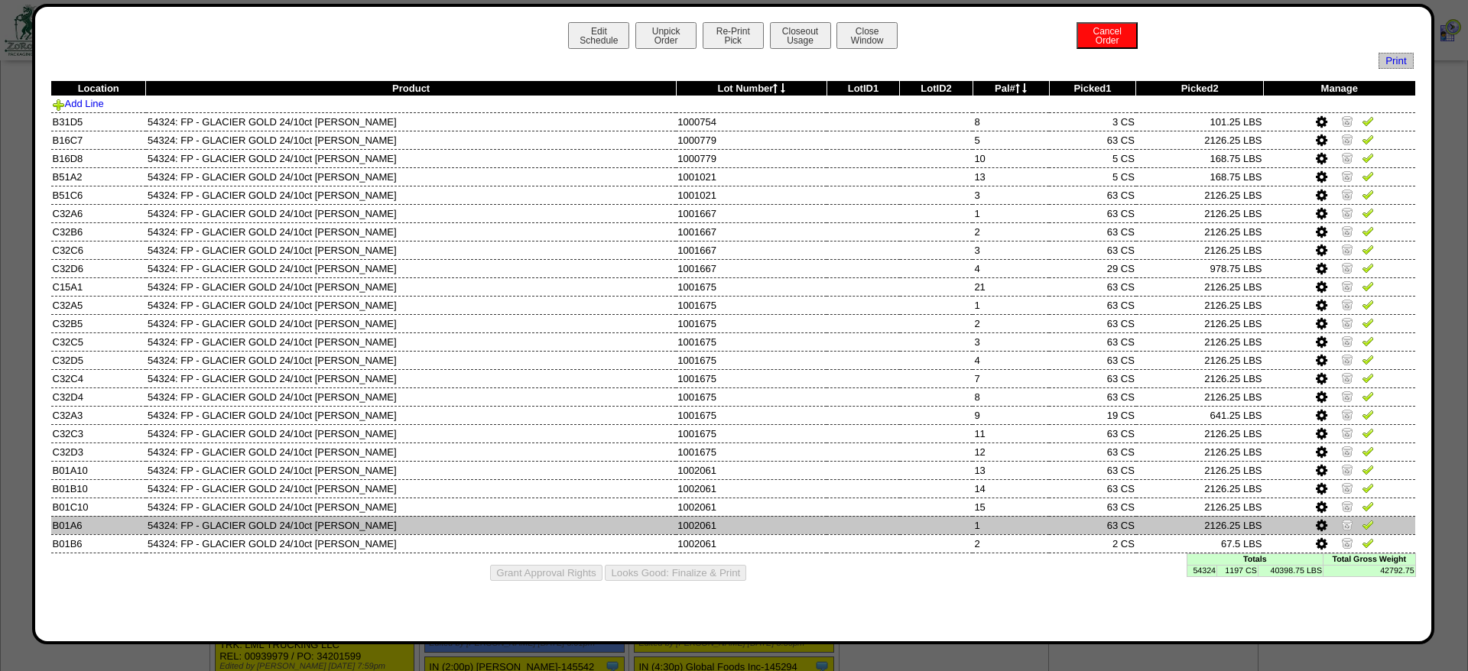
click at [1345, 531] on img at bounding box center [1347, 524] width 12 height 12
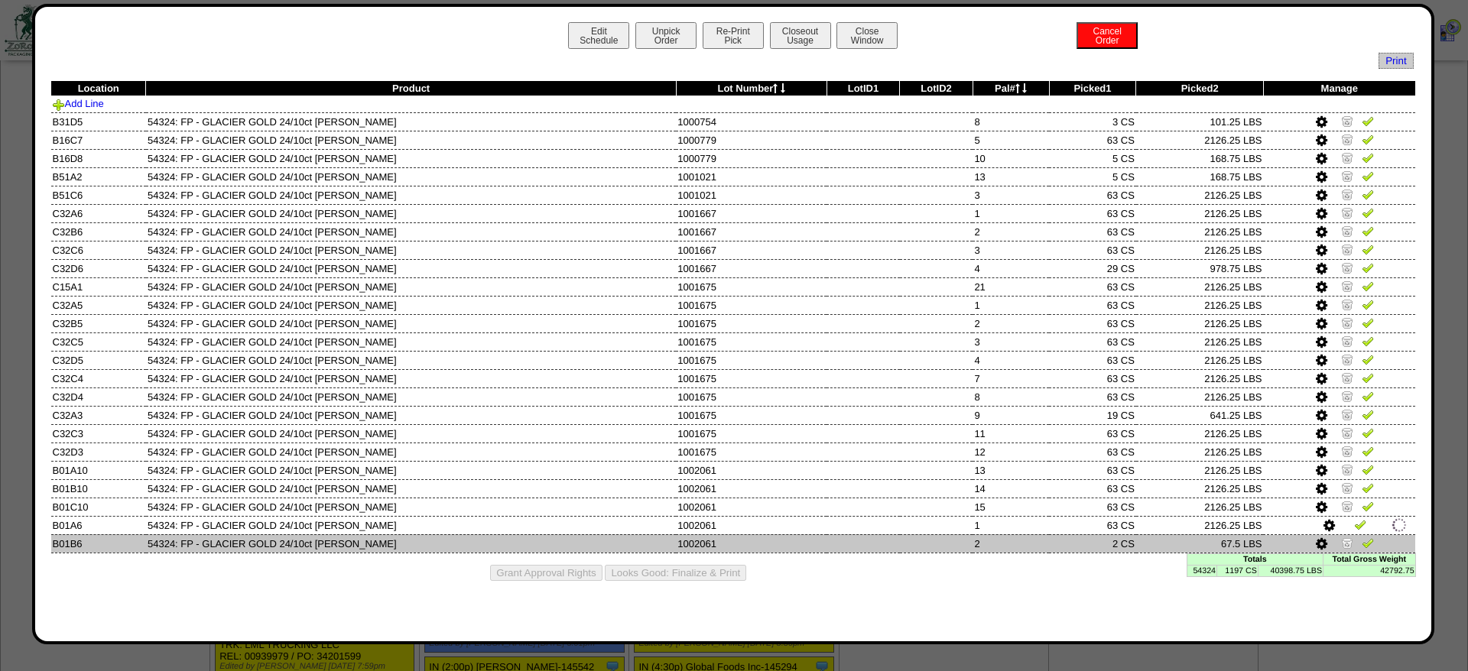
click at [1342, 549] on img at bounding box center [1347, 543] width 12 height 12
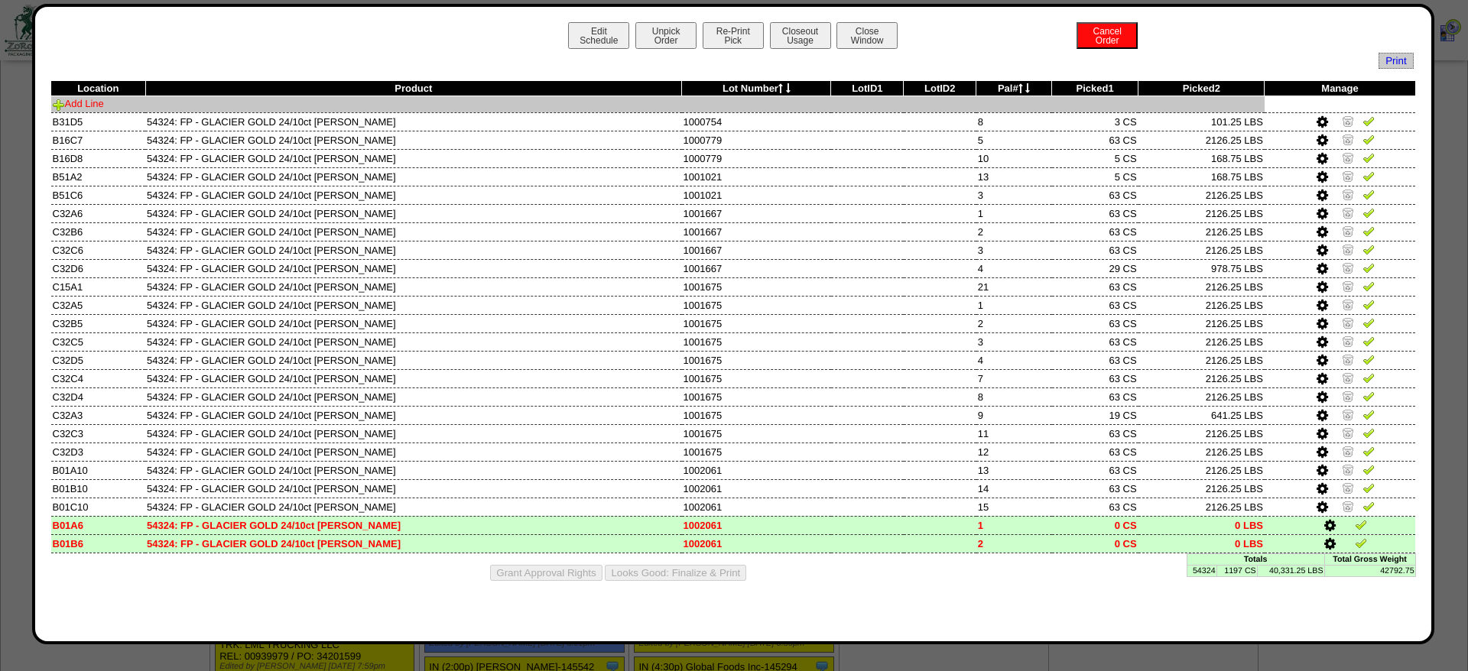
click at [88, 108] on link "Add Line" at bounding box center [78, 103] width 51 height 11
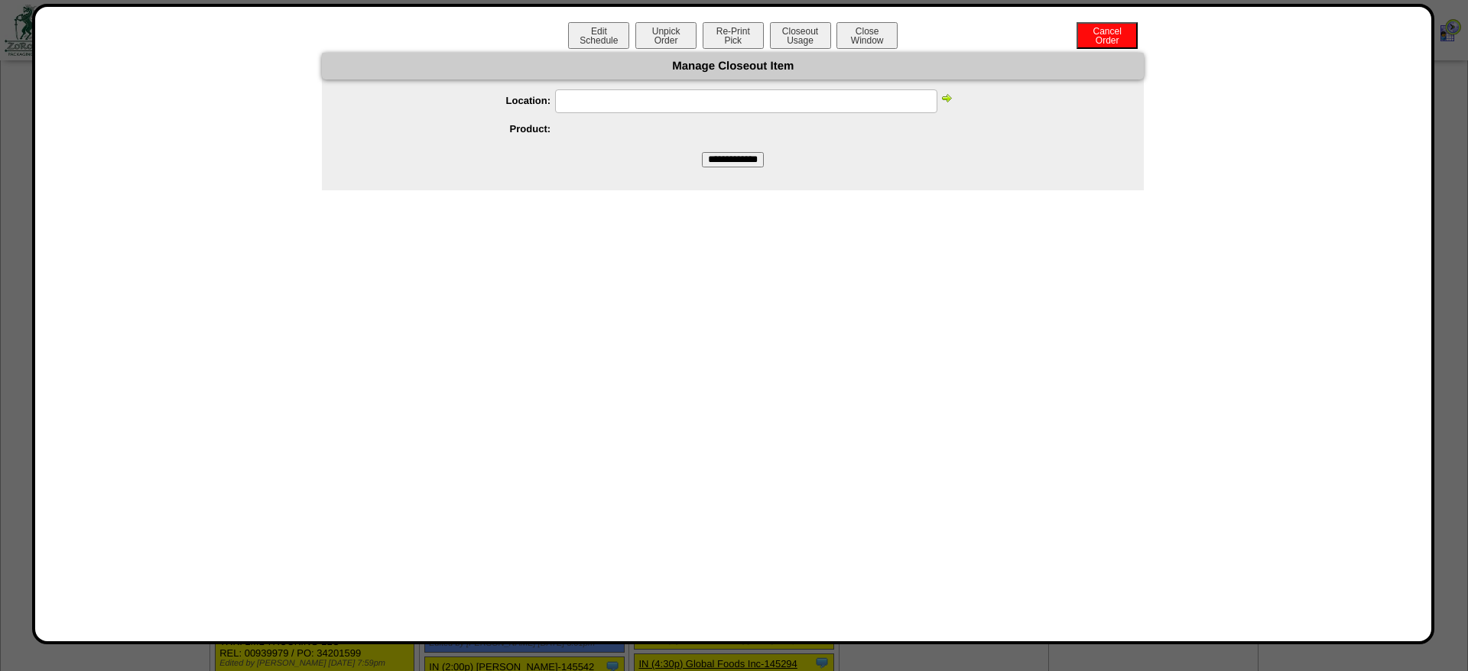
click at [621, 98] on input "text" at bounding box center [746, 101] width 382 height 24
paste input "*****"
type input "*****"
click at [947, 102] on img at bounding box center [947, 98] width 12 height 12
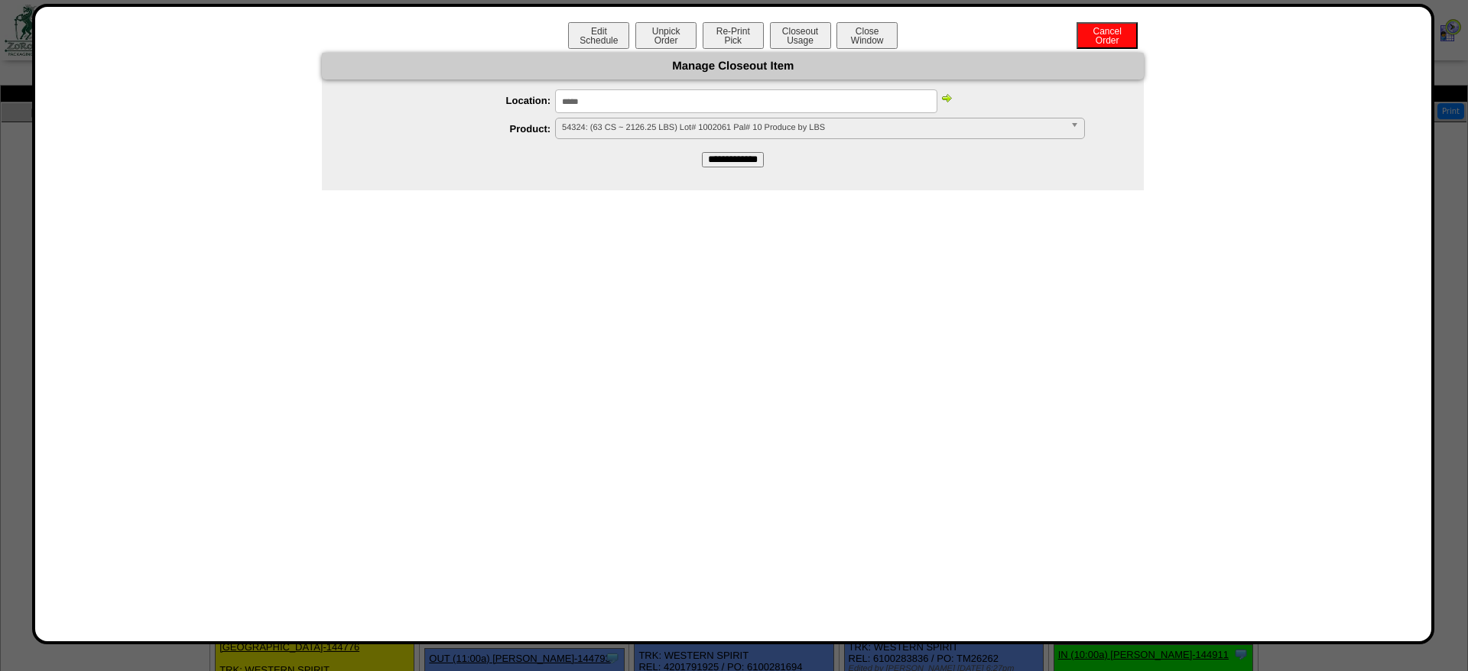
click at [947, 102] on img at bounding box center [947, 98] width 12 height 12
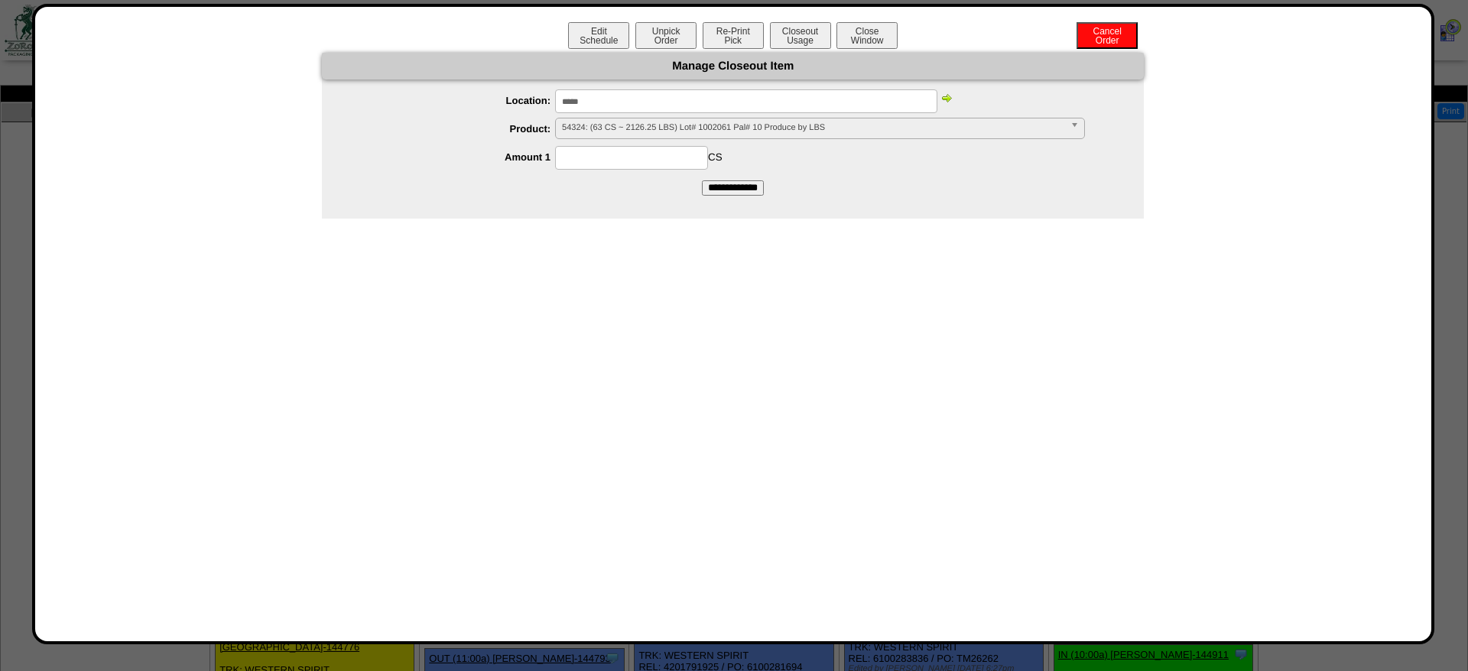
click at [947, 102] on img at bounding box center [947, 98] width 12 height 12
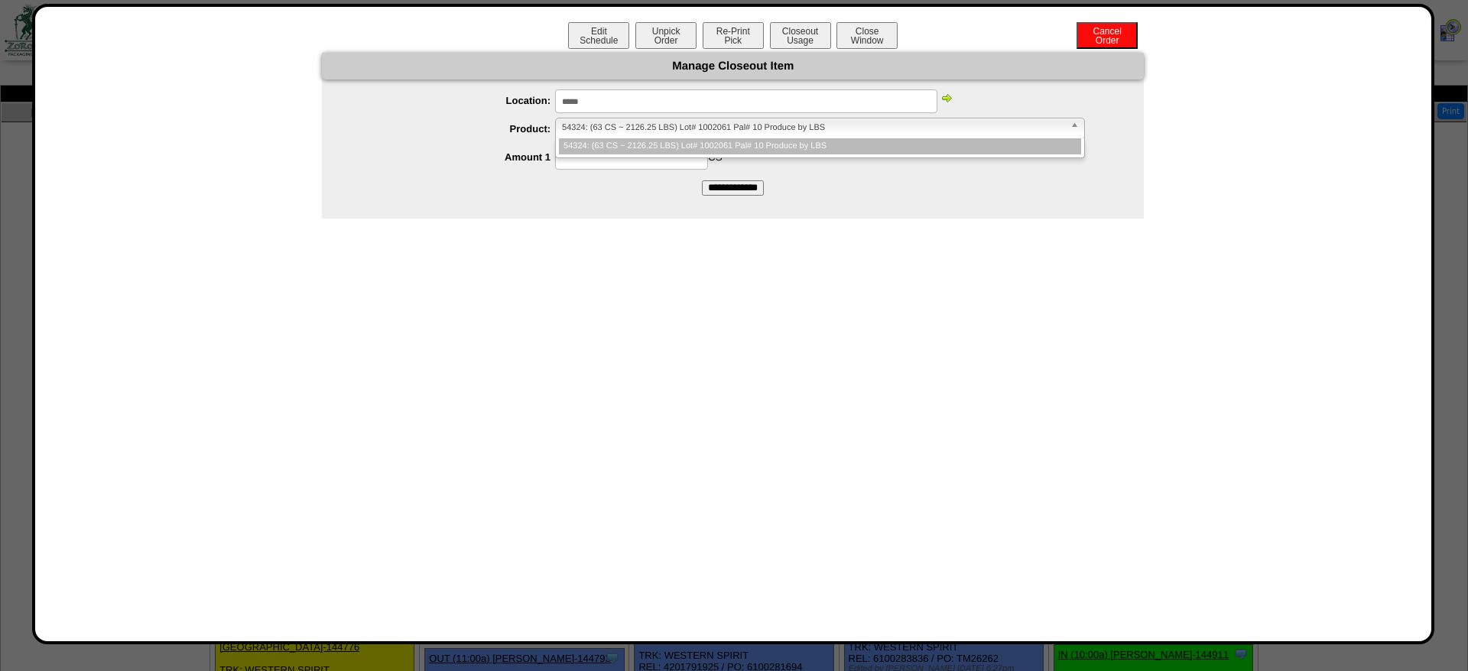
click at [694, 119] on span "54324: (63 CS ~ 2126.25 LBS) Lot# 1002061 Pal# 10 Produce by LBS" at bounding box center [813, 128] width 502 height 18
click at [633, 145] on li "54324: (63 CS ~ 2126.25 LBS) Lot# 1002061 Pal# 10 Produce by LBS" at bounding box center [820, 146] width 522 height 16
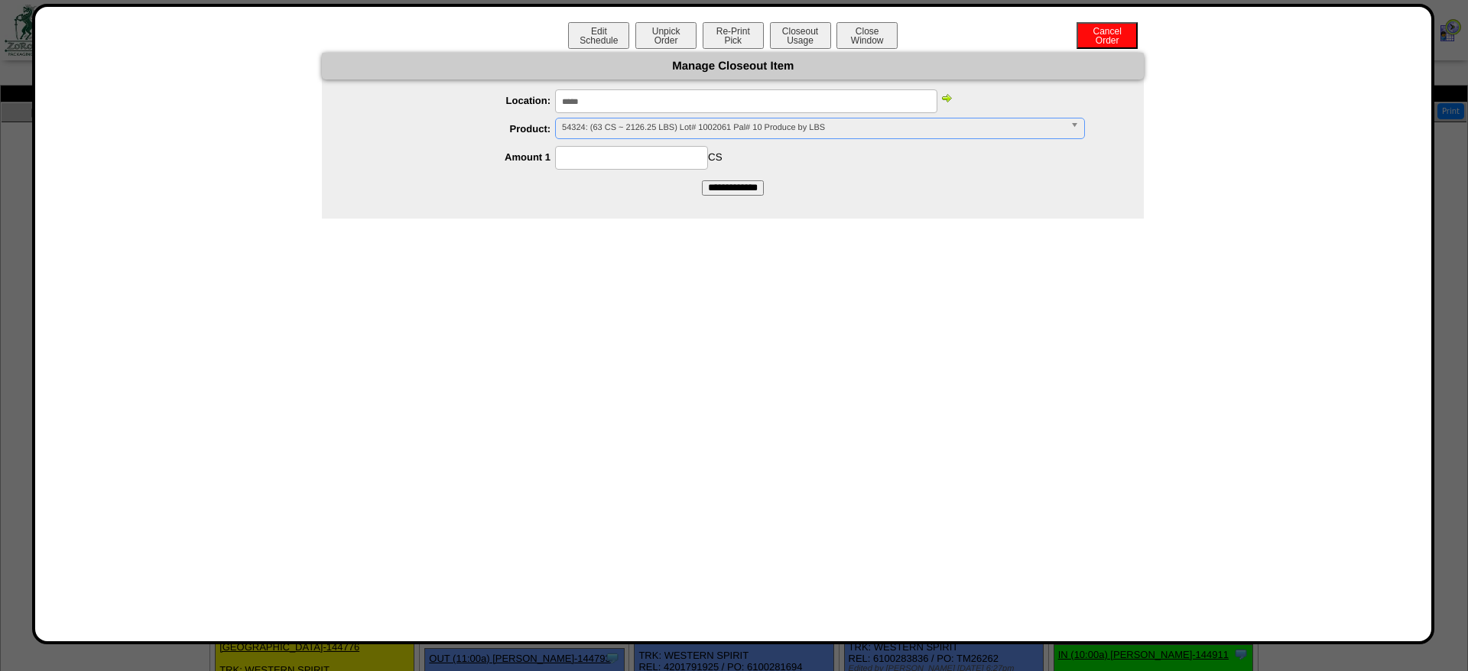
click at [623, 155] on input at bounding box center [631, 158] width 153 height 24
type input "**"
click at [702, 180] on input "**********" at bounding box center [733, 187] width 62 height 15
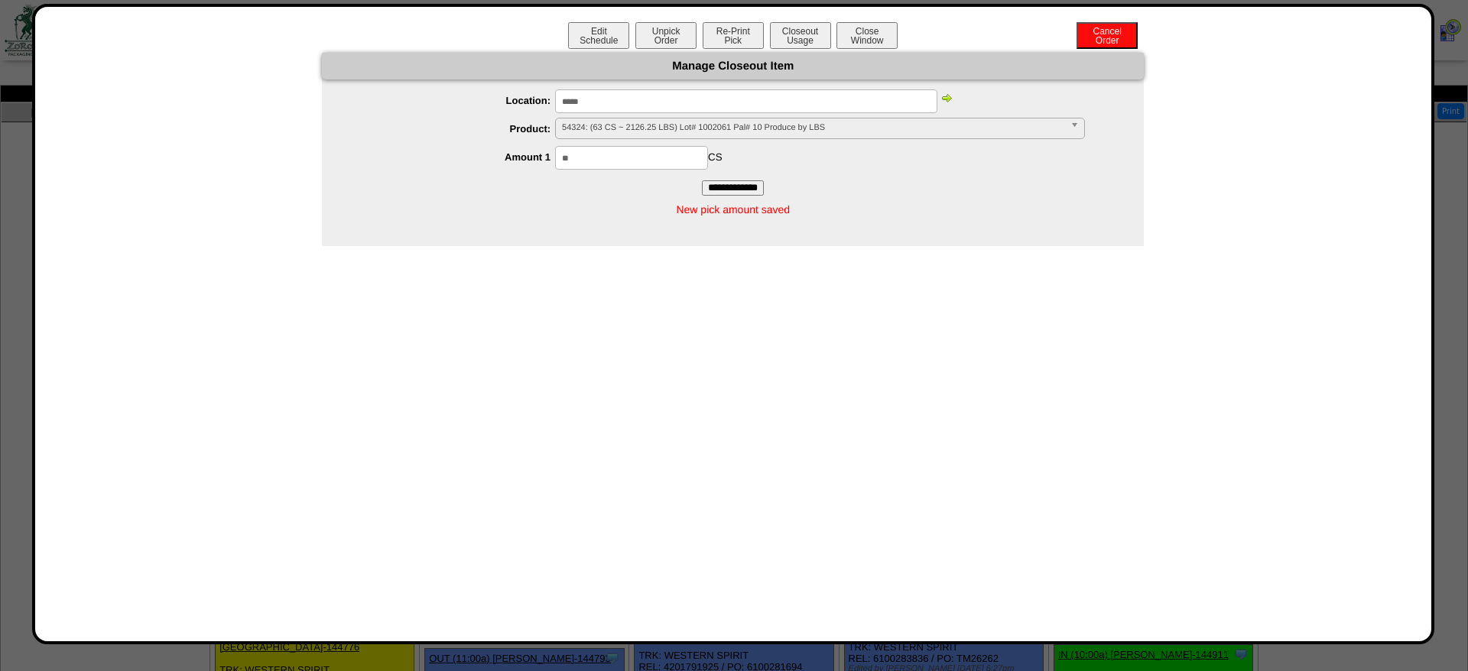
click at [579, 107] on input "*****" at bounding box center [746, 101] width 382 height 24
type input "*****"
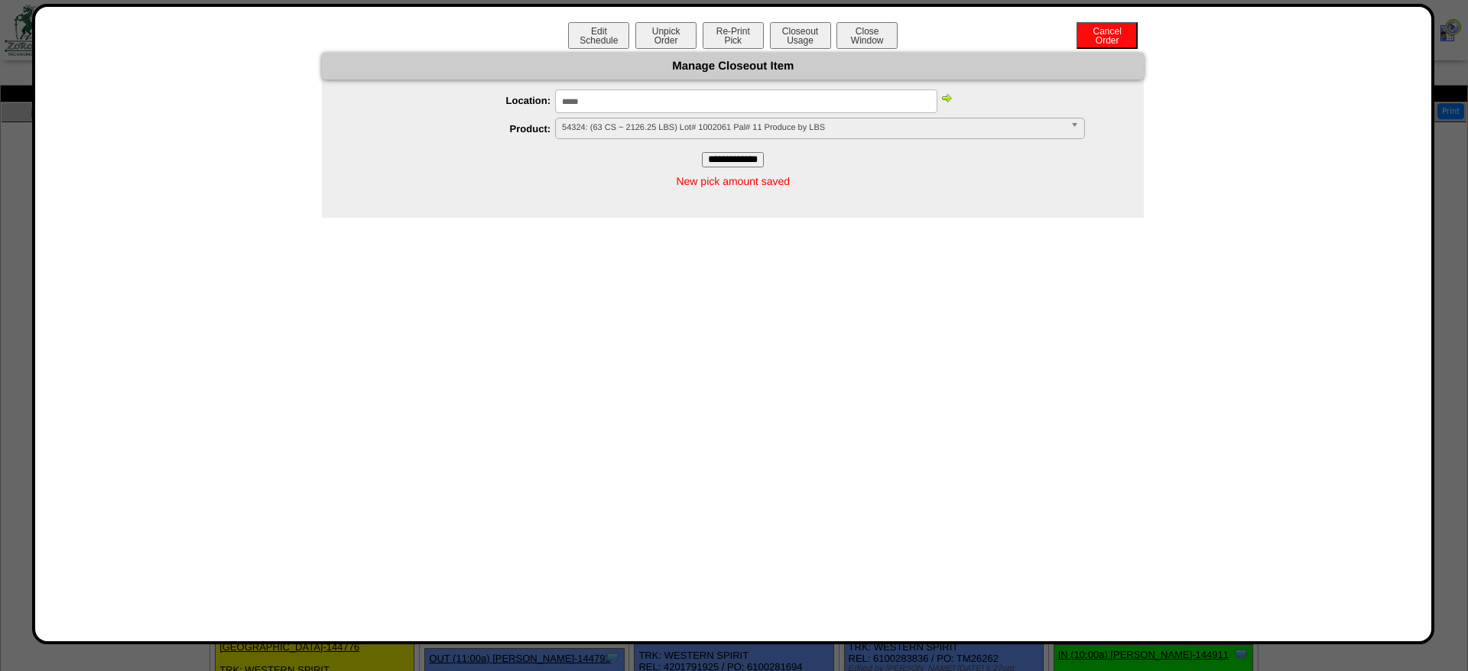
click at [945, 99] on img at bounding box center [947, 98] width 12 height 12
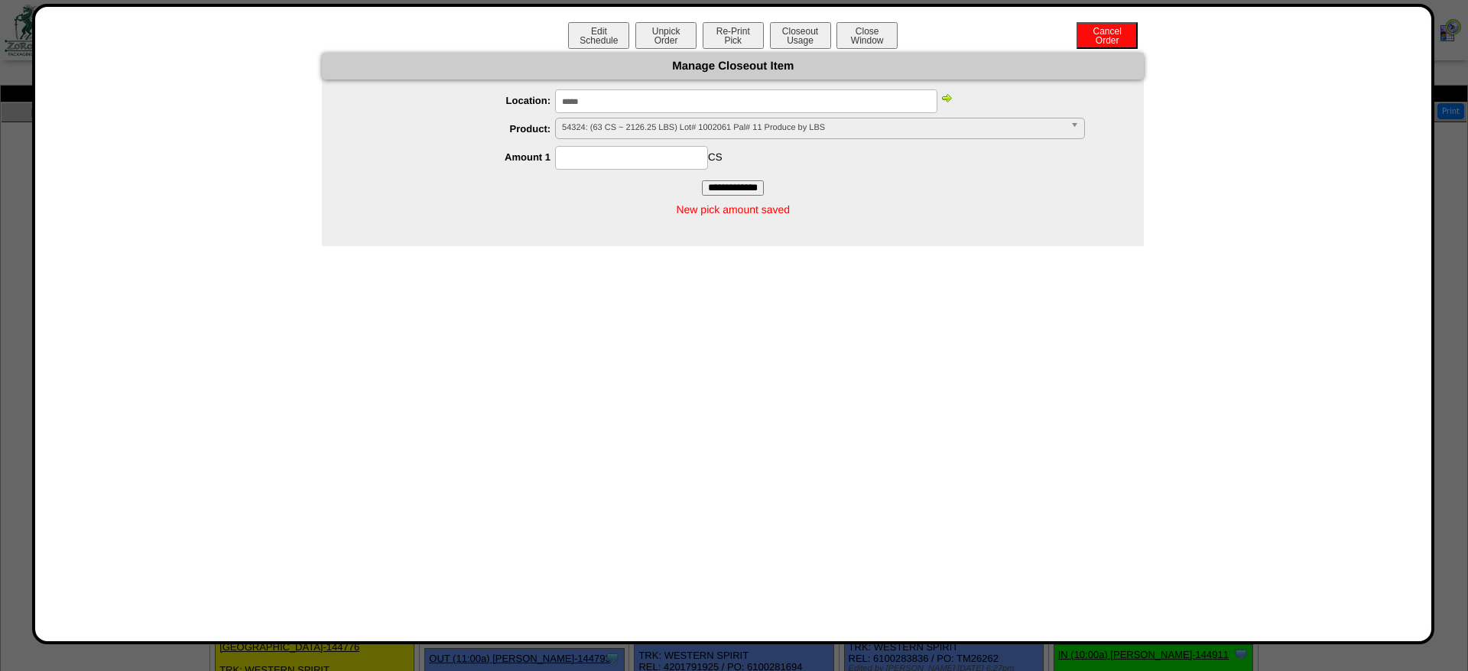
click at [945, 99] on img at bounding box center [947, 98] width 12 height 12
click at [664, 130] on span "54324: (63 CS ~ 2126.25 LBS) Lot# 1002061 Pal# 11 Produce by LBS" at bounding box center [813, 128] width 502 height 18
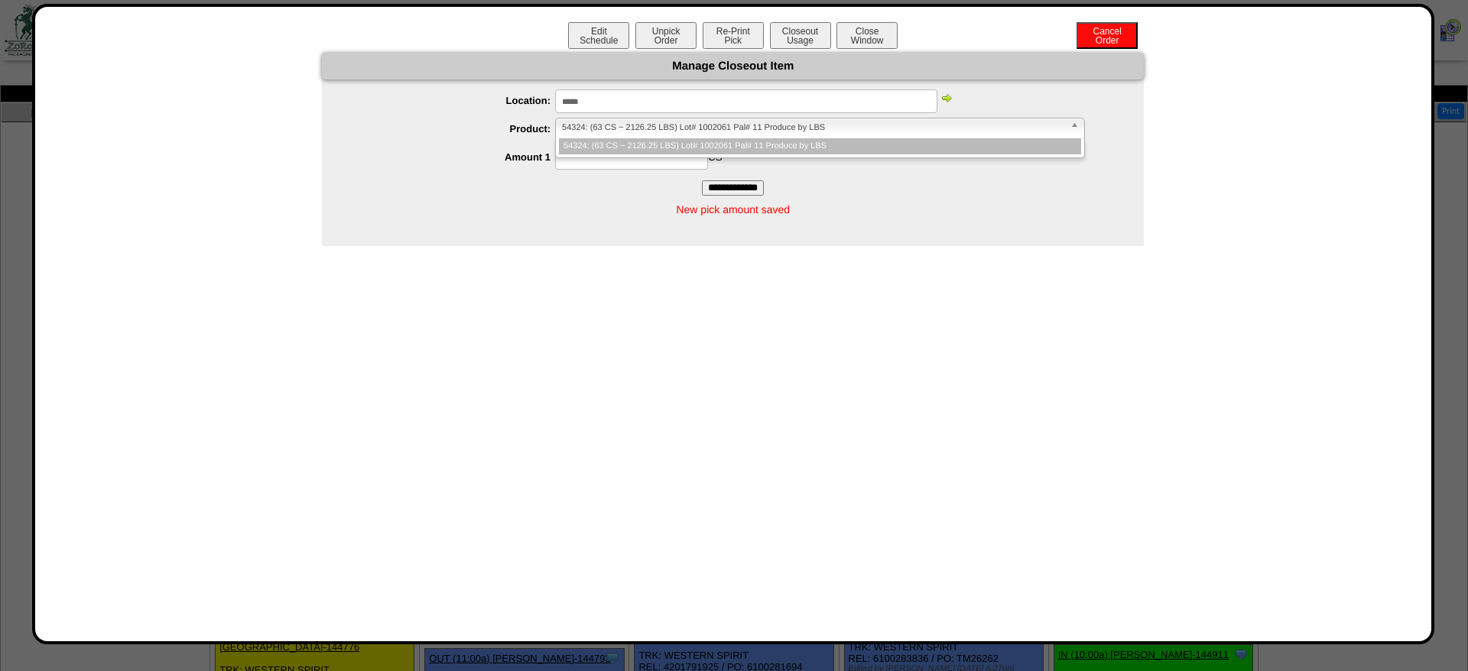
click at [612, 153] on li "54324: (63 CS ~ 2126.25 LBS) Lot# 1002061 Pal# 11 Produce by LBS" at bounding box center [820, 146] width 522 height 16
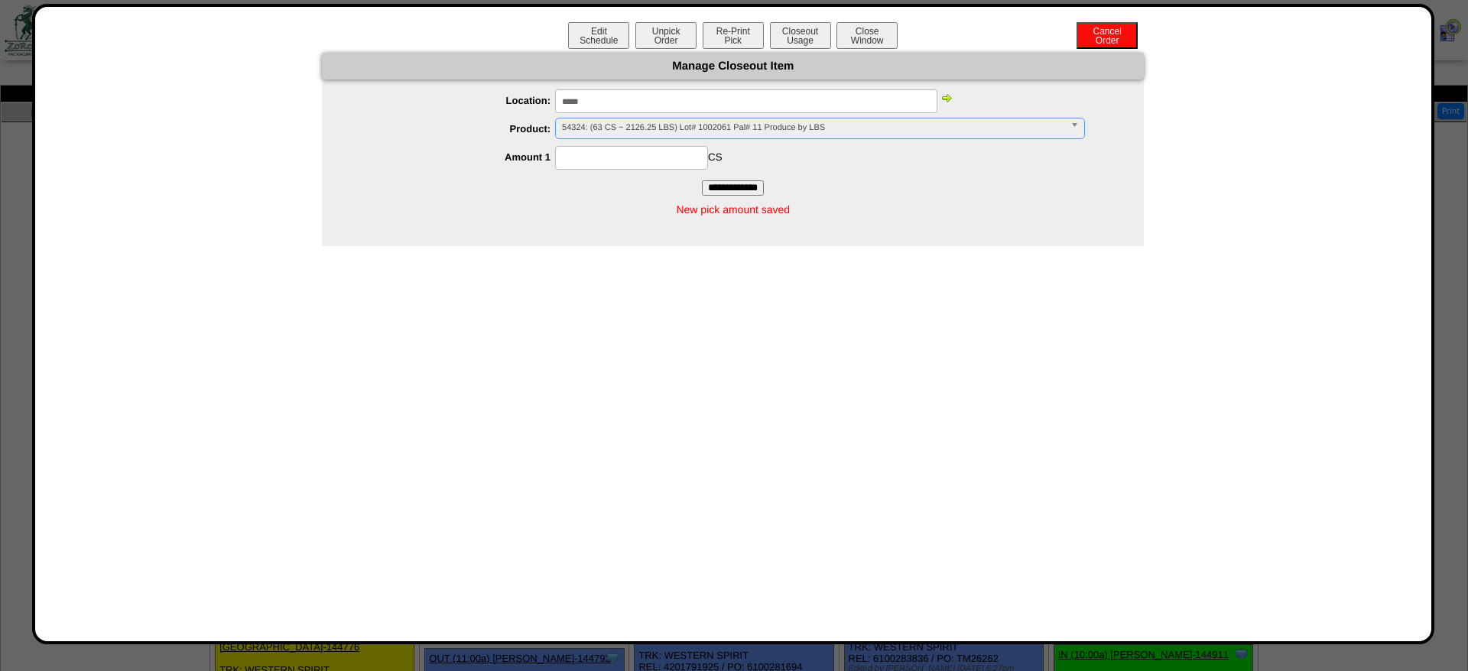
click at [612, 153] on input at bounding box center [631, 158] width 153 height 24
type input "*"
click at [702, 180] on input "**********" at bounding box center [733, 187] width 62 height 15
click at [784, 35] on button "Closeout Usage" at bounding box center [800, 35] width 61 height 27
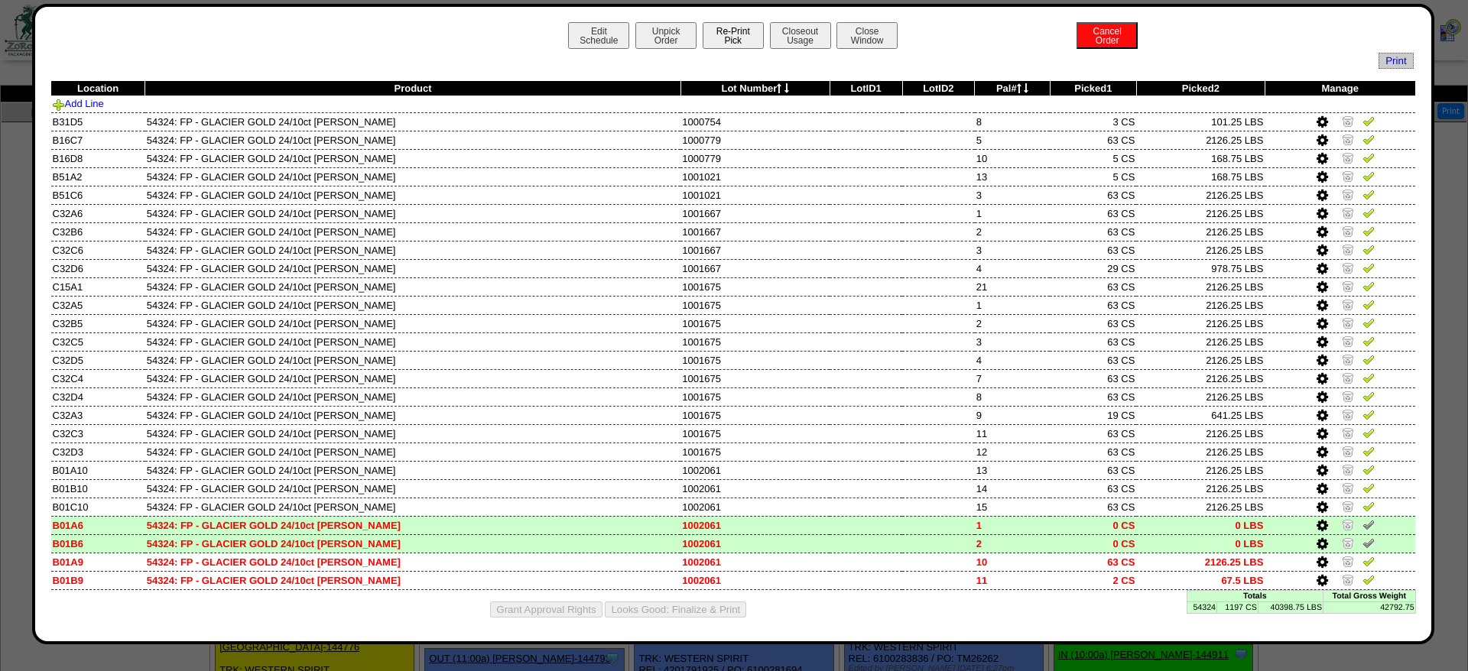
click at [736, 40] on button "Re-Print Pick" at bounding box center [733, 35] width 61 height 27
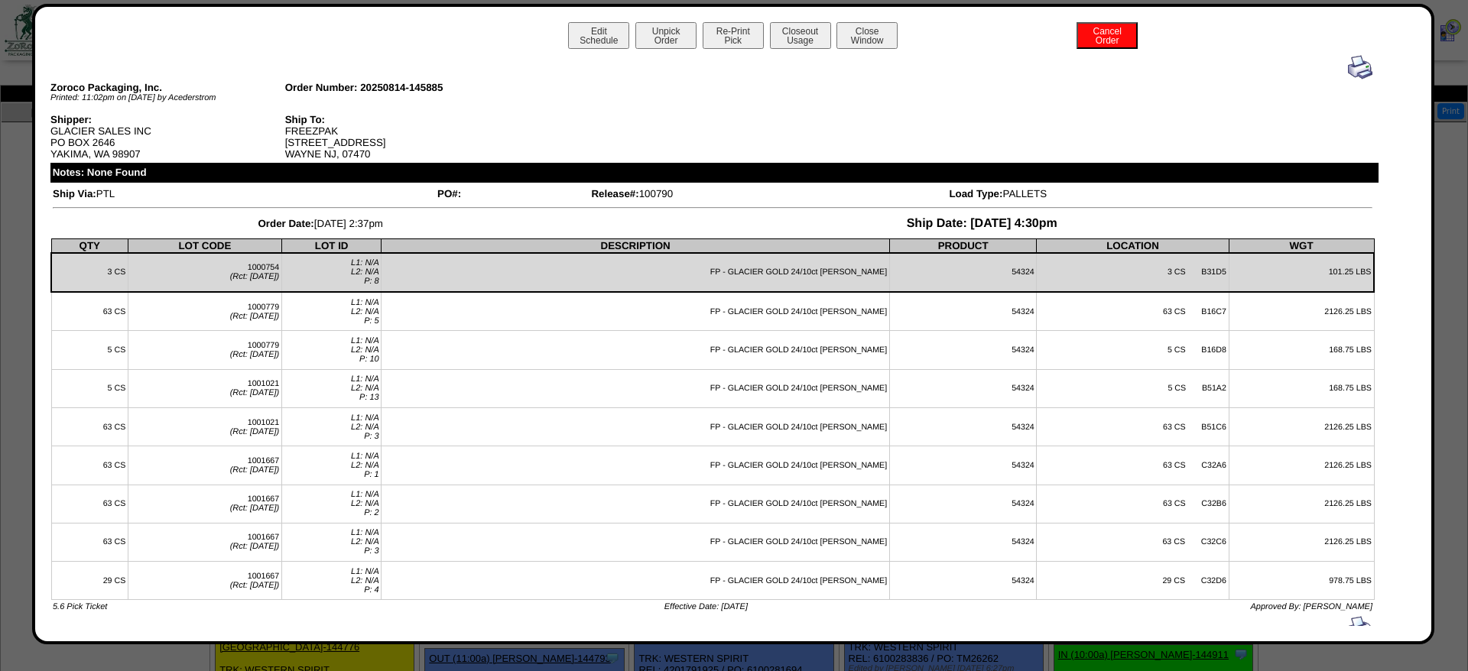
click at [1368, 68] on img at bounding box center [1360, 67] width 24 height 24
